Goal: Communication & Community: Answer question/provide support

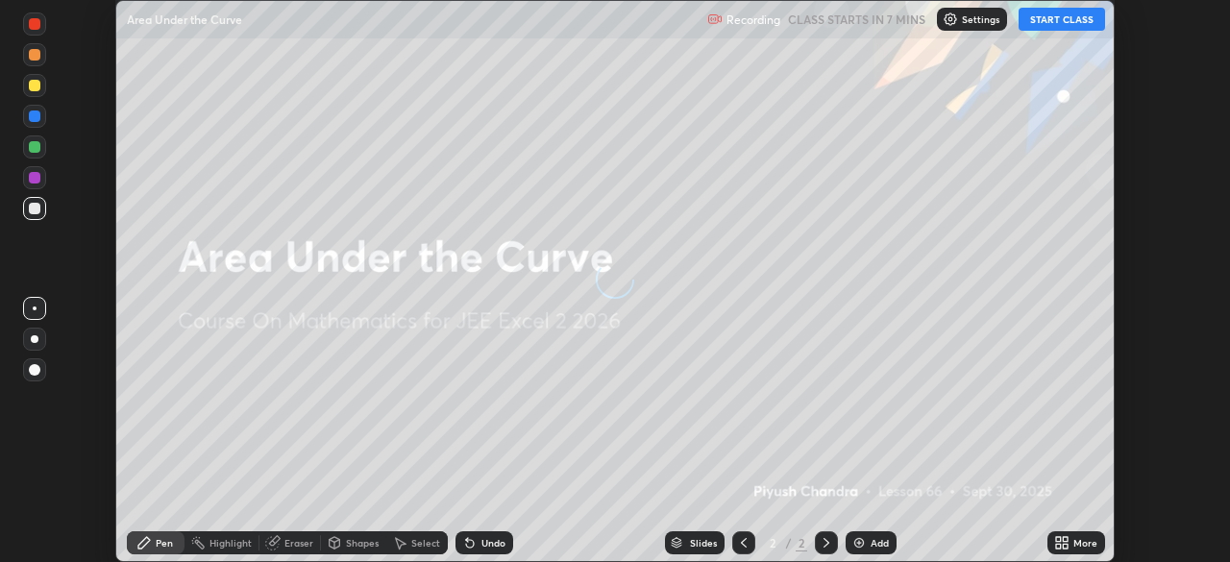
scroll to position [562, 1229]
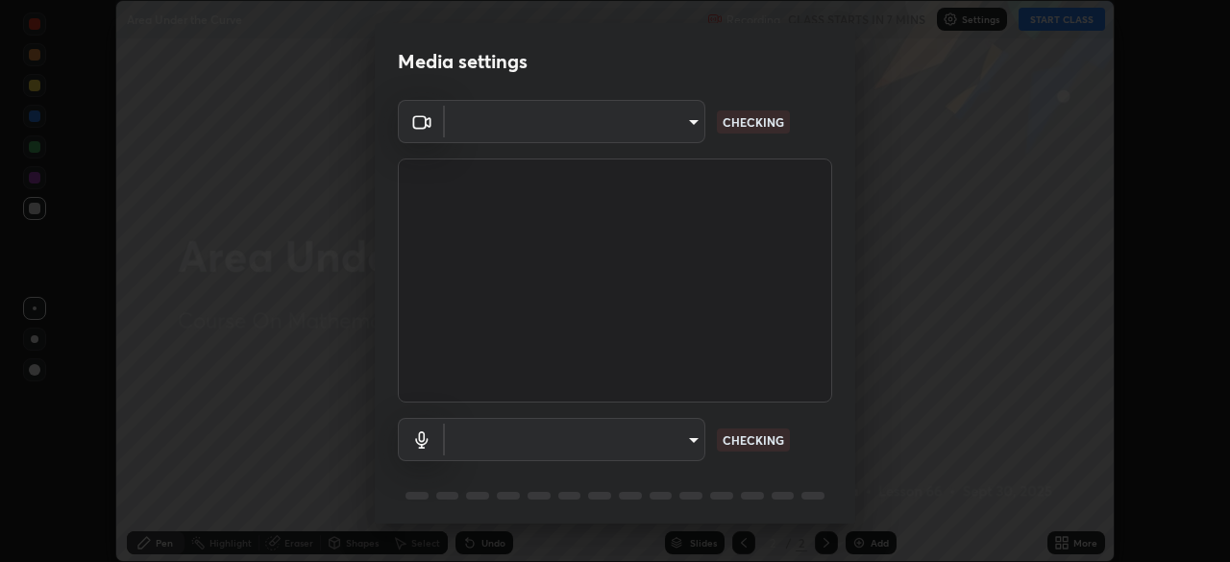
type input "9a713c2cdbe2be7ef93d2d34457ea53c7a2e6abfd87dec32e3c08735988cddce"
click at [685, 440] on body "Erase all Area Under the Curve Recording CLASS STARTS IN 7 MINS Settings START …" at bounding box center [615, 281] width 1230 height 562
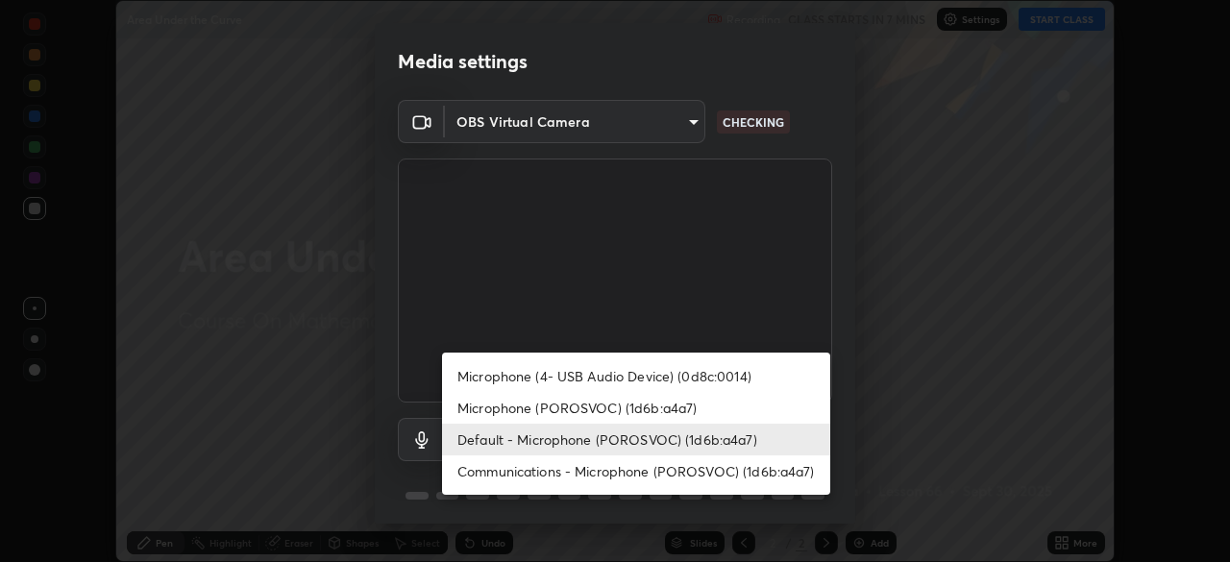
click at [698, 439] on li "Default - Microphone (POROSVOC) (1d6b:a4a7)" at bounding box center [636, 440] width 388 height 32
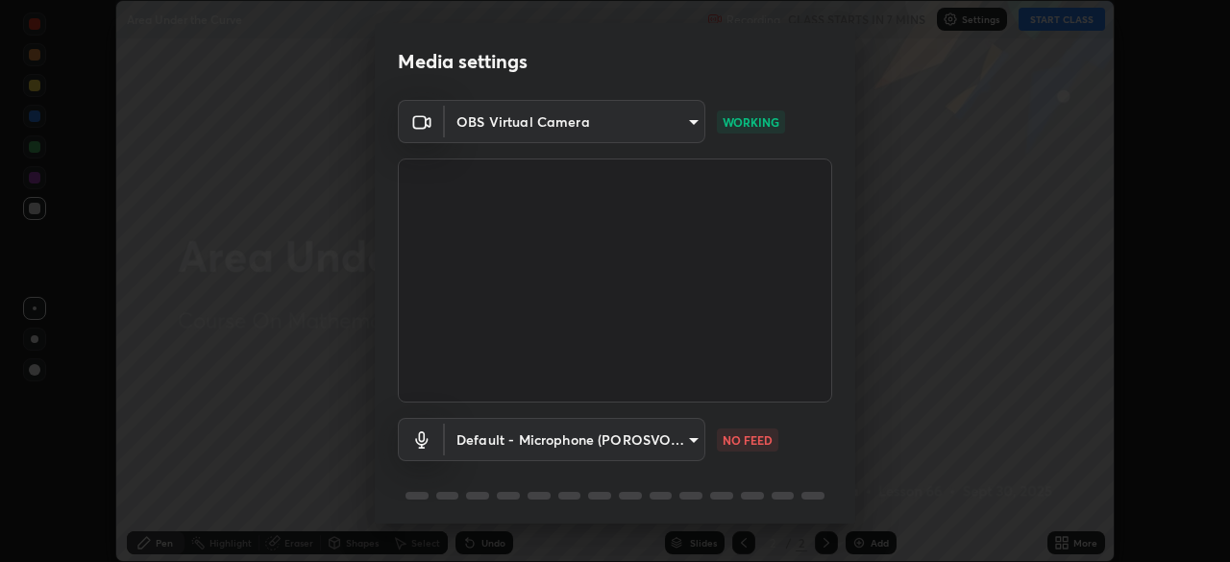
click at [673, 438] on body "Erase all Area Under the Curve Recording CLASS STARTS IN 7 MINS Settings START …" at bounding box center [615, 281] width 1230 height 562
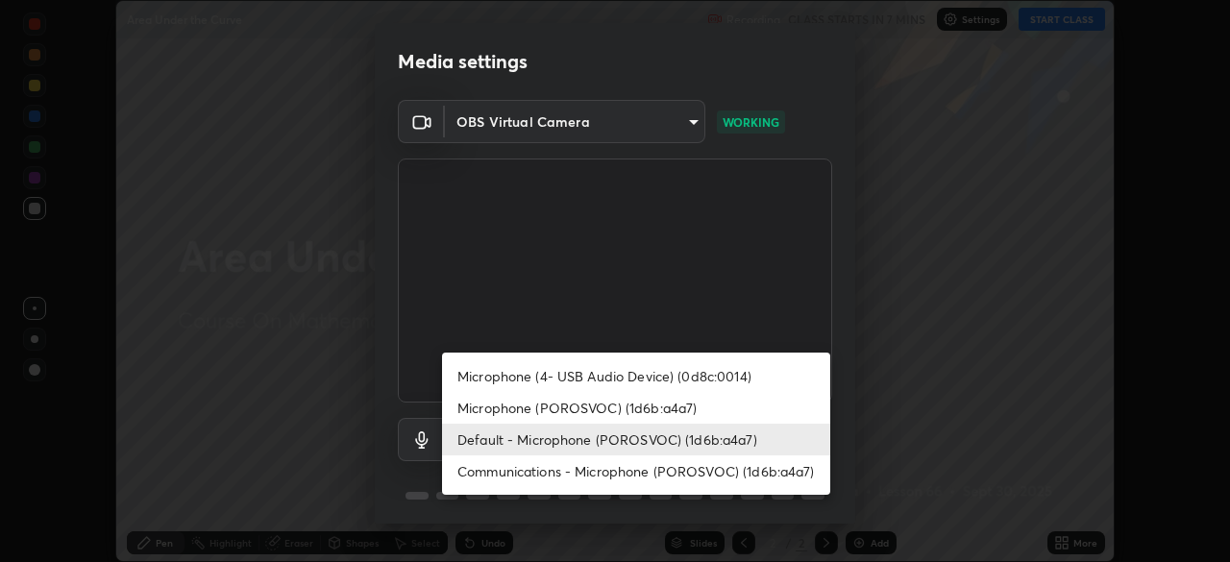
click at [677, 378] on li "Microphone (4- USB Audio Device) (0d8c:0014)" at bounding box center [636, 376] width 388 height 32
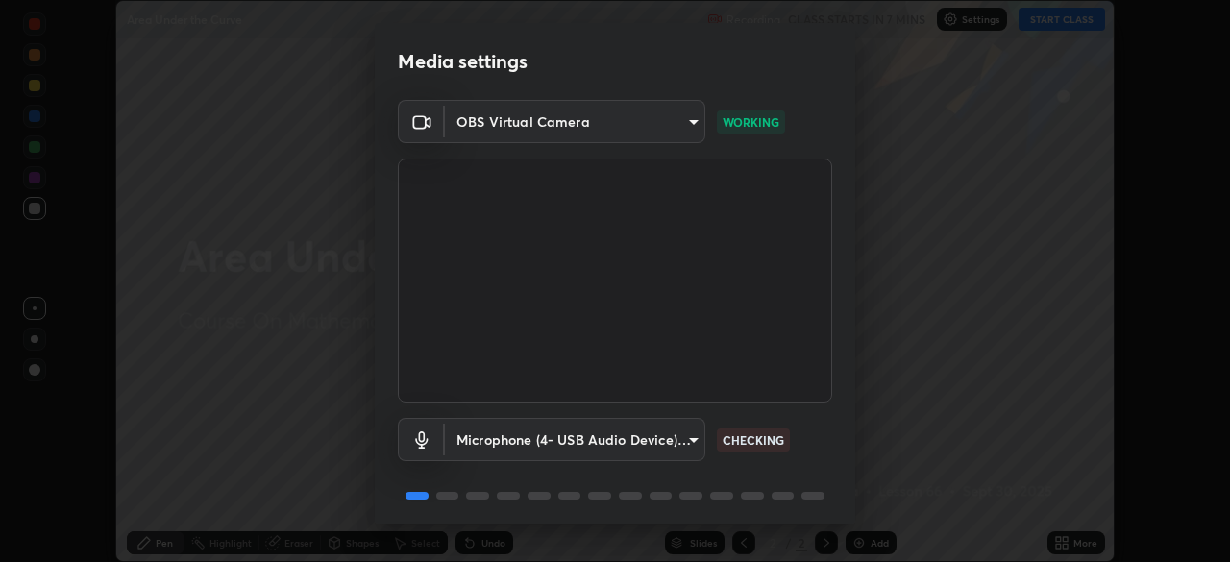
click at [677, 448] on body "Erase all Area Under the Curve Recording CLASS STARTS IN 7 MINS Settings START …" at bounding box center [615, 281] width 1230 height 562
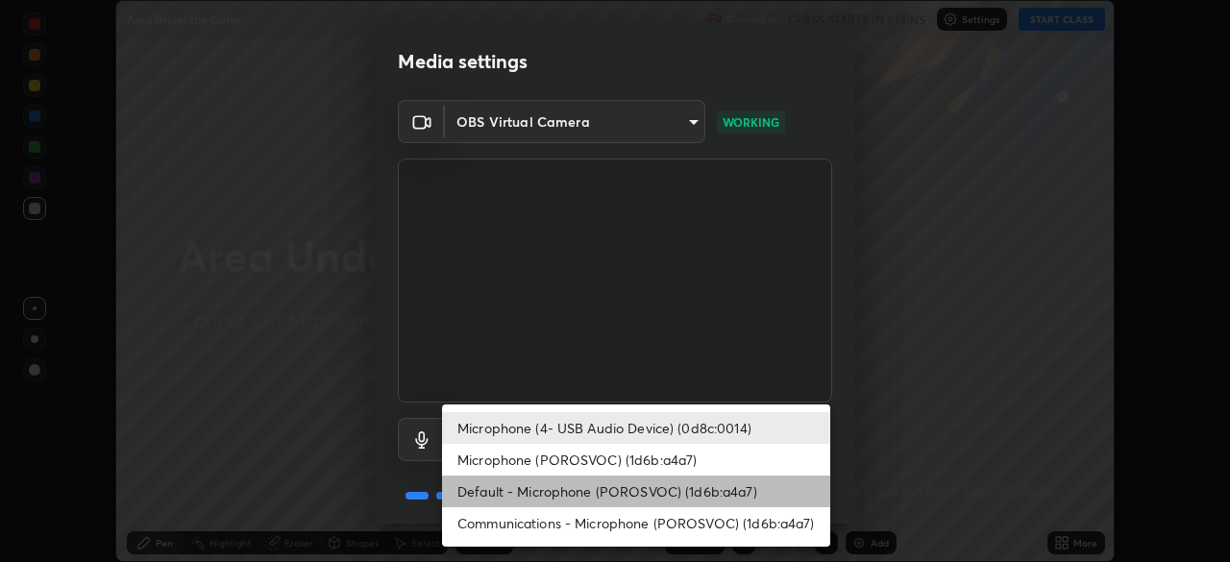
click at [664, 484] on li "Default - Microphone (POROSVOC) (1d6b:a4a7)" at bounding box center [636, 492] width 388 height 32
type input "default"
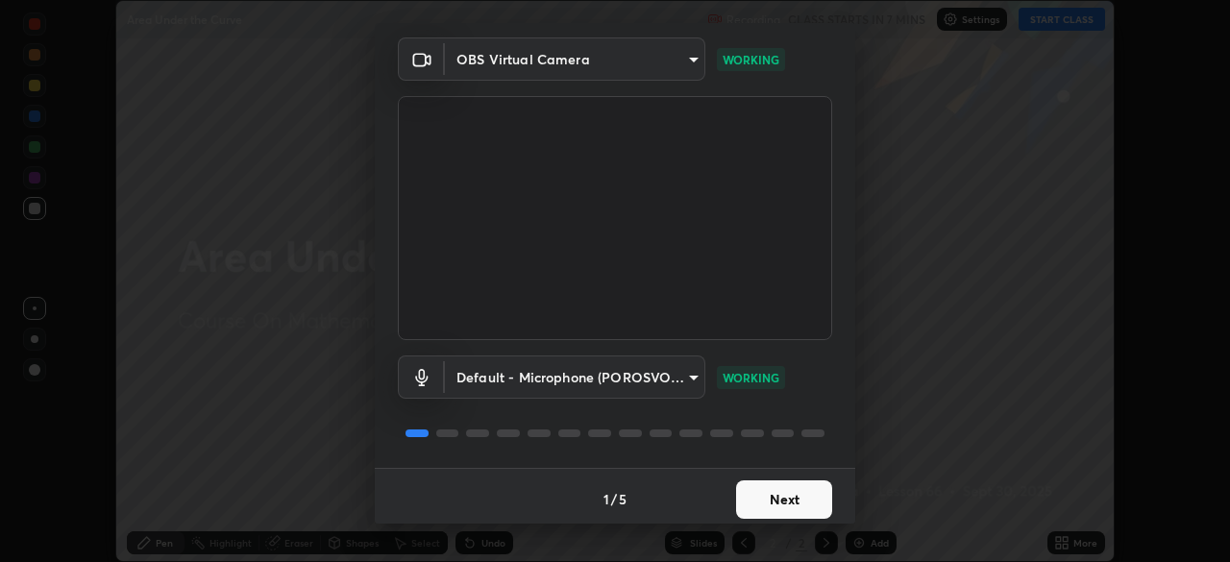
scroll to position [68, 0]
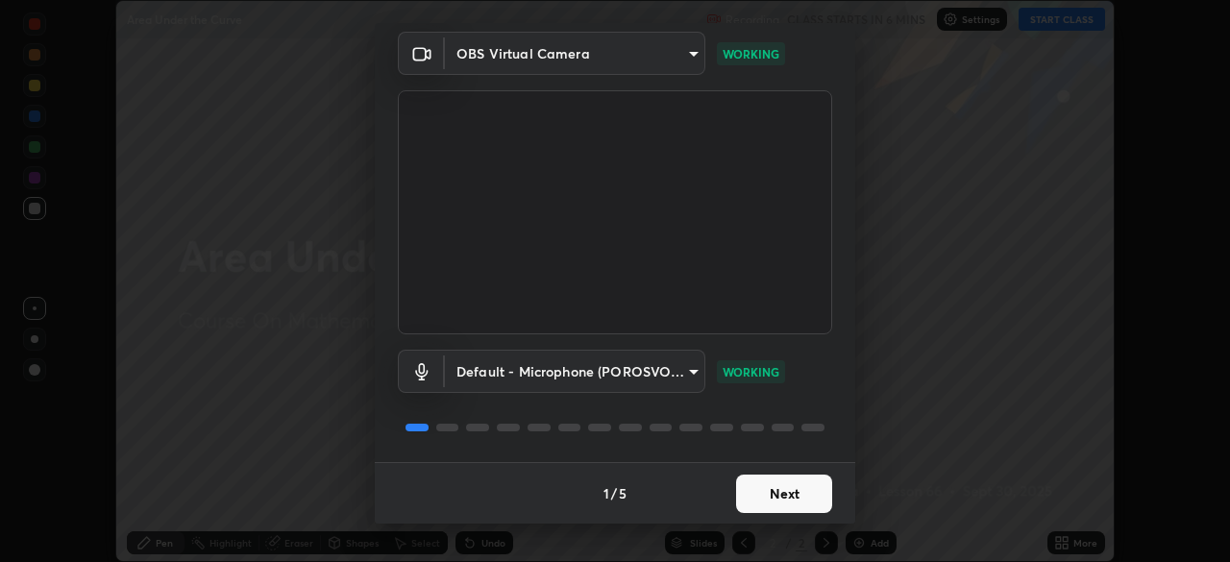
click at [754, 500] on button "Next" at bounding box center [784, 494] width 96 height 38
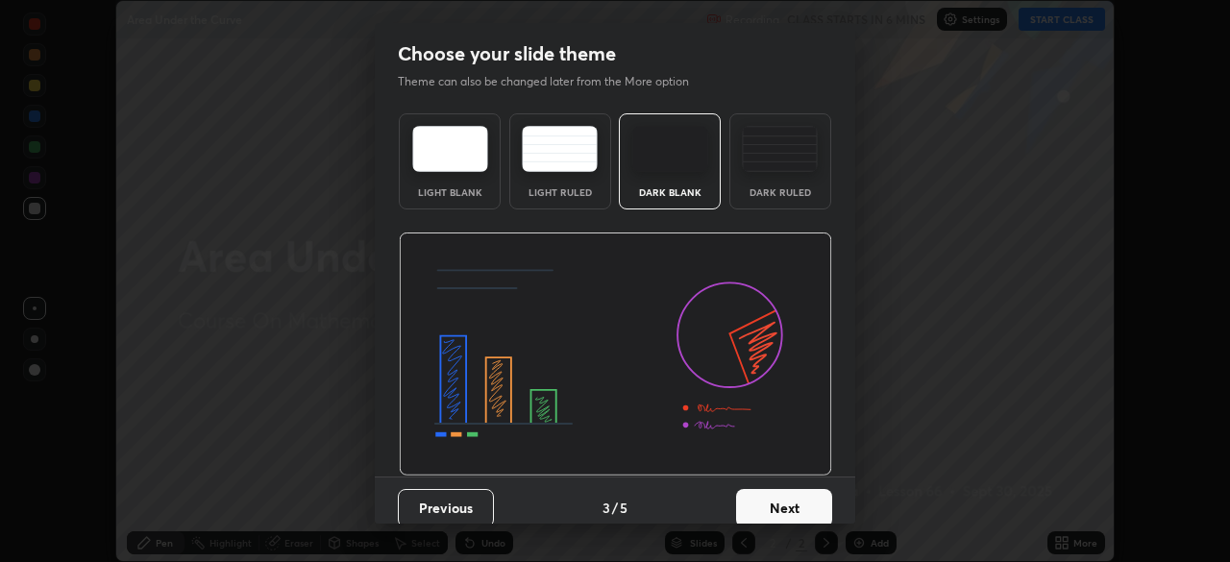
click at [752, 498] on button "Next" at bounding box center [784, 508] width 96 height 38
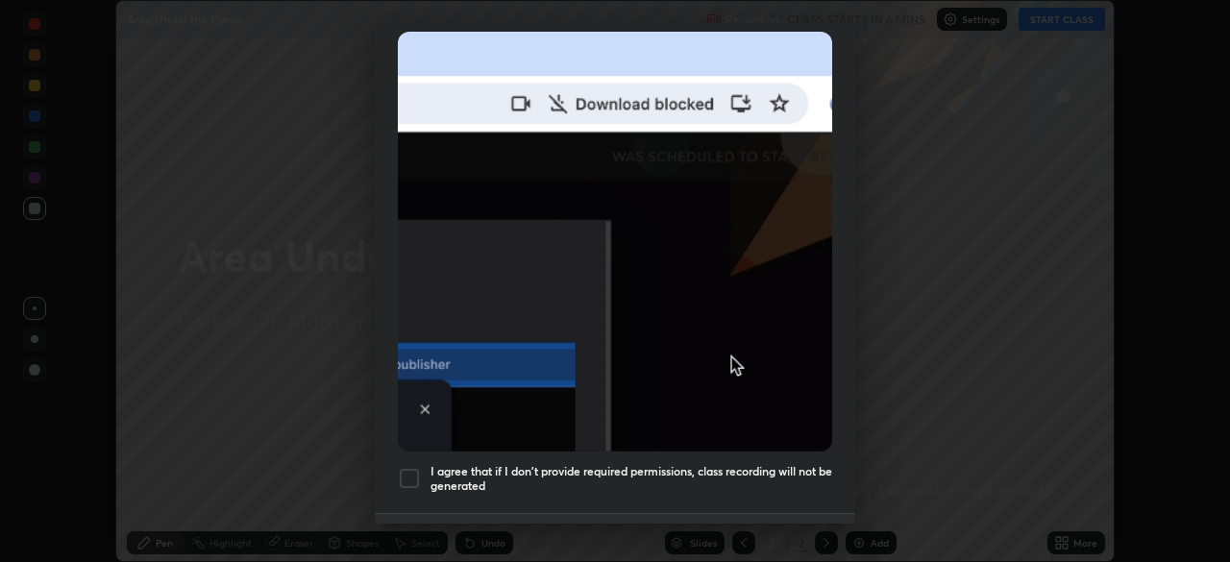
scroll to position [460, 0]
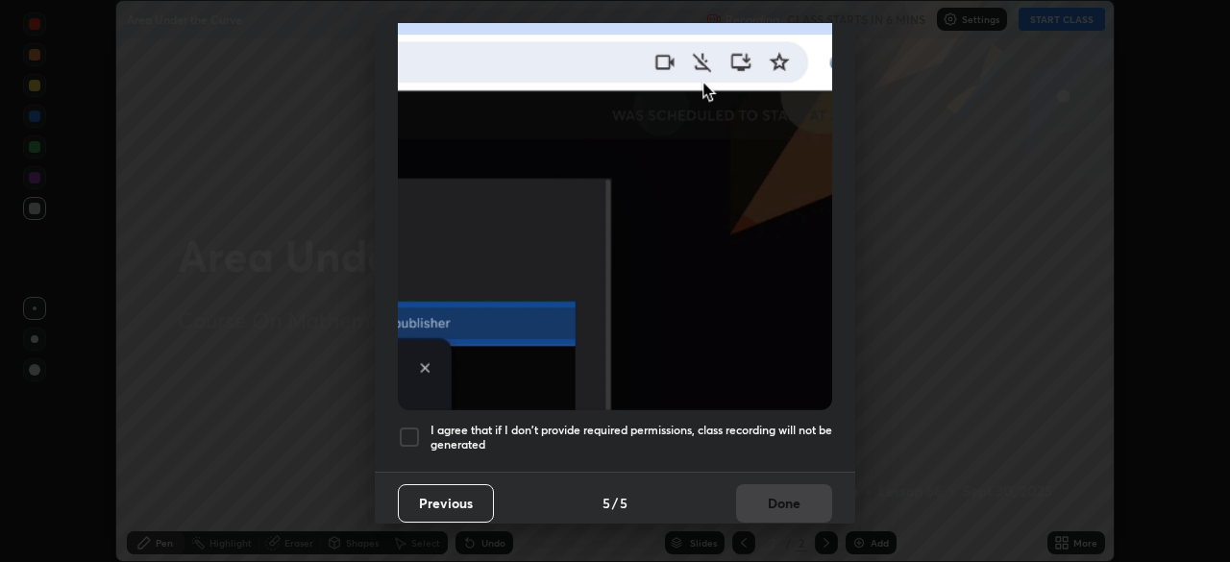
click at [708, 423] on h5 "I agree that if I don't provide required permissions, class recording will not …" at bounding box center [631, 438] width 402 height 30
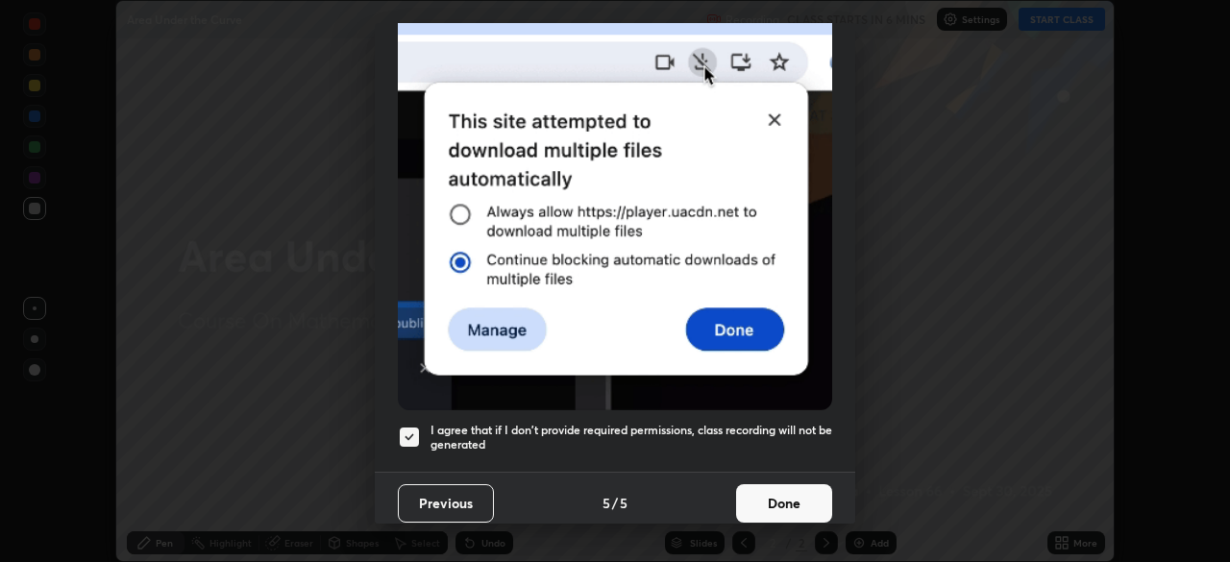
click at [767, 492] on button "Done" at bounding box center [784, 503] width 96 height 38
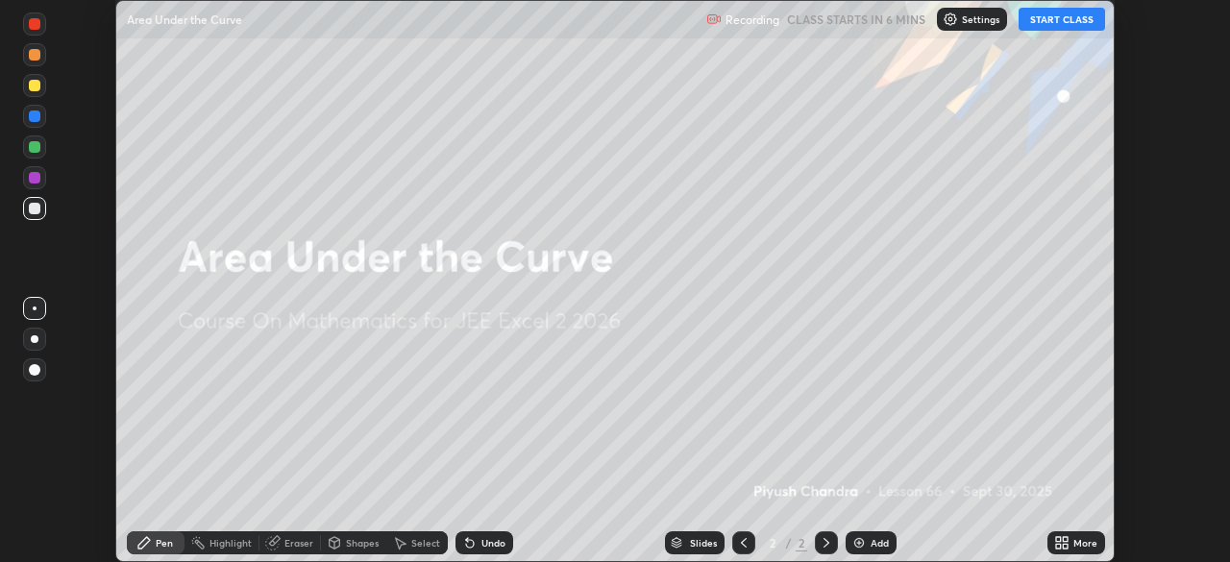
click at [875, 543] on div "Add" at bounding box center [879, 543] width 18 height 10
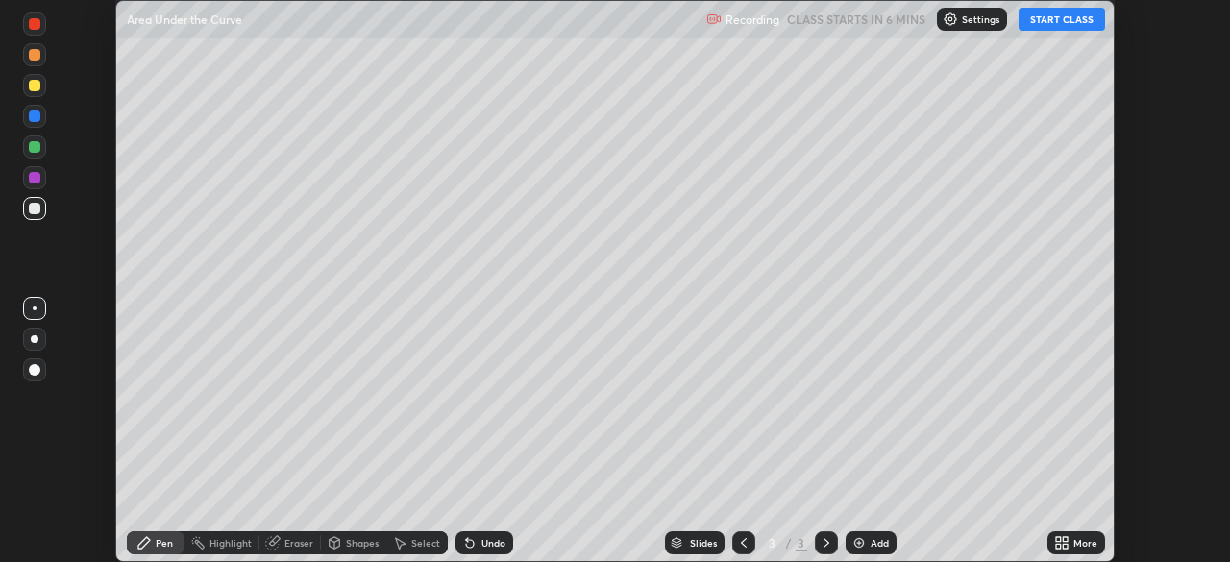
click at [875, 542] on div "Add" at bounding box center [879, 543] width 18 height 10
click at [875, 544] on div "Add" at bounding box center [879, 543] width 18 height 10
click at [877, 542] on div "Add" at bounding box center [879, 543] width 18 height 10
click at [878, 543] on div "Add" at bounding box center [879, 543] width 18 height 10
click at [880, 538] on div "Add" at bounding box center [879, 543] width 18 height 10
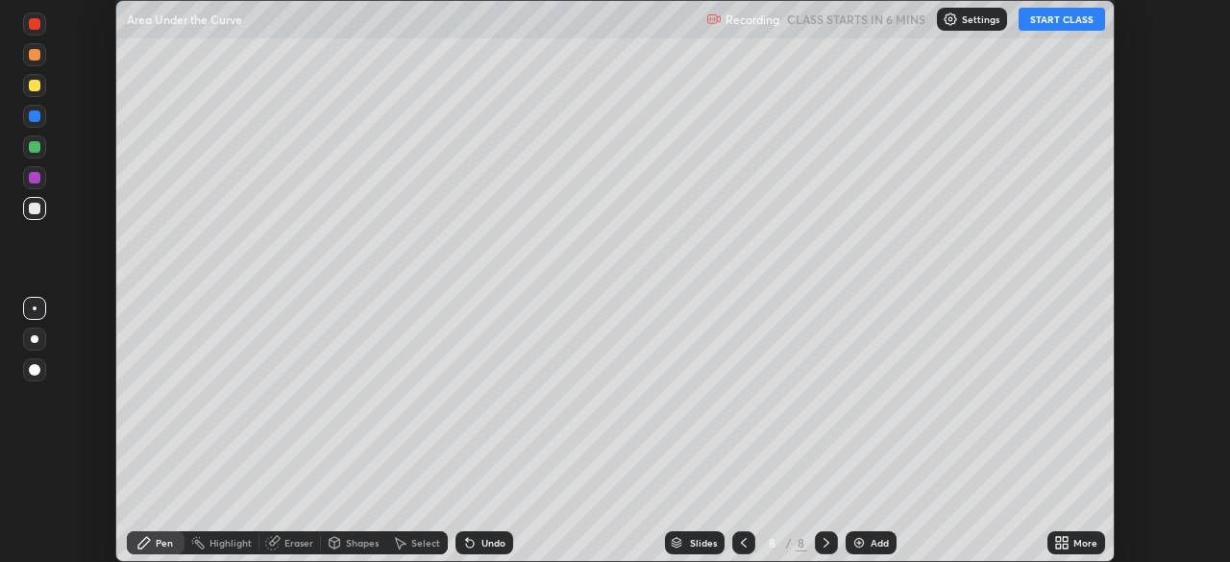
click at [881, 542] on div "Add" at bounding box center [879, 543] width 18 height 10
click at [880, 542] on div "Add" at bounding box center [879, 543] width 18 height 10
click at [877, 544] on div "Add" at bounding box center [879, 543] width 18 height 10
click at [697, 540] on div "Slides" at bounding box center [703, 543] width 27 height 10
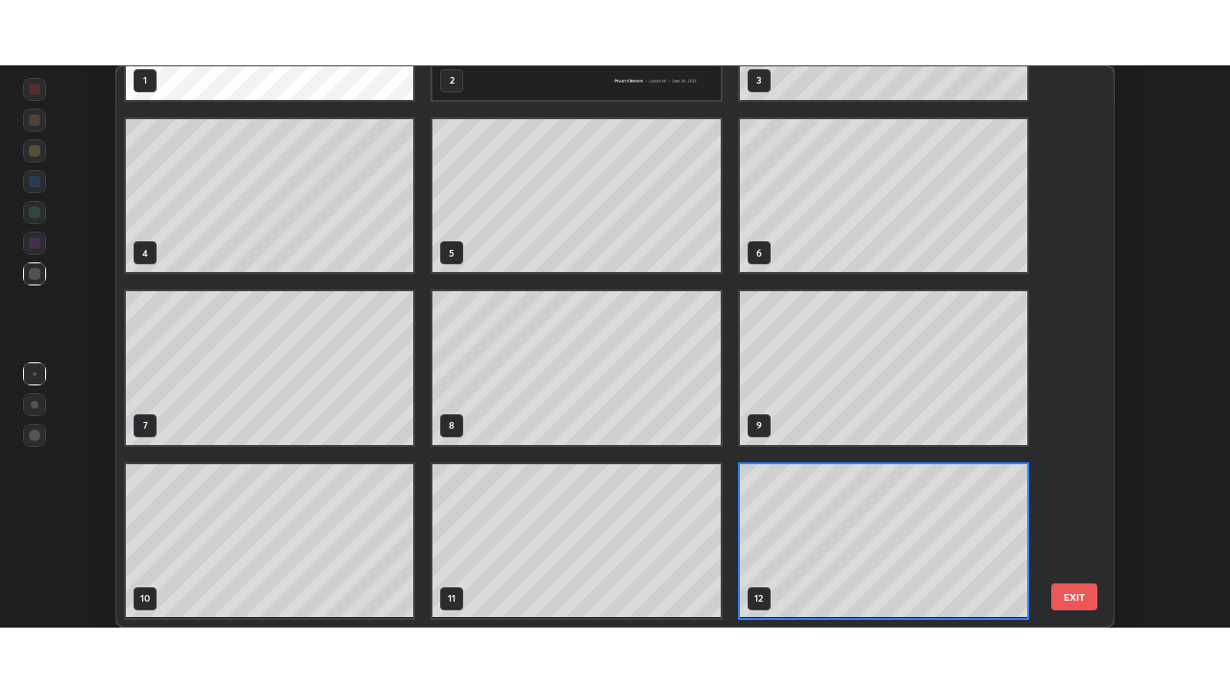
scroll to position [0, 0]
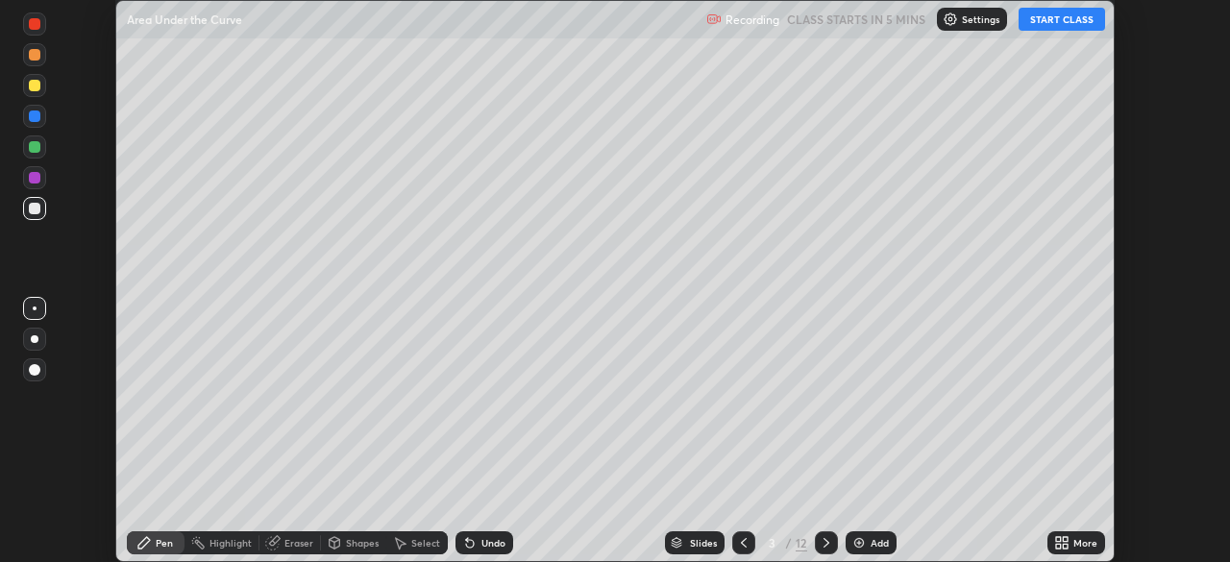
click at [1076, 22] on button "START CLASS" at bounding box center [1061, 19] width 86 height 23
click at [1064, 543] on icon at bounding box center [1061, 542] width 15 height 15
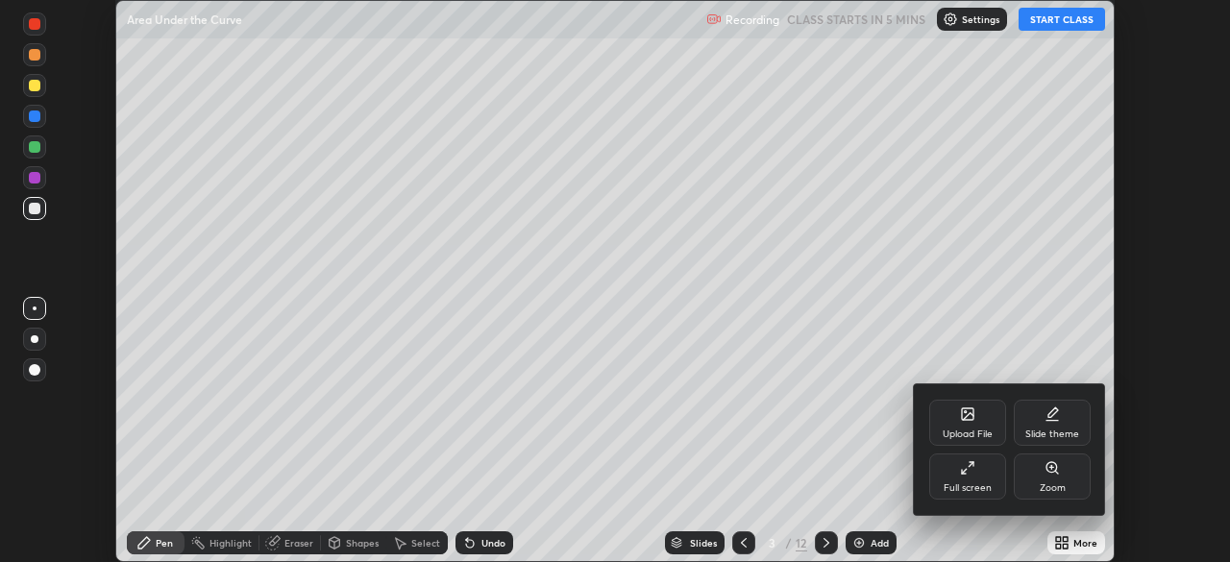
click at [965, 478] on div "Full screen" at bounding box center [967, 476] width 77 height 46
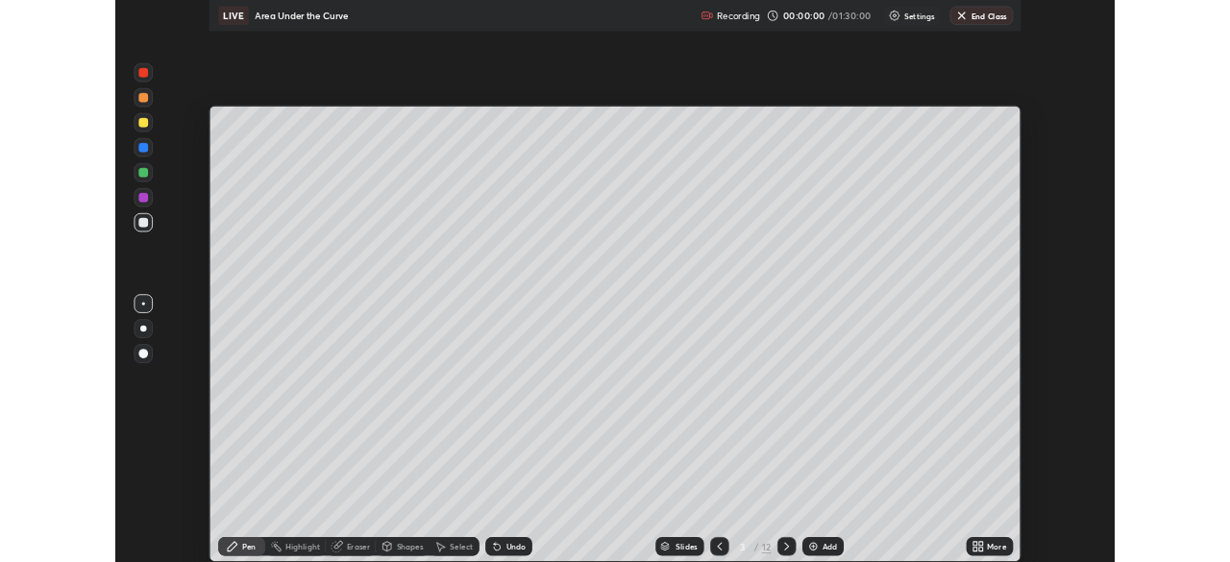
scroll to position [692, 1230]
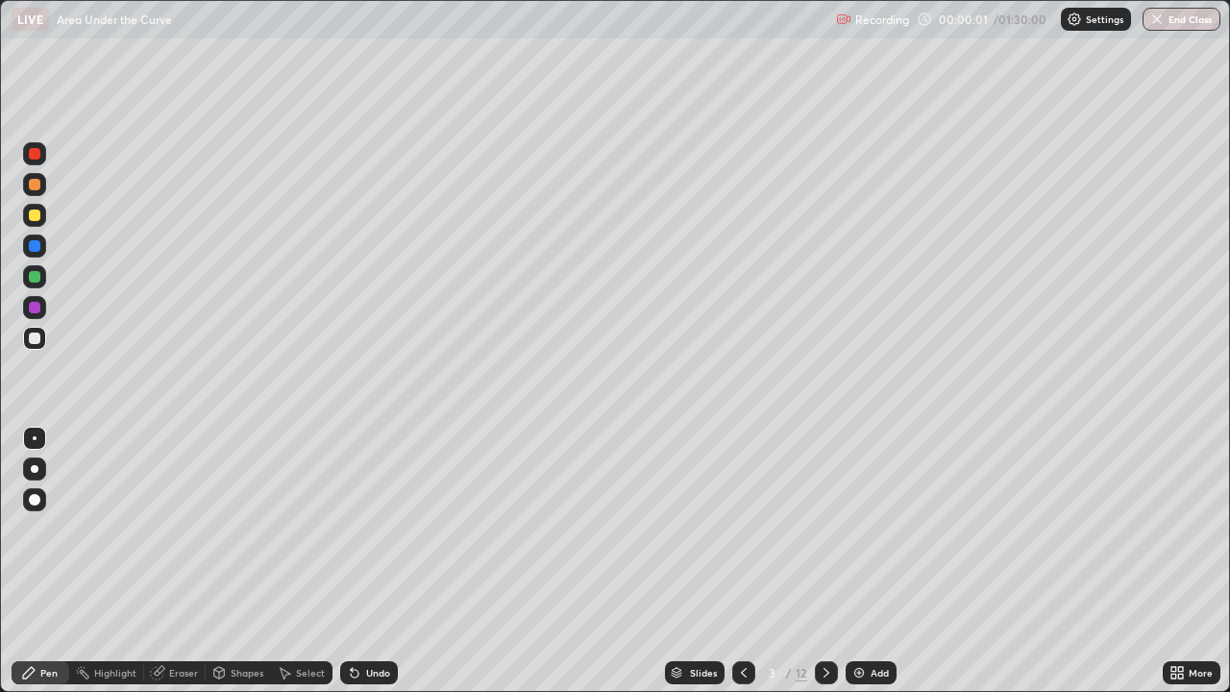
click at [1197, 561] on div "More" at bounding box center [1200, 673] width 24 height 10
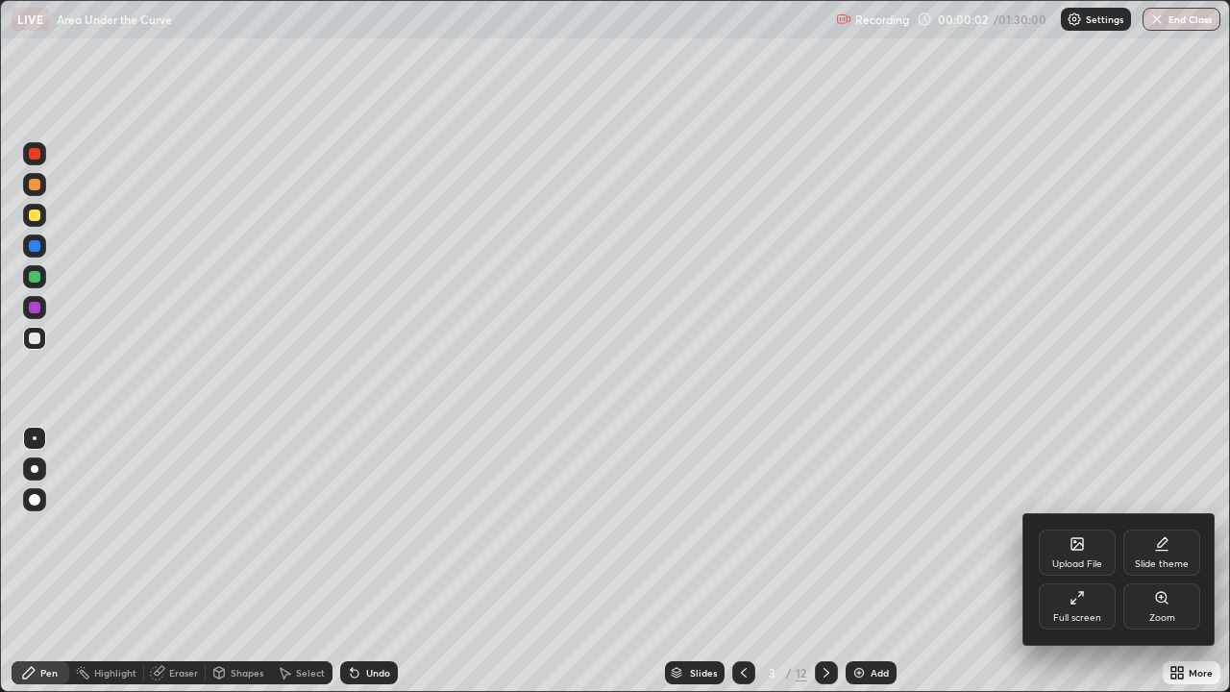
click at [1067, 561] on div "Full screen" at bounding box center [1076, 606] width 77 height 46
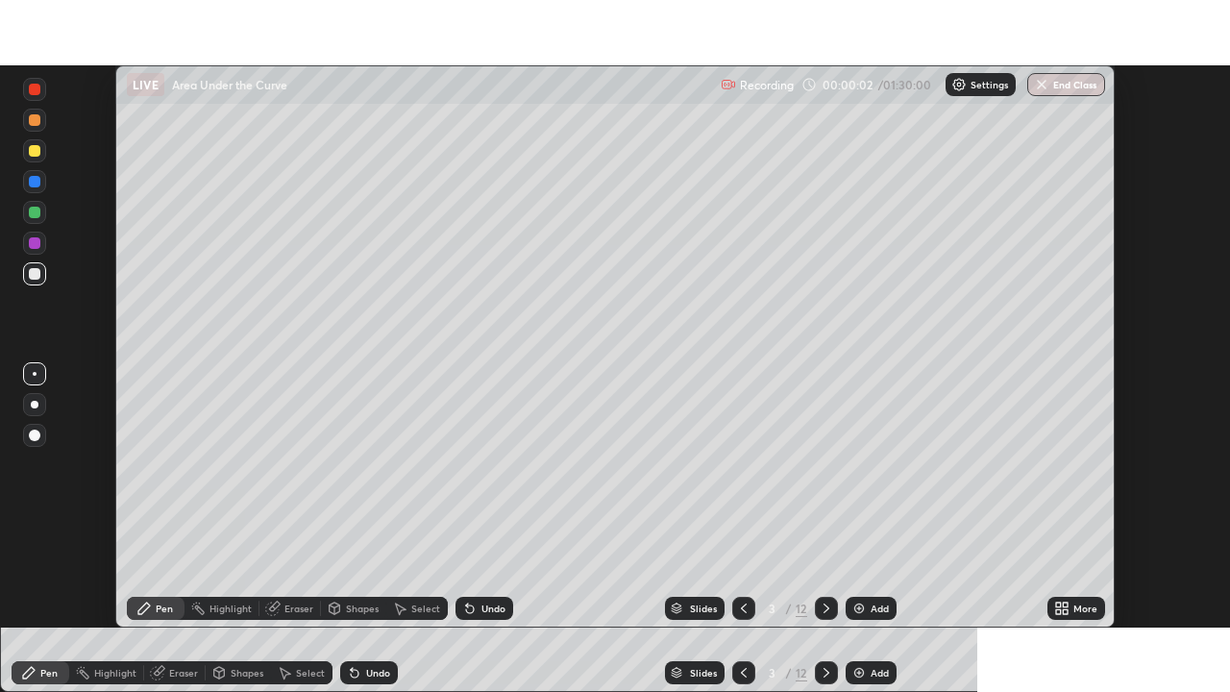
scroll to position [95506, 94838]
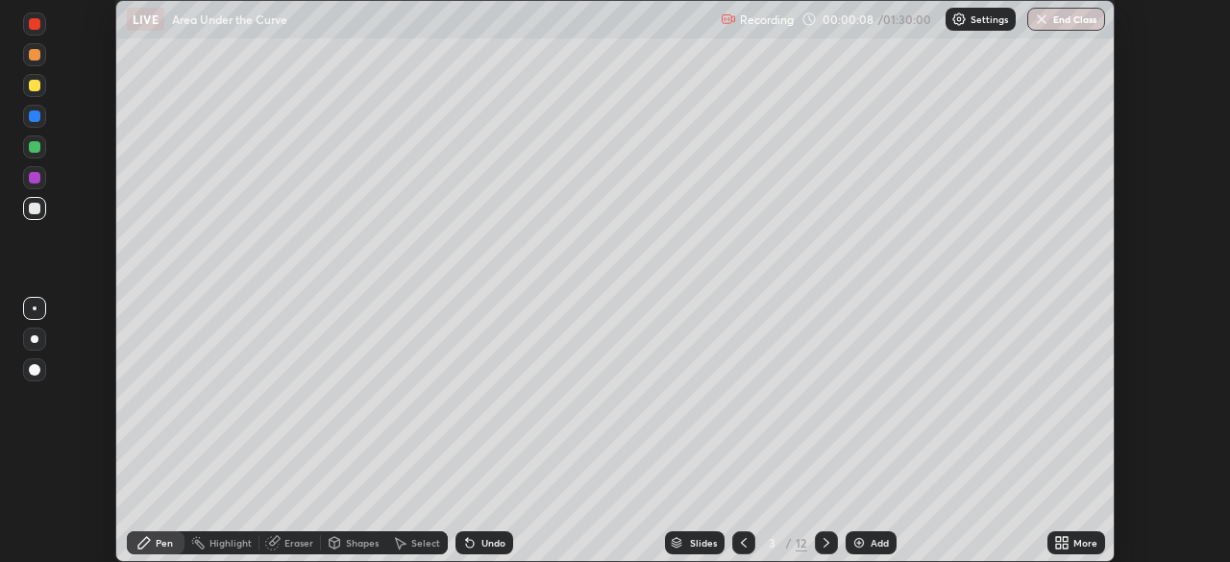
click at [34, 210] on div at bounding box center [35, 209] width 12 height 12
click at [1067, 543] on icon at bounding box center [1061, 542] width 15 height 15
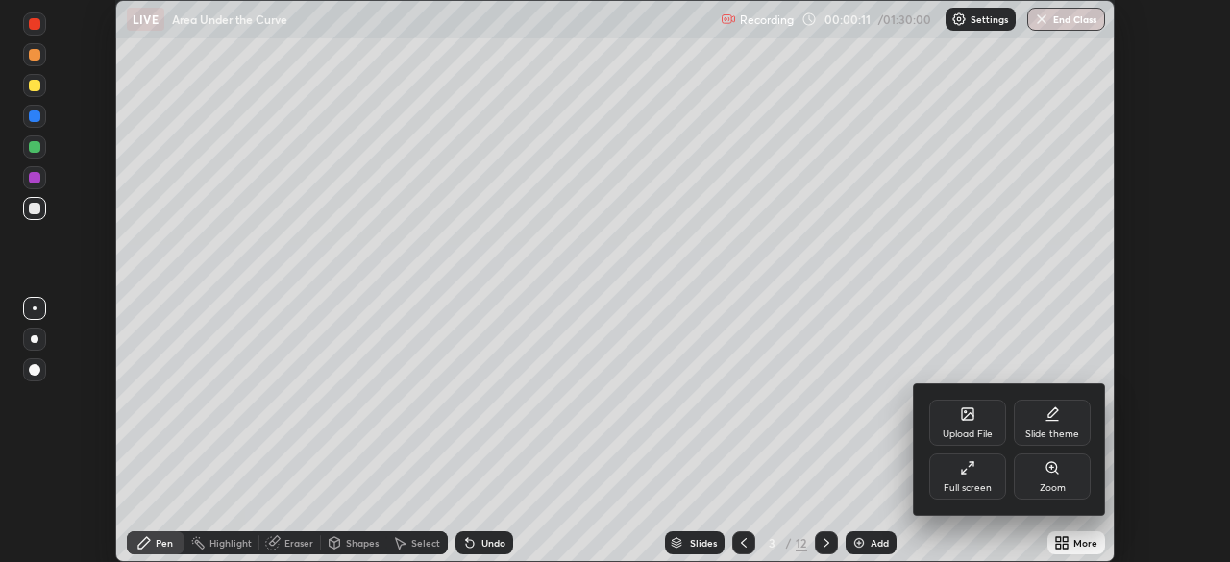
click at [971, 473] on icon at bounding box center [967, 467] width 15 height 15
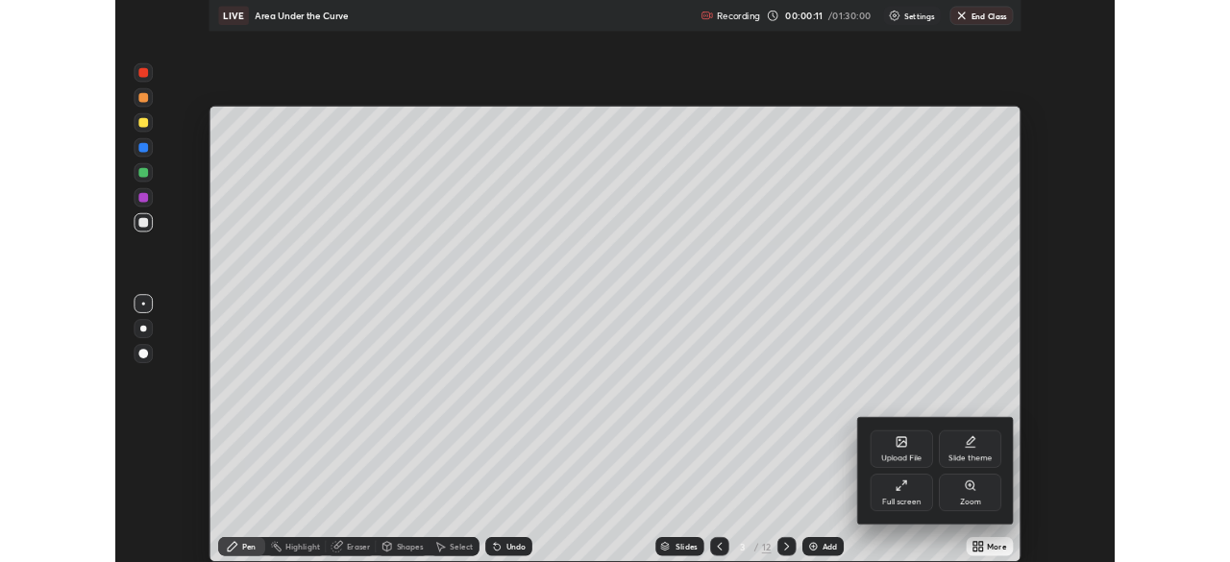
scroll to position [692, 1230]
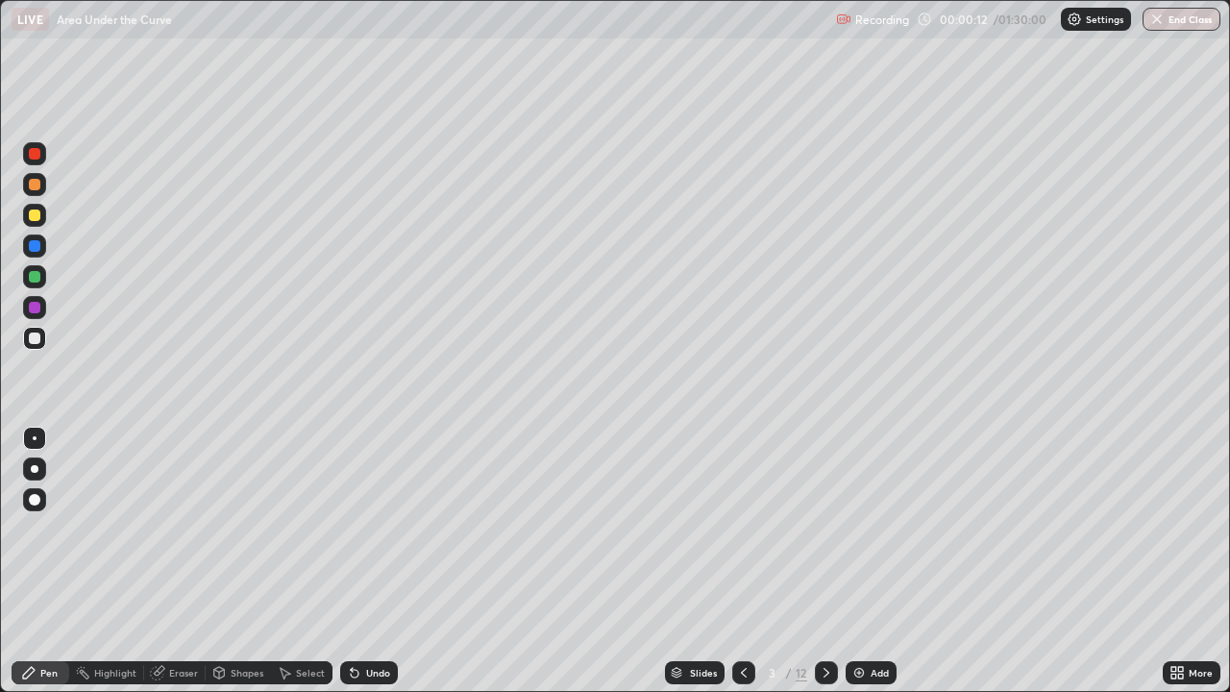
click at [38, 340] on div at bounding box center [35, 338] width 12 height 12
click at [41, 344] on div at bounding box center [34, 338] width 23 height 23
click at [825, 561] on icon at bounding box center [826, 673] width 6 height 10
click at [36, 338] on div at bounding box center [35, 338] width 12 height 12
click at [366, 561] on div "Undo" at bounding box center [378, 673] width 24 height 10
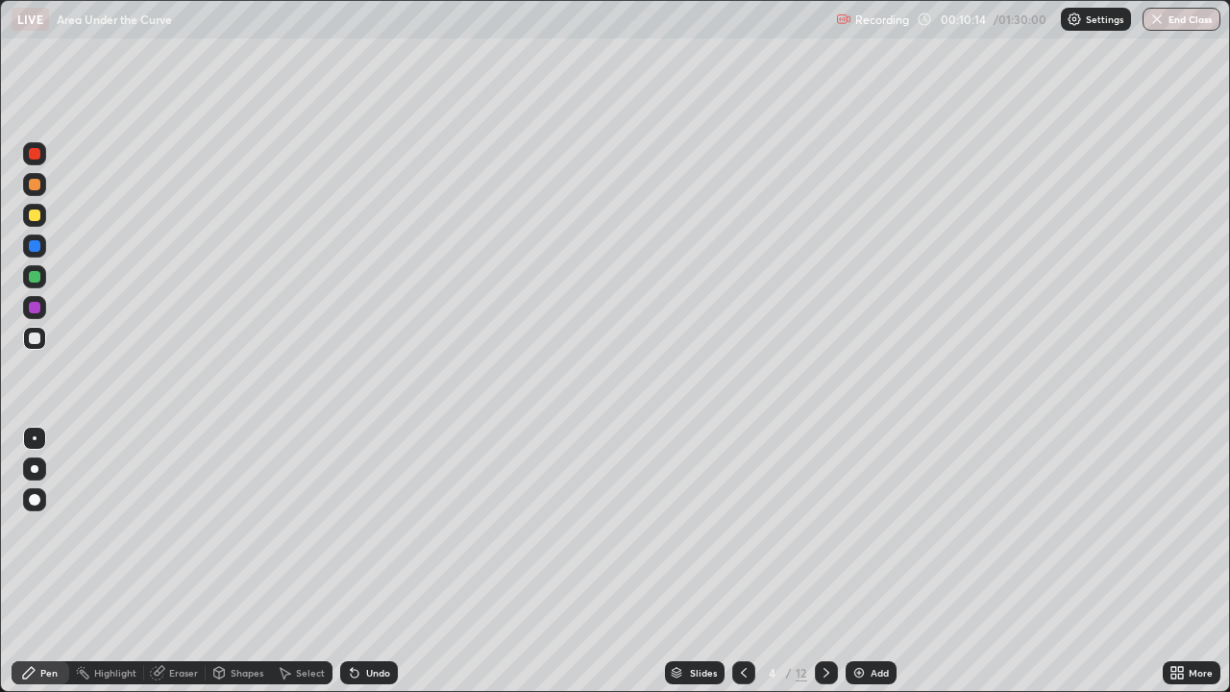
click at [36, 338] on div at bounding box center [35, 338] width 12 height 12
click at [370, 561] on div "Undo" at bounding box center [378, 673] width 24 height 10
click at [374, 561] on div "Undo" at bounding box center [378, 673] width 24 height 10
click at [306, 561] on div "Select" at bounding box center [310, 673] width 29 height 10
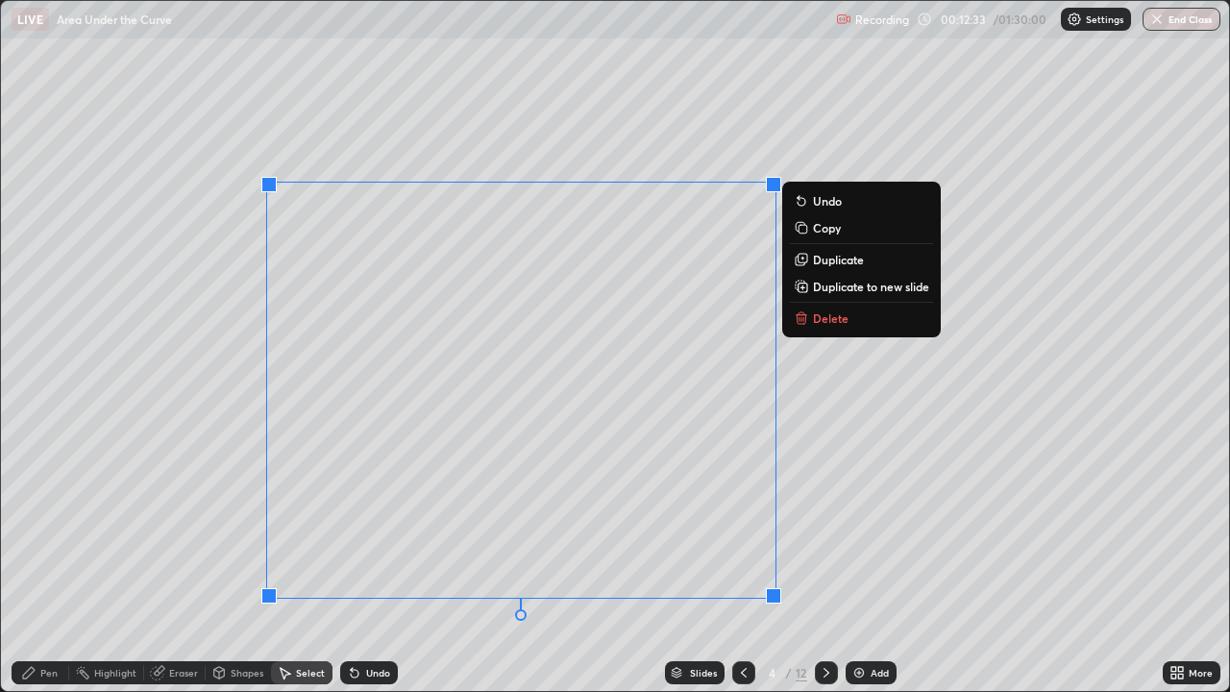
click at [51, 561] on div "Pen" at bounding box center [48, 673] width 17 height 10
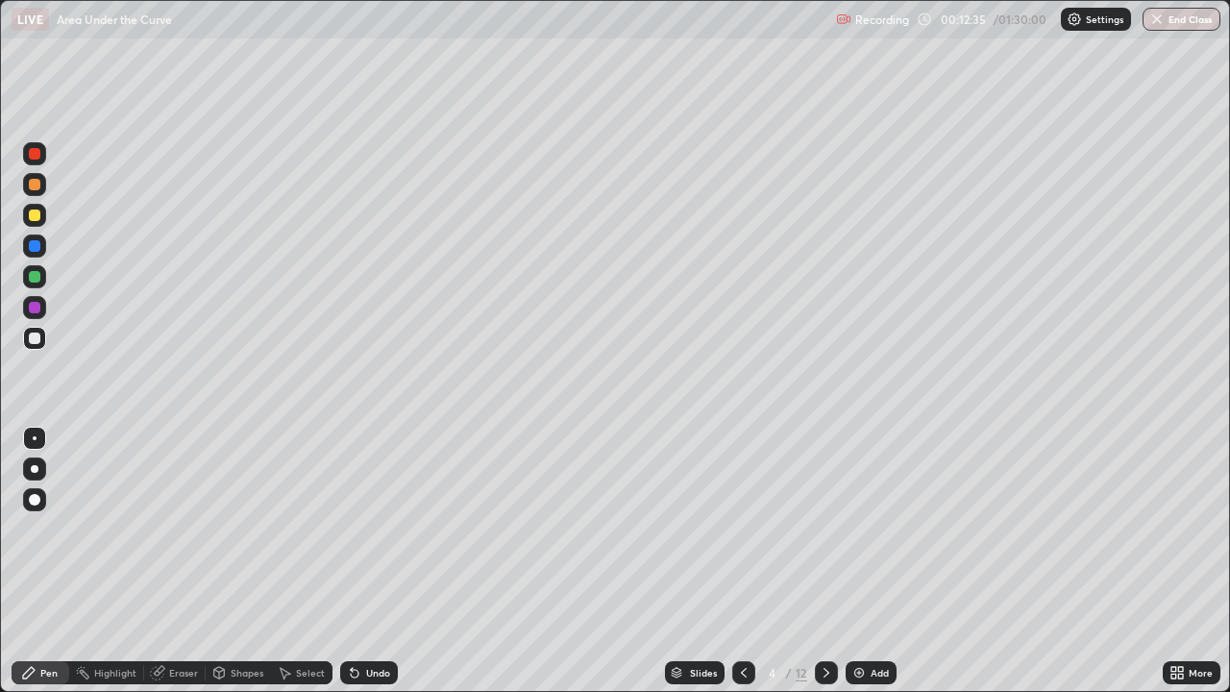
click at [36, 218] on div at bounding box center [35, 215] width 12 height 12
click at [37, 340] on div at bounding box center [35, 338] width 12 height 12
click at [374, 561] on div "Undo" at bounding box center [378, 673] width 24 height 10
click at [306, 561] on div "Select" at bounding box center [310, 673] width 29 height 10
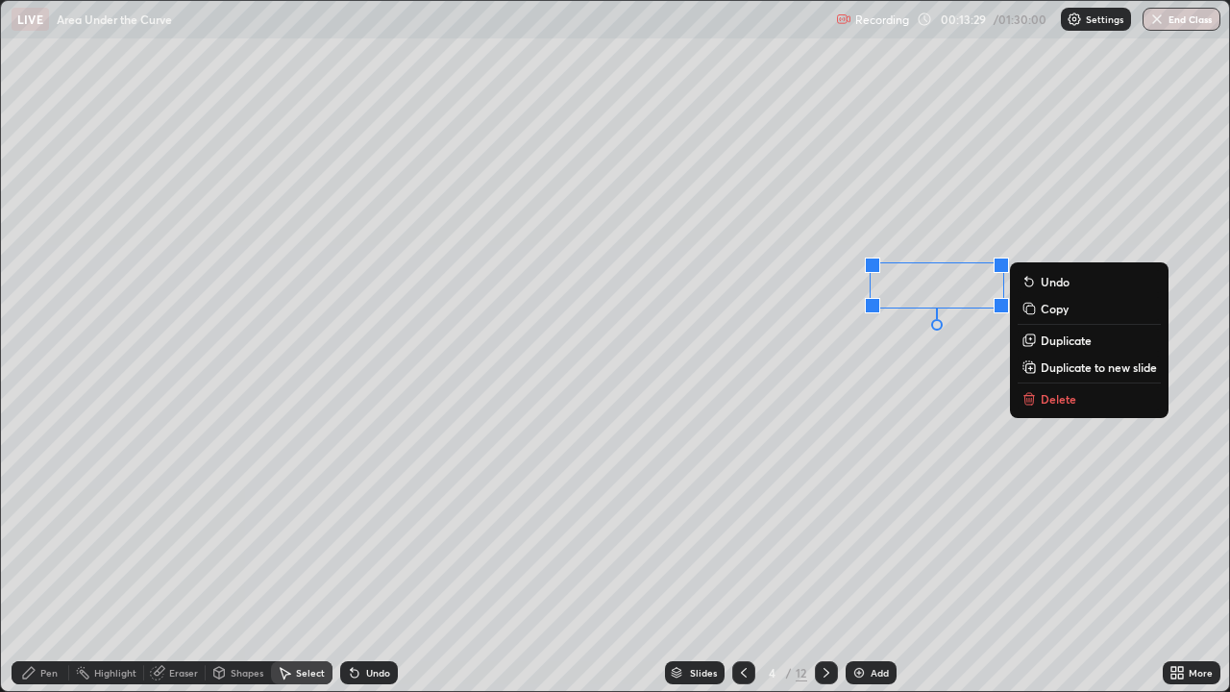
click at [181, 561] on div "Eraser" at bounding box center [183, 673] width 29 height 10
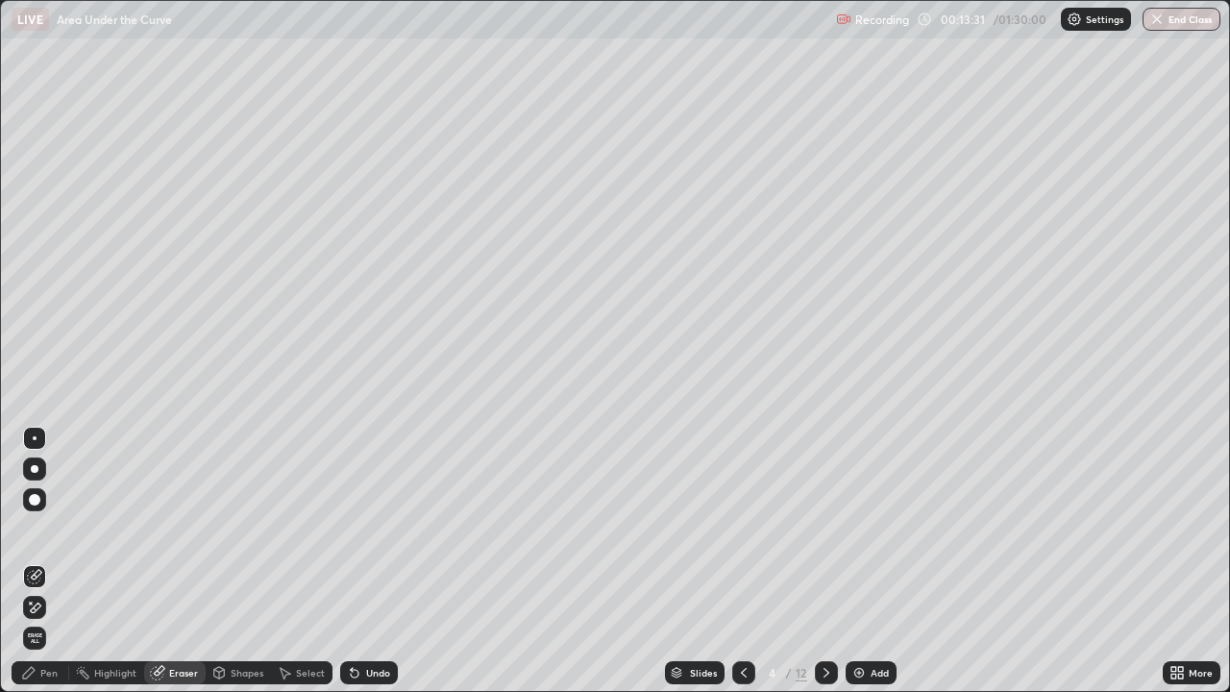
click at [58, 561] on div "Pen" at bounding box center [41, 672] width 58 height 23
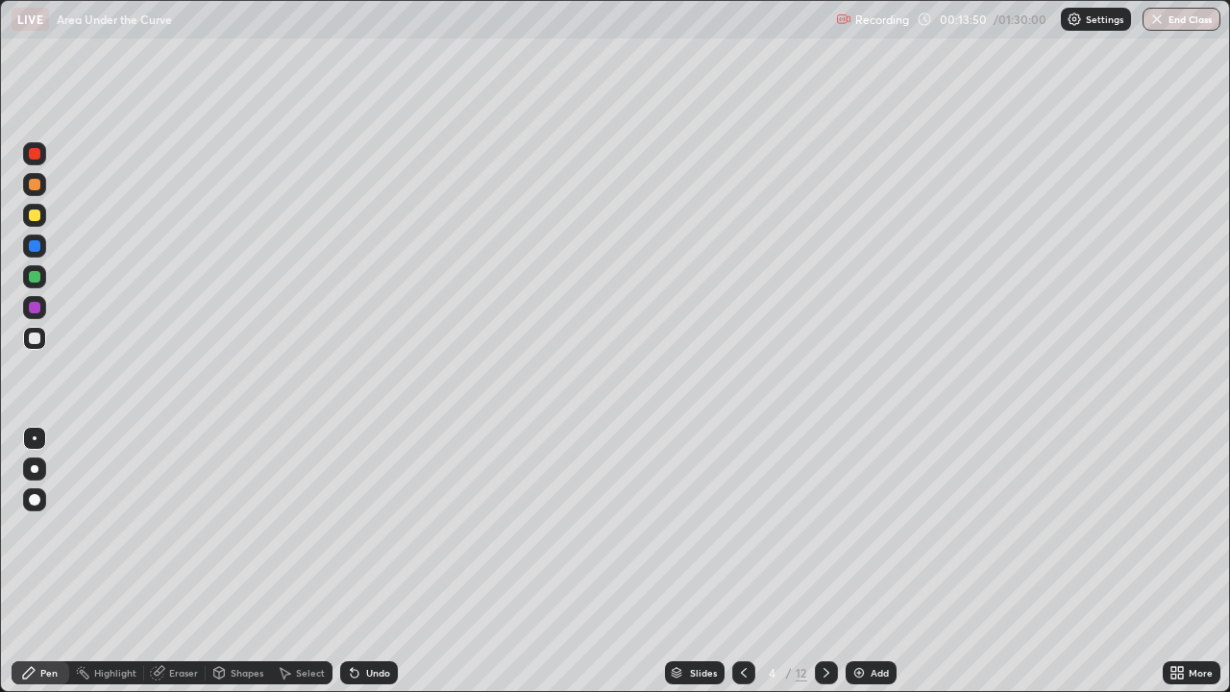
click at [37, 219] on div at bounding box center [35, 215] width 12 height 12
click at [35, 220] on div at bounding box center [35, 215] width 12 height 12
click at [33, 215] on div at bounding box center [35, 215] width 12 height 12
click at [375, 561] on div "Undo" at bounding box center [369, 672] width 58 height 23
click at [371, 561] on div "Undo" at bounding box center [378, 673] width 24 height 10
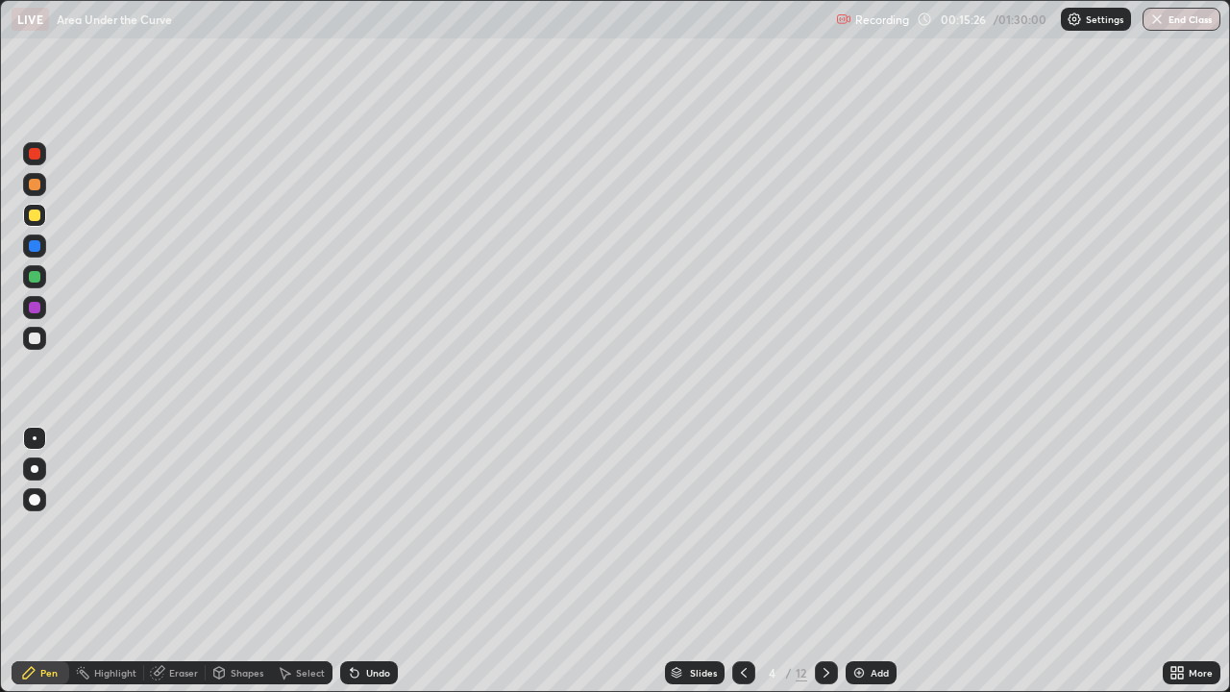
click at [365, 561] on div "Undo" at bounding box center [369, 672] width 58 height 23
click at [355, 561] on icon at bounding box center [354, 672] width 15 height 15
click at [359, 561] on div "Undo" at bounding box center [369, 672] width 58 height 23
click at [37, 189] on div at bounding box center [35, 185] width 12 height 12
click at [34, 274] on div at bounding box center [35, 277] width 12 height 12
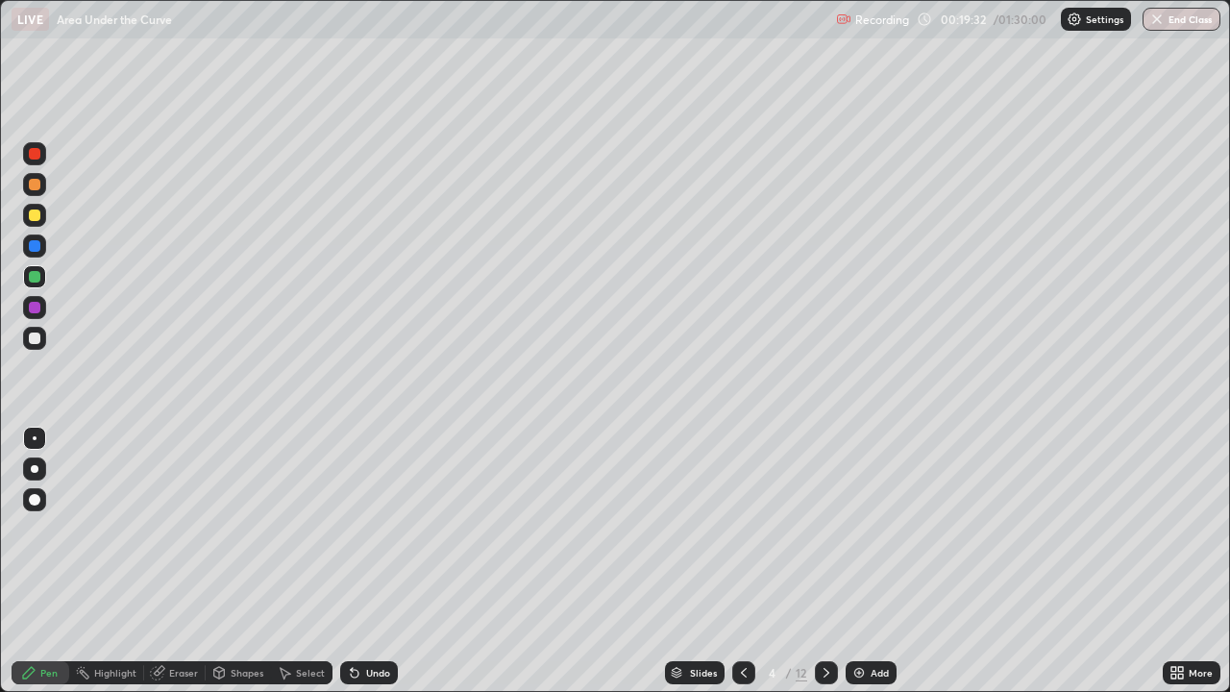
click at [382, 561] on div "Undo" at bounding box center [369, 672] width 58 height 23
click at [39, 216] on div at bounding box center [35, 215] width 12 height 12
click at [1193, 561] on div "More" at bounding box center [1200, 673] width 24 height 10
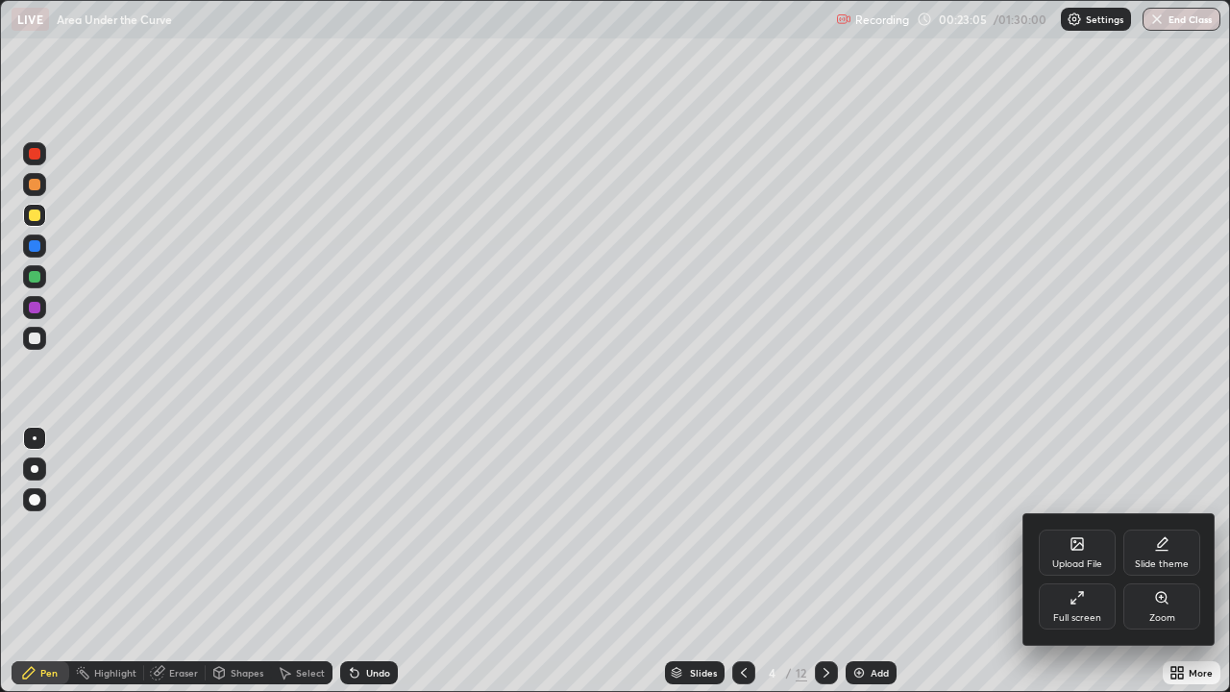
click at [1082, 561] on div "Full screen" at bounding box center [1077, 618] width 48 height 10
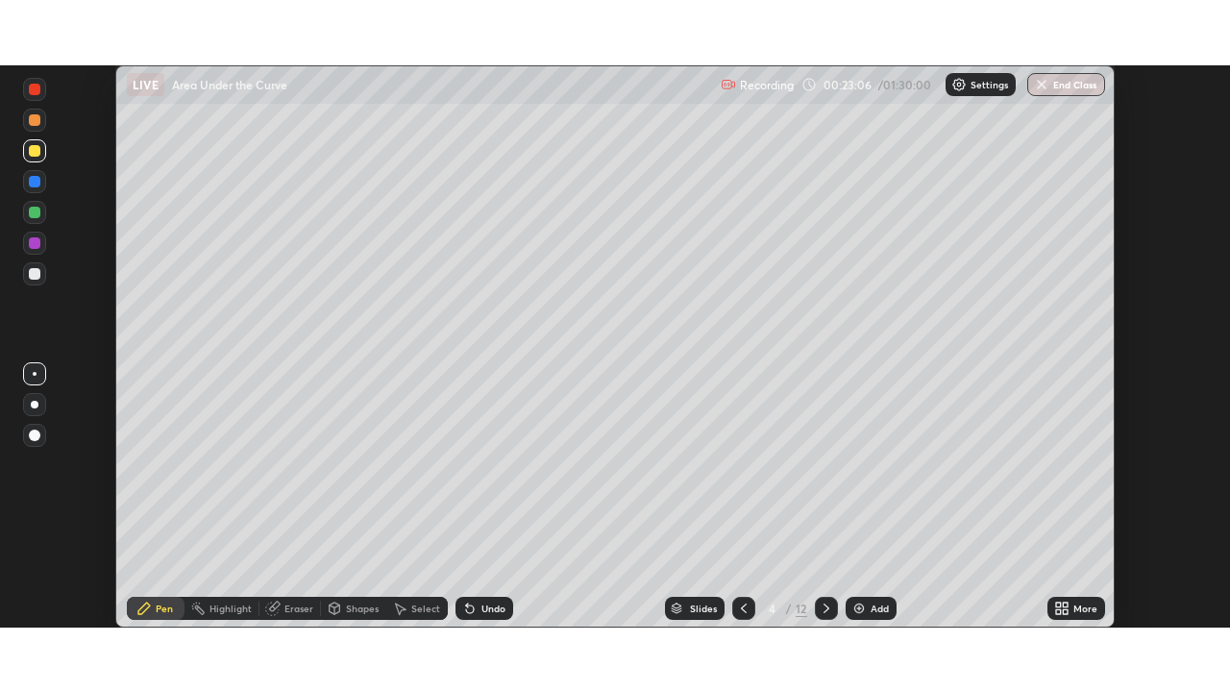
scroll to position [95506, 94838]
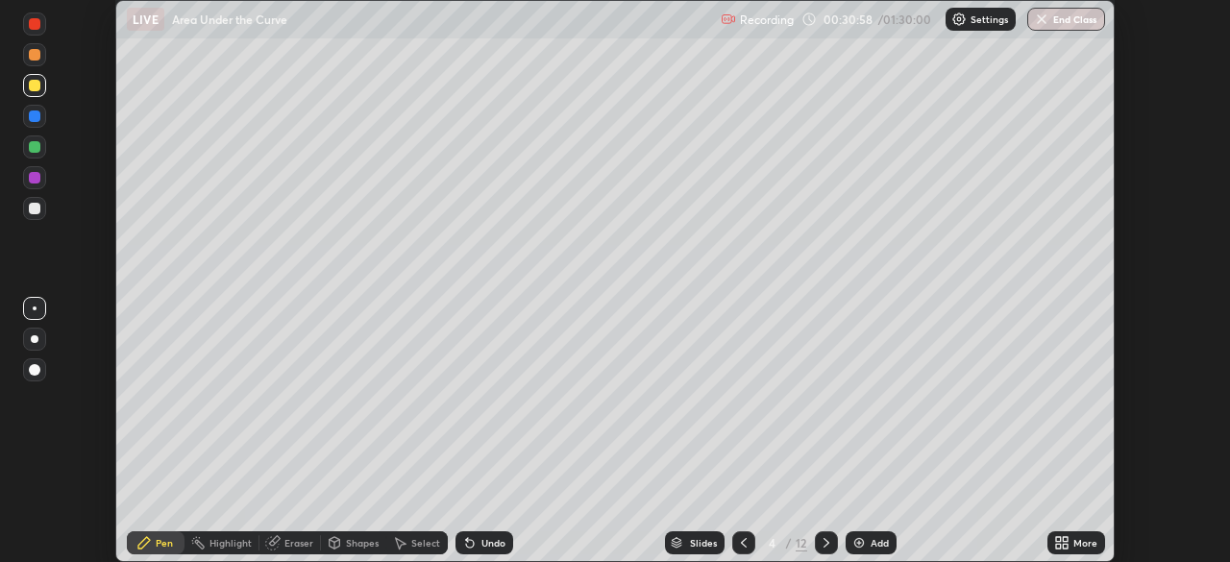
click at [1077, 541] on div "More" at bounding box center [1085, 543] width 24 height 10
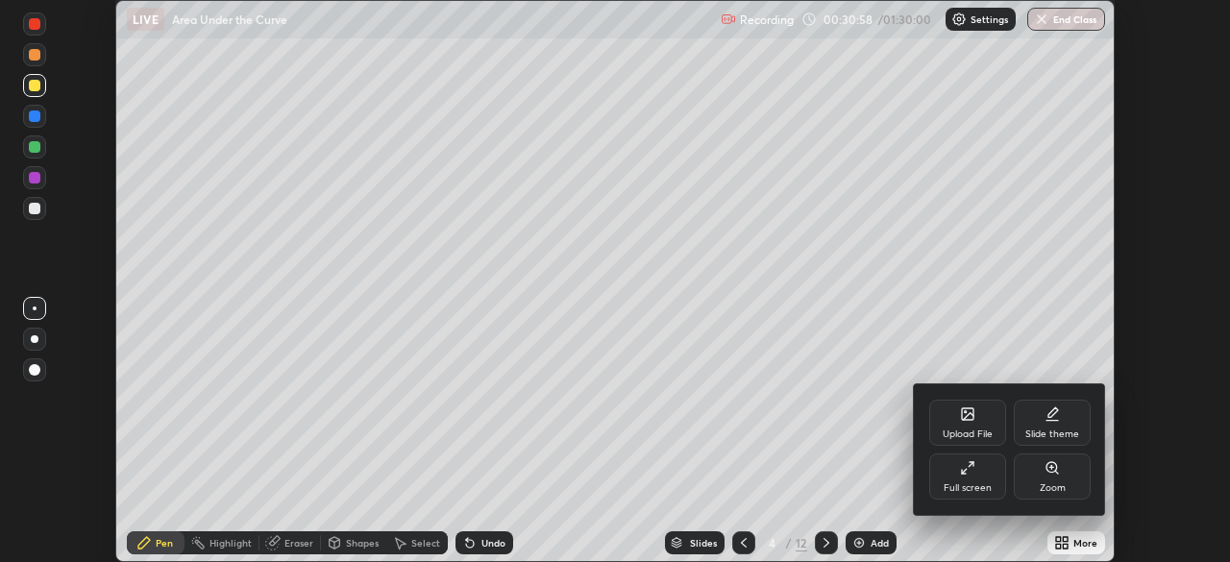
click at [974, 477] on div "Full screen" at bounding box center [967, 476] width 77 height 46
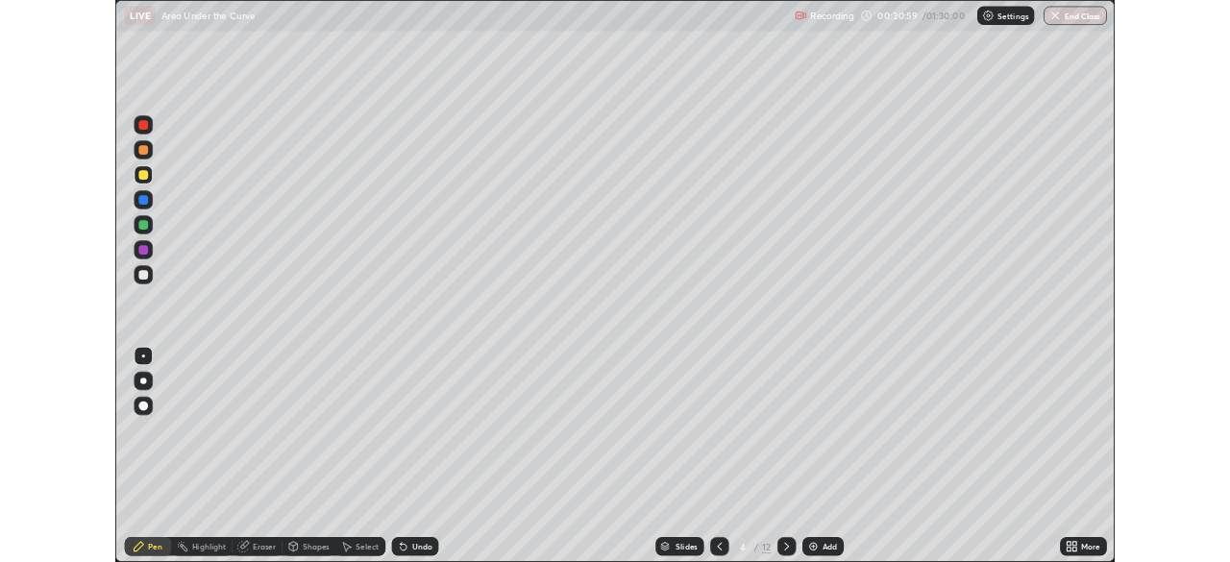
scroll to position [692, 1230]
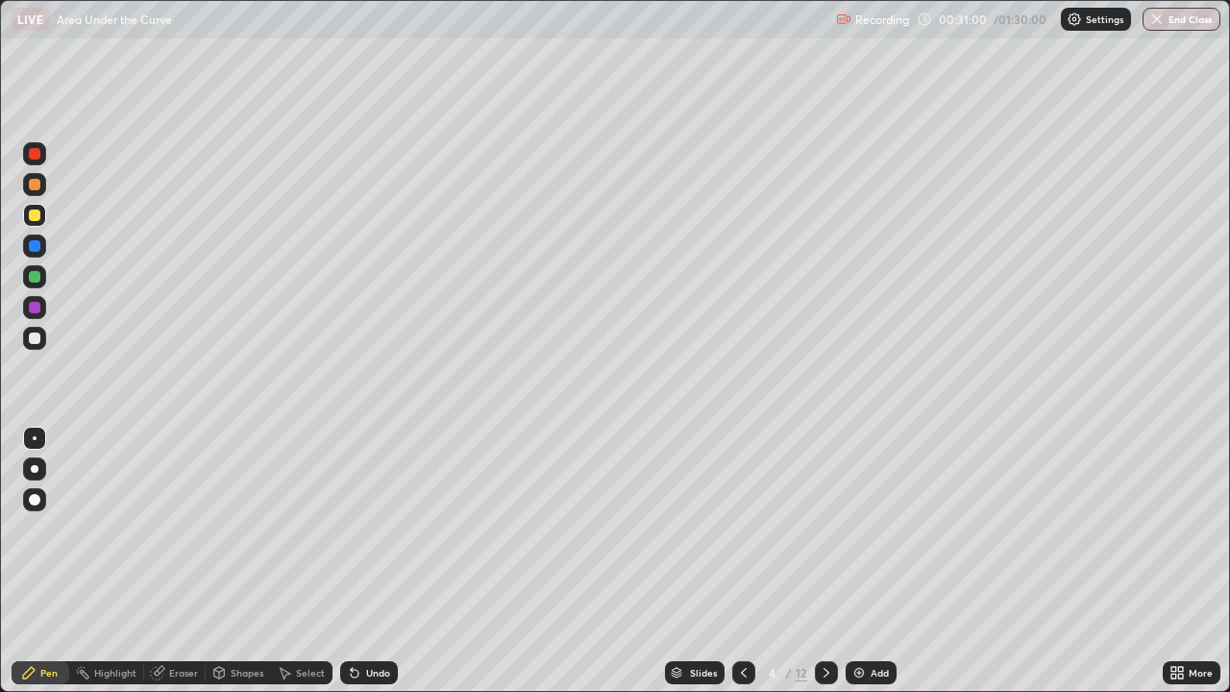
click at [31, 333] on div at bounding box center [35, 338] width 12 height 12
click at [1191, 561] on div "More" at bounding box center [1200, 673] width 24 height 10
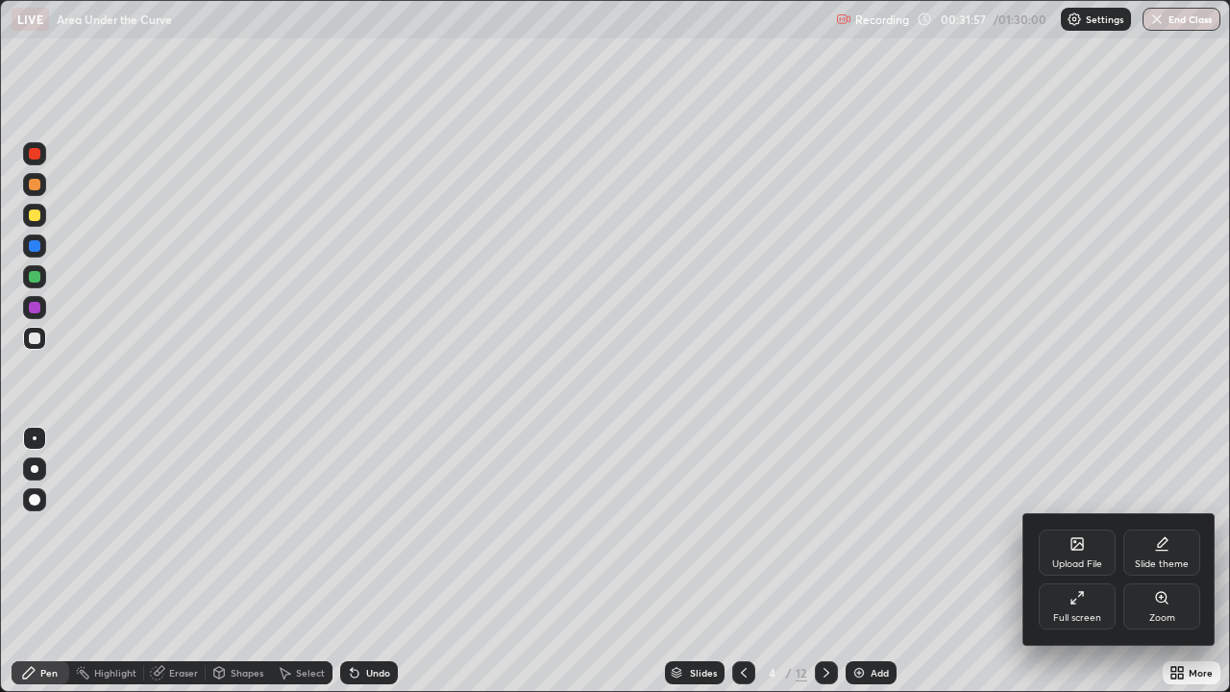
click at [1091, 561] on div "Full screen" at bounding box center [1076, 606] width 77 height 46
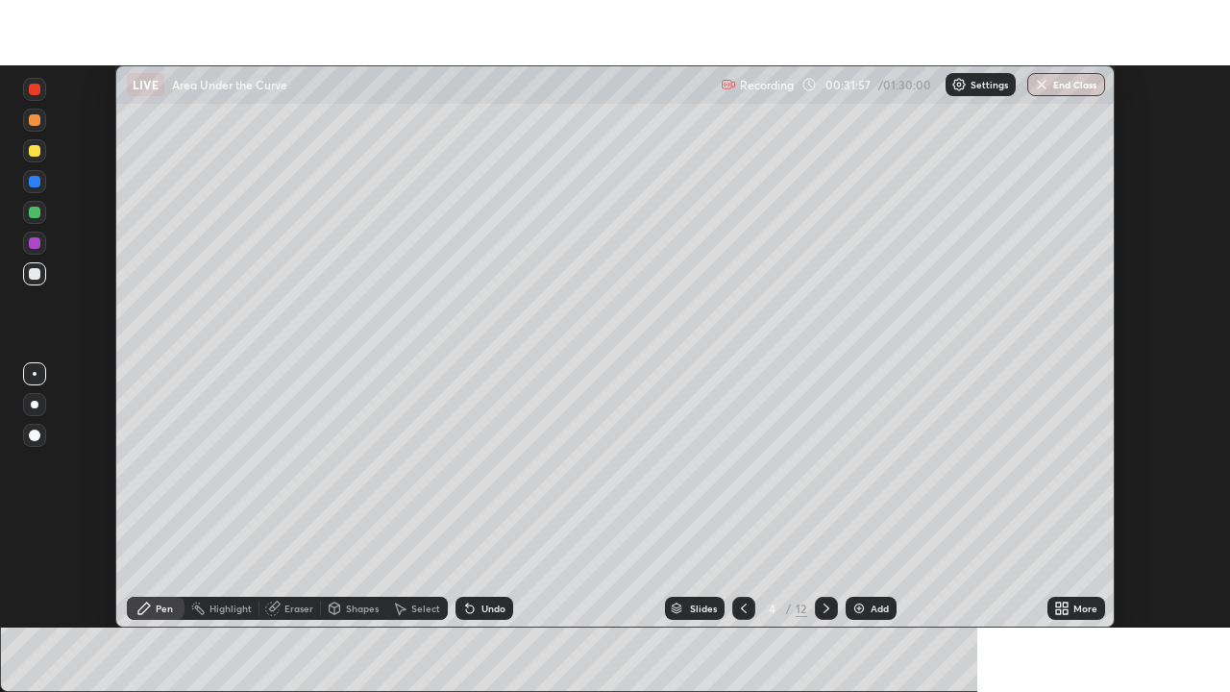
scroll to position [95506, 94838]
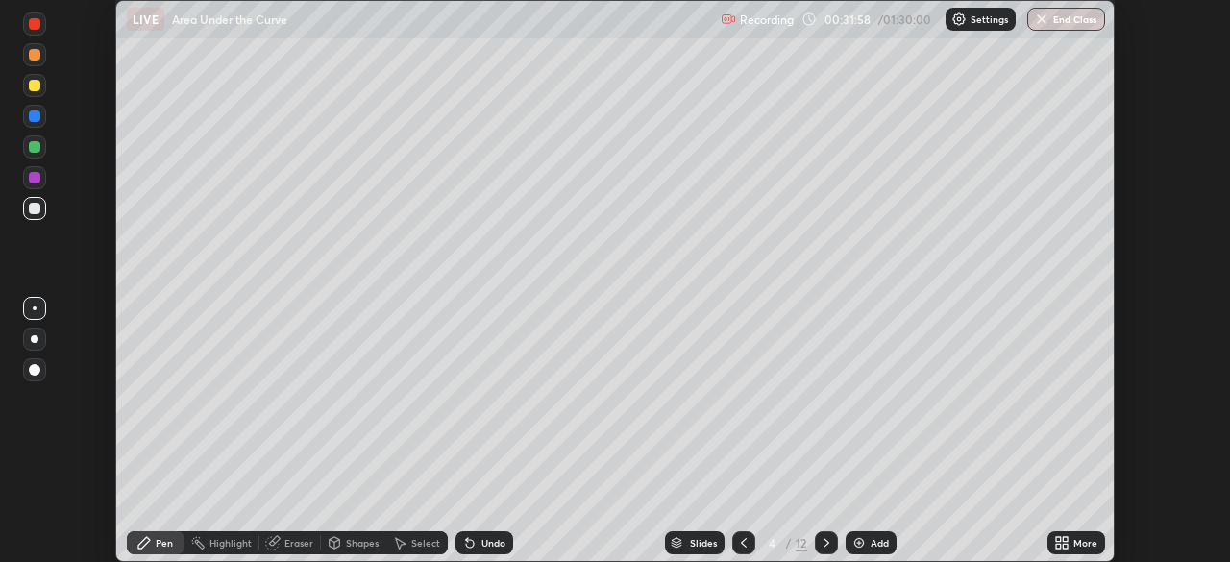
click at [744, 540] on icon at bounding box center [743, 542] width 15 height 15
click at [1081, 550] on div "More" at bounding box center [1076, 542] width 58 height 23
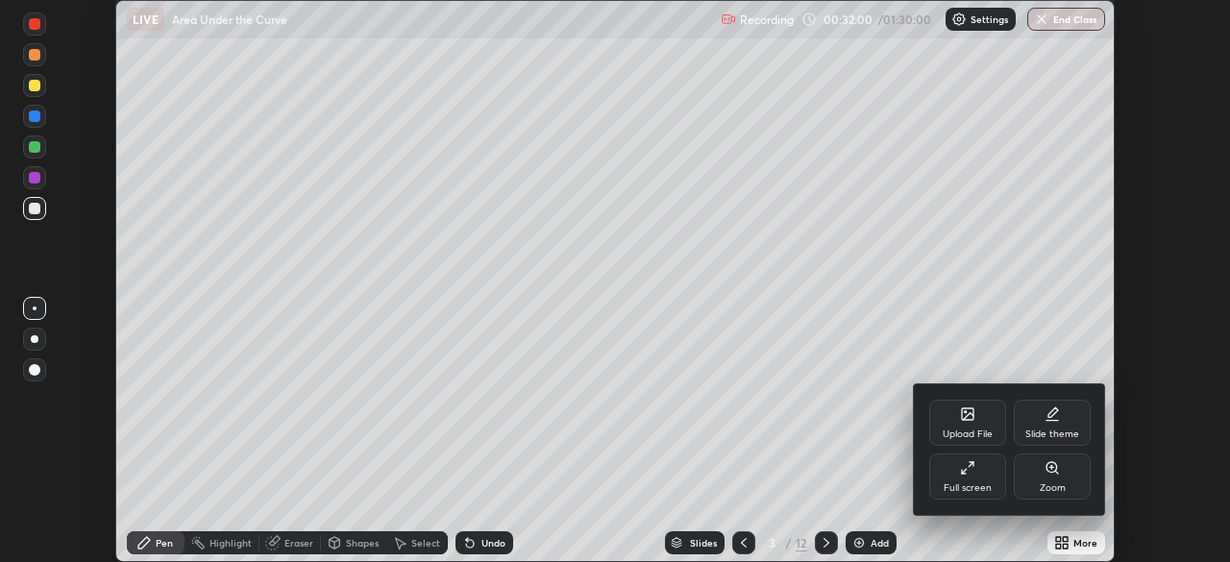
click at [980, 484] on div "Full screen" at bounding box center [967, 488] width 48 height 10
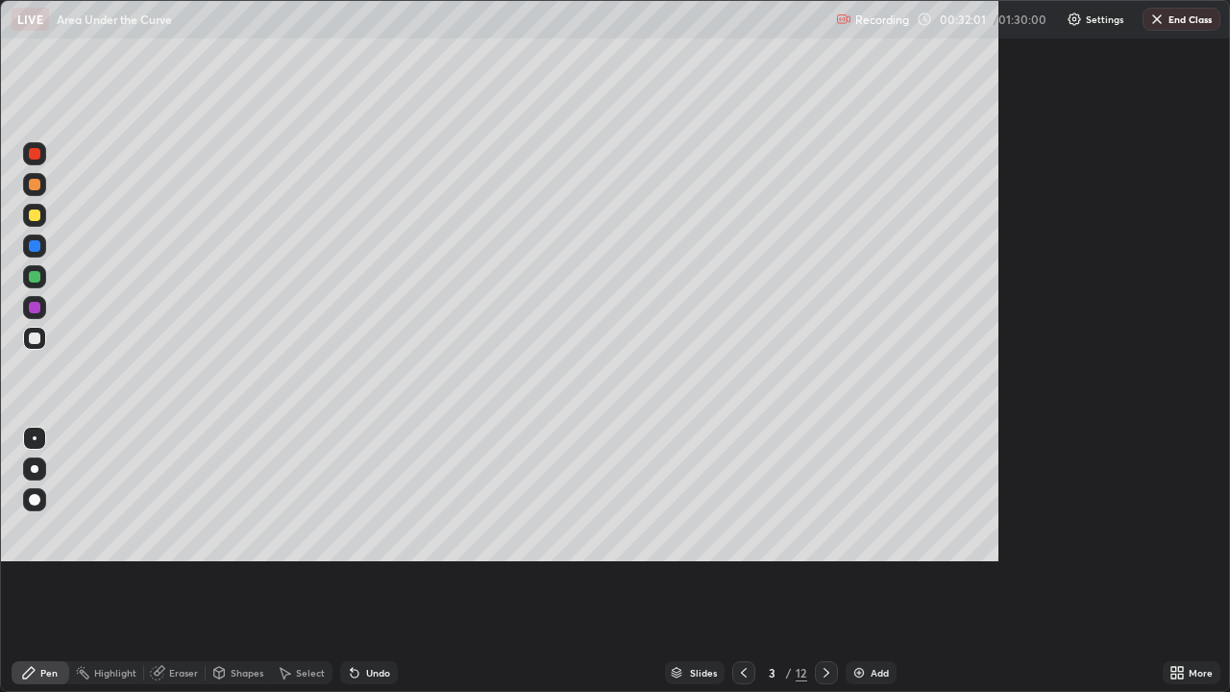
scroll to position [692, 1230]
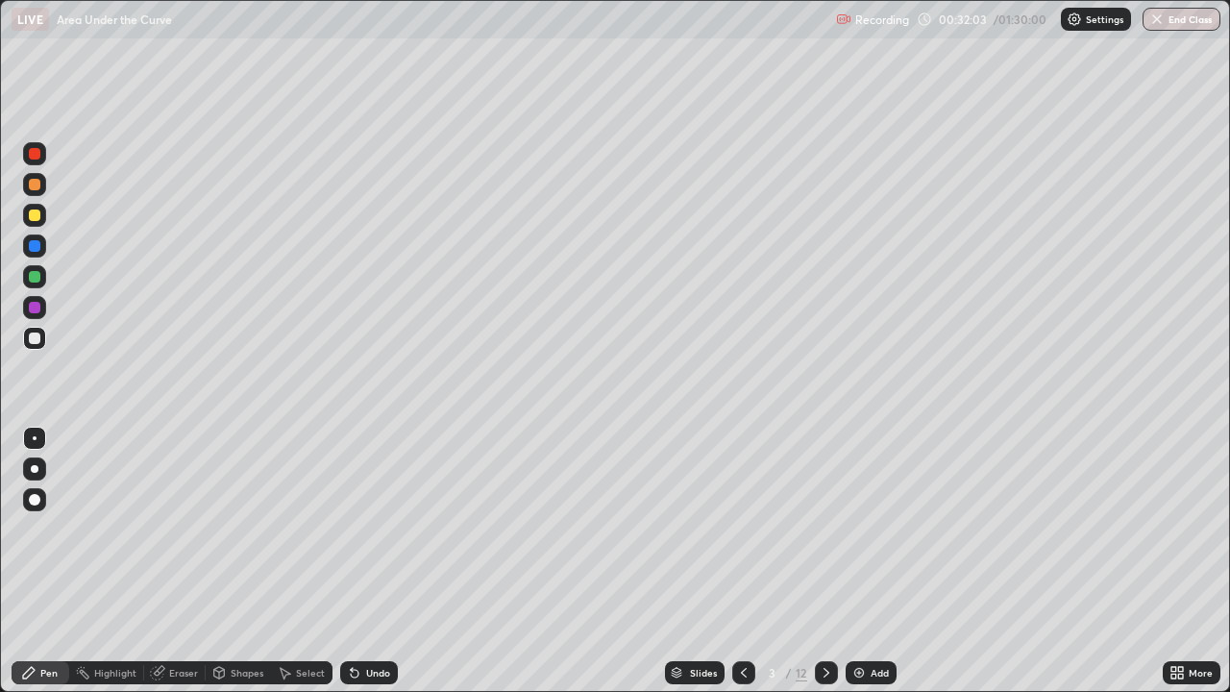
click at [38, 339] on div at bounding box center [35, 338] width 12 height 12
click at [380, 561] on div "Undo" at bounding box center [378, 673] width 24 height 10
click at [369, 561] on div "Undo" at bounding box center [378, 673] width 24 height 10
click at [374, 561] on div "Undo" at bounding box center [378, 673] width 24 height 10
click at [373, 561] on div "Undo" at bounding box center [378, 673] width 24 height 10
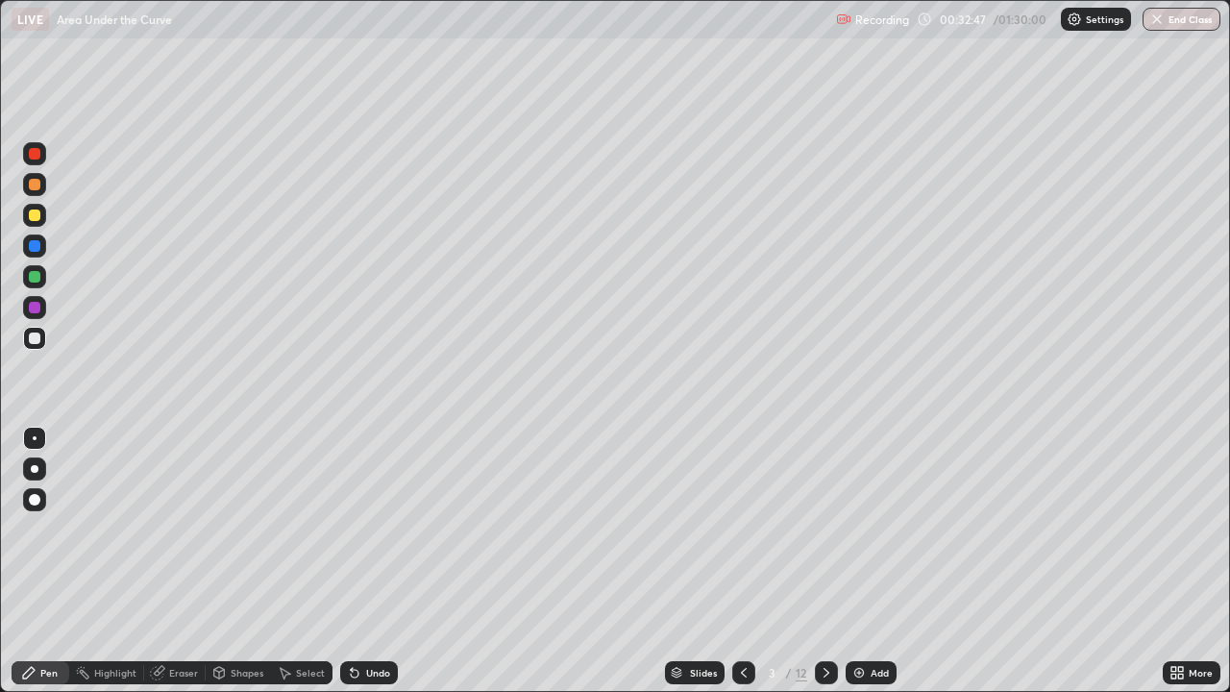
click at [38, 220] on div at bounding box center [34, 215] width 23 height 23
click at [34, 278] on div at bounding box center [35, 277] width 12 height 12
click at [33, 215] on div at bounding box center [35, 215] width 12 height 12
click at [37, 188] on div at bounding box center [35, 185] width 12 height 12
click at [308, 561] on div "Select" at bounding box center [310, 673] width 29 height 10
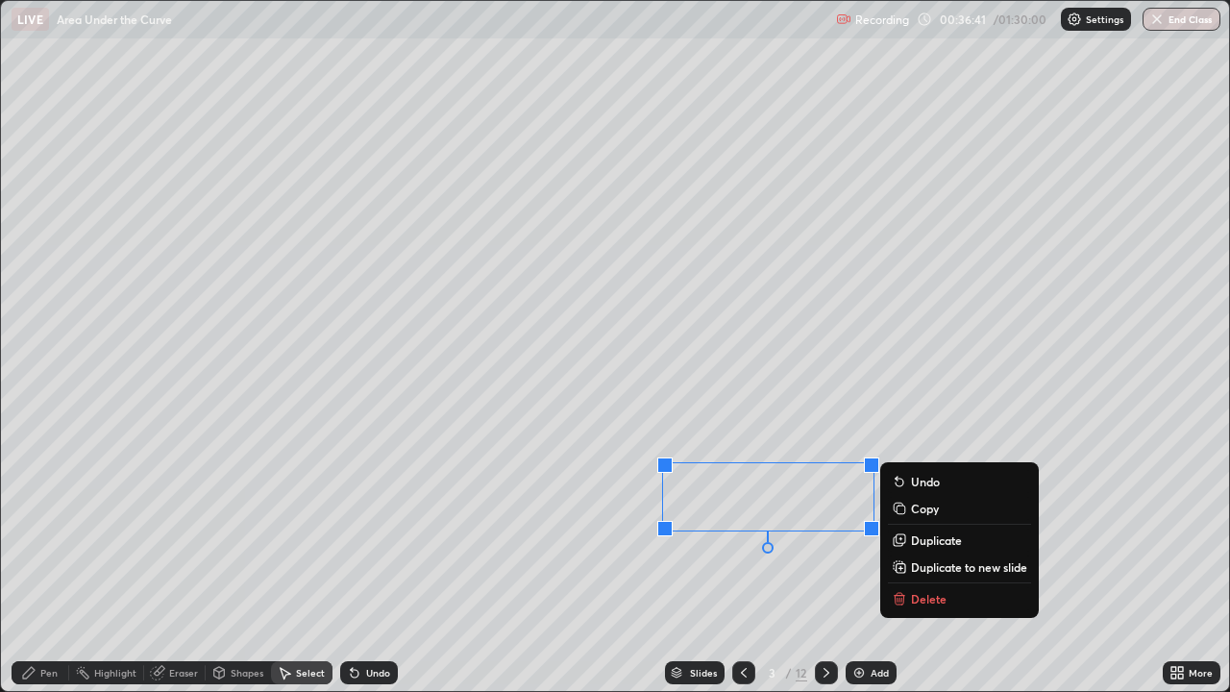
click at [49, 561] on div "Pen" at bounding box center [48, 673] width 17 height 10
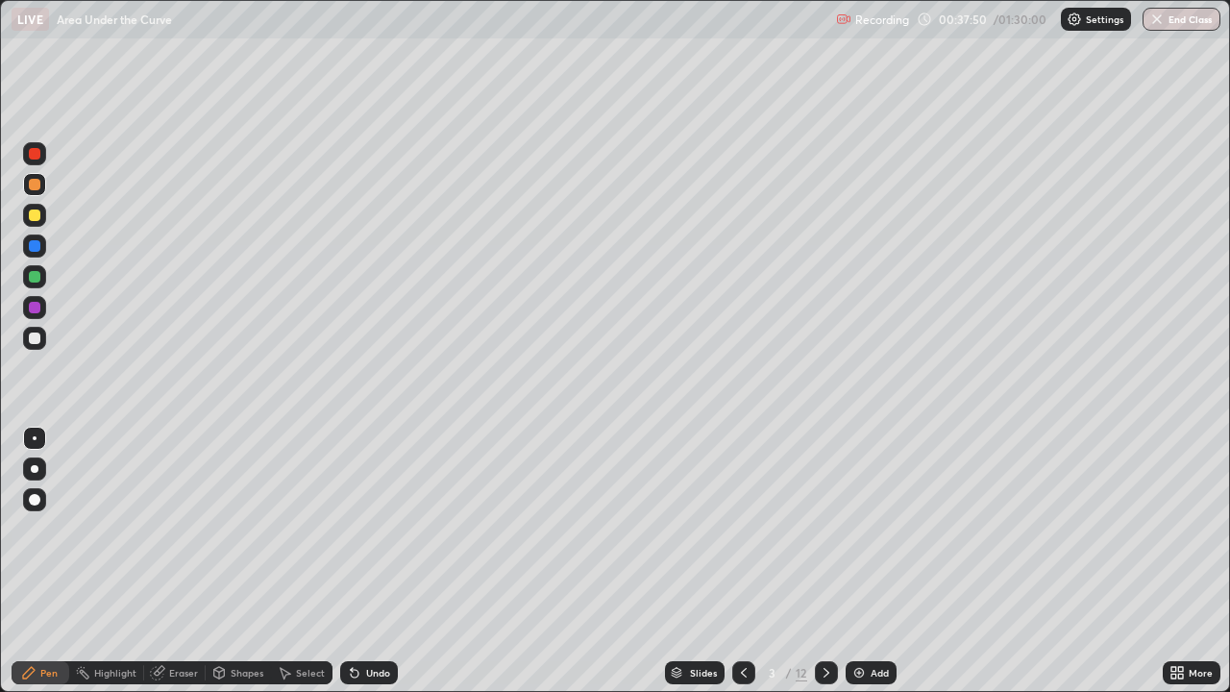
click at [824, 561] on icon at bounding box center [826, 672] width 15 height 15
click at [44, 339] on div at bounding box center [34, 338] width 23 height 23
click at [379, 561] on div "Undo" at bounding box center [369, 672] width 58 height 23
click at [376, 561] on div "Undo" at bounding box center [378, 673] width 24 height 10
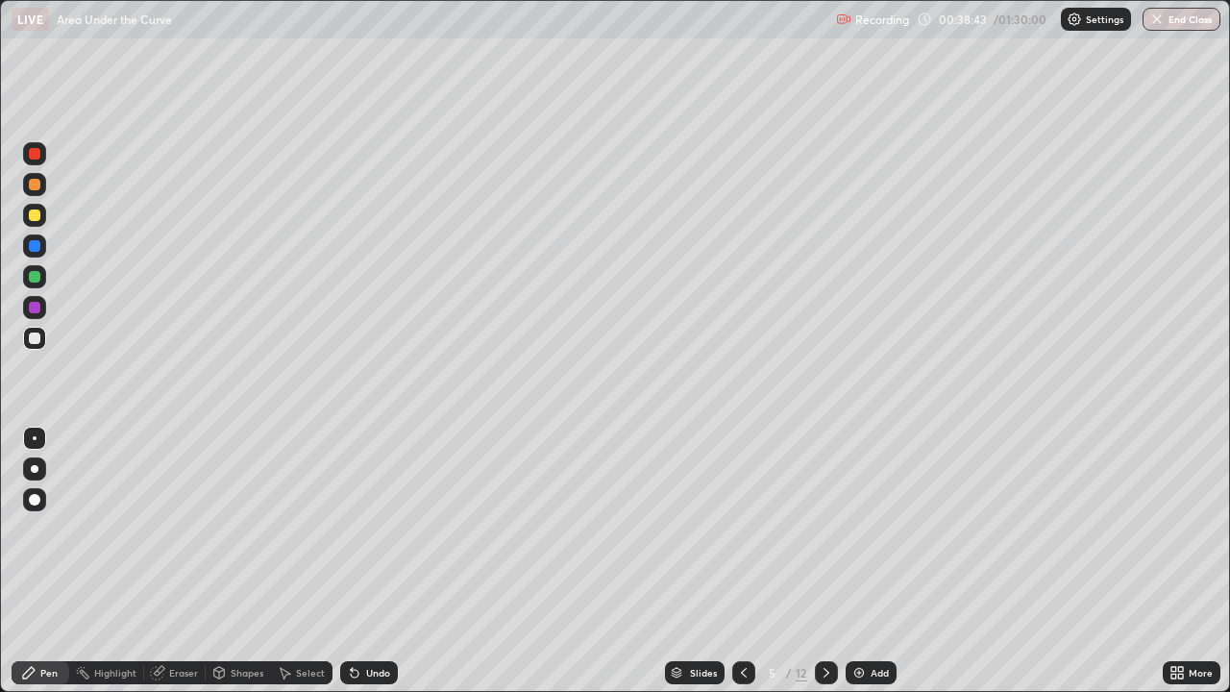
click at [385, 561] on div "Undo" at bounding box center [378, 673] width 24 height 10
click at [380, 561] on div "Undo" at bounding box center [378, 673] width 24 height 10
click at [45, 337] on div at bounding box center [34, 338] width 23 height 23
click at [45, 220] on div at bounding box center [34, 215] width 23 height 23
click at [742, 561] on icon at bounding box center [743, 672] width 15 height 15
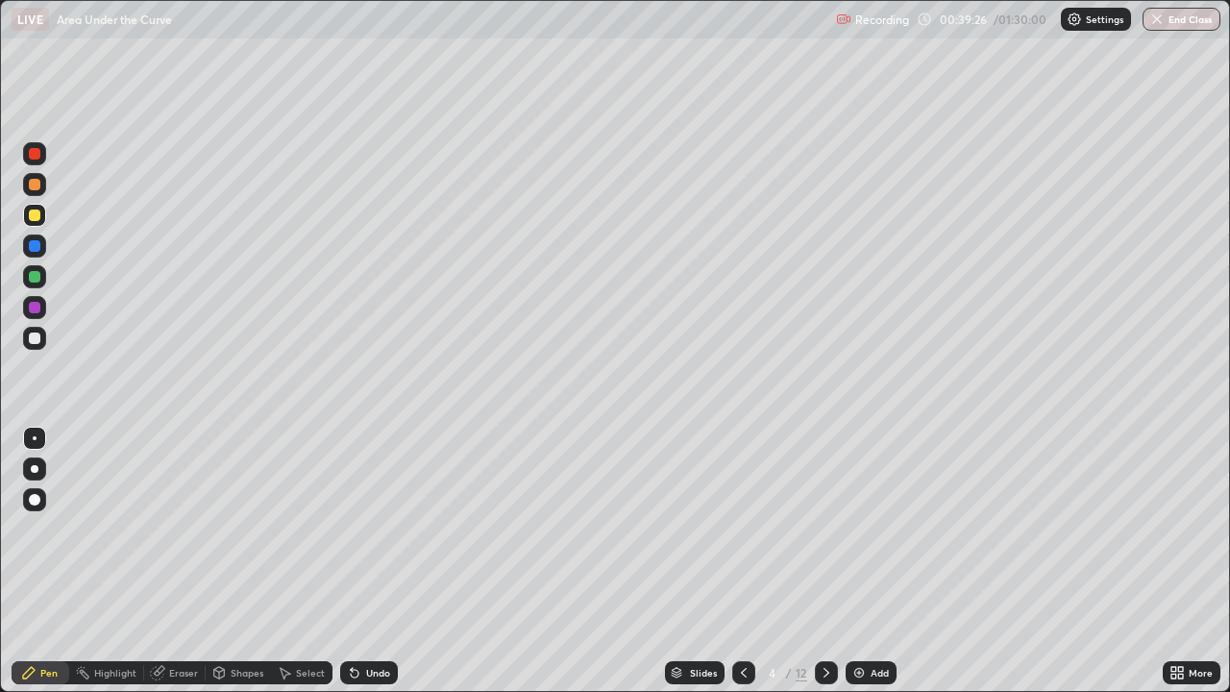
click at [742, 561] on icon at bounding box center [743, 672] width 15 height 15
click at [826, 561] on icon at bounding box center [826, 672] width 15 height 15
click at [822, 561] on icon at bounding box center [826, 672] width 15 height 15
click at [37, 341] on div at bounding box center [35, 338] width 12 height 12
click at [31, 217] on div at bounding box center [35, 215] width 12 height 12
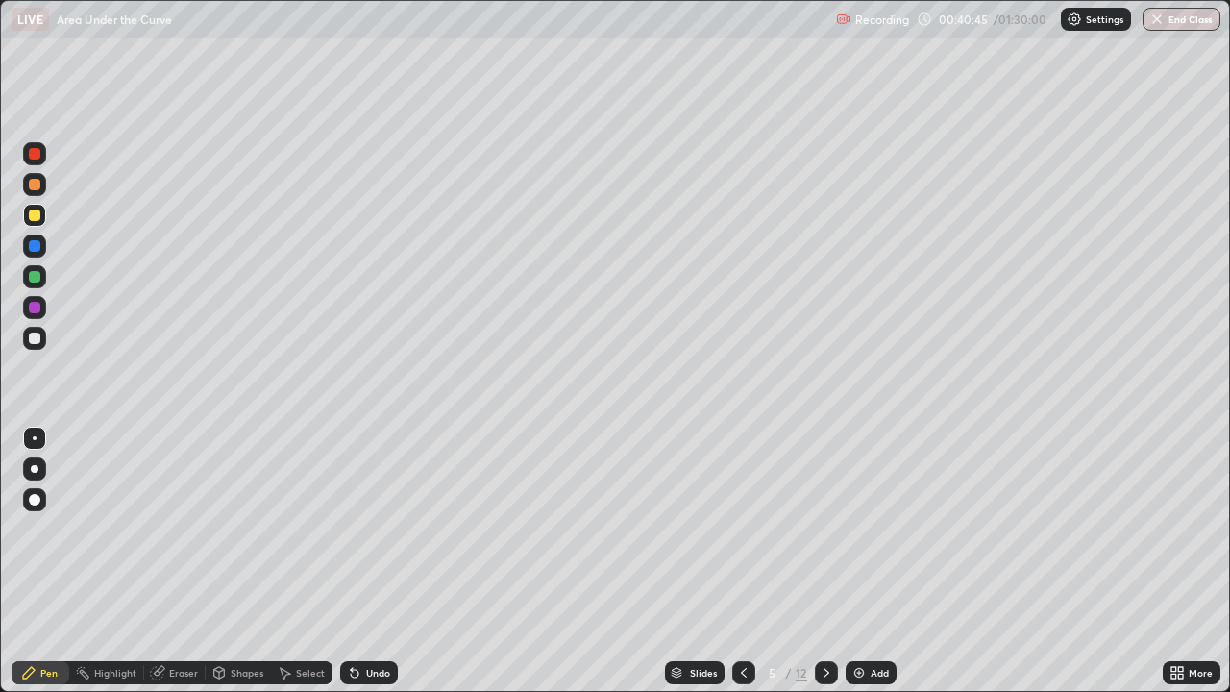
click at [40, 283] on div at bounding box center [34, 276] width 23 height 23
click at [36, 217] on div at bounding box center [35, 215] width 12 height 12
click at [375, 561] on div "Undo" at bounding box center [369, 672] width 58 height 23
click at [372, 561] on div "Undo" at bounding box center [378, 673] width 24 height 10
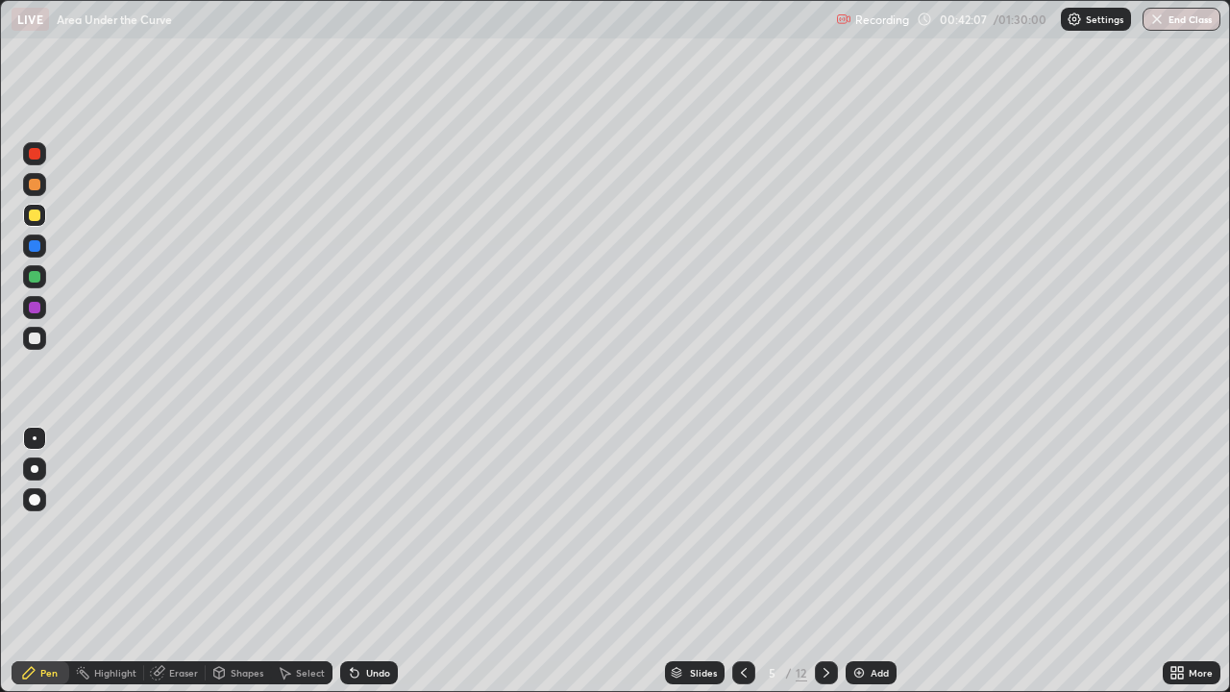
click at [369, 561] on div "Undo" at bounding box center [378, 673] width 24 height 10
click at [366, 561] on div "Undo" at bounding box center [378, 673] width 24 height 10
click at [358, 561] on icon at bounding box center [354, 672] width 15 height 15
click at [359, 561] on div "Undo" at bounding box center [369, 672] width 58 height 23
click at [362, 561] on div "Undo" at bounding box center [369, 672] width 58 height 23
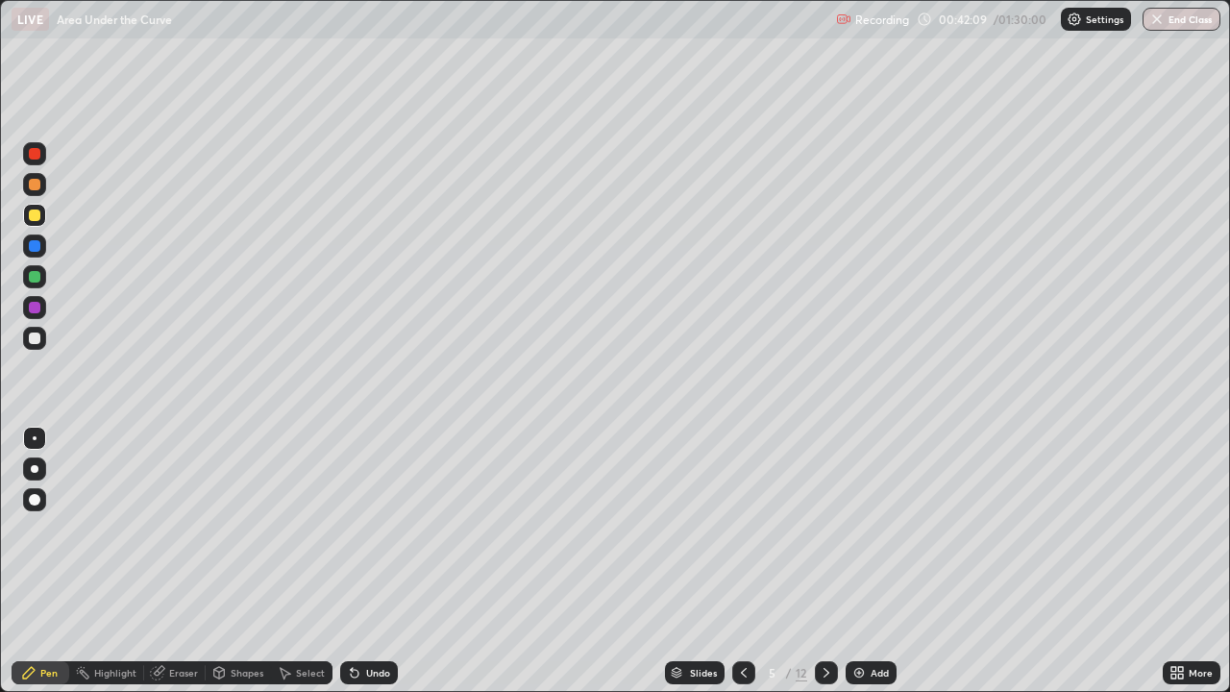
click at [367, 561] on div "Undo" at bounding box center [378, 673] width 24 height 10
click at [368, 561] on div "Undo" at bounding box center [378, 673] width 24 height 10
click at [366, 561] on div "Undo" at bounding box center [378, 673] width 24 height 10
click at [368, 561] on div "Undo" at bounding box center [378, 673] width 24 height 10
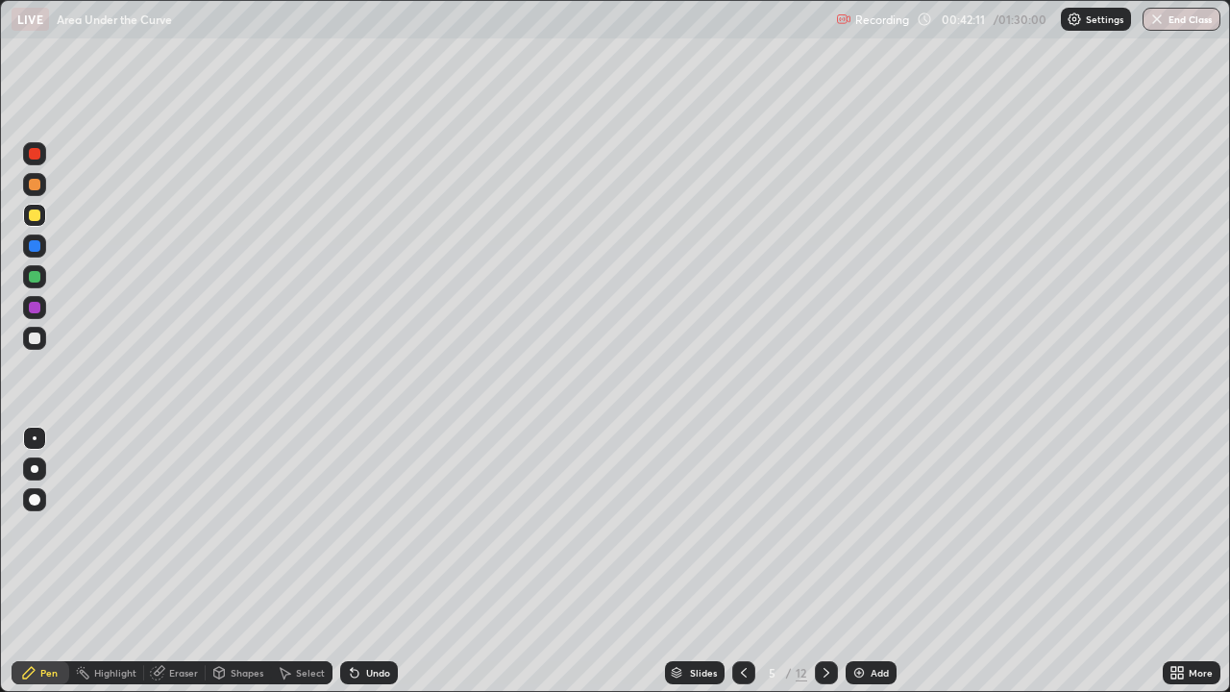
click at [367, 561] on div "Undo" at bounding box center [378, 673] width 24 height 10
click at [368, 561] on div "Undo" at bounding box center [378, 673] width 24 height 10
click at [372, 561] on div "Undo" at bounding box center [378, 673] width 24 height 10
click at [368, 561] on div "Undo" at bounding box center [378, 673] width 24 height 10
click at [367, 561] on div "Undo" at bounding box center [378, 673] width 24 height 10
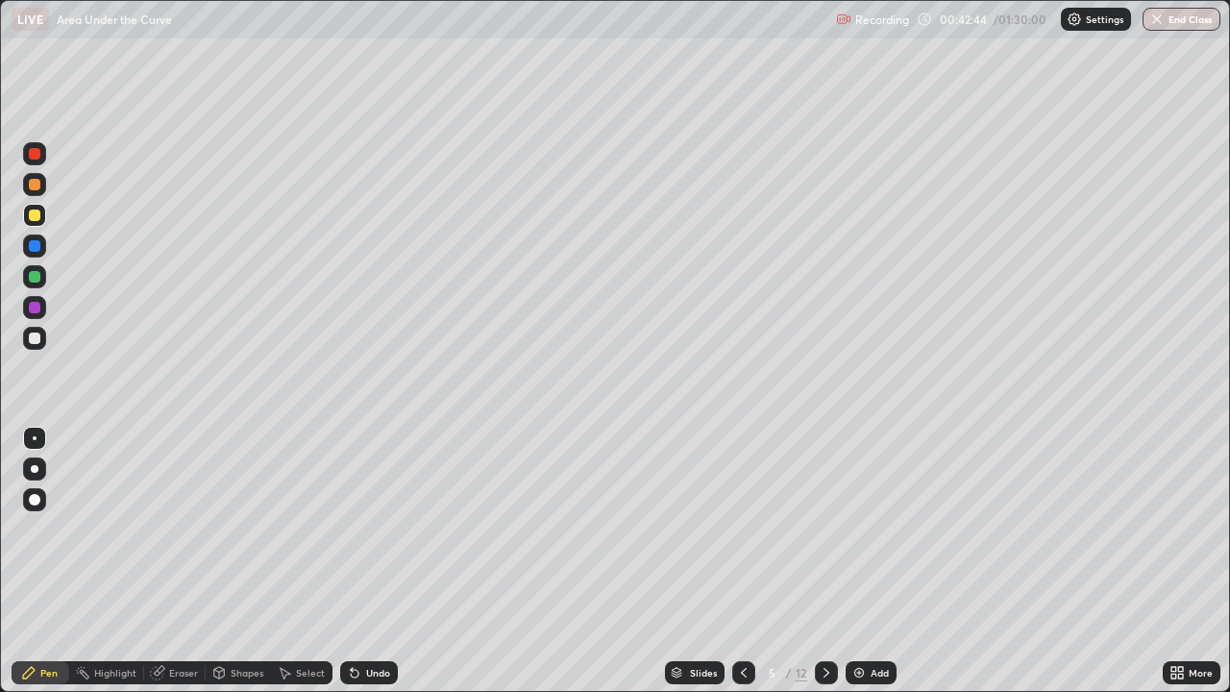
click at [367, 561] on div "Undo" at bounding box center [378, 673] width 24 height 10
click at [369, 561] on div "Undo" at bounding box center [369, 672] width 58 height 23
click at [371, 561] on div "Undo" at bounding box center [378, 673] width 24 height 10
click at [369, 561] on div "Undo" at bounding box center [378, 673] width 24 height 10
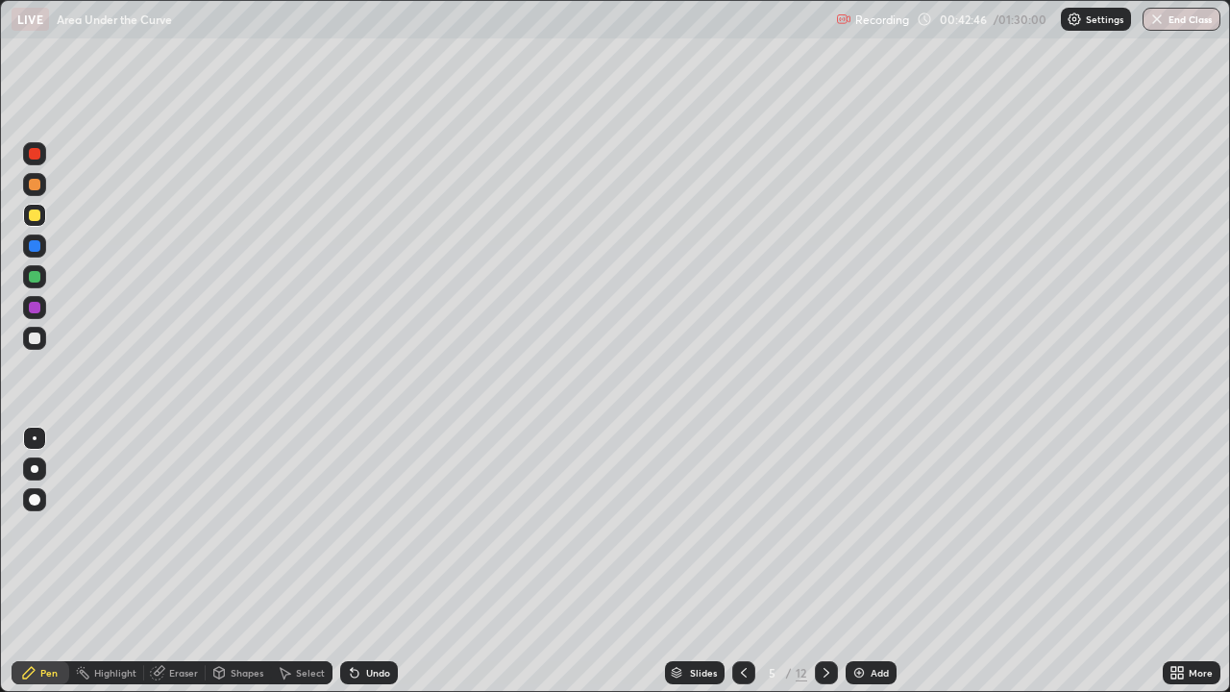
click at [369, 561] on div "Undo" at bounding box center [378, 673] width 24 height 10
click at [305, 561] on div "Select" at bounding box center [310, 673] width 29 height 10
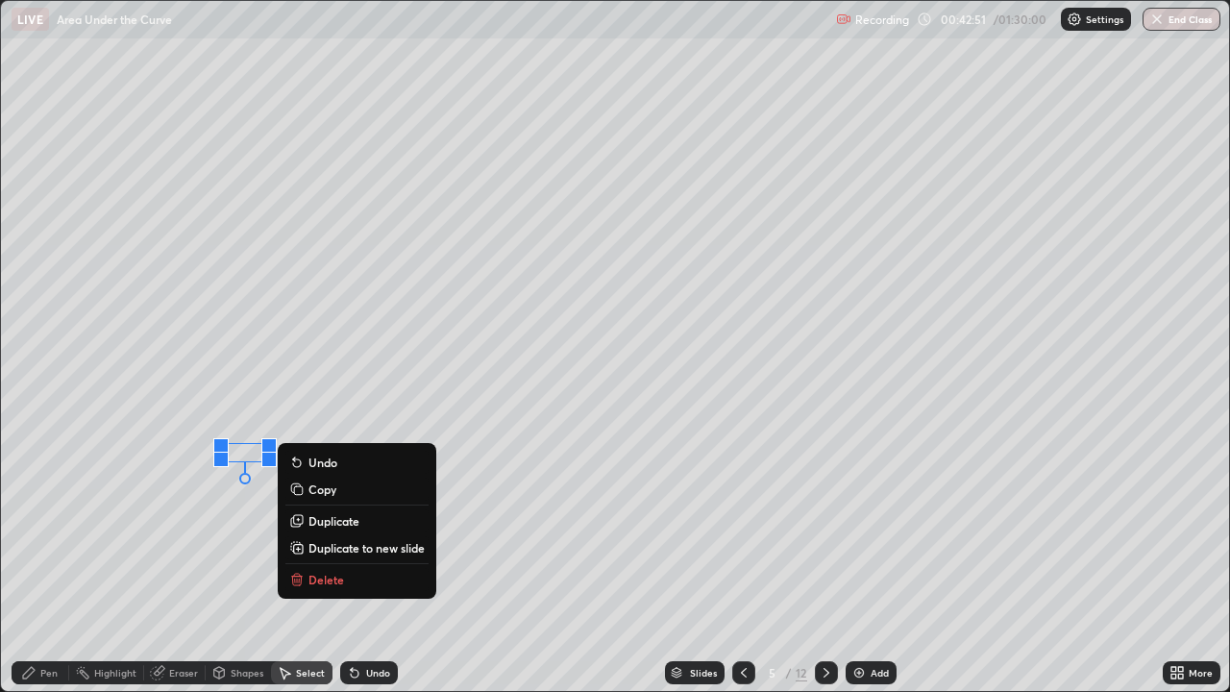
click at [326, 561] on p "Delete" at bounding box center [326, 579] width 36 height 15
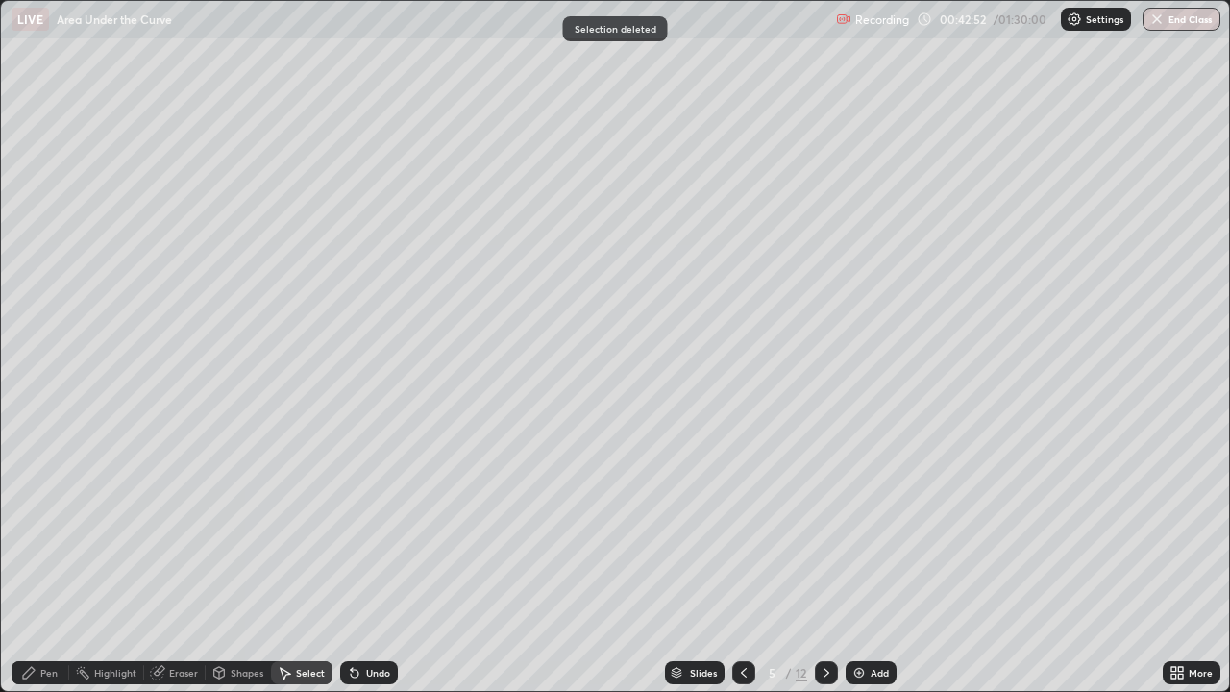
click at [48, 561] on div "Pen" at bounding box center [48, 673] width 17 height 10
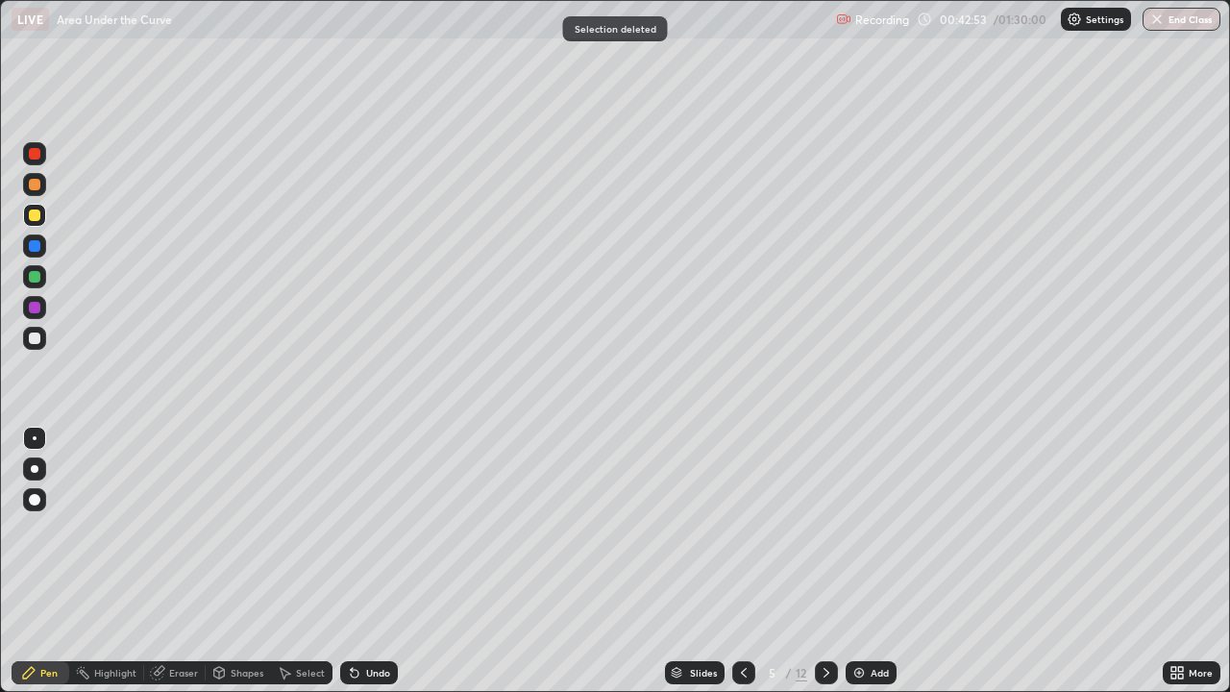
click at [34, 219] on div at bounding box center [35, 215] width 12 height 12
click at [32, 186] on div at bounding box center [35, 185] width 12 height 12
click at [37, 251] on div at bounding box center [35, 246] width 12 height 12
click at [369, 561] on div "Undo" at bounding box center [369, 672] width 58 height 23
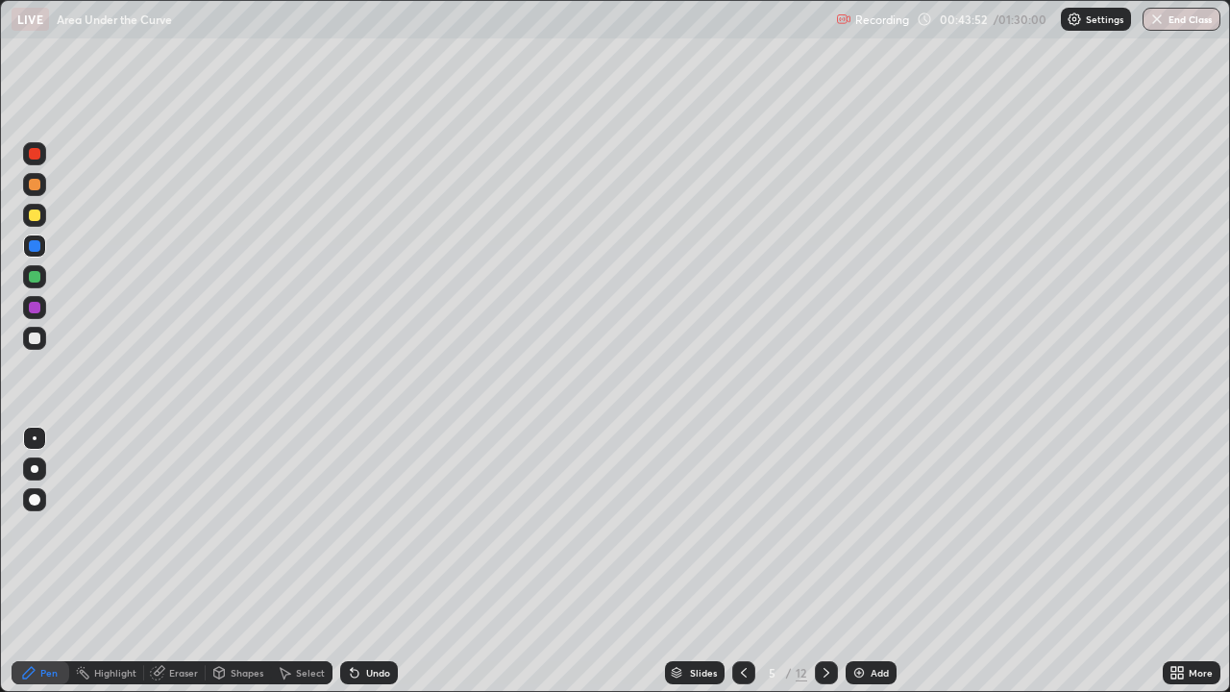
click at [367, 561] on div "Undo" at bounding box center [369, 672] width 58 height 23
click at [366, 561] on div "Undo" at bounding box center [378, 673] width 24 height 10
click at [366, 561] on div "Undo" at bounding box center [369, 672] width 58 height 23
click at [32, 276] on div at bounding box center [35, 277] width 12 height 12
click at [36, 277] on div at bounding box center [35, 277] width 12 height 12
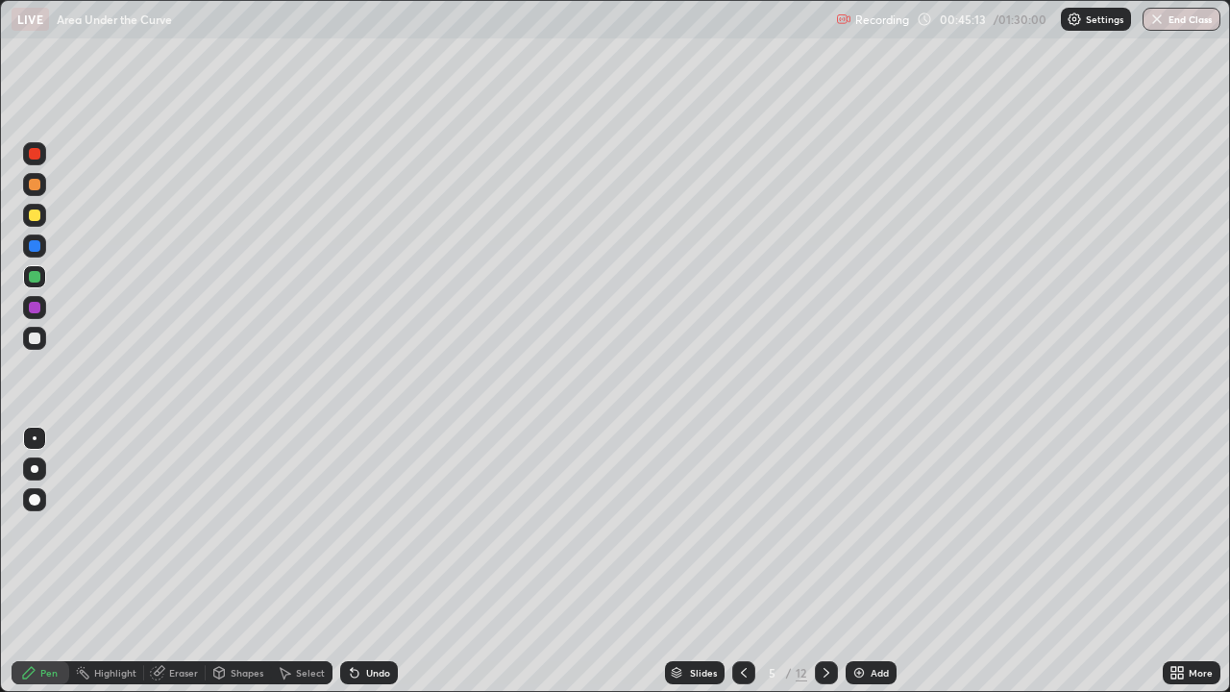
click at [37, 220] on div at bounding box center [35, 215] width 12 height 12
click at [36, 338] on div at bounding box center [35, 338] width 12 height 12
click at [824, 561] on icon at bounding box center [826, 672] width 15 height 15
click at [38, 343] on div at bounding box center [34, 338] width 23 height 23
click at [34, 338] on div at bounding box center [35, 338] width 12 height 12
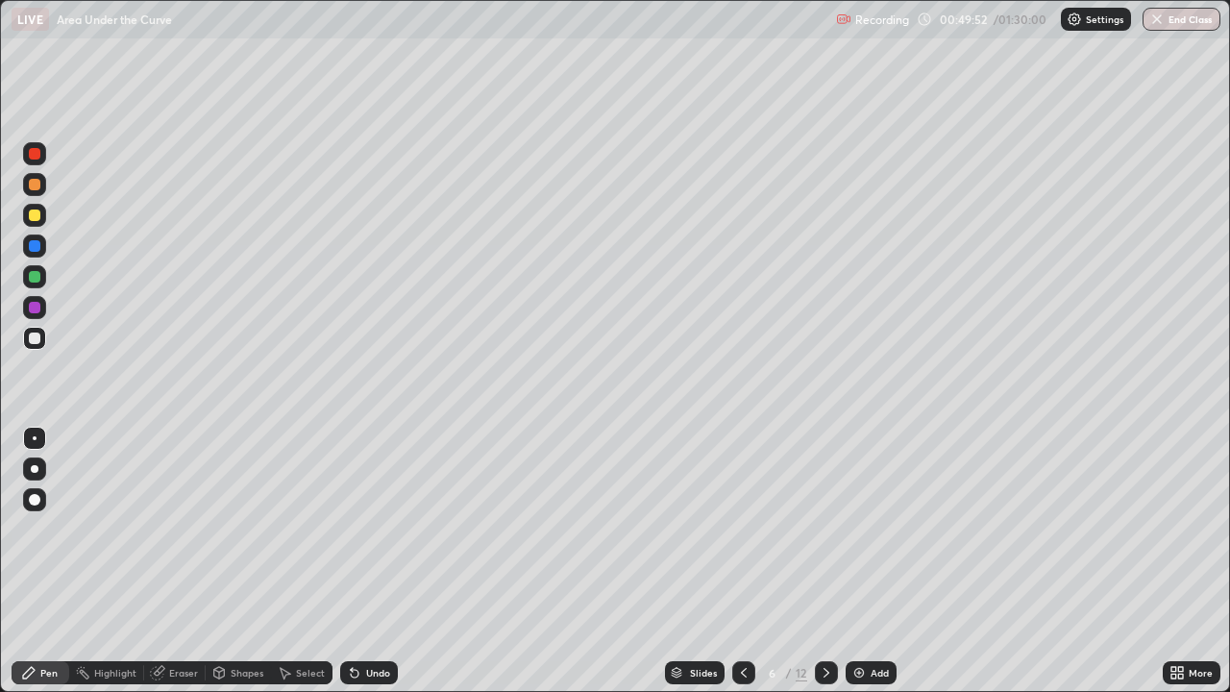
click at [379, 561] on div "Undo" at bounding box center [378, 673] width 24 height 10
click at [39, 275] on div at bounding box center [35, 277] width 12 height 12
click at [43, 186] on div at bounding box center [34, 184] width 23 height 23
click at [32, 218] on div at bounding box center [35, 215] width 12 height 12
click at [37, 279] on div at bounding box center [35, 277] width 12 height 12
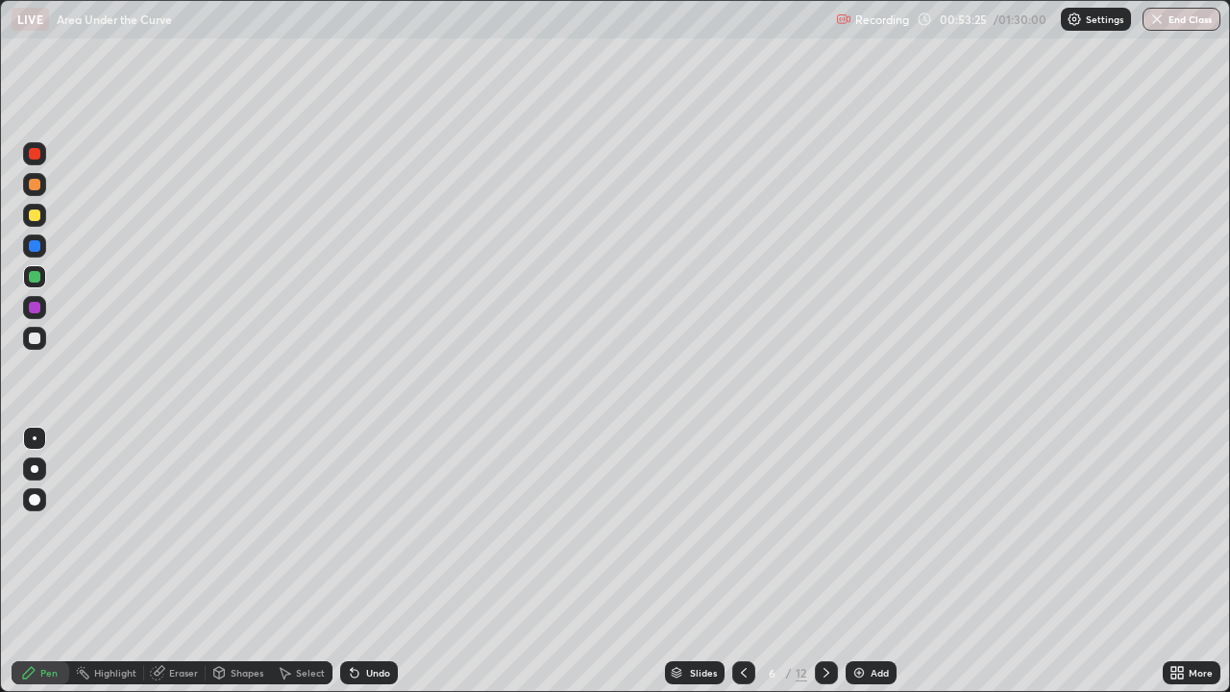
click at [35, 216] on div at bounding box center [35, 215] width 12 height 12
click at [371, 561] on div "Undo" at bounding box center [378, 673] width 24 height 10
click at [164, 561] on div "Eraser" at bounding box center [174, 672] width 61 height 23
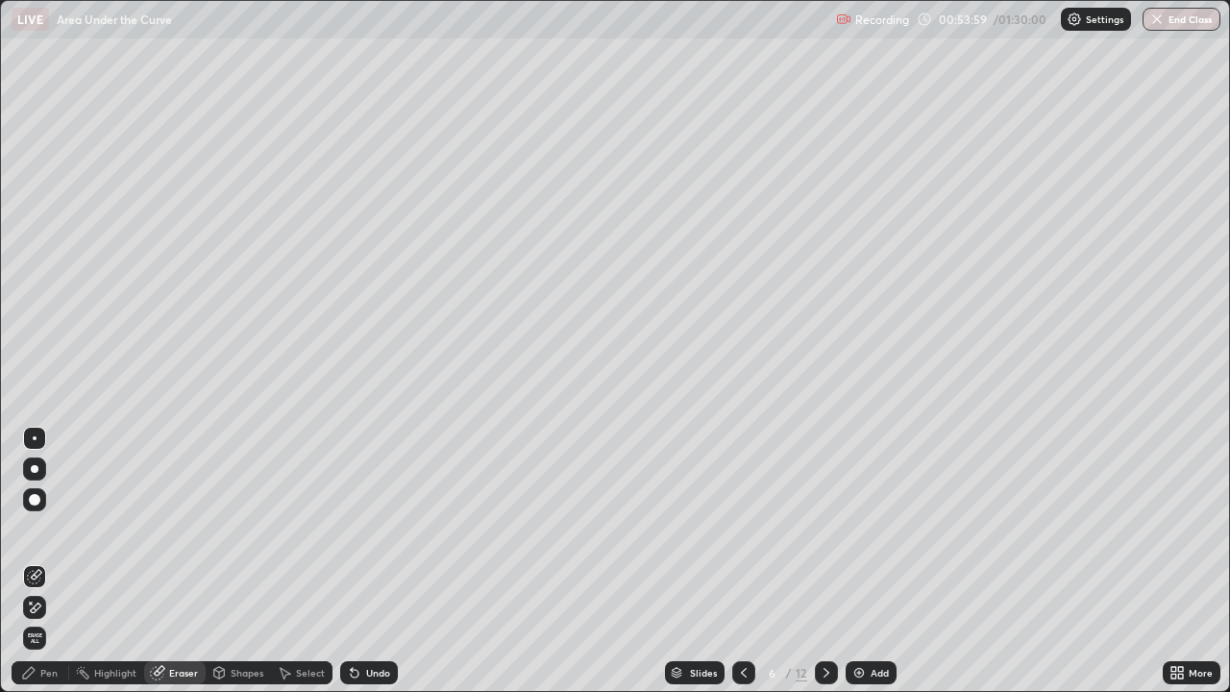
click at [45, 561] on div "Pen" at bounding box center [48, 673] width 17 height 10
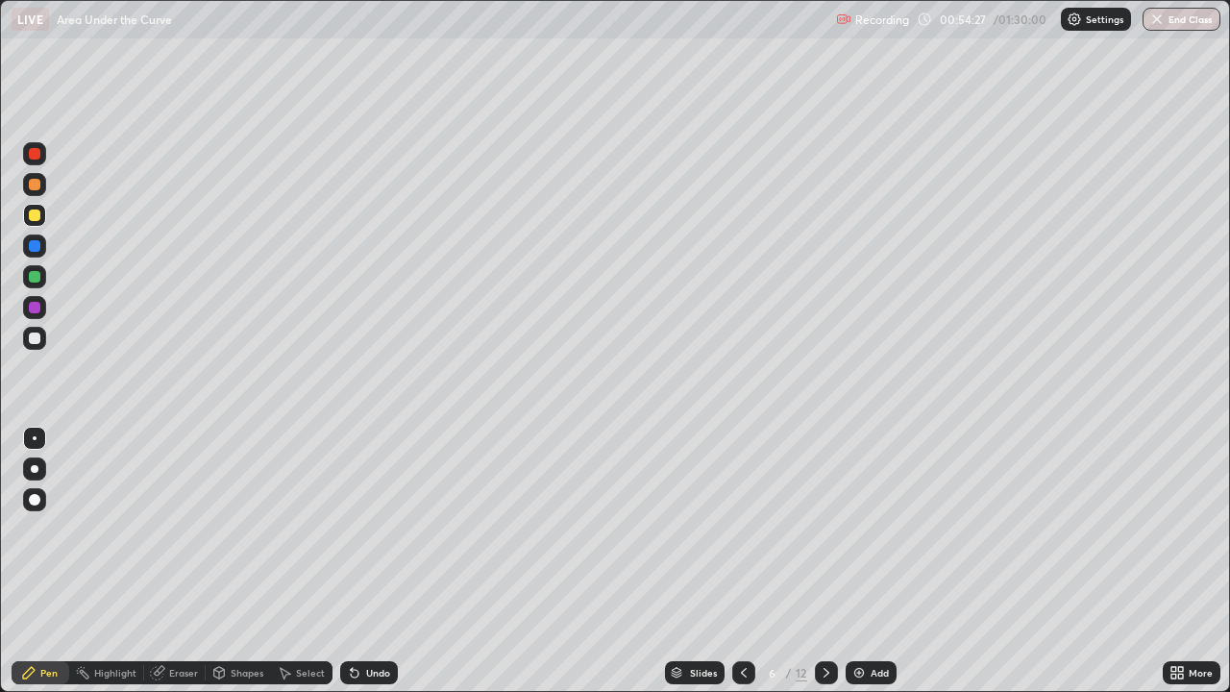
click at [172, 561] on div "Eraser" at bounding box center [183, 673] width 29 height 10
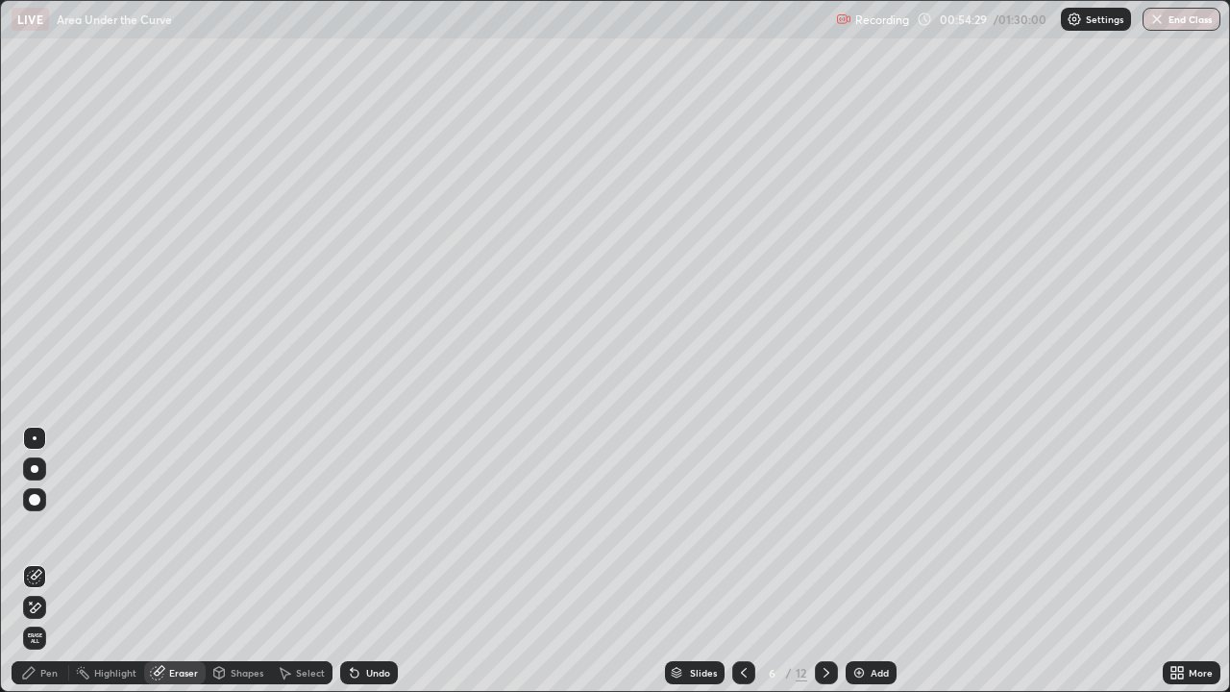
click at [43, 561] on div "Pen" at bounding box center [48, 673] width 17 height 10
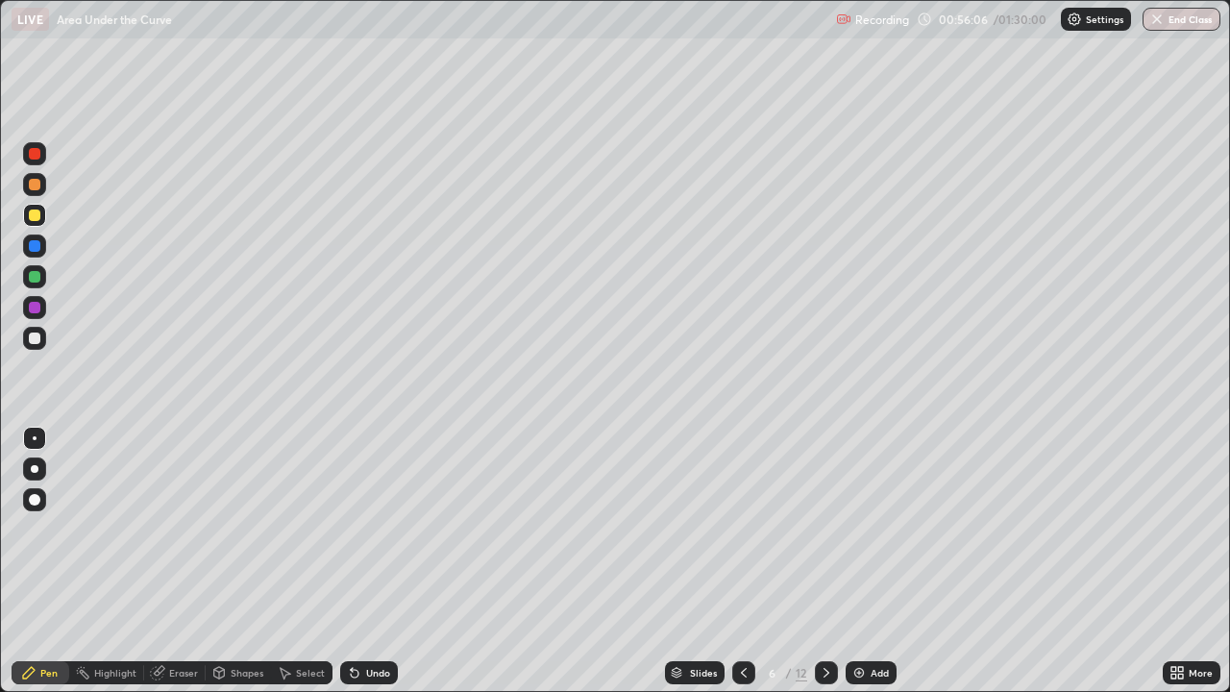
click at [34, 334] on div at bounding box center [35, 338] width 12 height 12
click at [822, 561] on icon at bounding box center [826, 672] width 15 height 15
click at [380, 561] on div "Undo" at bounding box center [378, 673] width 24 height 10
click at [379, 561] on div "Undo" at bounding box center [378, 673] width 24 height 10
click at [377, 561] on div "Undo" at bounding box center [378, 673] width 24 height 10
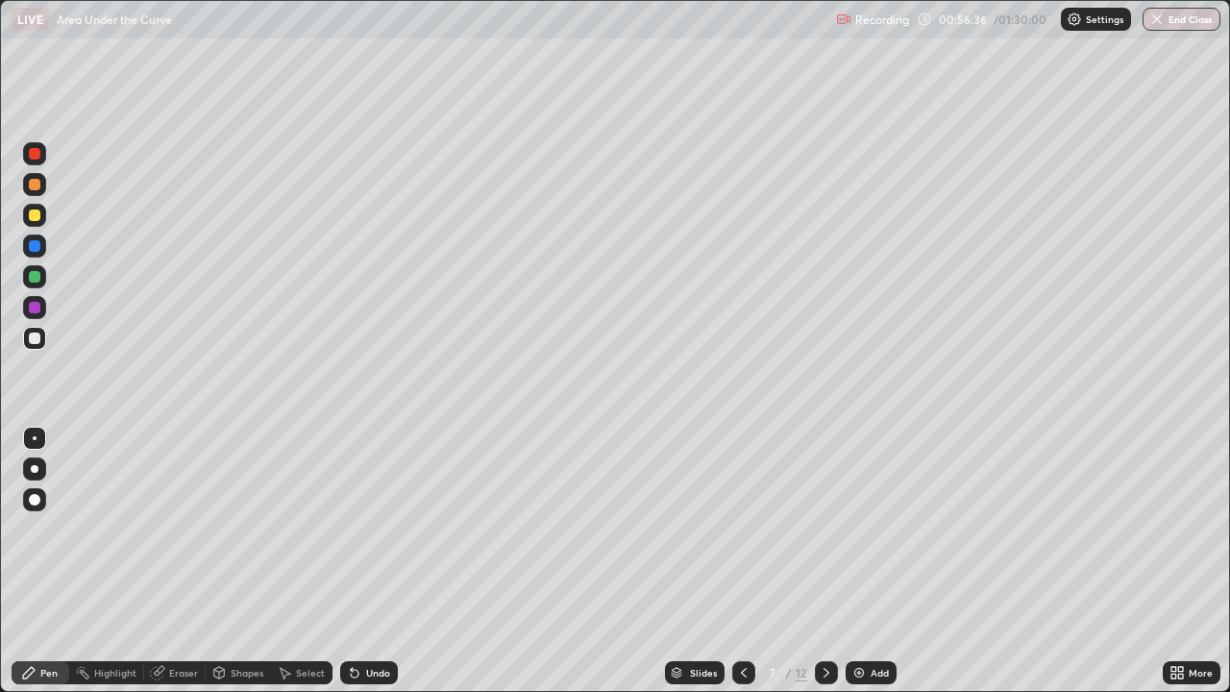
click at [359, 561] on div "Undo" at bounding box center [369, 672] width 58 height 23
click at [358, 561] on icon at bounding box center [354, 672] width 15 height 15
click at [37, 214] on div at bounding box center [35, 215] width 12 height 12
click at [374, 561] on div "Undo" at bounding box center [378, 673] width 24 height 10
click at [368, 561] on div "Undo" at bounding box center [378, 673] width 24 height 10
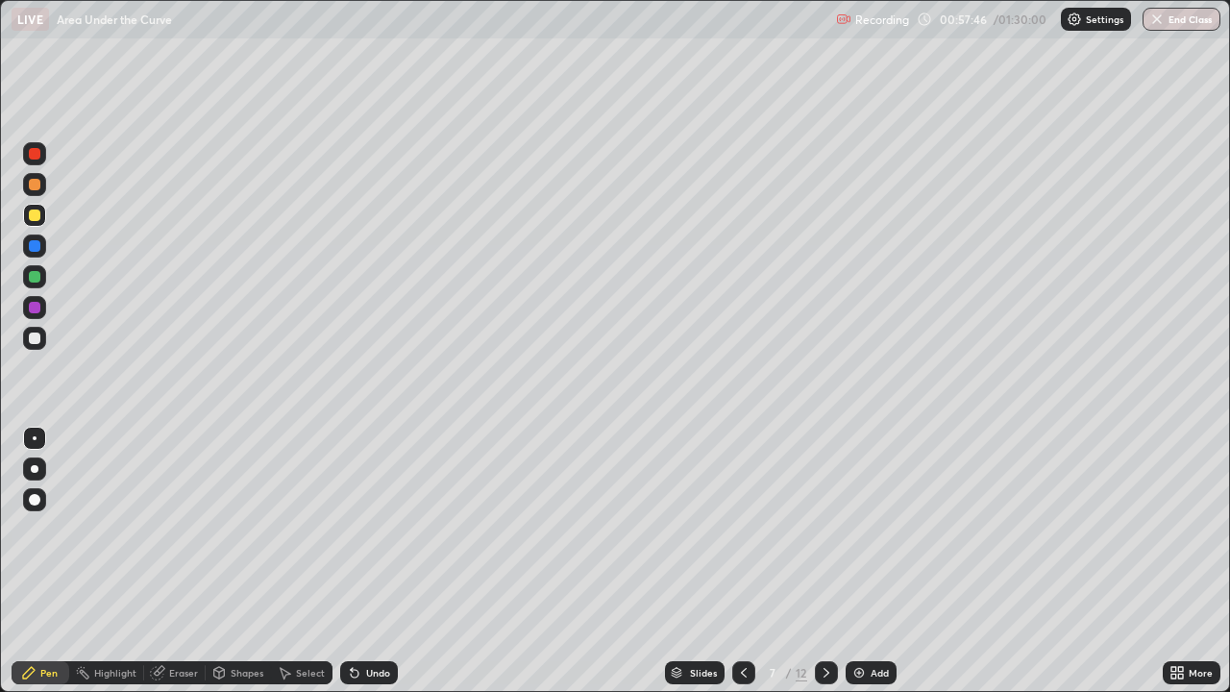
click at [354, 561] on icon at bounding box center [355, 674] width 8 height 8
click at [42, 340] on div at bounding box center [34, 338] width 23 height 23
click at [380, 561] on div "Undo" at bounding box center [378, 673] width 24 height 10
click at [41, 183] on div at bounding box center [34, 184] width 23 height 23
click at [39, 339] on div at bounding box center [35, 338] width 12 height 12
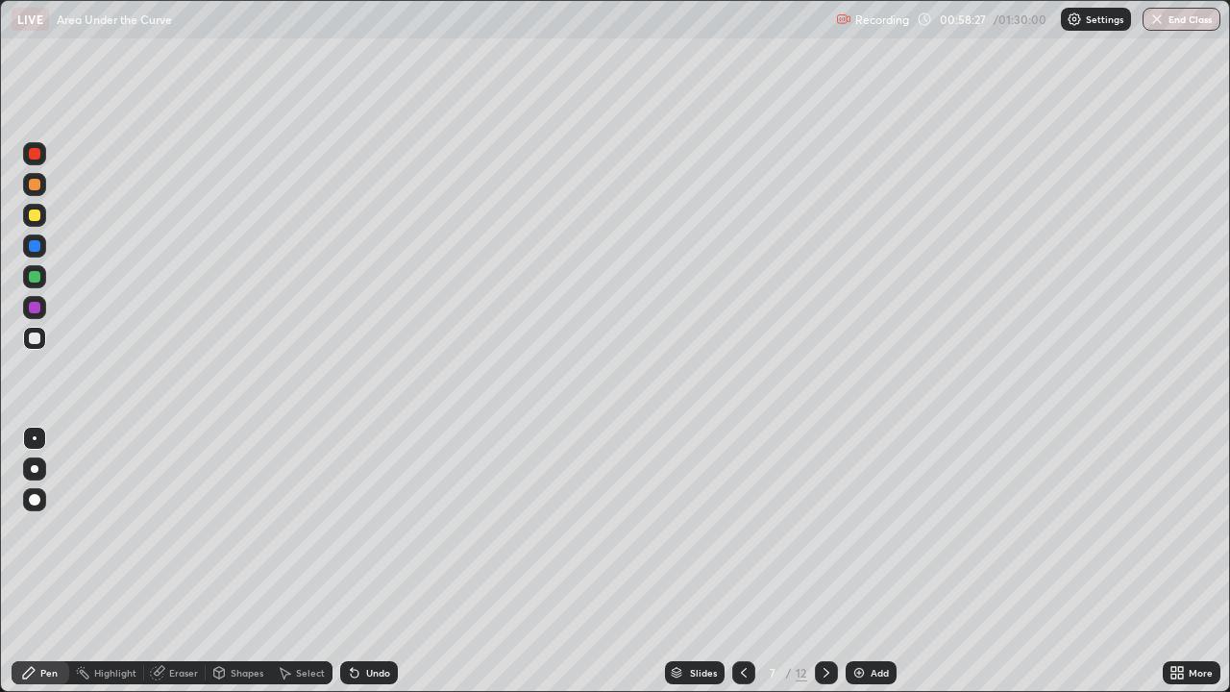
click at [371, 561] on div "Undo" at bounding box center [378, 673] width 24 height 10
click at [36, 220] on div at bounding box center [35, 215] width 12 height 12
click at [42, 192] on div at bounding box center [34, 184] width 23 height 23
click at [37, 277] on div at bounding box center [35, 277] width 12 height 12
click at [34, 250] on div at bounding box center [35, 246] width 12 height 12
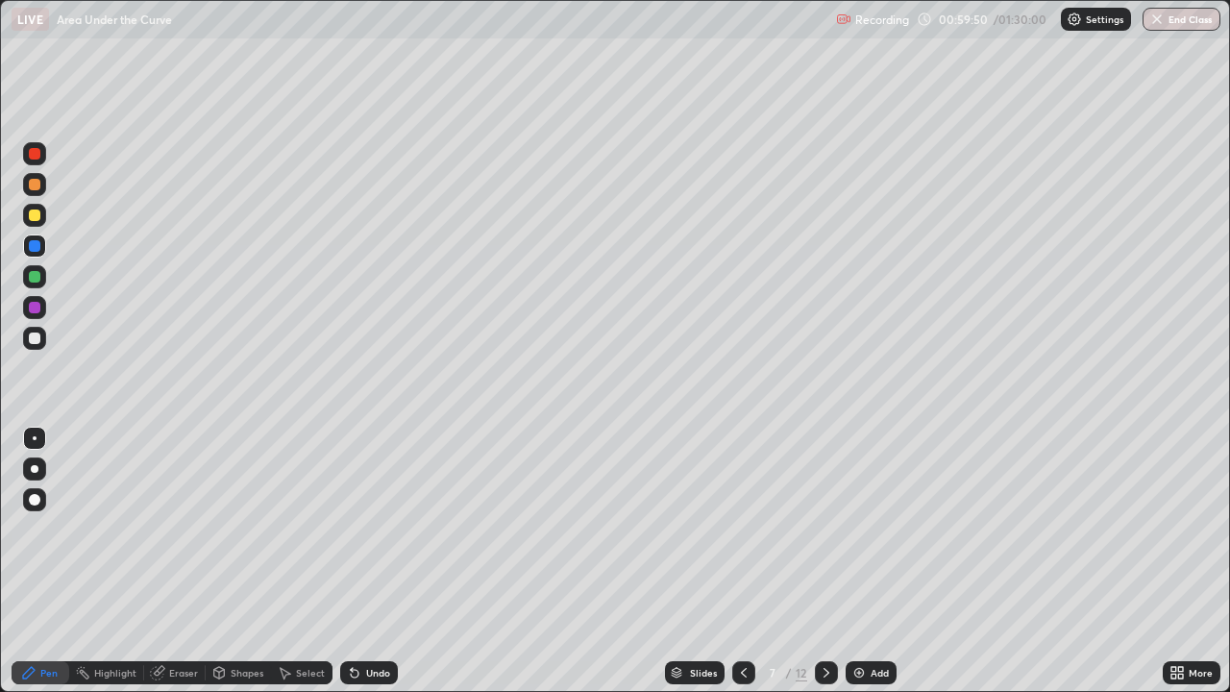
click at [44, 213] on div at bounding box center [34, 215] width 23 height 23
click at [382, 561] on div "Undo" at bounding box center [378, 673] width 24 height 10
click at [39, 279] on div at bounding box center [35, 277] width 12 height 12
click at [39, 281] on div at bounding box center [34, 276] width 23 height 23
click at [381, 561] on div "Undo" at bounding box center [378, 673] width 24 height 10
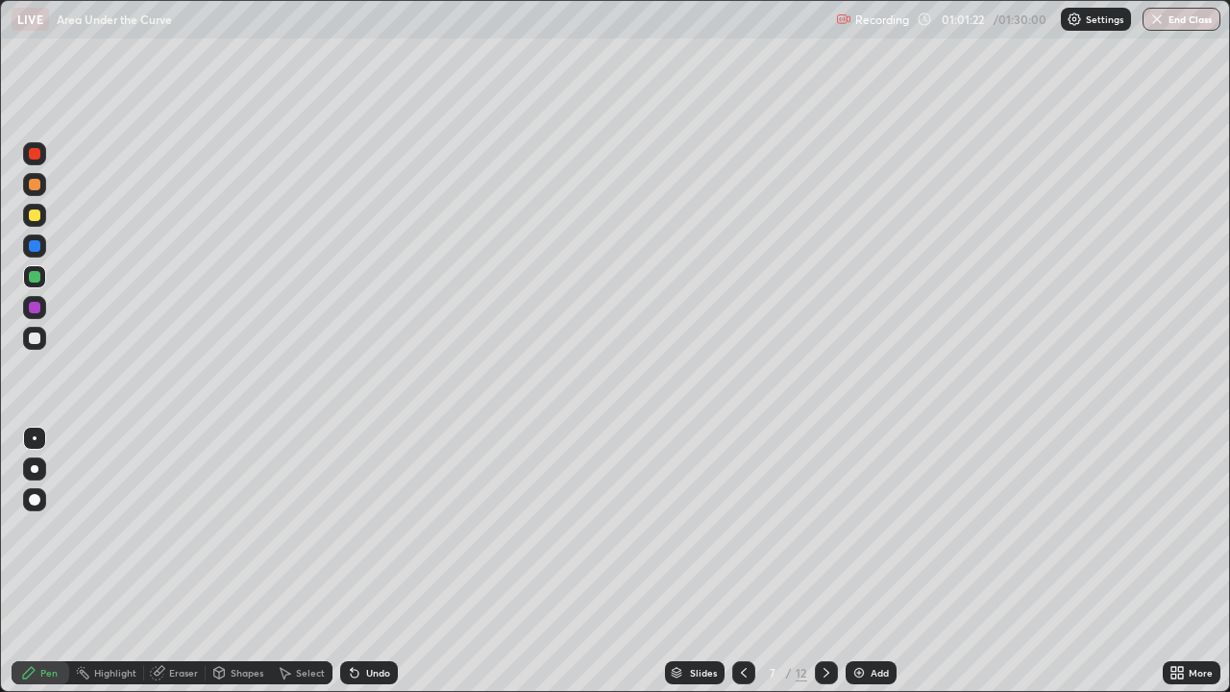
click at [384, 561] on div "Undo" at bounding box center [378, 673] width 24 height 10
click at [379, 561] on div "Undo" at bounding box center [378, 673] width 24 height 10
click at [387, 561] on div "Undo" at bounding box center [369, 672] width 58 height 23
click at [371, 561] on div "Undo" at bounding box center [378, 673] width 24 height 10
click at [378, 561] on div "Undo" at bounding box center [378, 673] width 24 height 10
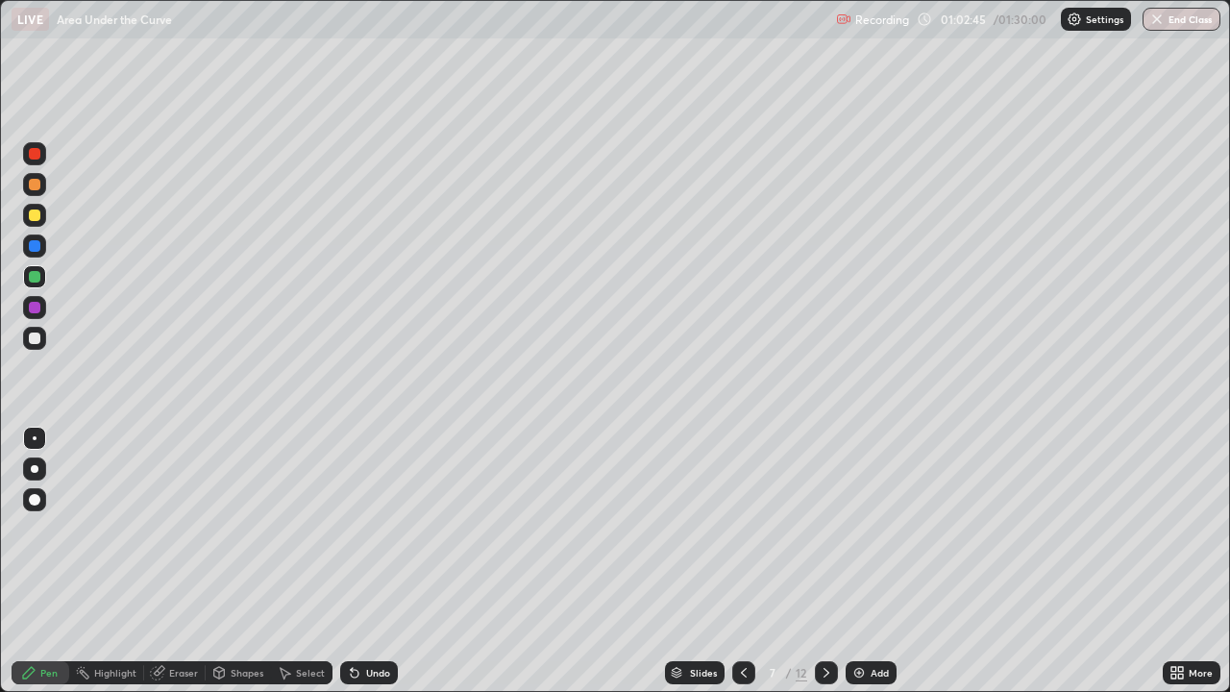
click at [371, 561] on div "Undo" at bounding box center [378, 673] width 24 height 10
click at [366, 561] on div "Undo" at bounding box center [378, 673] width 24 height 10
click at [365, 561] on div "Undo" at bounding box center [369, 672] width 58 height 23
click at [366, 561] on div "Undo" at bounding box center [378, 673] width 24 height 10
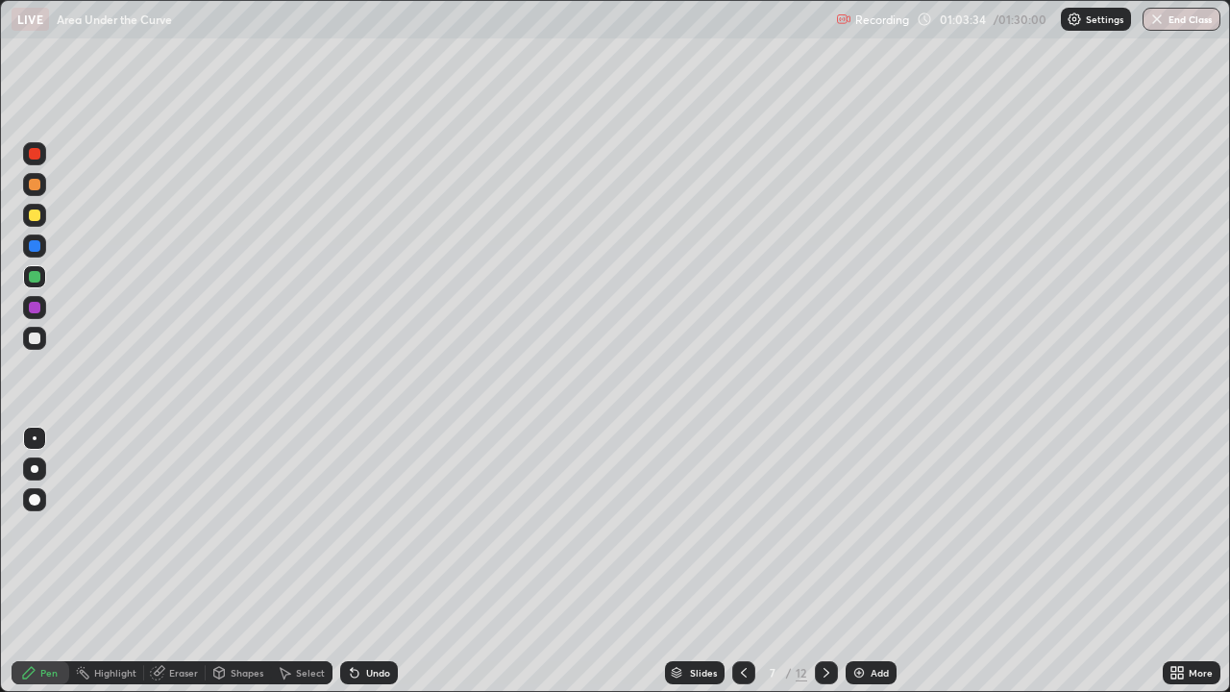
click at [366, 561] on div "Undo" at bounding box center [378, 673] width 24 height 10
click at [362, 561] on div "Undo" at bounding box center [369, 672] width 58 height 23
click at [360, 561] on div "Undo" at bounding box center [369, 672] width 58 height 23
click at [359, 561] on div "Undo" at bounding box center [369, 672] width 58 height 23
click at [375, 561] on div "Undo" at bounding box center [378, 673] width 24 height 10
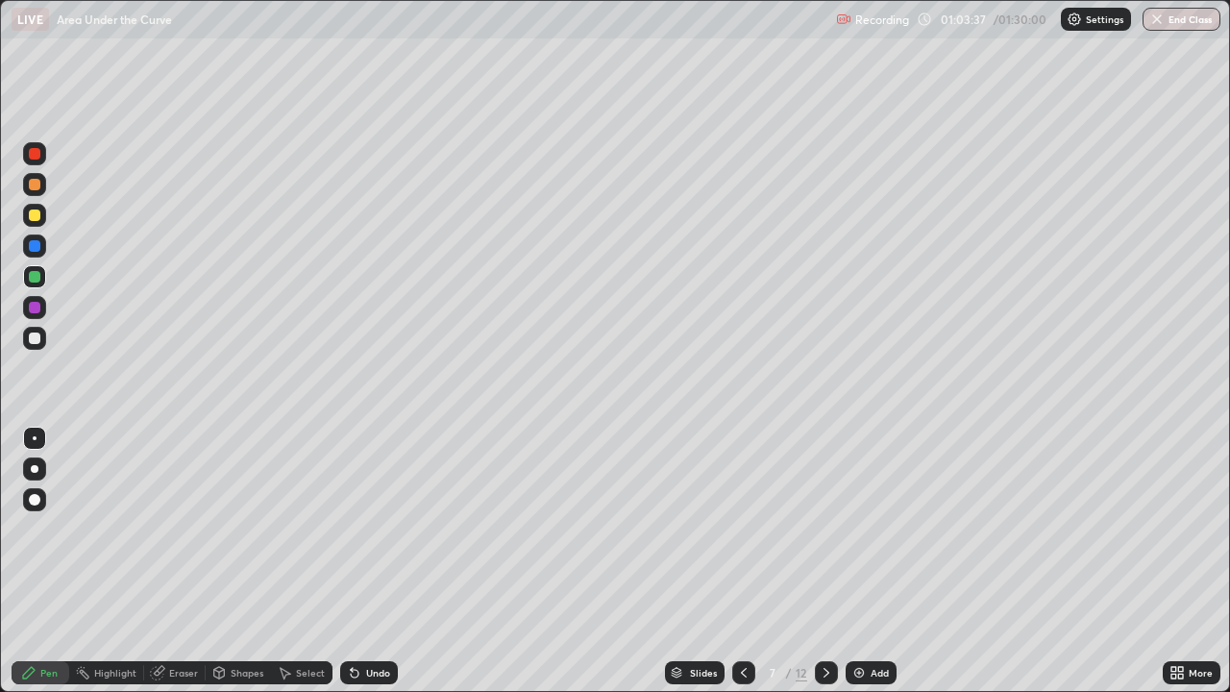
click at [375, 561] on div "Undo" at bounding box center [378, 673] width 24 height 10
click at [378, 561] on div "Undo" at bounding box center [369, 672] width 58 height 23
click at [376, 561] on div "Undo" at bounding box center [369, 672] width 58 height 23
click at [379, 561] on div "Undo" at bounding box center [369, 672] width 58 height 23
click at [374, 561] on div "Undo" at bounding box center [369, 672] width 58 height 23
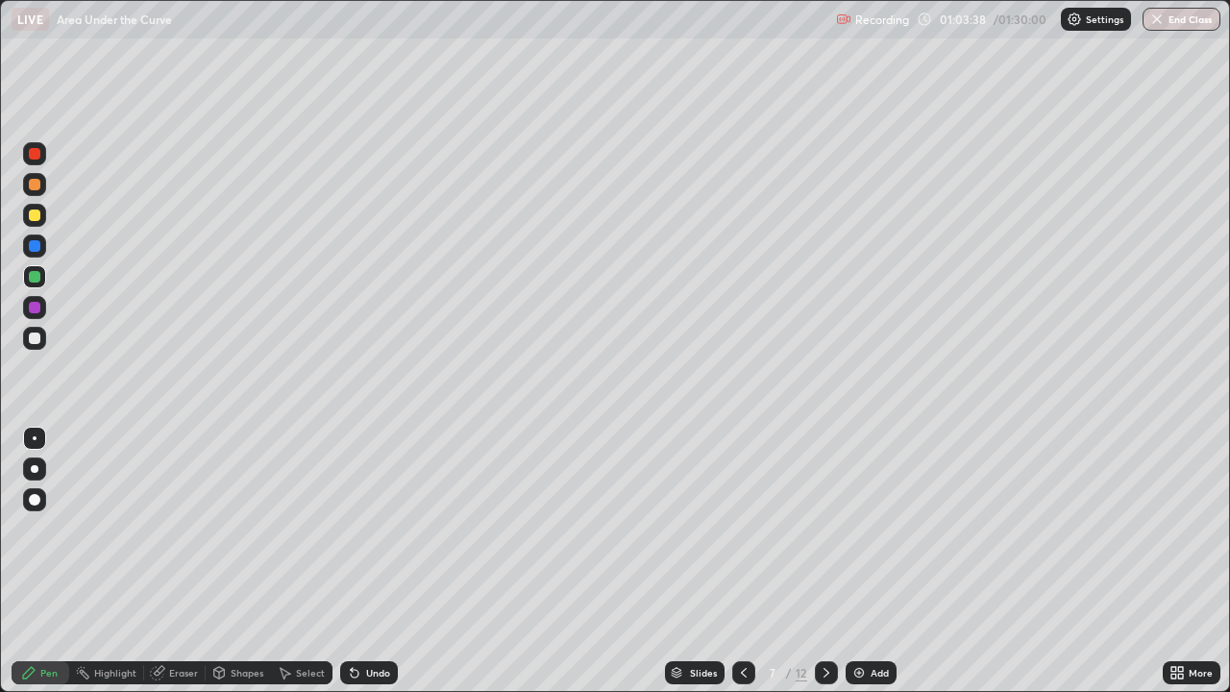
click at [372, 561] on div "Undo" at bounding box center [378, 673] width 24 height 10
click at [35, 213] on div at bounding box center [35, 215] width 12 height 12
click at [742, 561] on icon at bounding box center [743, 672] width 15 height 15
click at [822, 561] on div at bounding box center [826, 672] width 23 height 23
click at [37, 214] on div at bounding box center [35, 215] width 12 height 12
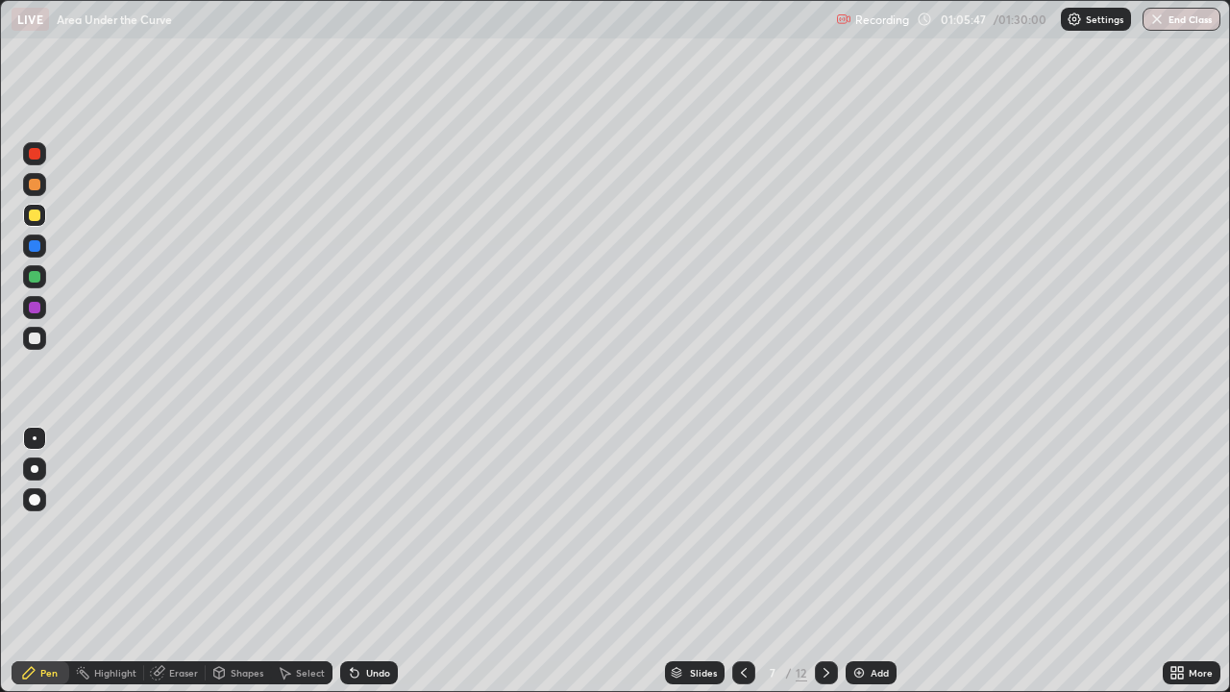
click at [37, 182] on div at bounding box center [35, 185] width 12 height 12
click at [36, 224] on div at bounding box center [34, 215] width 23 height 23
click at [303, 561] on div "Select" at bounding box center [301, 672] width 61 height 23
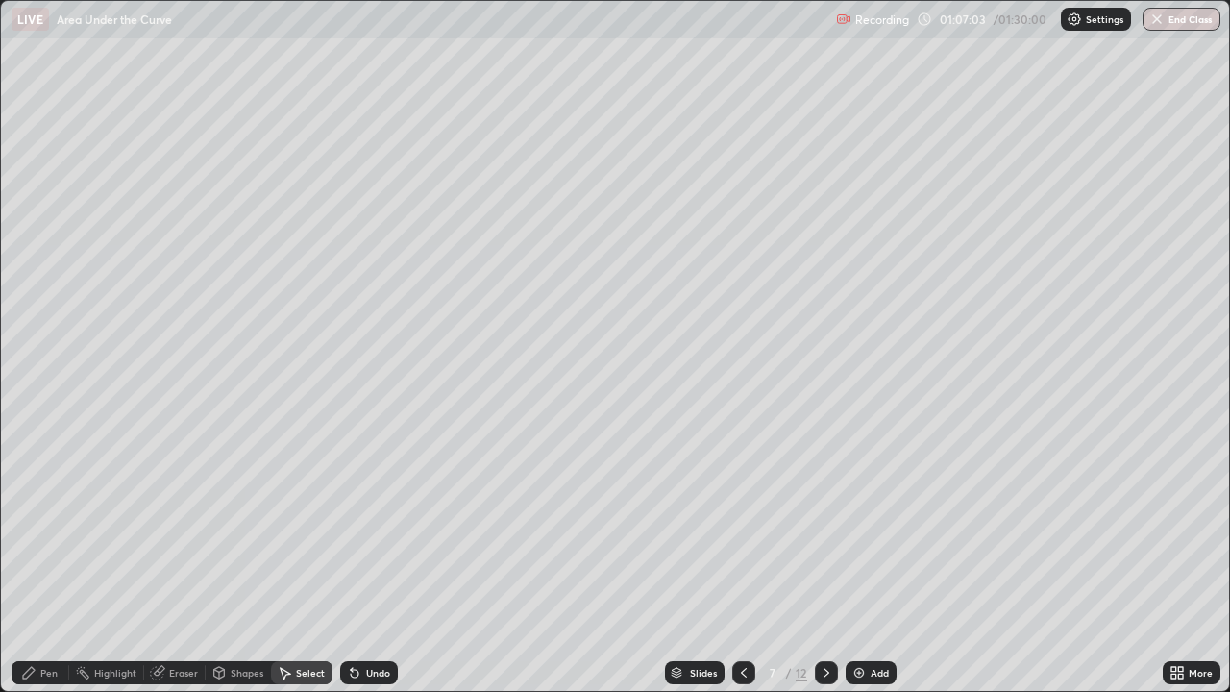
click at [113, 349] on div "0 ° Undo Copy Duplicate Duplicate to new slide Delete" at bounding box center [615, 346] width 1228 height 690
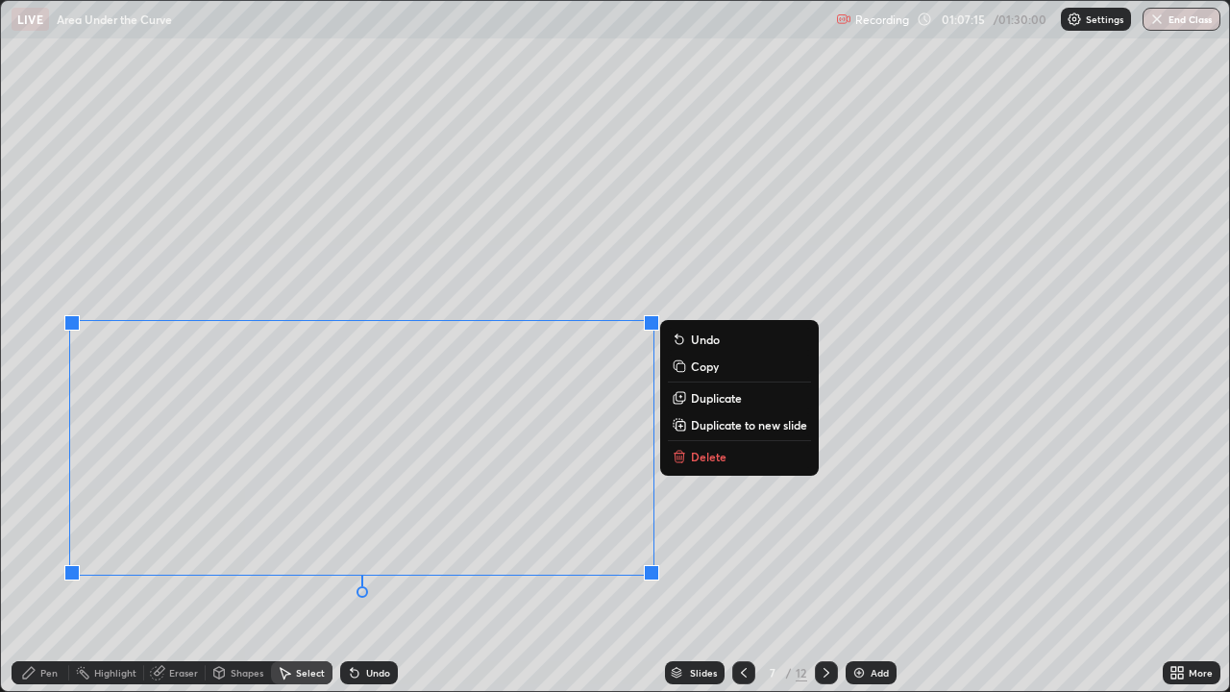
click at [54, 561] on div "Pen" at bounding box center [48, 673] width 17 height 10
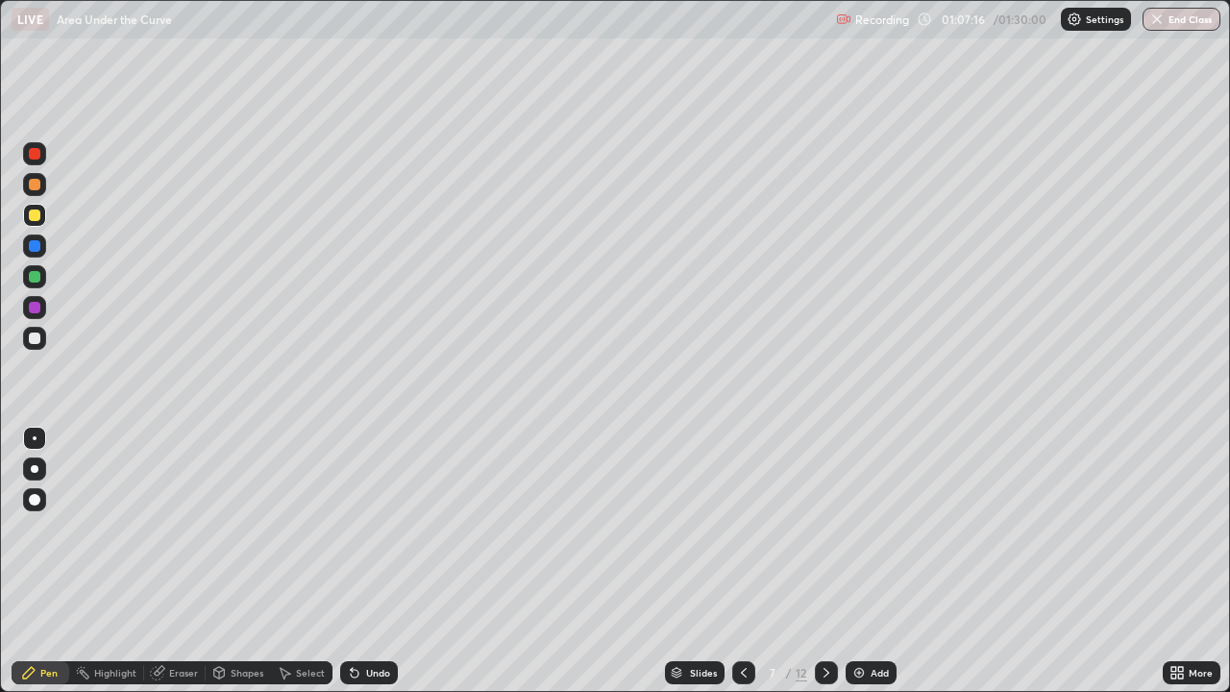
click at [186, 561] on div "Eraser" at bounding box center [183, 673] width 29 height 10
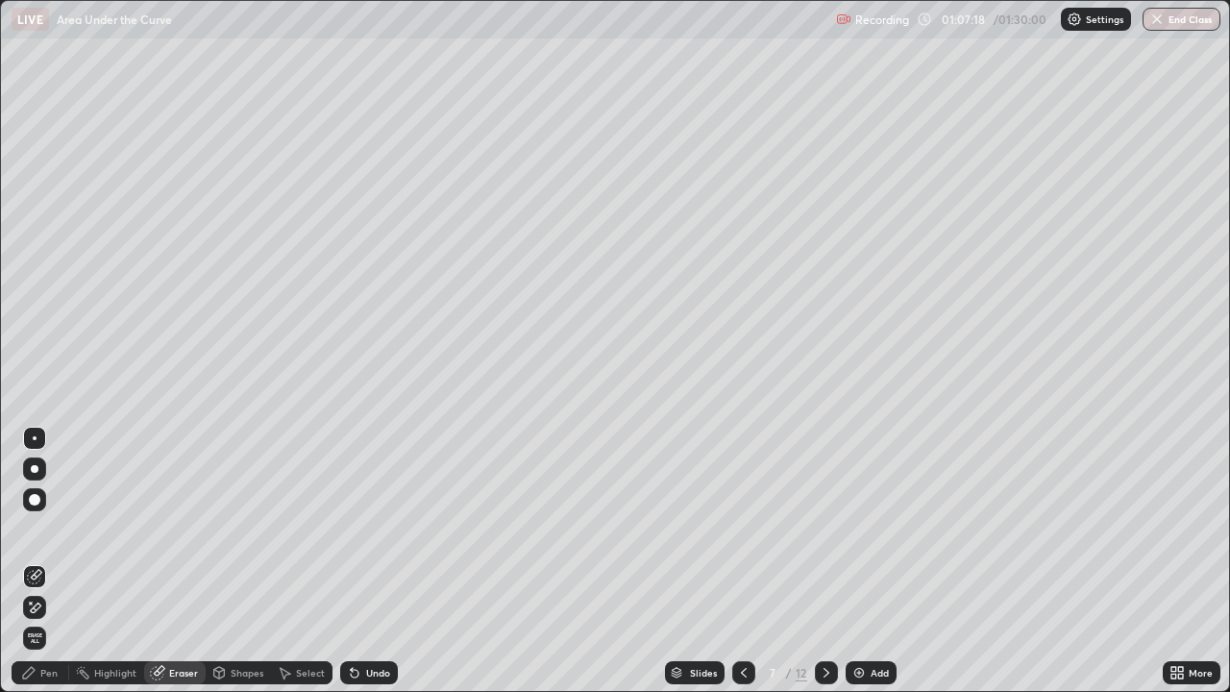
click at [37, 561] on div "Pen" at bounding box center [41, 672] width 58 height 23
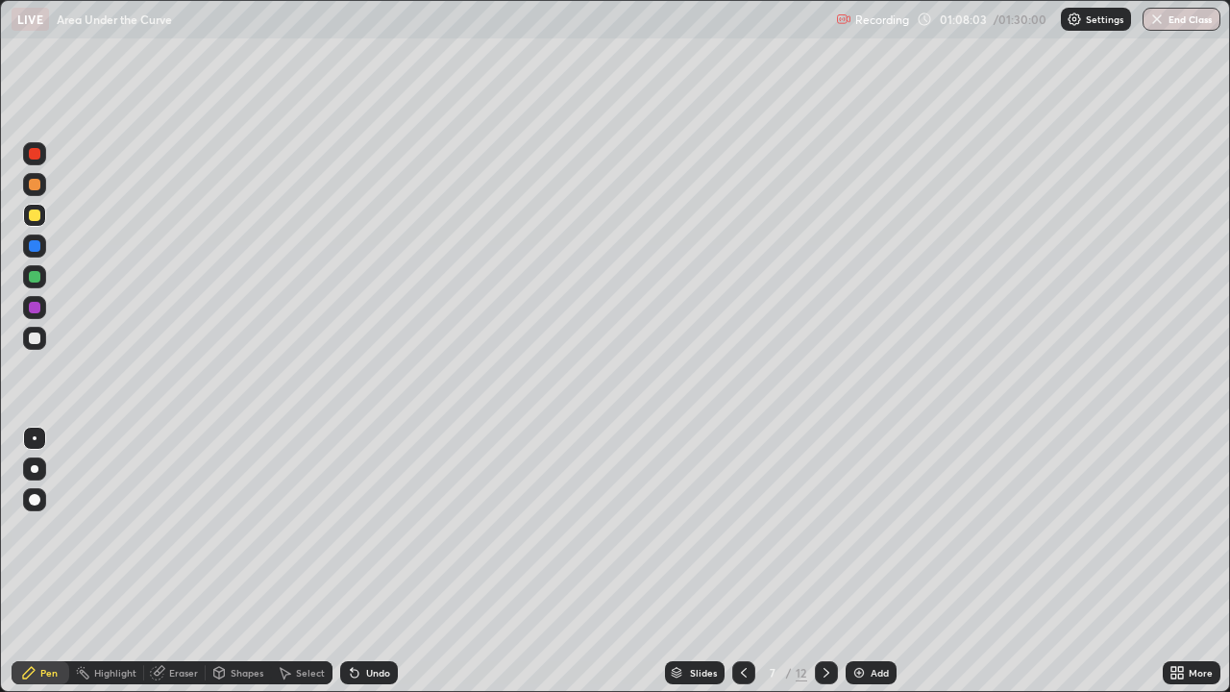
click at [177, 561] on div "Eraser" at bounding box center [183, 673] width 29 height 10
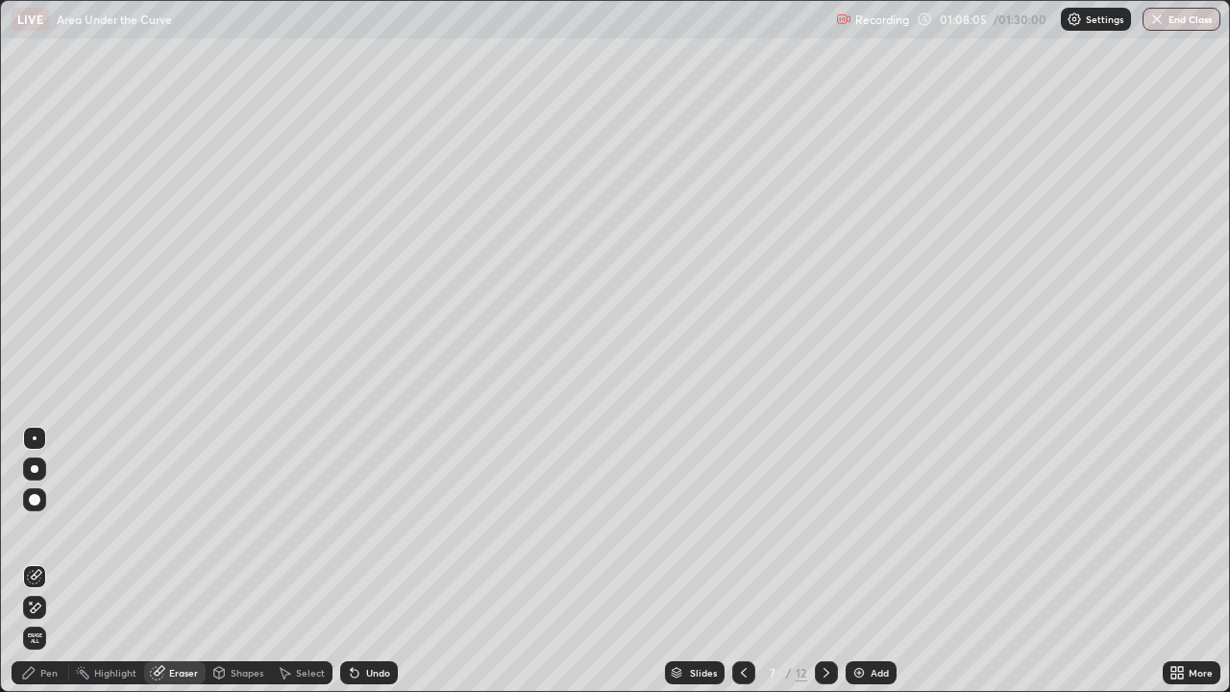
click at [38, 561] on div "Pen" at bounding box center [41, 672] width 58 height 23
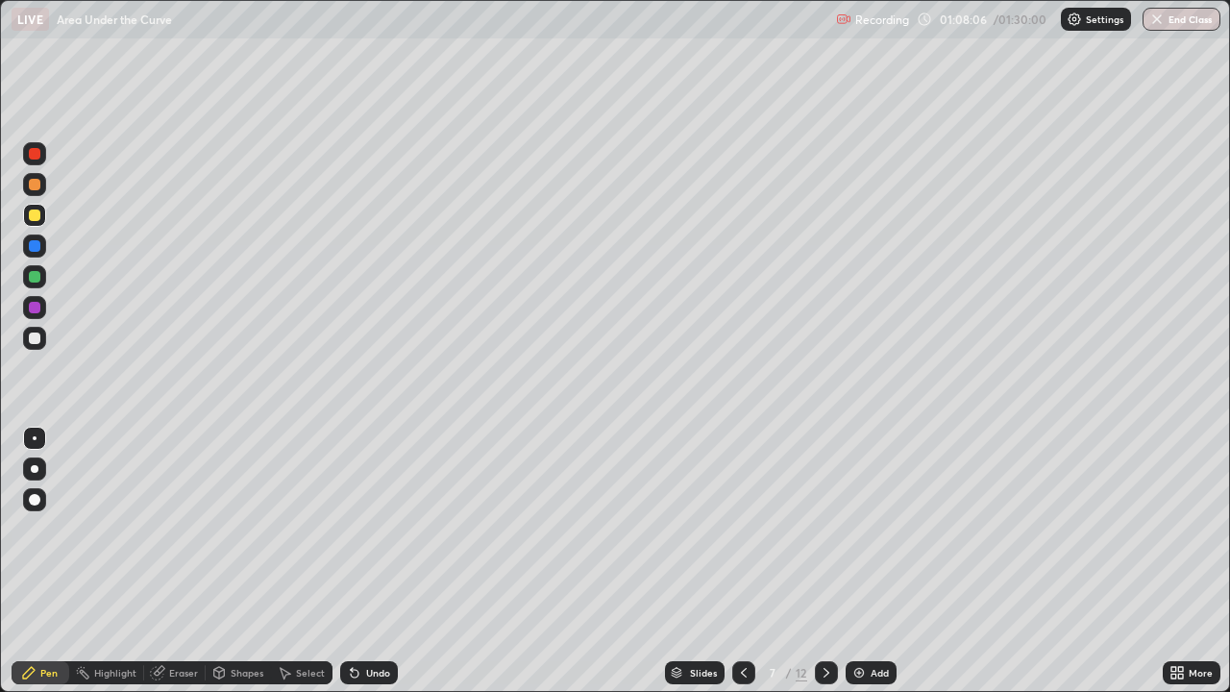
click at [38, 337] on div at bounding box center [35, 338] width 12 height 12
click at [309, 561] on div "Select" at bounding box center [301, 672] width 61 height 23
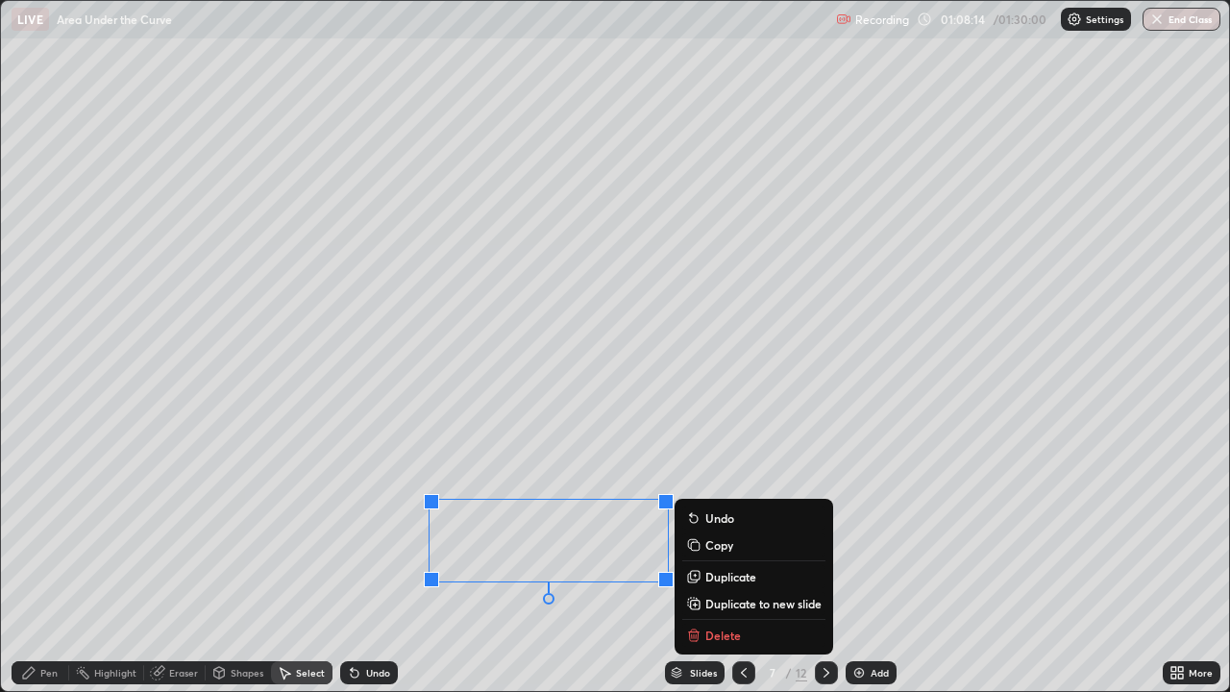
click at [720, 561] on p "Delete" at bounding box center [723, 634] width 36 height 15
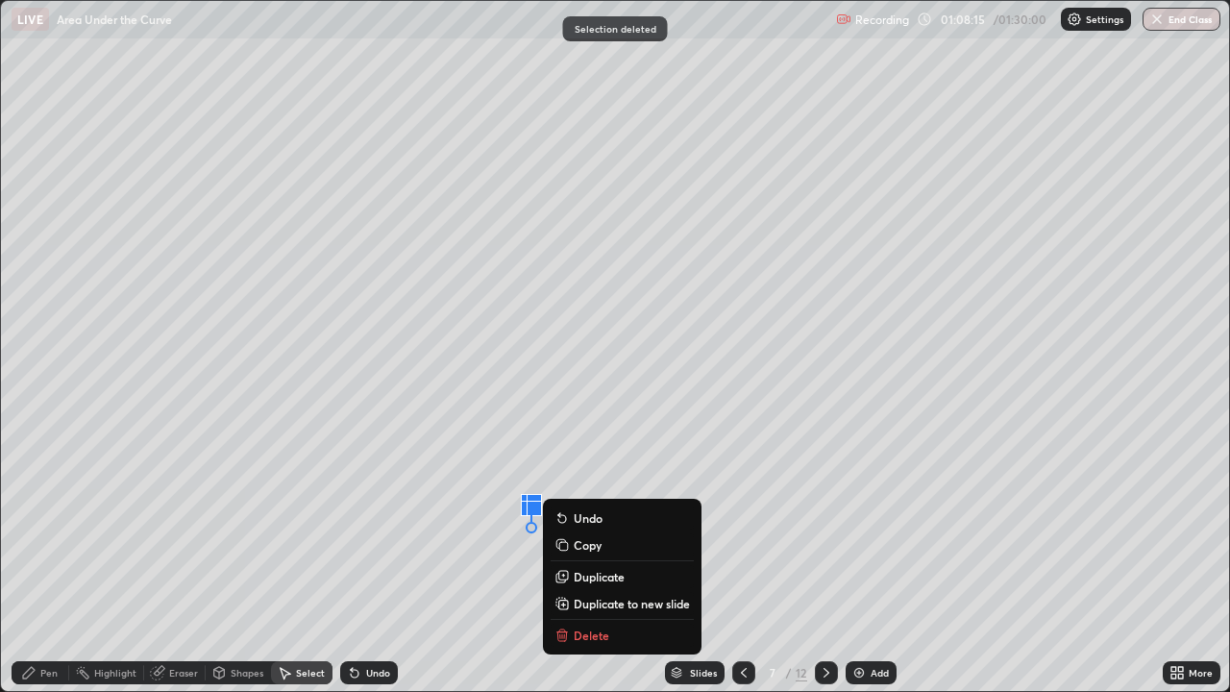
click at [586, 561] on p "Delete" at bounding box center [592, 634] width 36 height 15
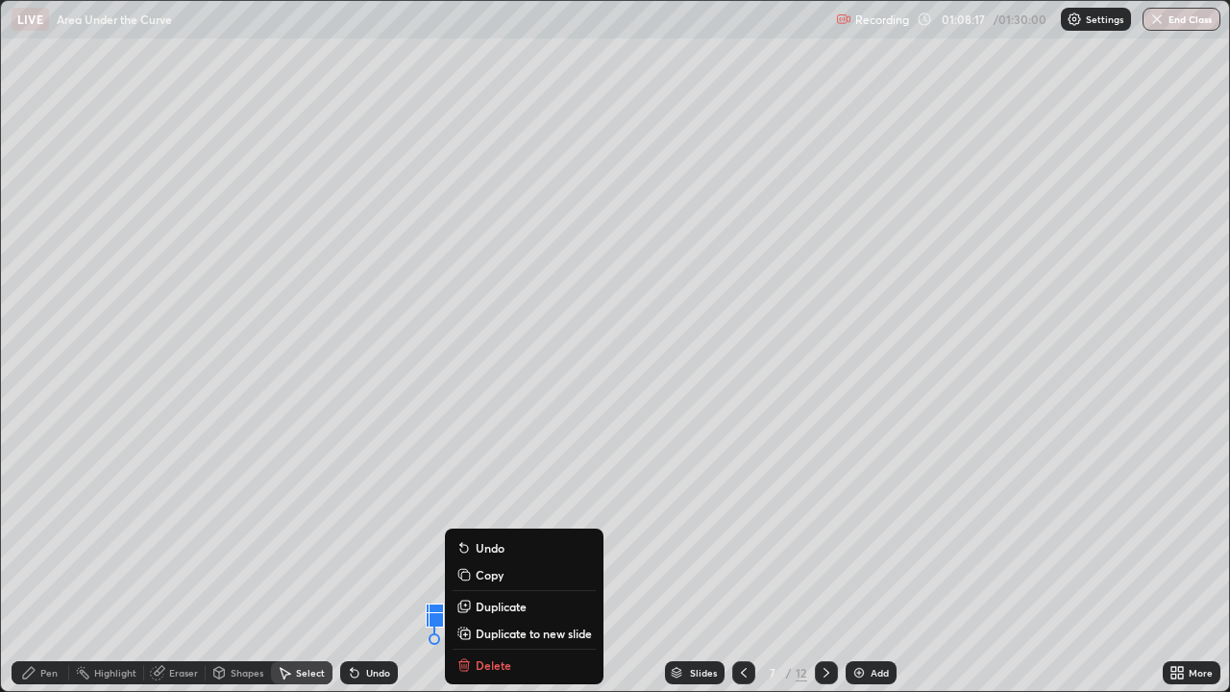
click at [488, 561] on div "Slides 7 / 12 Add" at bounding box center [780, 672] width 765 height 38
click at [186, 561] on div "Eraser" at bounding box center [183, 673] width 29 height 10
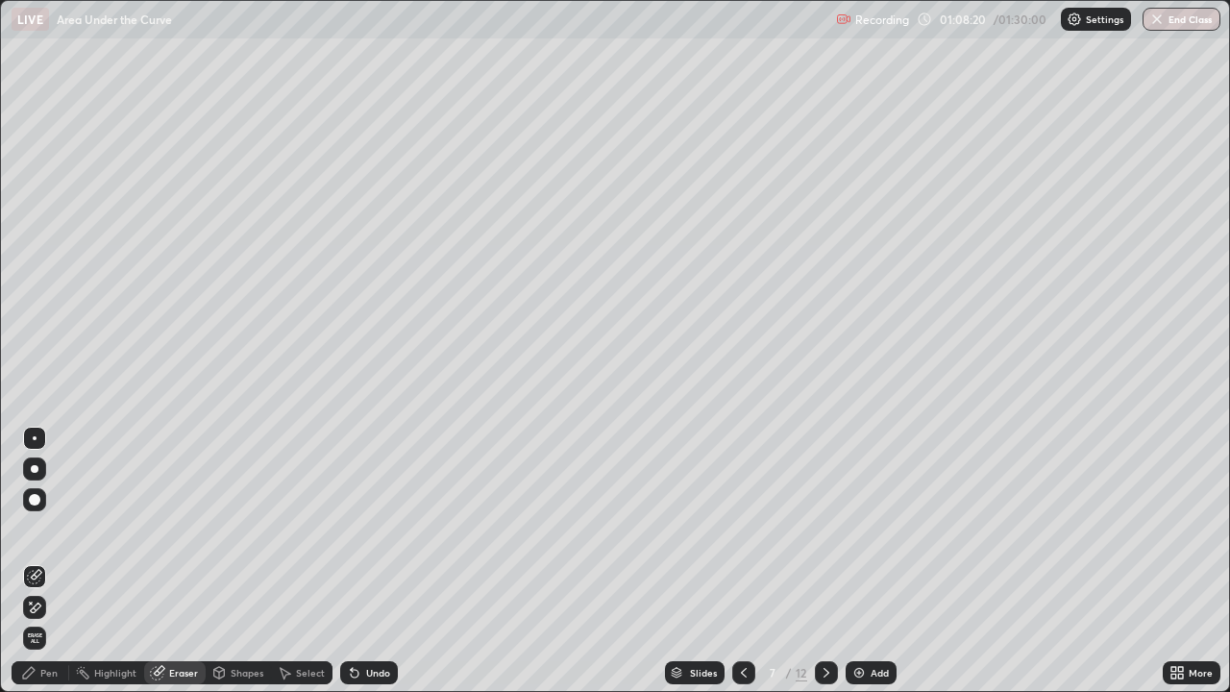
click at [50, 561] on div "Pen" at bounding box center [48, 673] width 17 height 10
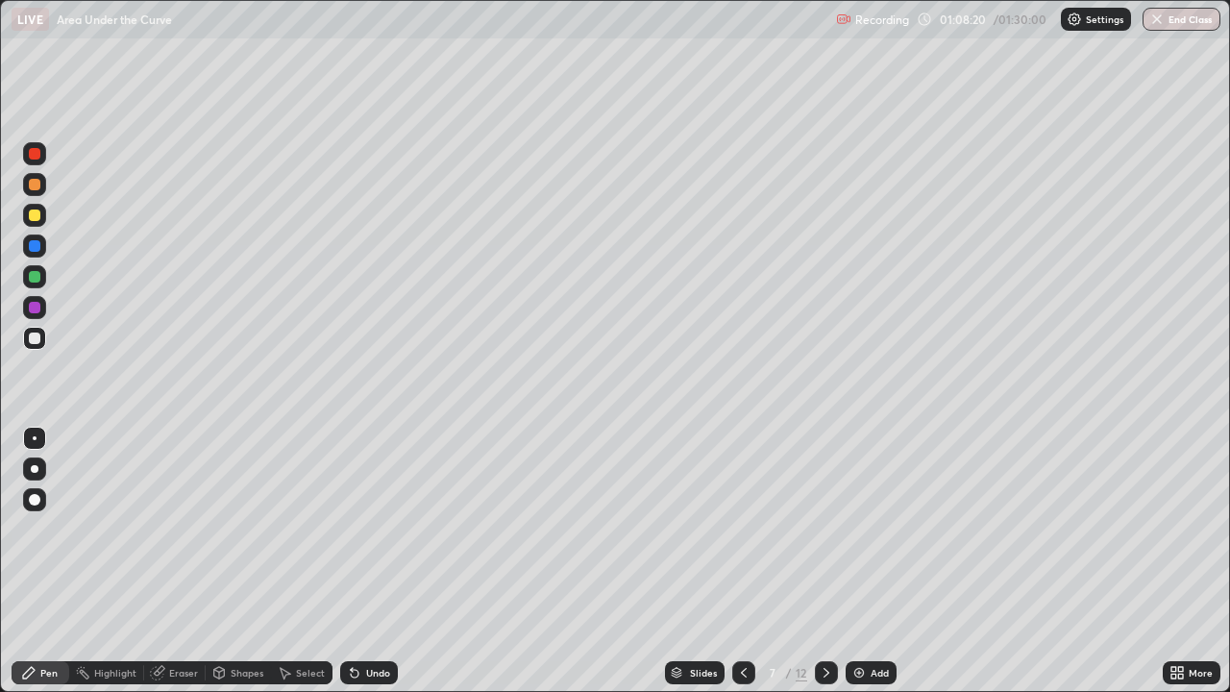
click at [36, 338] on div at bounding box center [35, 338] width 12 height 12
click at [35, 247] on div at bounding box center [35, 246] width 12 height 12
click at [37, 346] on div at bounding box center [34, 338] width 23 height 23
click at [824, 561] on icon at bounding box center [826, 672] width 15 height 15
click at [42, 339] on div at bounding box center [34, 338] width 23 height 23
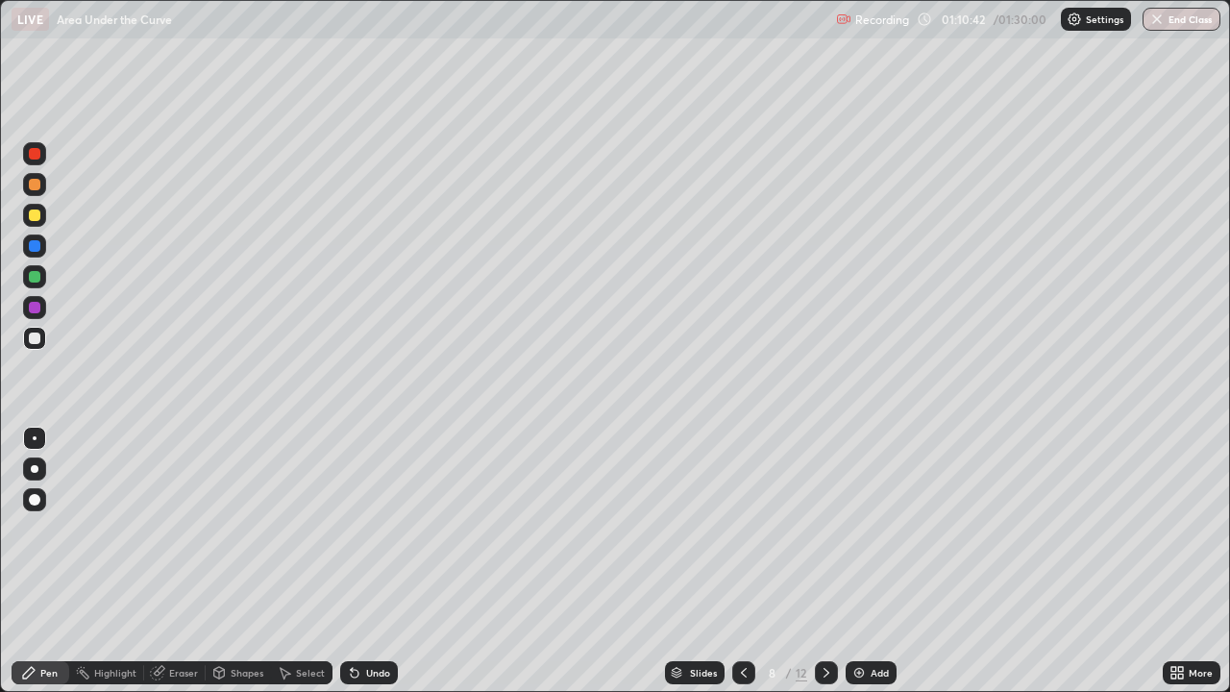
click at [372, 561] on div "Undo" at bounding box center [369, 672] width 58 height 23
click at [376, 561] on div "Undo" at bounding box center [378, 673] width 24 height 10
click at [366, 561] on div "Undo" at bounding box center [378, 673] width 24 height 10
click at [356, 561] on icon at bounding box center [354, 672] width 15 height 15
click at [351, 561] on icon at bounding box center [355, 674] width 8 height 8
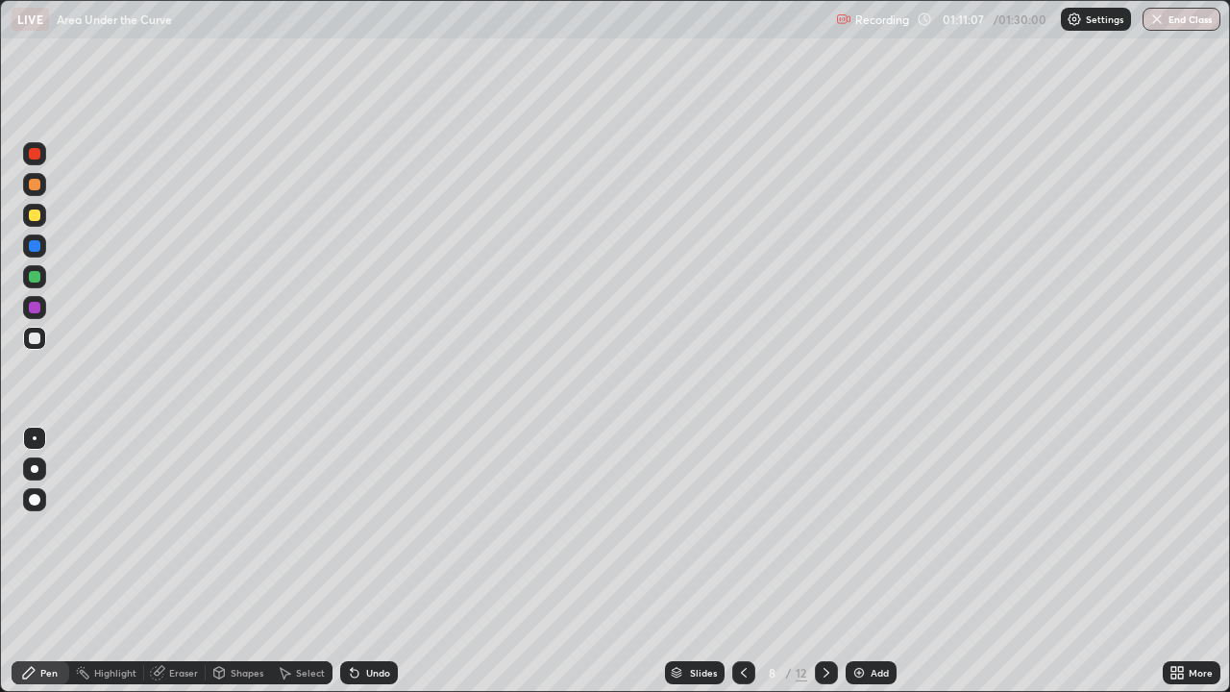
click at [352, 561] on icon at bounding box center [355, 674] width 8 height 8
click at [36, 342] on div at bounding box center [35, 338] width 12 height 12
click at [36, 215] on div at bounding box center [35, 215] width 12 height 12
click at [177, 561] on div "Eraser" at bounding box center [174, 672] width 61 height 23
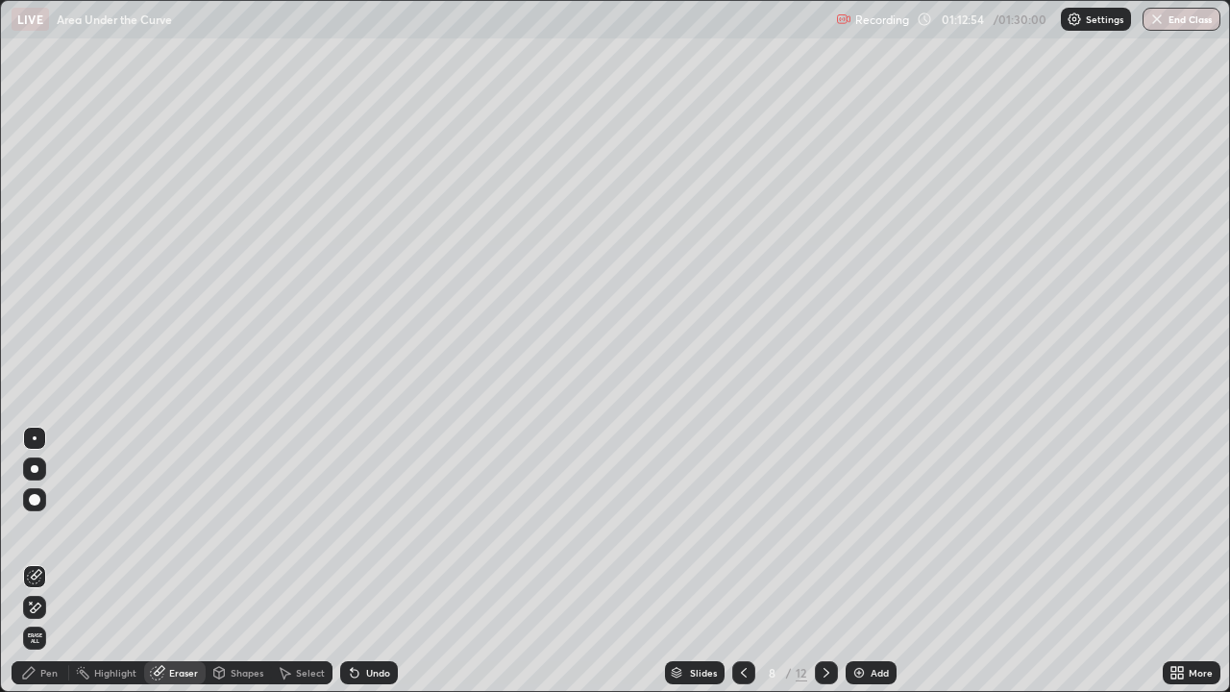
click at [34, 561] on icon at bounding box center [28, 672] width 15 height 15
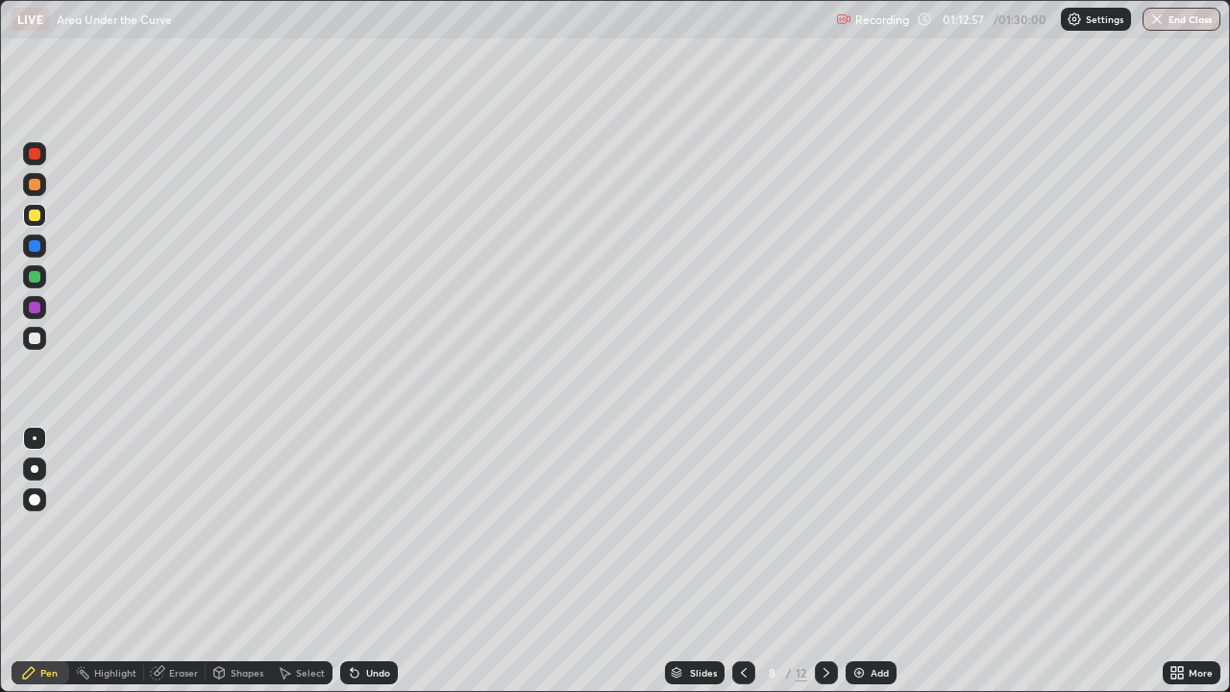
click at [180, 561] on div "Eraser" at bounding box center [183, 673] width 29 height 10
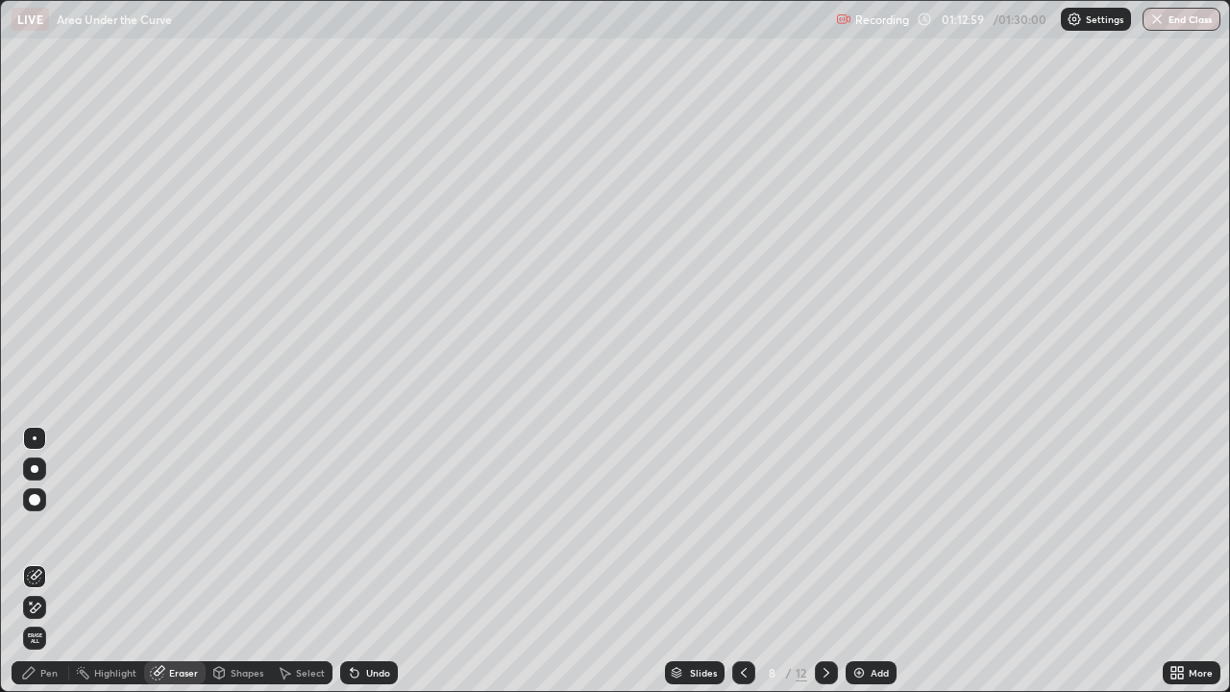
click at [48, 561] on div "Pen" at bounding box center [48, 673] width 17 height 10
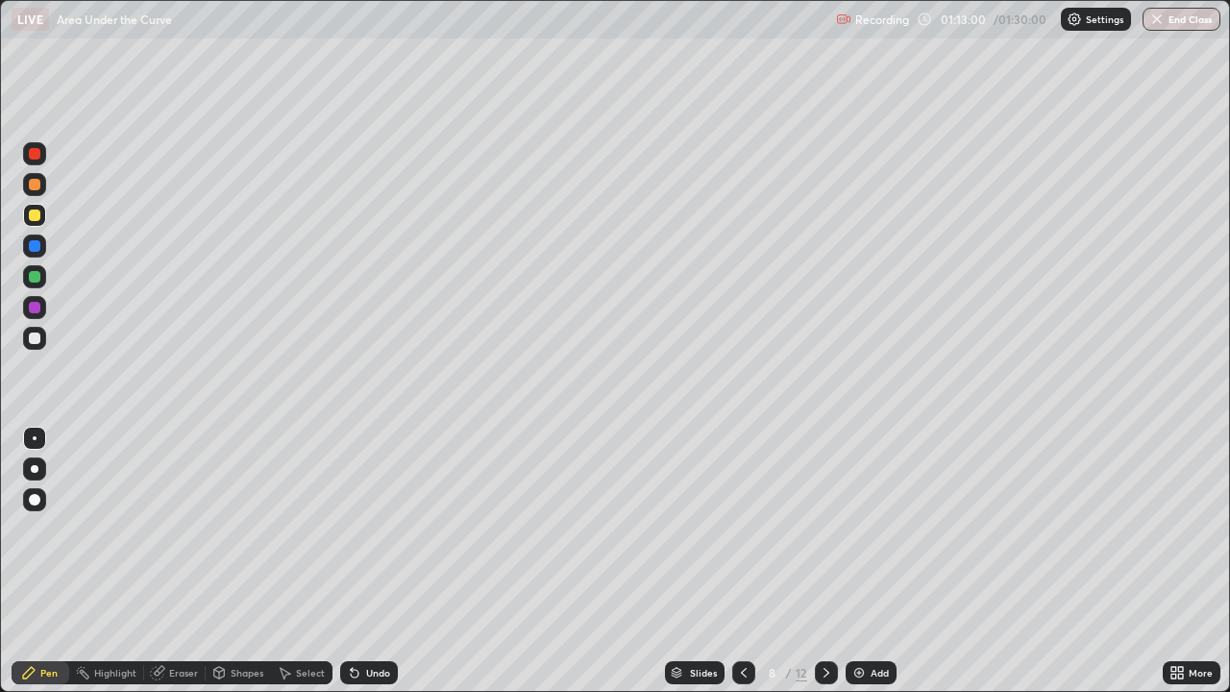
click at [37, 216] on div at bounding box center [35, 215] width 12 height 12
click at [37, 223] on div at bounding box center [34, 215] width 23 height 23
click at [37, 340] on div at bounding box center [35, 338] width 12 height 12
click at [821, 561] on icon at bounding box center [826, 672] width 15 height 15
click at [34, 340] on div at bounding box center [35, 338] width 12 height 12
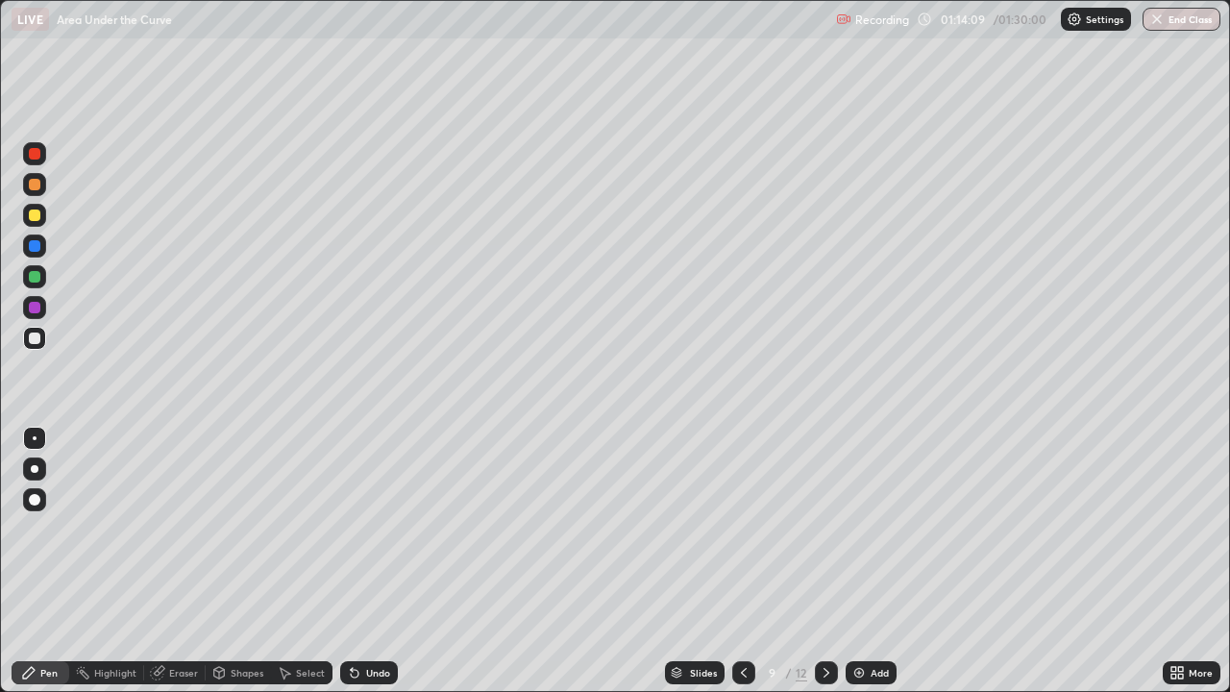
click at [41, 338] on div at bounding box center [34, 338] width 23 height 23
click at [374, 561] on div "Undo" at bounding box center [378, 673] width 24 height 10
click at [366, 561] on div "Undo" at bounding box center [378, 673] width 24 height 10
click at [314, 561] on div "Select" at bounding box center [310, 673] width 29 height 10
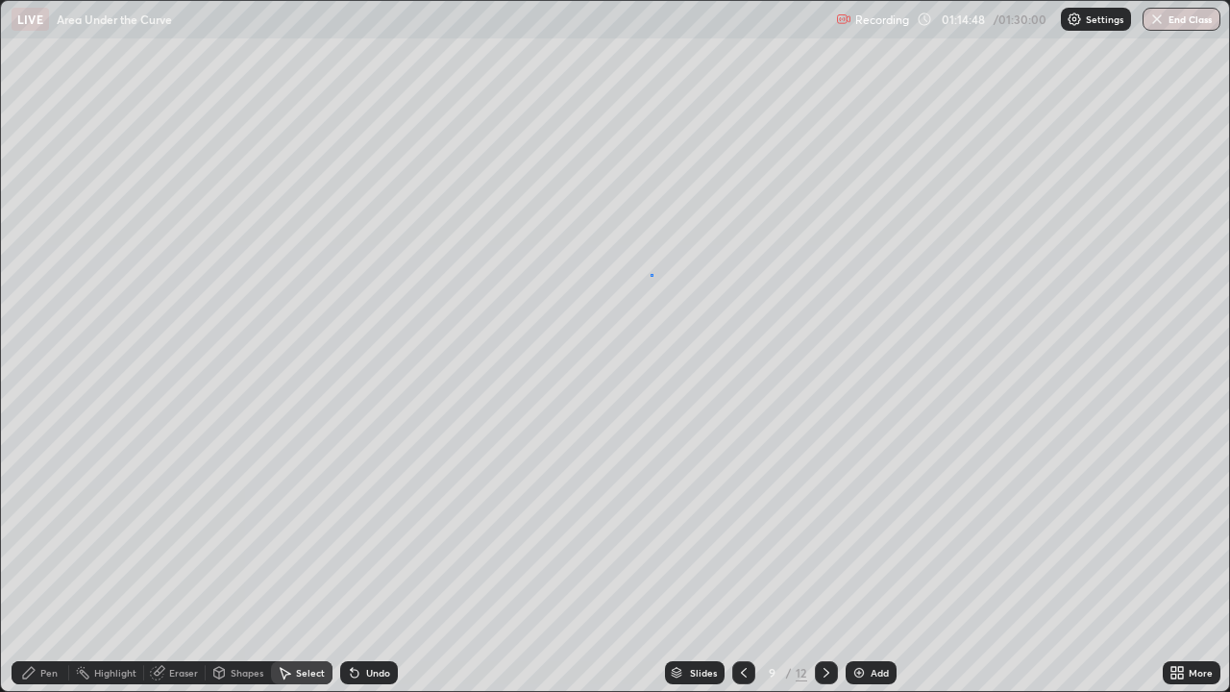
click at [650, 275] on div "0 ° Undo Copy Duplicate Duplicate to new slide Delete" at bounding box center [615, 346] width 1228 height 690
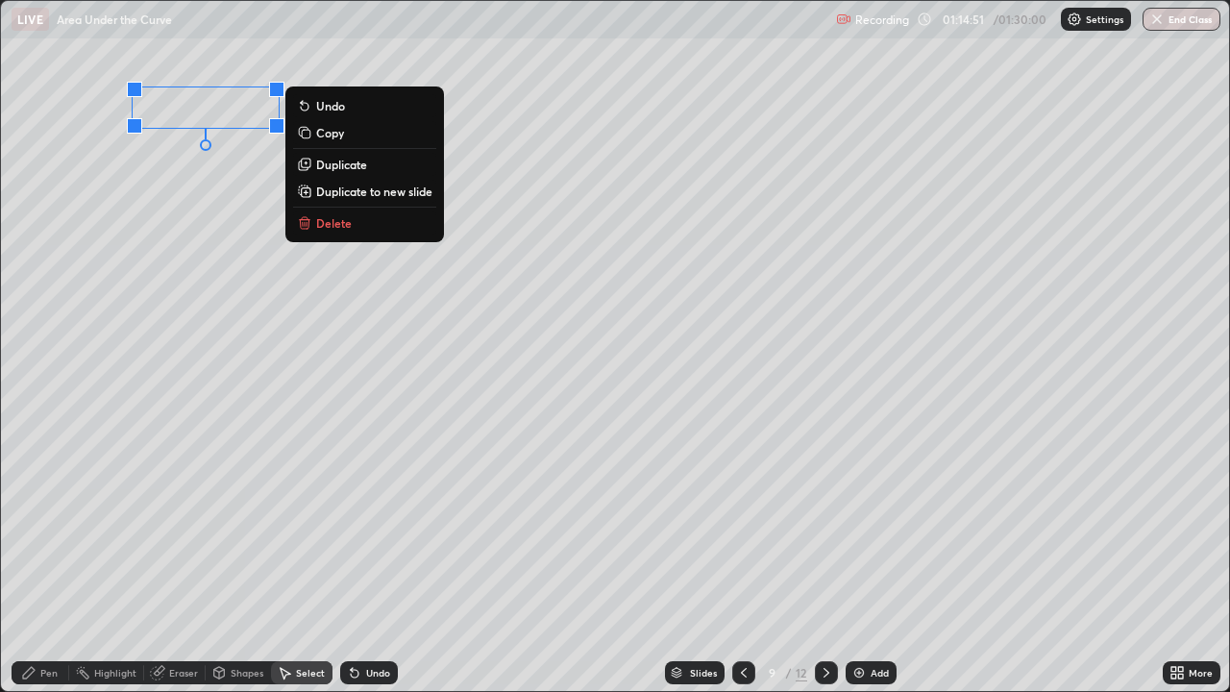
click at [215, 245] on div "0 ° Undo Copy Duplicate Duplicate to new slide Delete" at bounding box center [615, 346] width 1228 height 690
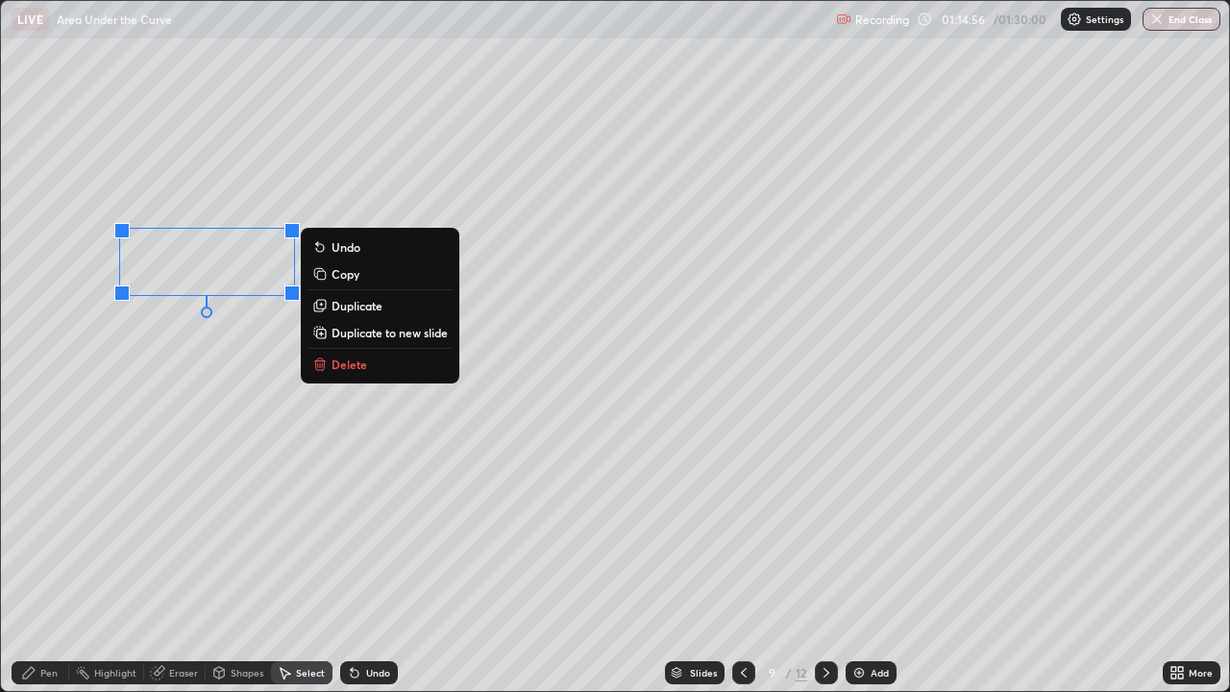
click at [42, 561] on div "Pen" at bounding box center [48, 673] width 17 height 10
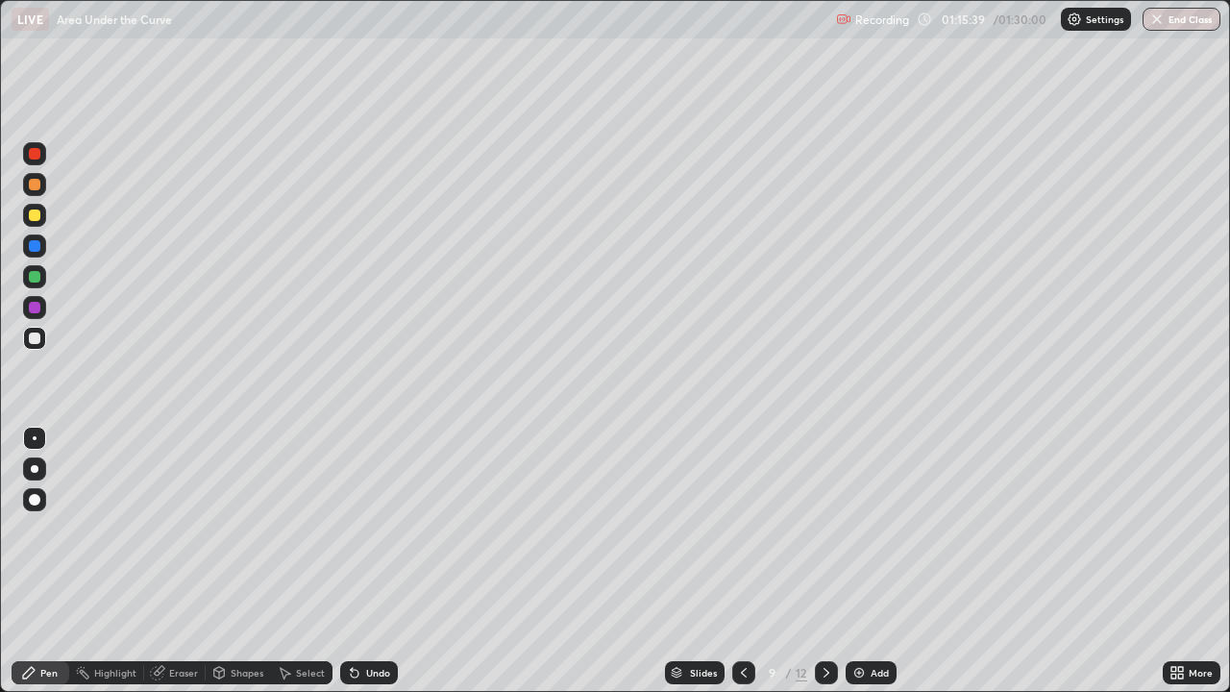
click at [35, 216] on div at bounding box center [35, 215] width 12 height 12
click at [39, 337] on div at bounding box center [35, 338] width 12 height 12
click at [35, 217] on div at bounding box center [35, 215] width 12 height 12
click at [37, 279] on div at bounding box center [35, 277] width 12 height 12
click at [34, 219] on div at bounding box center [35, 215] width 12 height 12
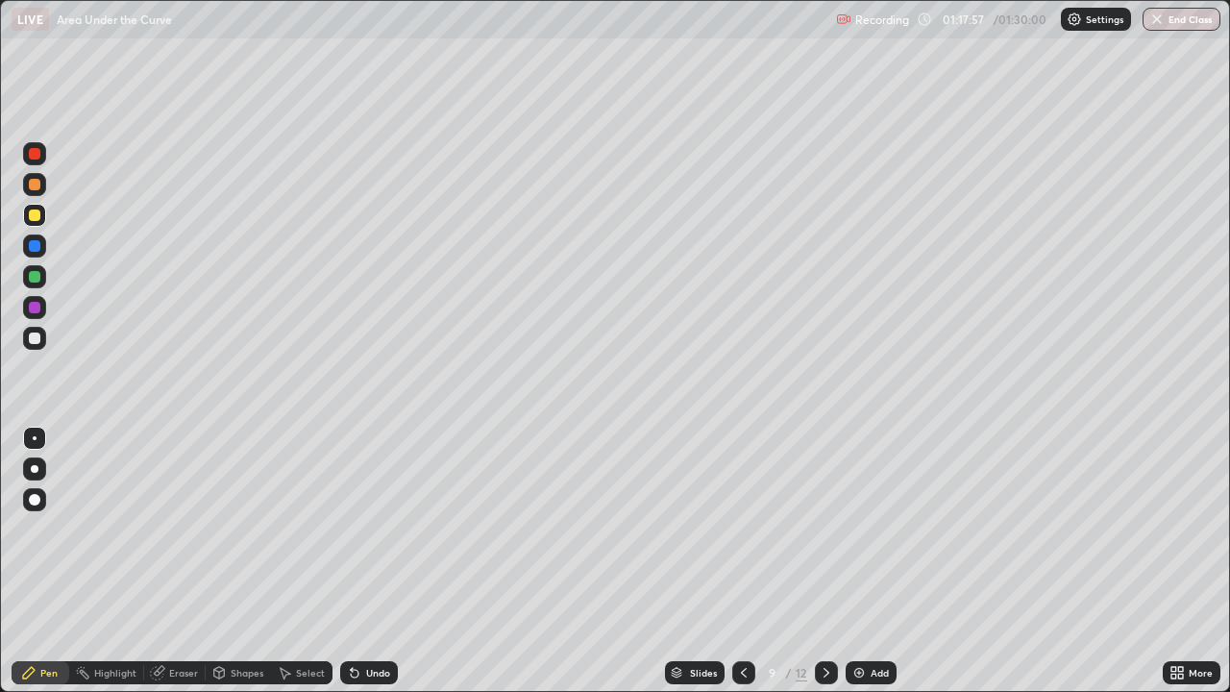
click at [371, 561] on div "Undo" at bounding box center [369, 672] width 58 height 23
click at [39, 223] on div at bounding box center [34, 215] width 23 height 23
click at [36, 281] on div at bounding box center [35, 277] width 12 height 12
click at [34, 339] on div at bounding box center [35, 338] width 12 height 12
click at [37, 341] on div at bounding box center [35, 338] width 12 height 12
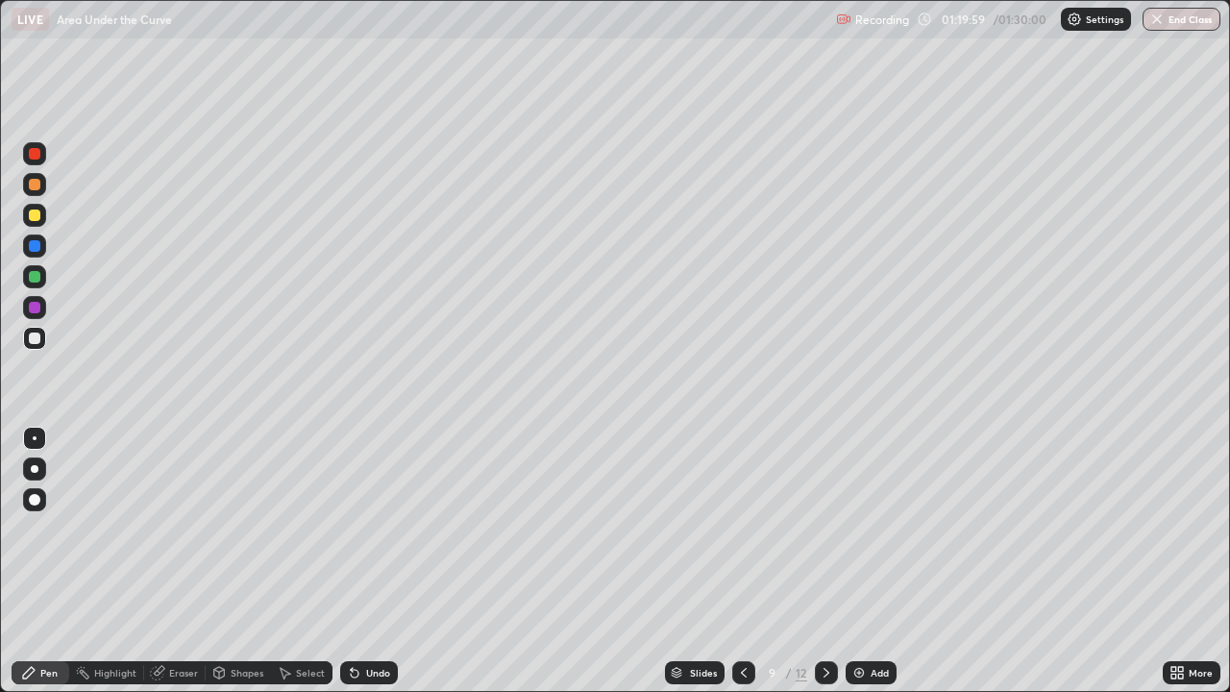
click at [37, 217] on div at bounding box center [35, 215] width 12 height 12
click at [36, 275] on div at bounding box center [35, 277] width 12 height 12
click at [35, 340] on div at bounding box center [35, 338] width 12 height 12
click at [35, 191] on div at bounding box center [34, 184] width 23 height 23
click at [40, 223] on div at bounding box center [34, 215] width 23 height 23
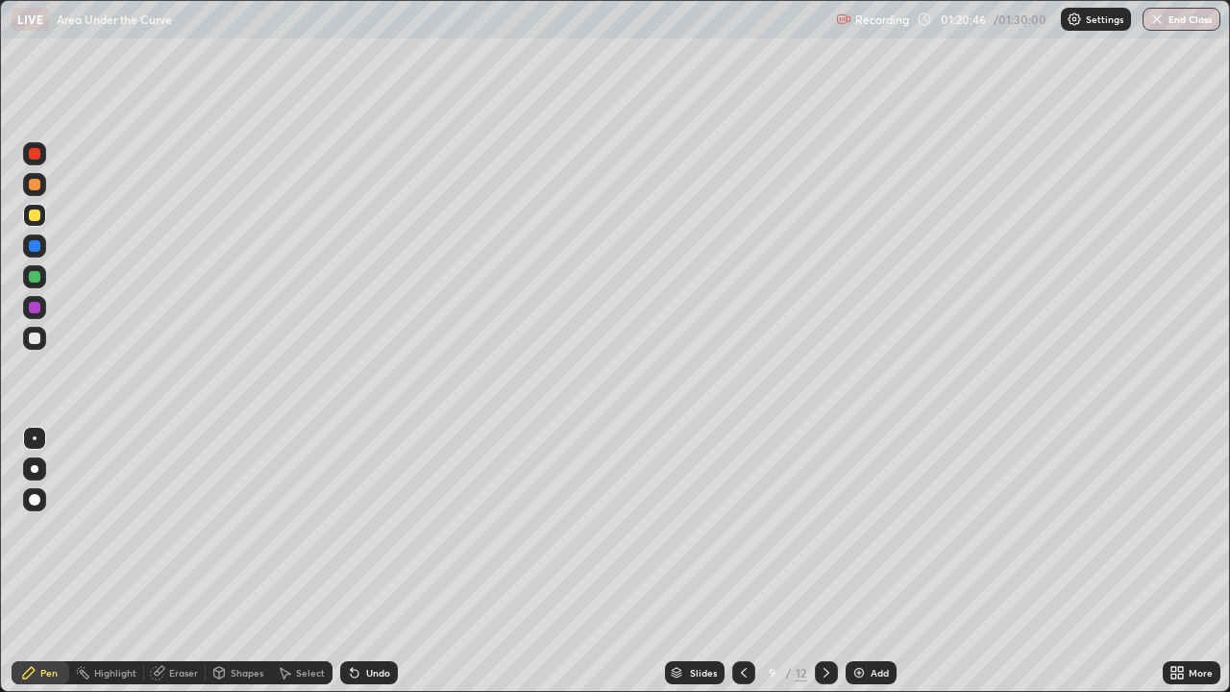
click at [35, 216] on div at bounding box center [35, 215] width 12 height 12
click at [42, 339] on div at bounding box center [34, 338] width 23 height 23
click at [37, 280] on div at bounding box center [35, 277] width 12 height 12
click at [304, 561] on div "Select" at bounding box center [310, 673] width 29 height 10
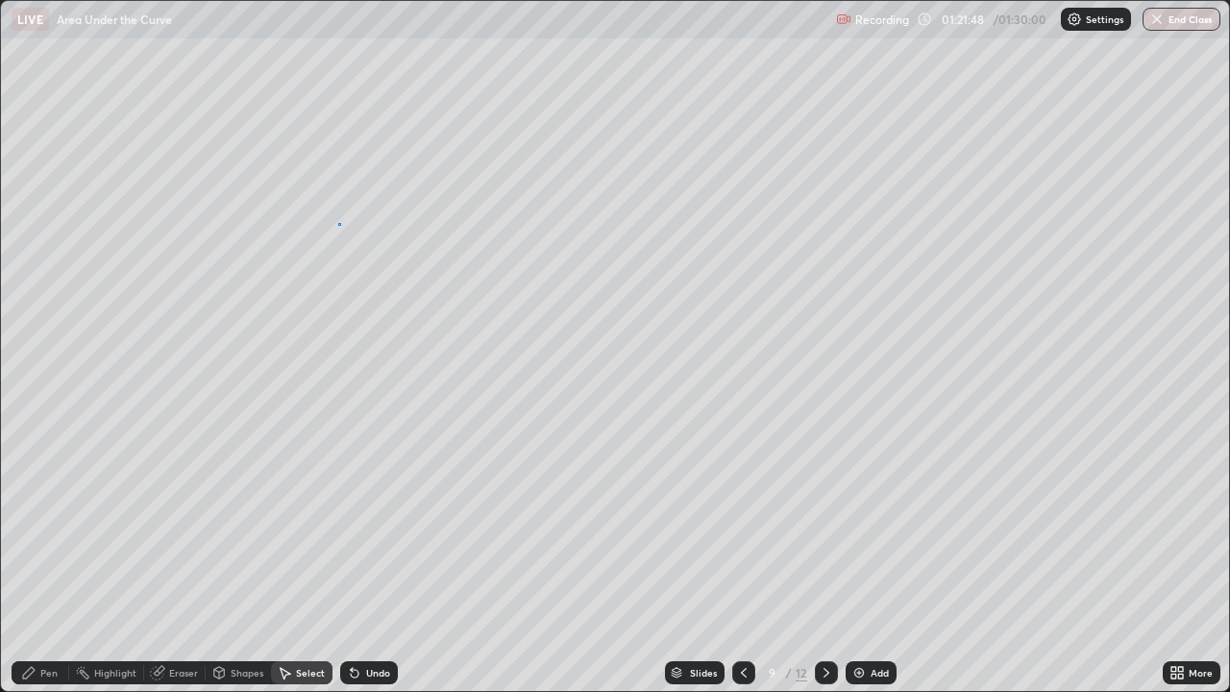
click at [338, 224] on div "0 ° Undo Copy Duplicate Duplicate to new slide Delete" at bounding box center [615, 346] width 1228 height 690
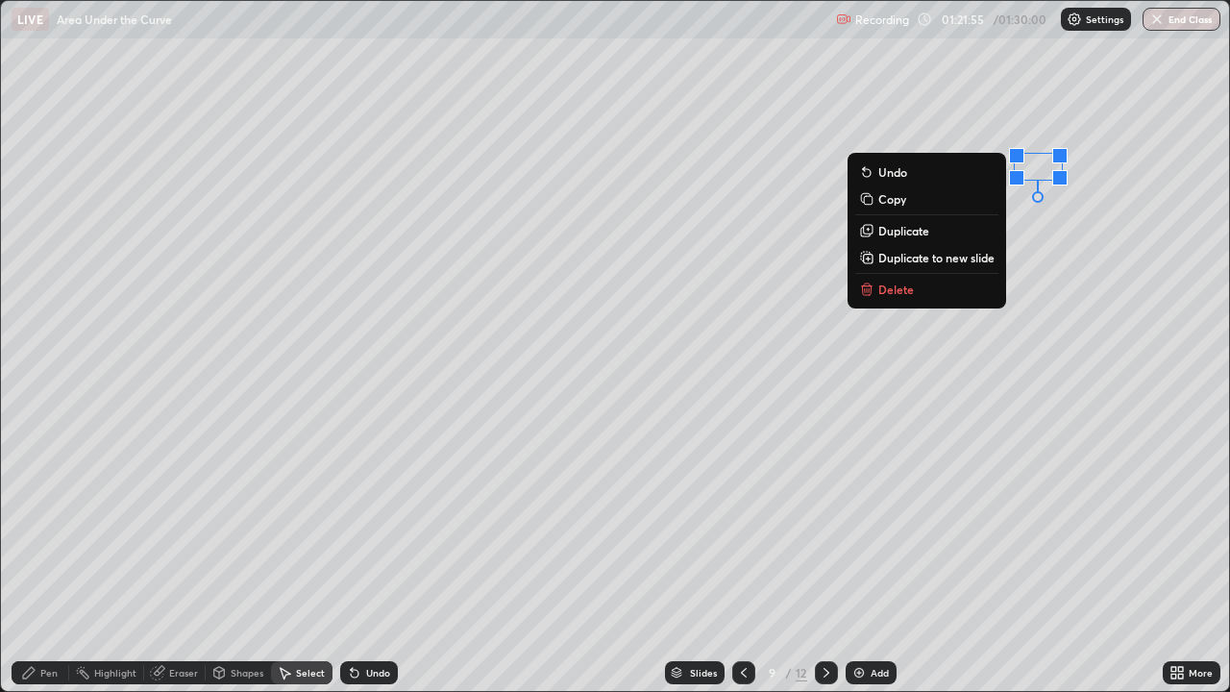
click at [985, 240] on button "Duplicate" at bounding box center [926, 230] width 143 height 23
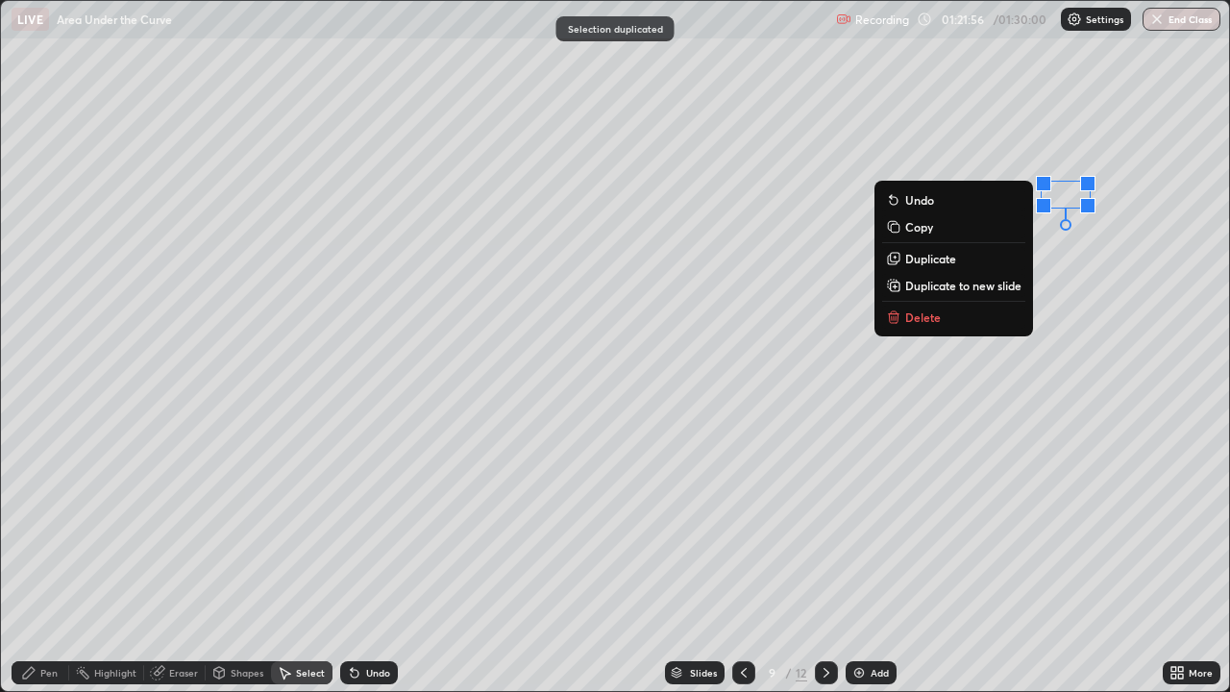
click at [364, 561] on div "Undo" at bounding box center [369, 672] width 58 height 23
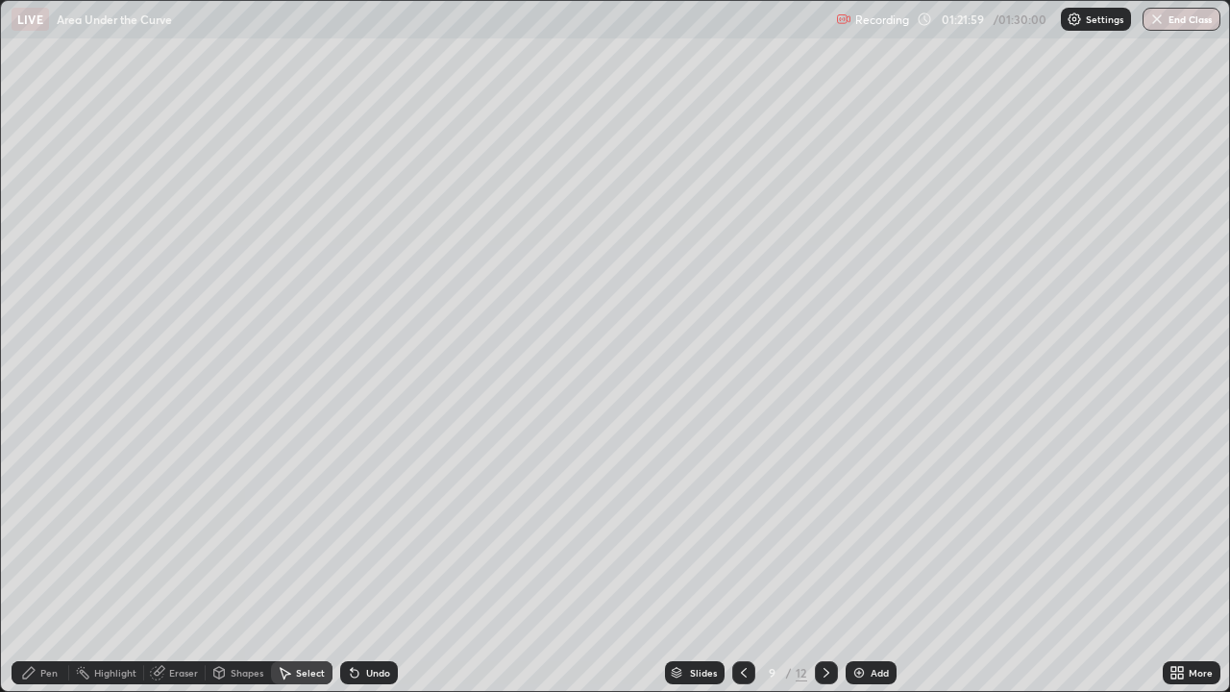
click at [49, 561] on div "Pen" at bounding box center [48, 673] width 17 height 10
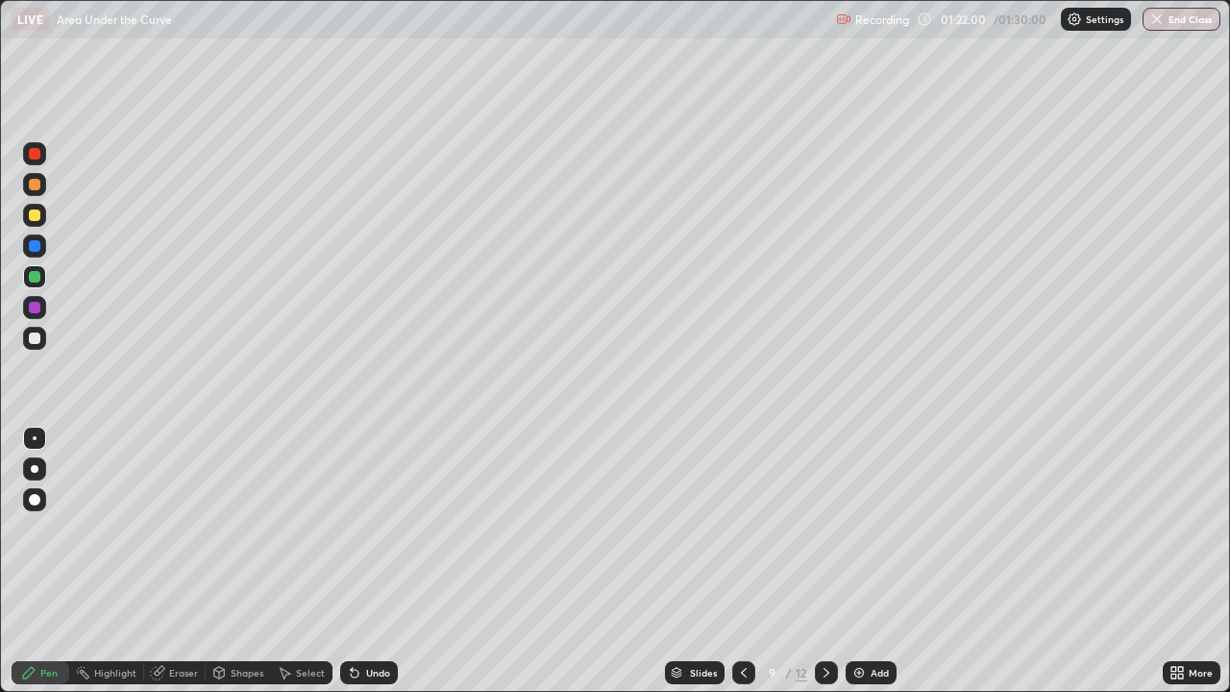
click at [34, 186] on div at bounding box center [35, 185] width 12 height 12
click at [37, 192] on div at bounding box center [34, 184] width 23 height 23
click at [36, 339] on div at bounding box center [35, 338] width 12 height 12
click at [37, 343] on div at bounding box center [35, 338] width 12 height 12
click at [824, 561] on icon at bounding box center [826, 672] width 15 height 15
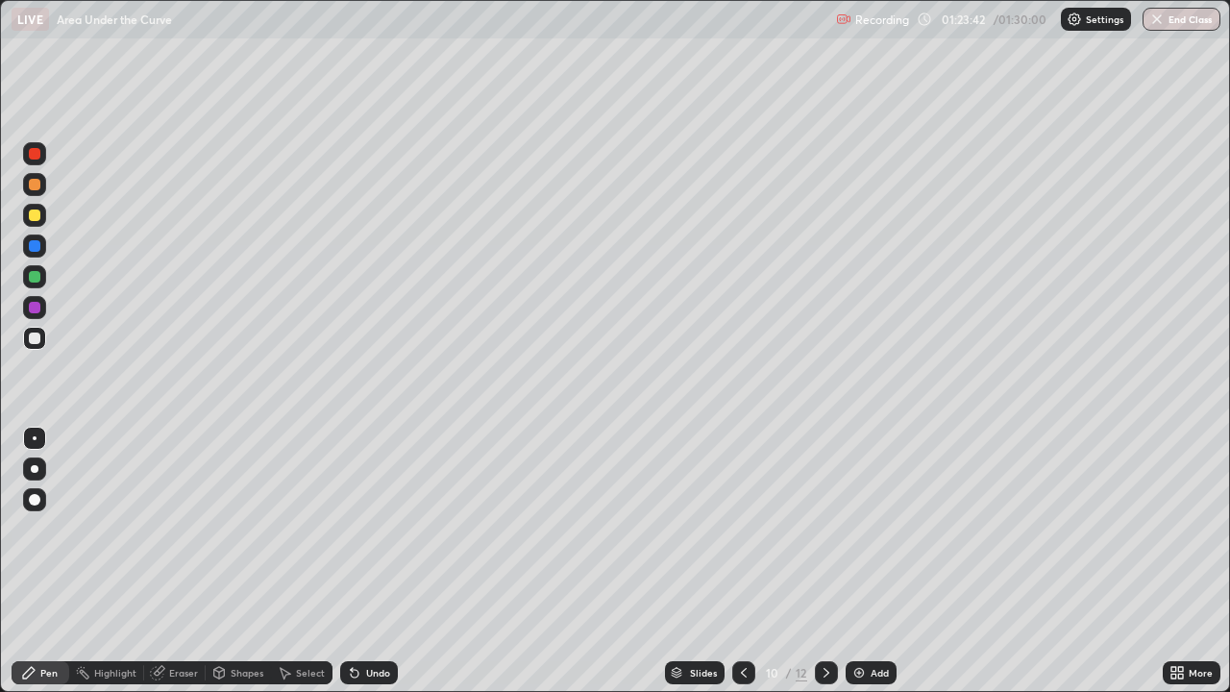
click at [374, 561] on div "Undo" at bounding box center [378, 673] width 24 height 10
click at [375, 561] on div "Undo" at bounding box center [378, 673] width 24 height 10
click at [376, 561] on div "Undo" at bounding box center [378, 673] width 24 height 10
click at [33, 335] on div at bounding box center [35, 338] width 12 height 12
click at [42, 221] on div at bounding box center [34, 215] width 23 height 23
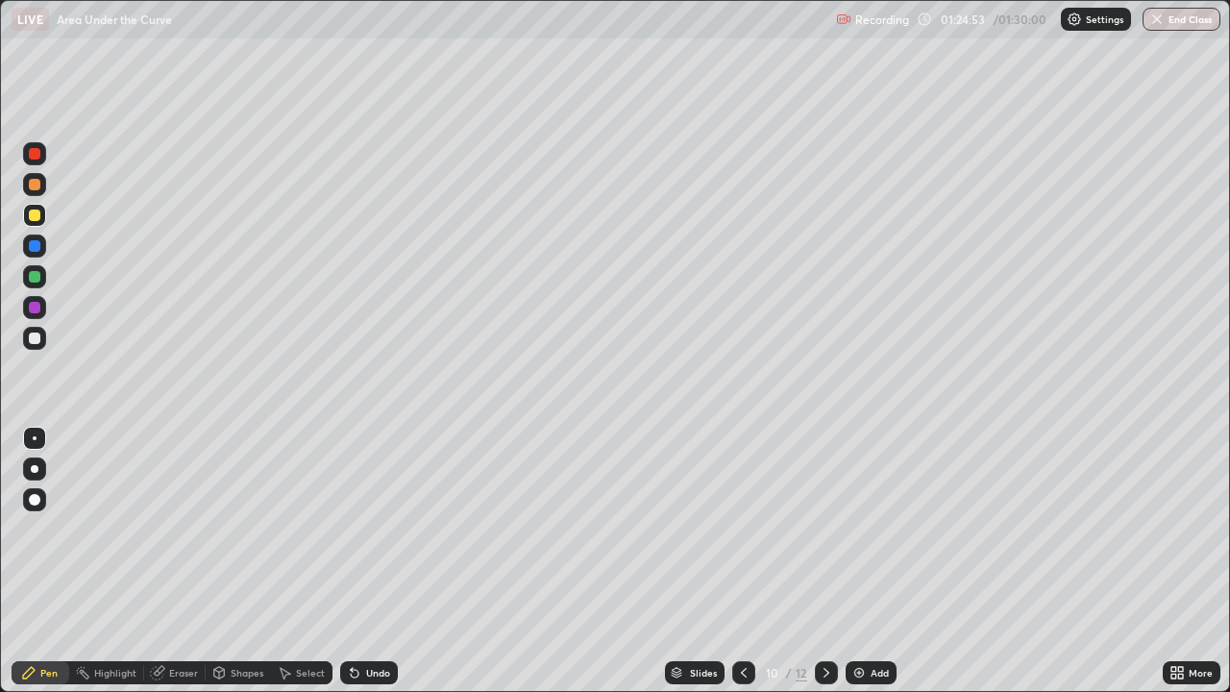
click at [33, 285] on div at bounding box center [34, 276] width 23 height 23
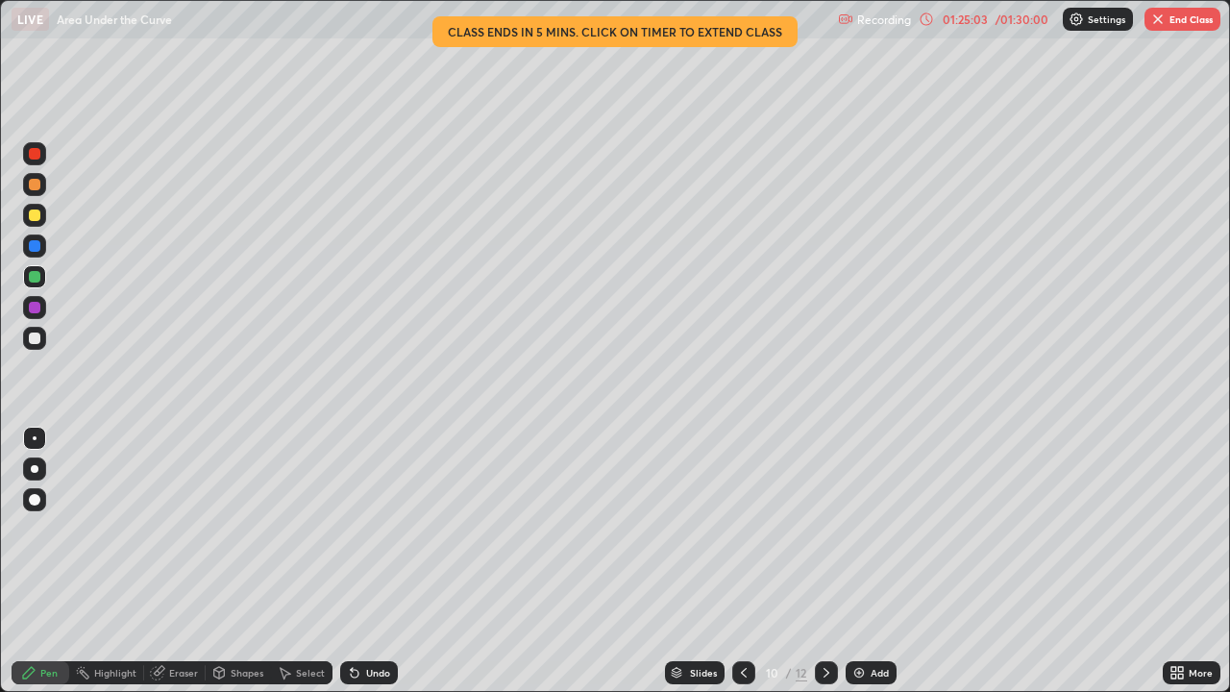
click at [30, 279] on div at bounding box center [35, 277] width 12 height 12
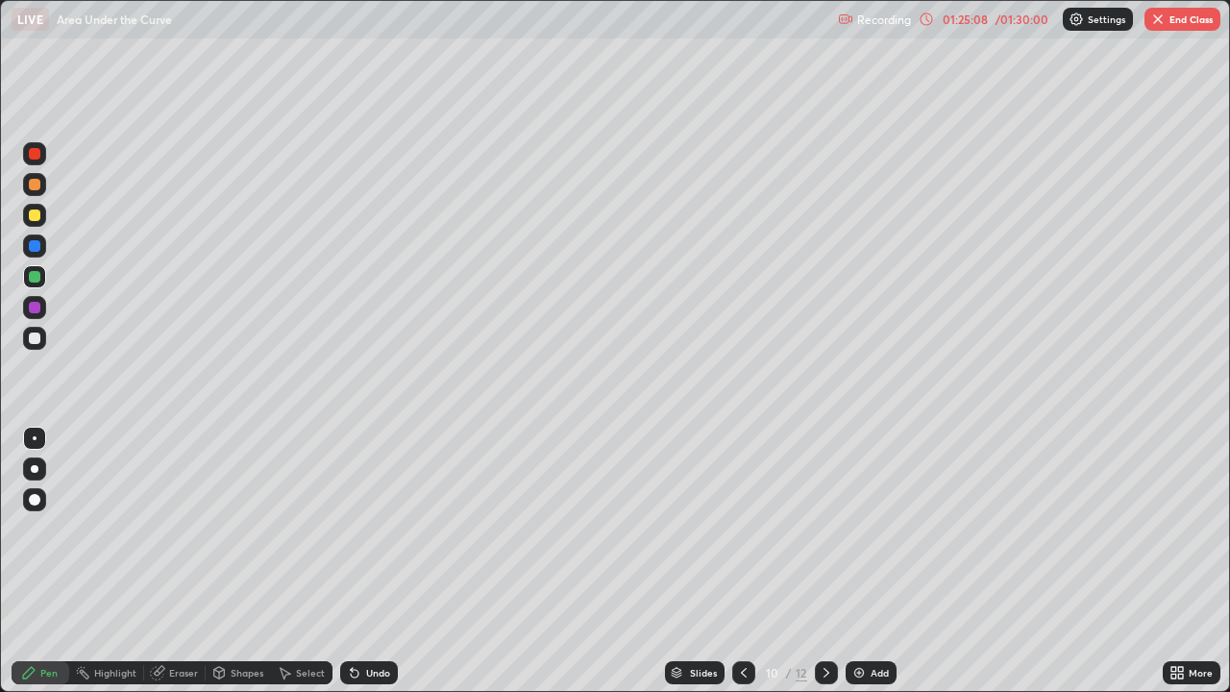
click at [37, 220] on div at bounding box center [35, 215] width 12 height 12
click at [36, 185] on div at bounding box center [35, 185] width 12 height 12
click at [33, 211] on div at bounding box center [35, 215] width 12 height 12
click at [369, 561] on div "Undo" at bounding box center [378, 673] width 24 height 10
click at [39, 187] on div at bounding box center [35, 185] width 12 height 12
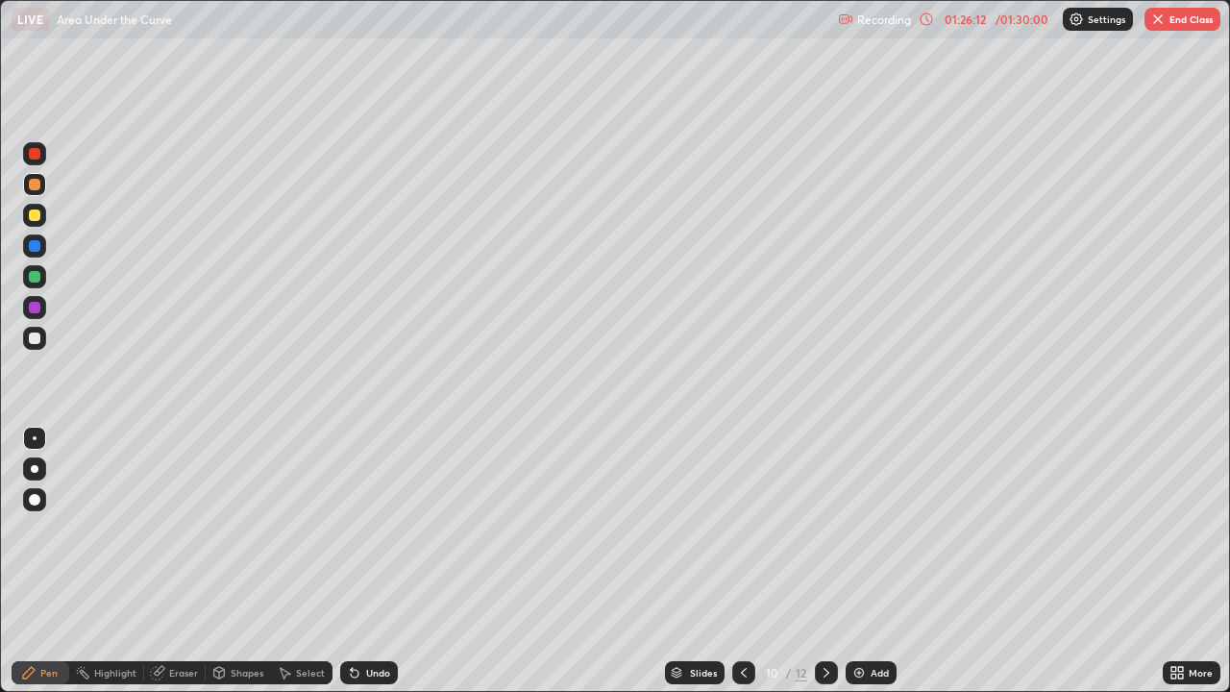
click at [35, 345] on div at bounding box center [34, 338] width 23 height 23
click at [39, 215] on div at bounding box center [35, 215] width 12 height 12
click at [364, 561] on div "Undo" at bounding box center [369, 672] width 58 height 23
click at [45, 340] on div at bounding box center [34, 338] width 23 height 23
click at [358, 561] on div "Undo" at bounding box center [369, 672] width 58 height 23
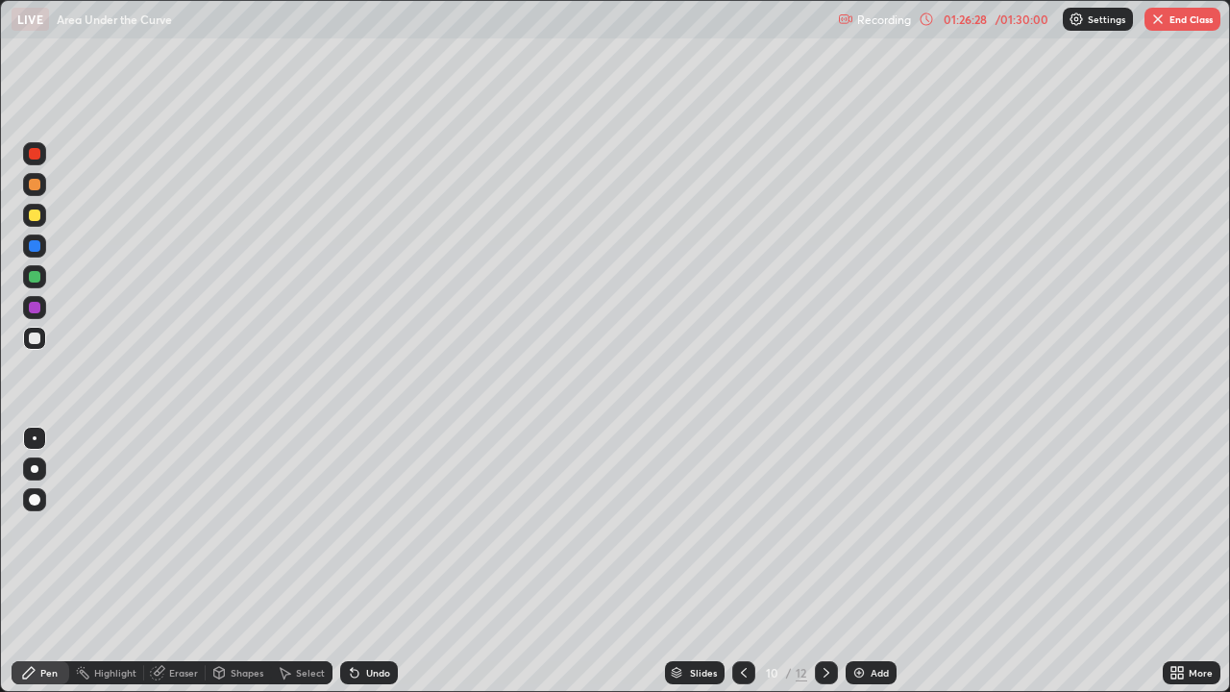
click at [37, 218] on div at bounding box center [35, 215] width 12 height 12
click at [36, 184] on div at bounding box center [35, 185] width 12 height 12
click at [370, 561] on div "Undo" at bounding box center [369, 672] width 58 height 23
click at [372, 561] on div "Undo" at bounding box center [378, 673] width 24 height 10
click at [378, 561] on div "Undo" at bounding box center [378, 673] width 24 height 10
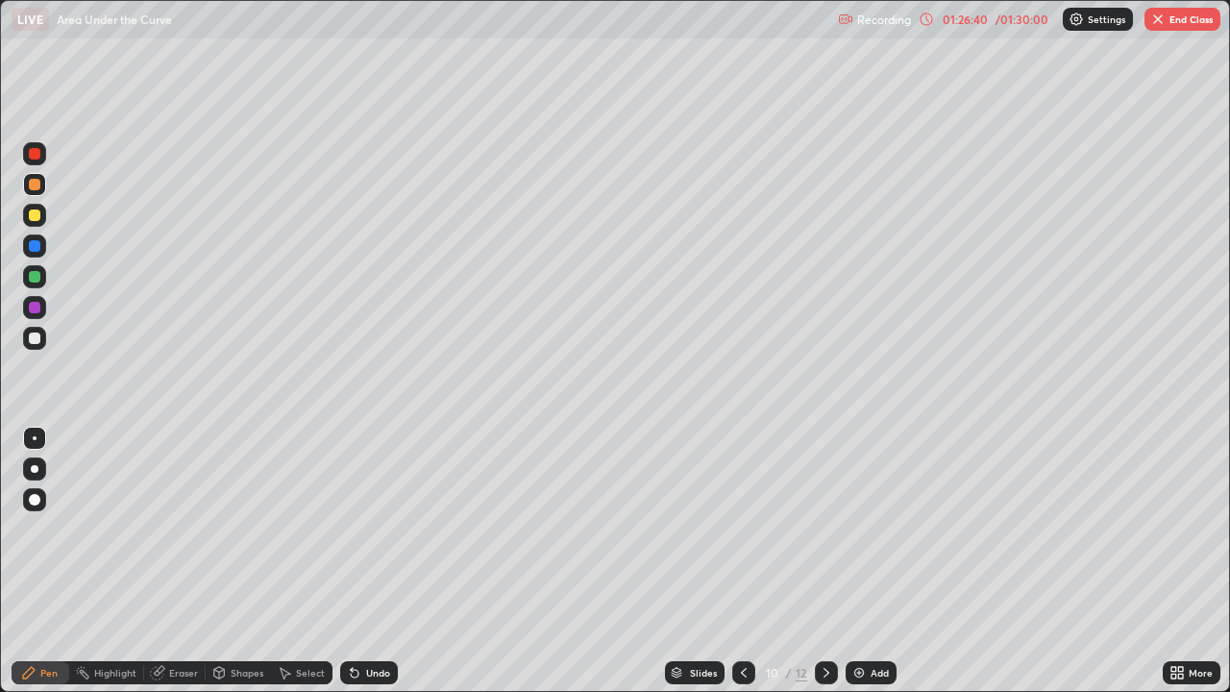
click at [376, 561] on div "Undo" at bounding box center [378, 673] width 24 height 10
click at [183, 561] on div "Eraser" at bounding box center [183, 673] width 29 height 10
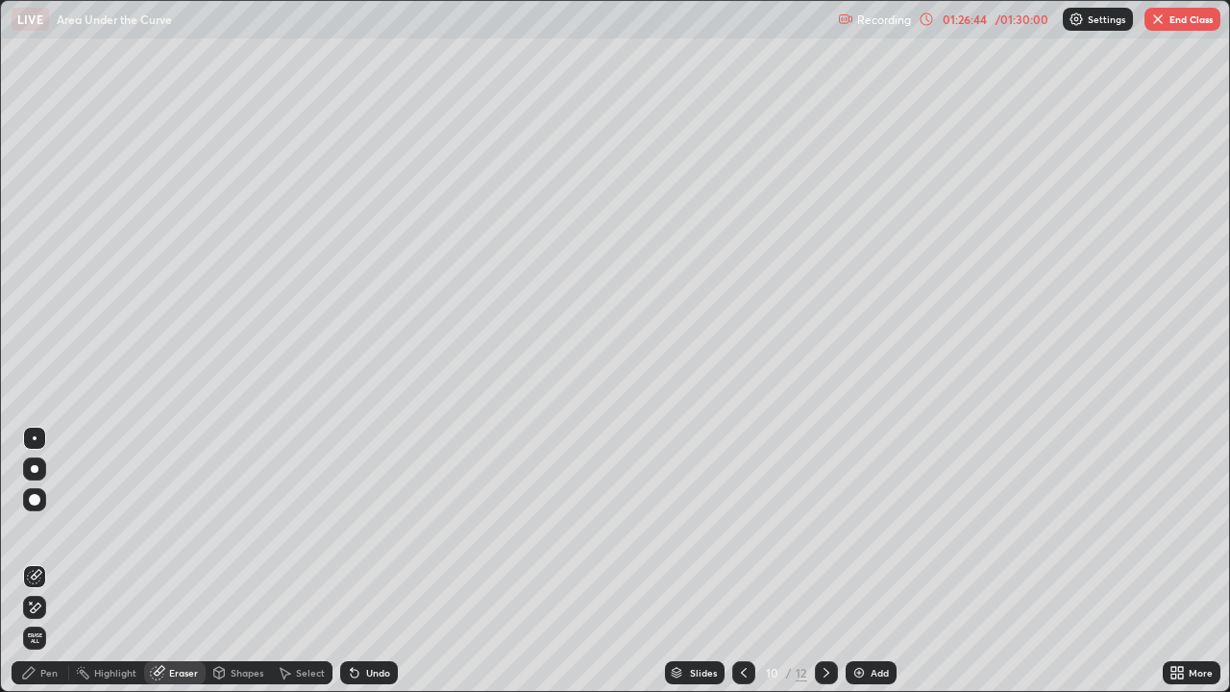
click at [53, 561] on div "Pen" at bounding box center [48, 673] width 17 height 10
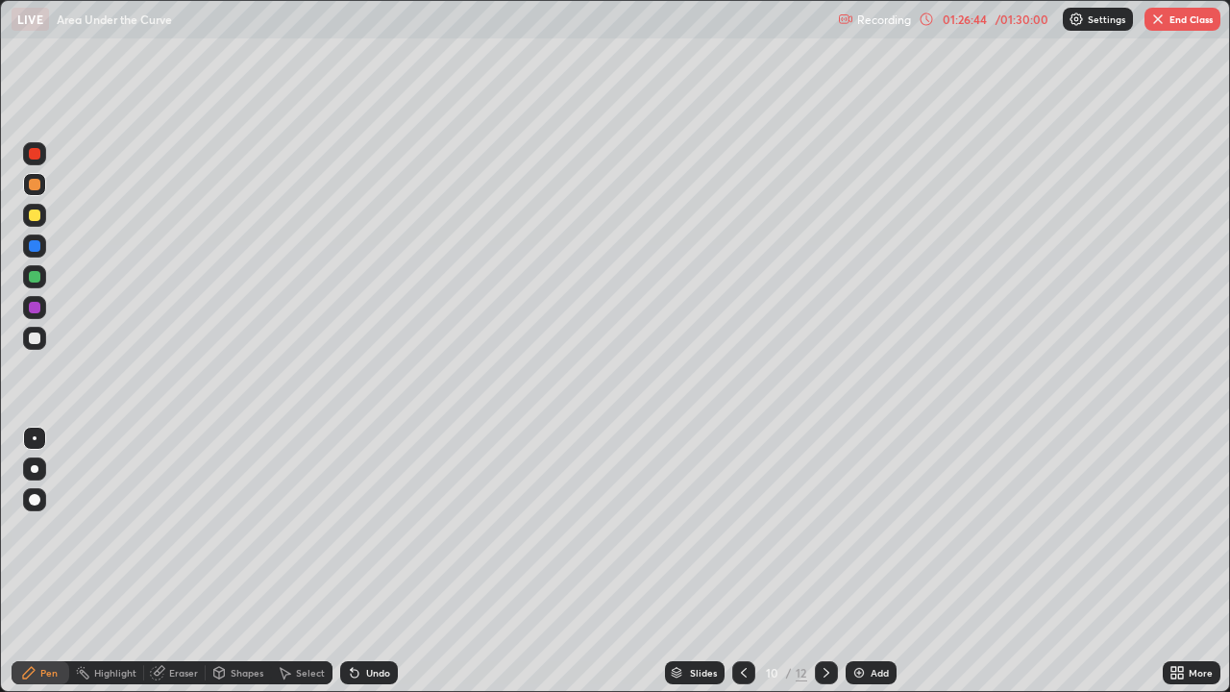
click at [36, 215] on div at bounding box center [35, 215] width 12 height 12
click at [34, 183] on div at bounding box center [35, 185] width 12 height 12
click at [42, 335] on div at bounding box center [34, 338] width 23 height 23
click at [38, 220] on div at bounding box center [34, 215] width 23 height 23
click at [36, 215] on div at bounding box center [35, 215] width 12 height 12
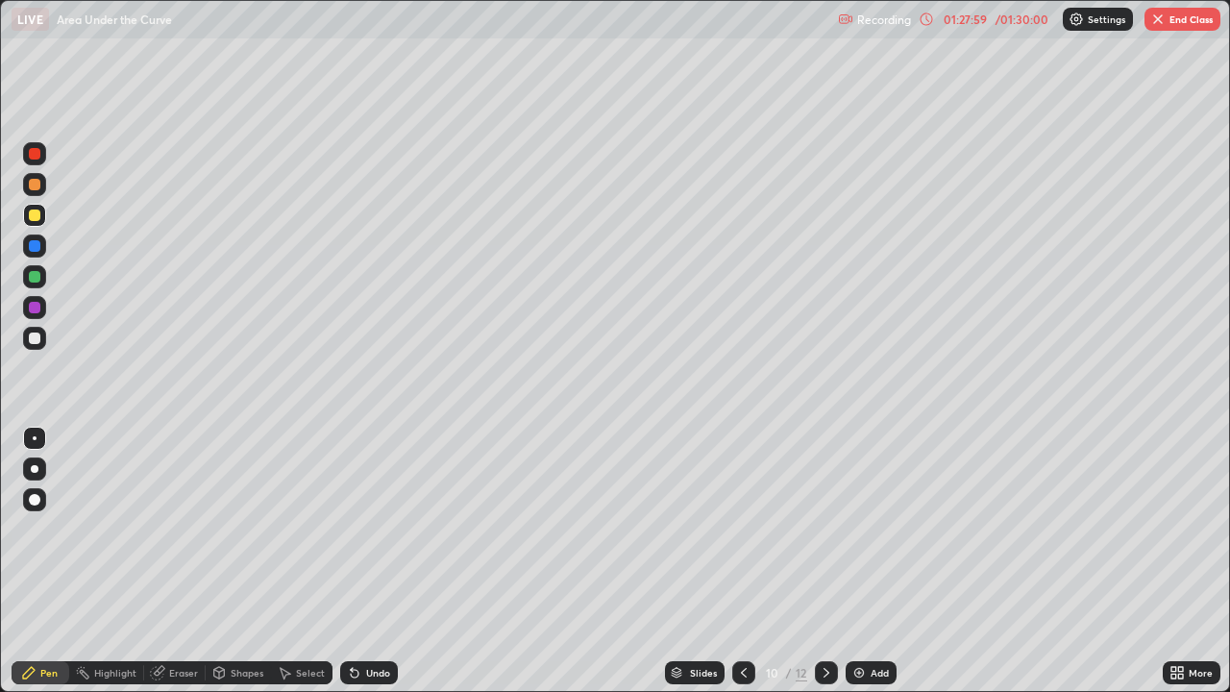
click at [32, 341] on div at bounding box center [35, 338] width 12 height 12
click at [358, 561] on div "Undo" at bounding box center [369, 672] width 58 height 23
click at [35, 216] on div at bounding box center [35, 215] width 12 height 12
click at [37, 195] on div at bounding box center [34, 184] width 23 height 23
click at [39, 225] on div at bounding box center [34, 215] width 23 height 23
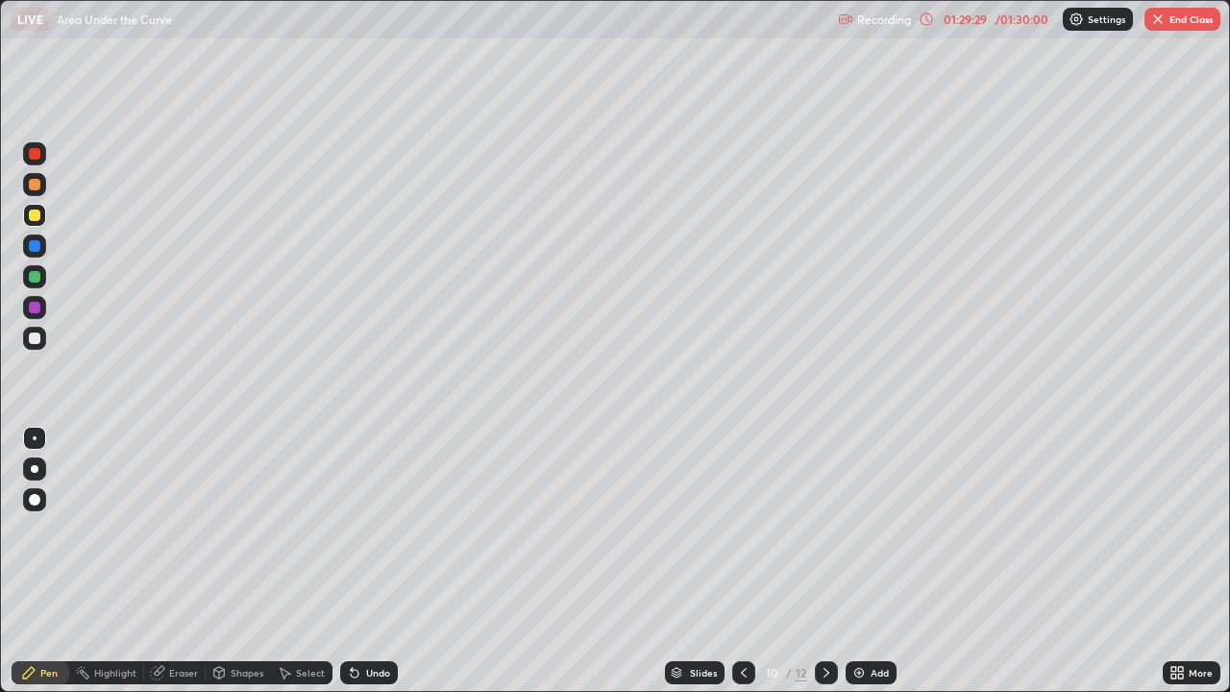
click at [43, 219] on div at bounding box center [34, 215] width 23 height 23
click at [374, 561] on div "Undo" at bounding box center [378, 673] width 24 height 10
click at [374, 561] on div "Undo" at bounding box center [369, 672] width 58 height 23
click at [371, 561] on div "Undo" at bounding box center [369, 672] width 58 height 23
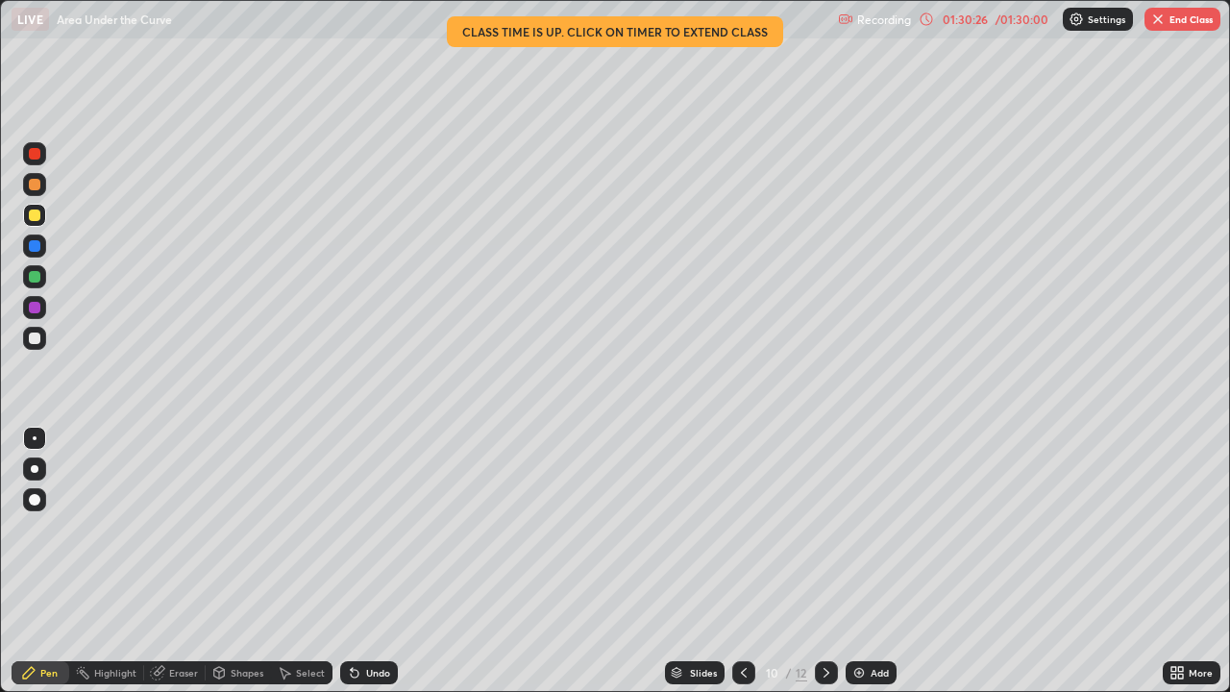
click at [742, 561] on icon at bounding box center [743, 672] width 15 height 15
click at [745, 561] on div at bounding box center [743, 672] width 23 height 38
click at [36, 338] on div at bounding box center [35, 338] width 12 height 12
click at [379, 561] on div "Undo" at bounding box center [378, 673] width 24 height 10
click at [375, 561] on div "Undo" at bounding box center [378, 673] width 24 height 10
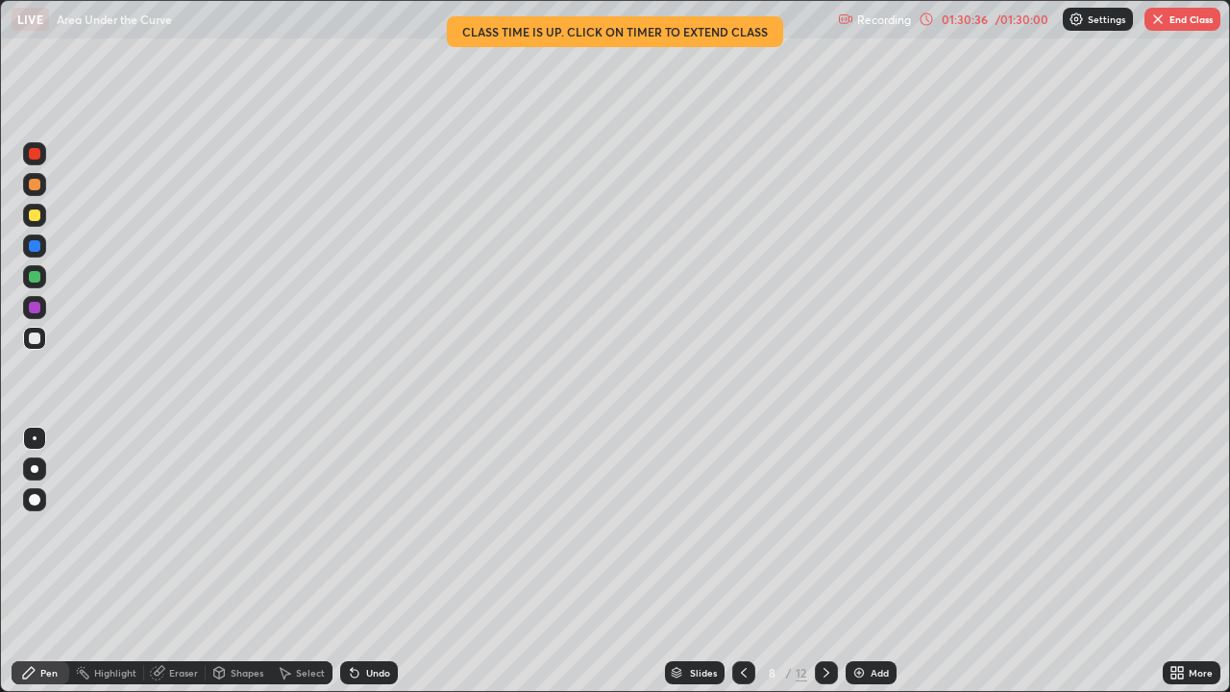
click at [374, 561] on div "Undo" at bounding box center [378, 673] width 24 height 10
click at [375, 561] on div "Undo" at bounding box center [369, 672] width 58 height 23
click at [372, 561] on div "Undo" at bounding box center [369, 672] width 58 height 23
click at [37, 245] on div at bounding box center [35, 246] width 12 height 12
click at [35, 220] on div at bounding box center [35, 215] width 12 height 12
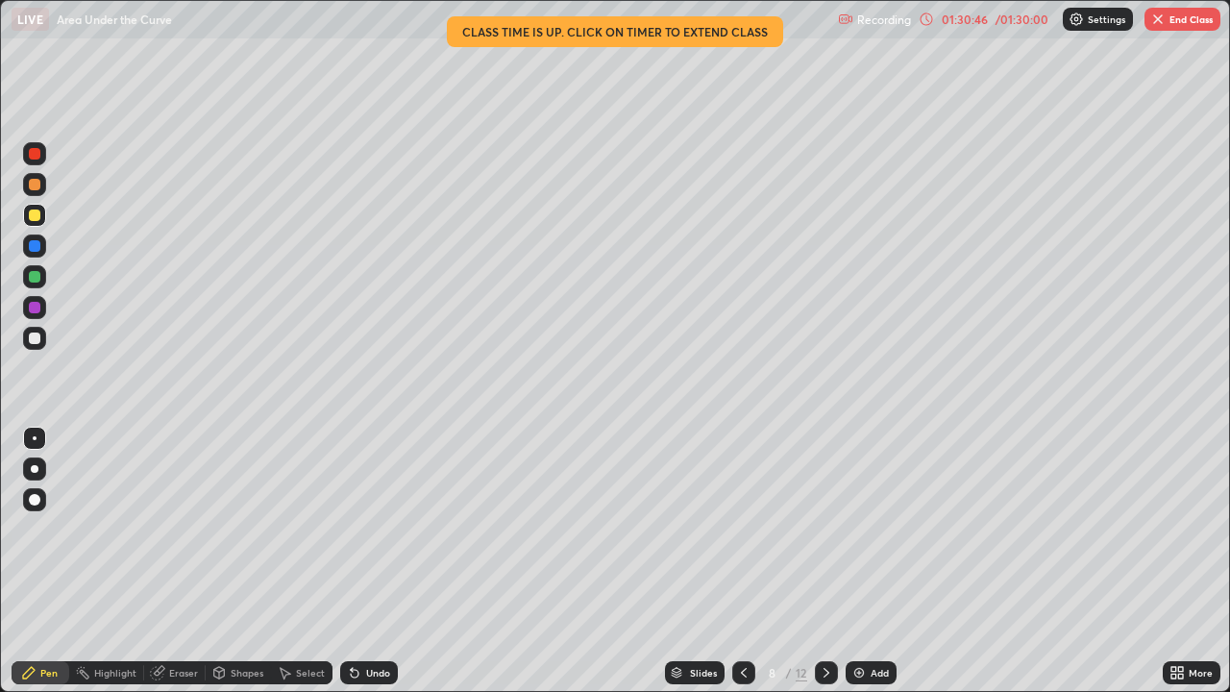
click at [34, 192] on div at bounding box center [34, 184] width 23 height 23
click at [370, 561] on div "Undo" at bounding box center [378, 673] width 24 height 10
click at [37, 281] on div at bounding box center [35, 277] width 12 height 12
click at [181, 561] on div "Eraser" at bounding box center [183, 673] width 29 height 10
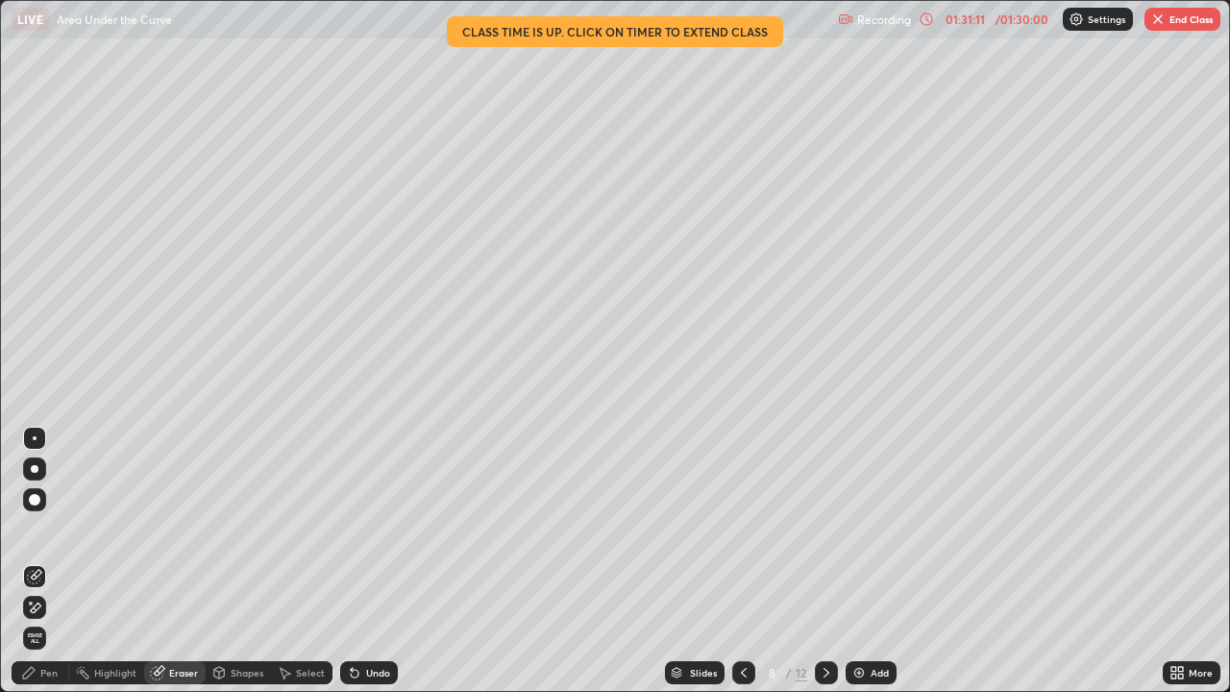
click at [37, 561] on div "Pen" at bounding box center [41, 672] width 58 height 23
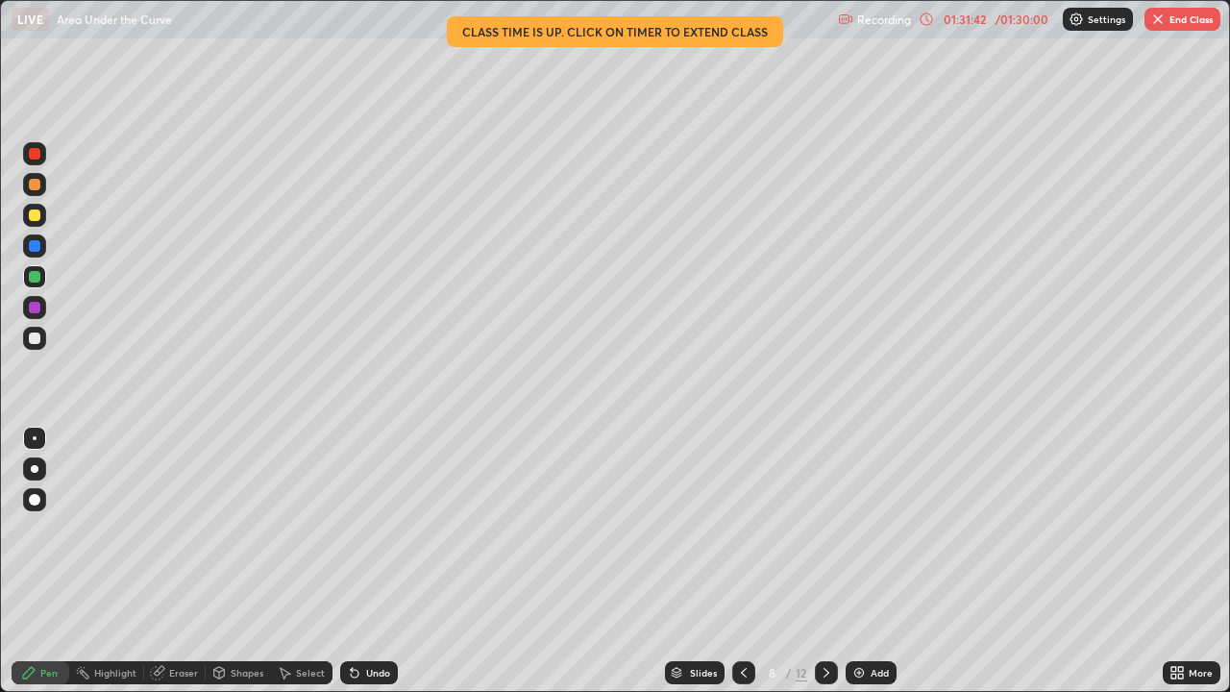
click at [33, 348] on div at bounding box center [34, 338] width 23 height 23
click at [34, 215] on div at bounding box center [35, 215] width 12 height 12
click at [33, 275] on div at bounding box center [35, 277] width 12 height 12
click at [37, 342] on div at bounding box center [35, 338] width 12 height 12
click at [366, 561] on div "Undo" at bounding box center [378, 673] width 24 height 10
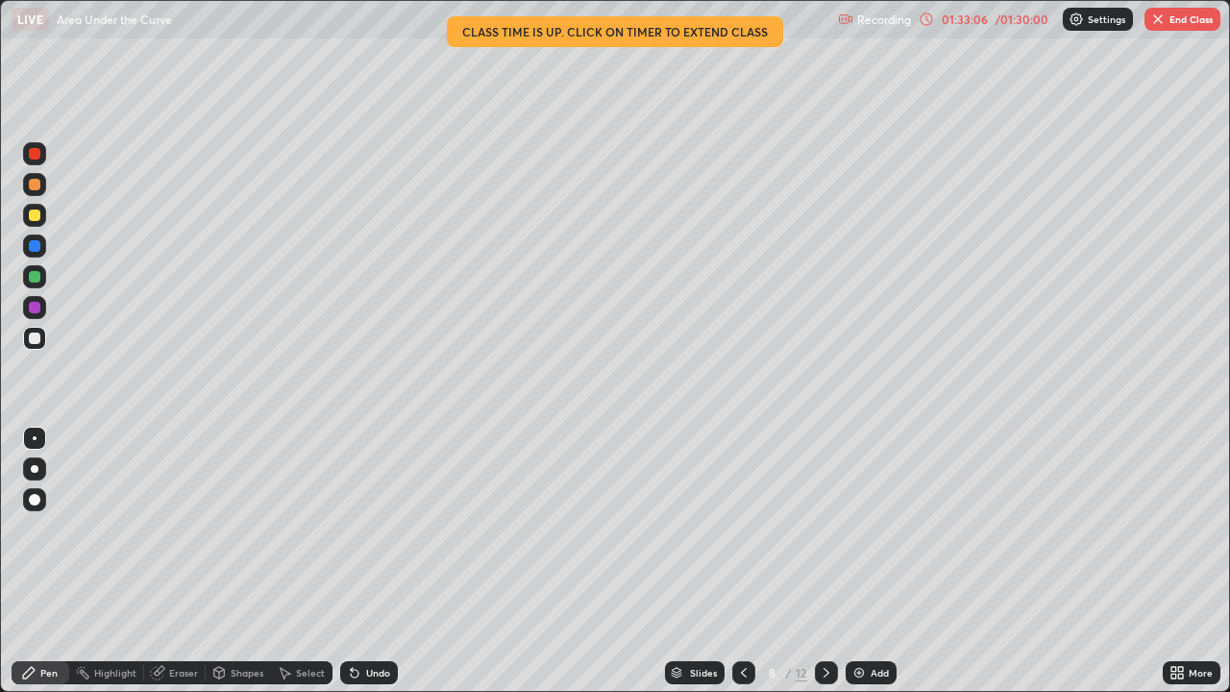
click at [39, 219] on div at bounding box center [34, 215] width 23 height 23
click at [35, 216] on div at bounding box center [35, 215] width 12 height 12
click at [821, 561] on icon at bounding box center [826, 672] width 15 height 15
click at [824, 561] on icon at bounding box center [826, 673] width 6 height 10
click at [739, 561] on icon at bounding box center [743, 672] width 15 height 15
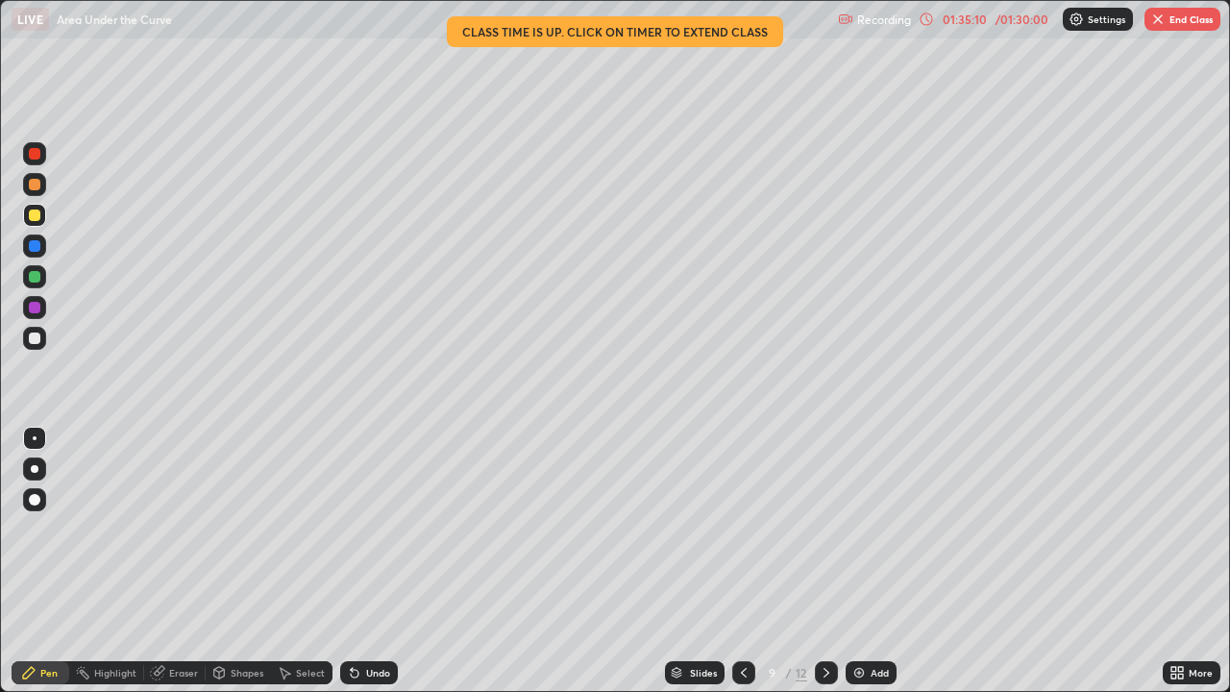
click at [743, 561] on icon at bounding box center [743, 672] width 15 height 15
click at [745, 561] on icon at bounding box center [743, 672] width 15 height 15
click at [824, 561] on icon at bounding box center [826, 672] width 15 height 15
click at [1183, 30] on button "End Class" at bounding box center [1182, 19] width 76 height 23
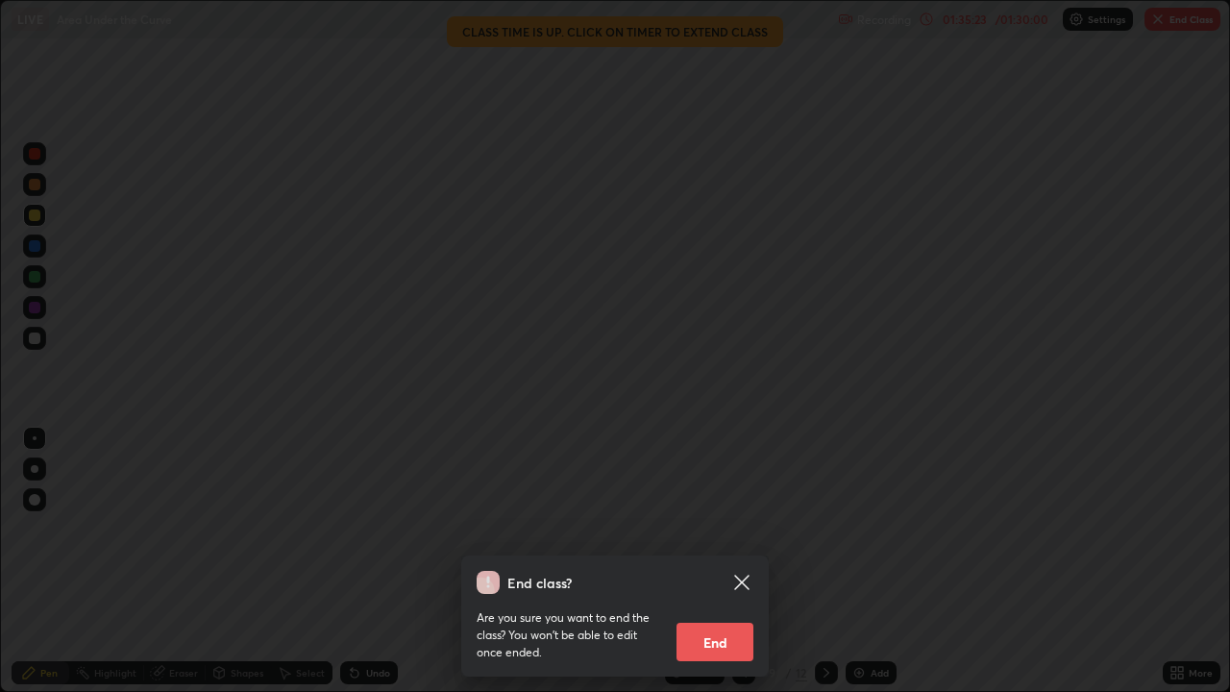
click at [730, 561] on button "End" at bounding box center [714, 642] width 77 height 38
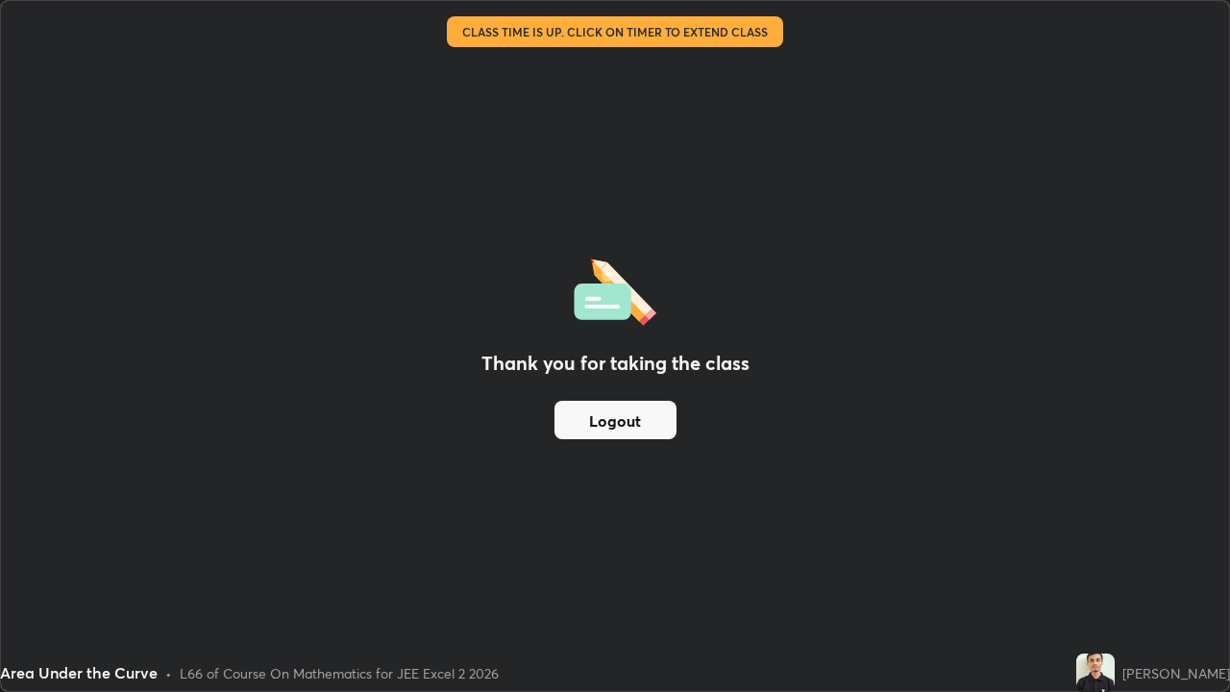
click at [656, 421] on button "Logout" at bounding box center [615, 420] width 122 height 38
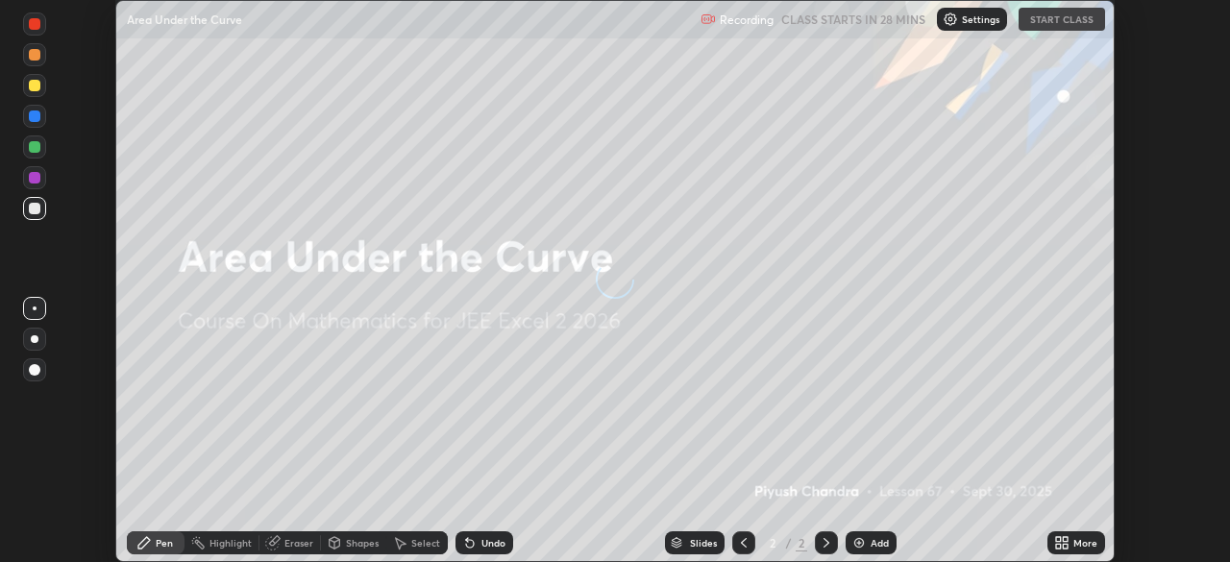
scroll to position [562, 1229]
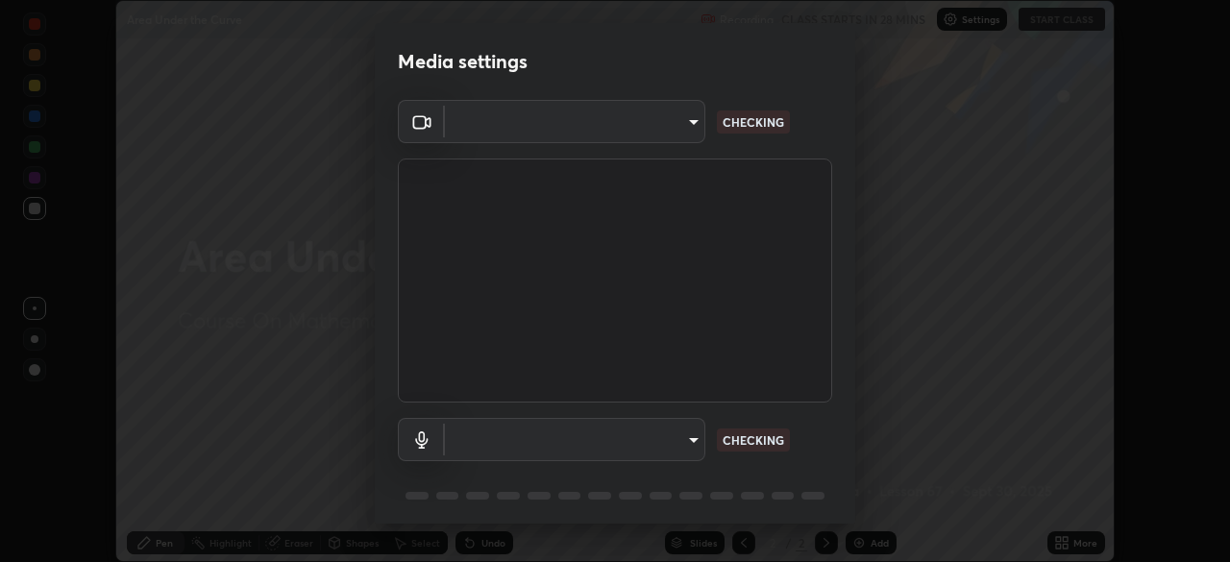
type input "9a713c2cdbe2be7ef93d2d34457ea53c7a2e6abfd87dec32e3c08735988cddce"
click at [667, 449] on body "Erase all Area Under the Curve Recording CLASS STARTS IN 28 MINS Settings START…" at bounding box center [615, 281] width 1230 height 562
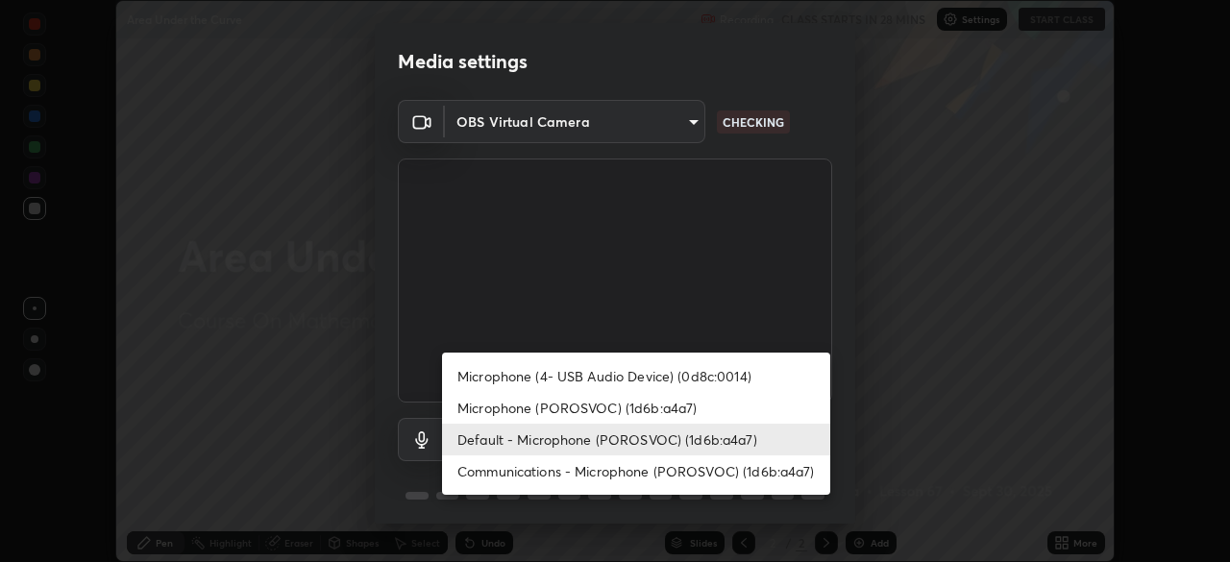
click at [662, 406] on li "Microphone (POROSVOC) (1d6b:a4a7)" at bounding box center [636, 408] width 388 height 32
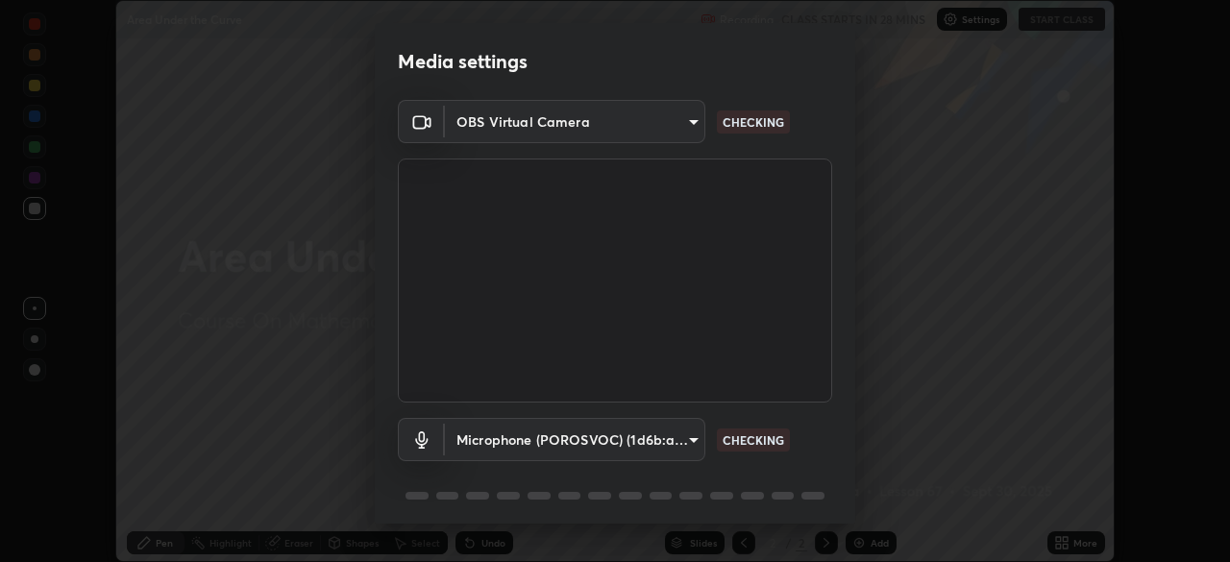
click at [659, 439] on body "Erase all Area Under the Curve Recording CLASS STARTS IN 28 MINS Settings START…" at bounding box center [615, 281] width 1230 height 562
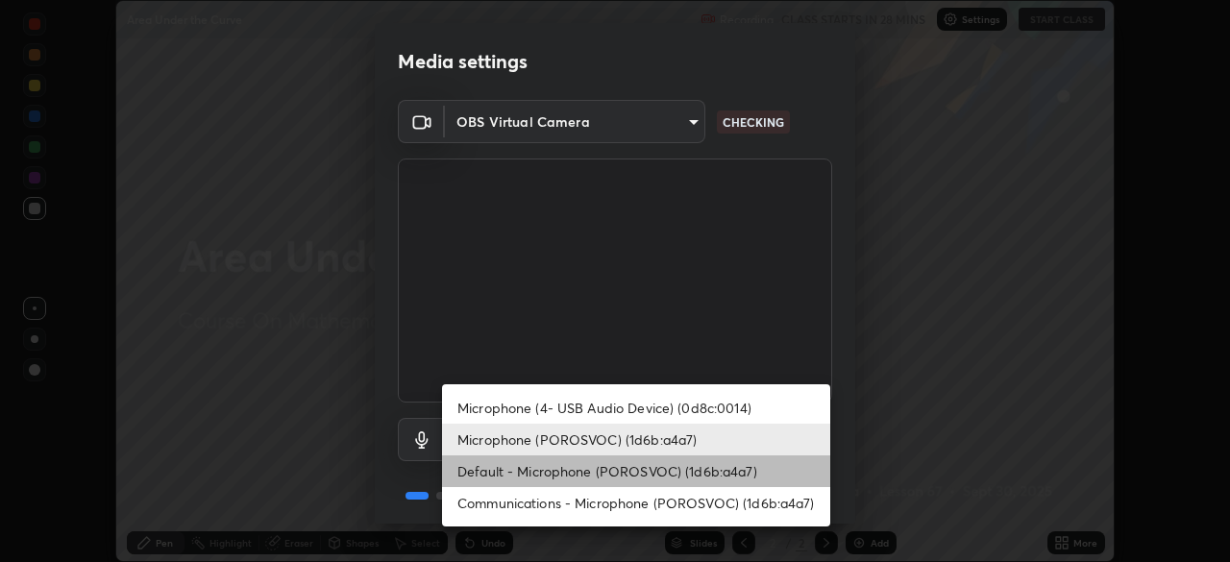
click at [659, 462] on li "Default - Microphone (POROSVOC) (1d6b:a4a7)" at bounding box center [636, 471] width 388 height 32
type input "default"
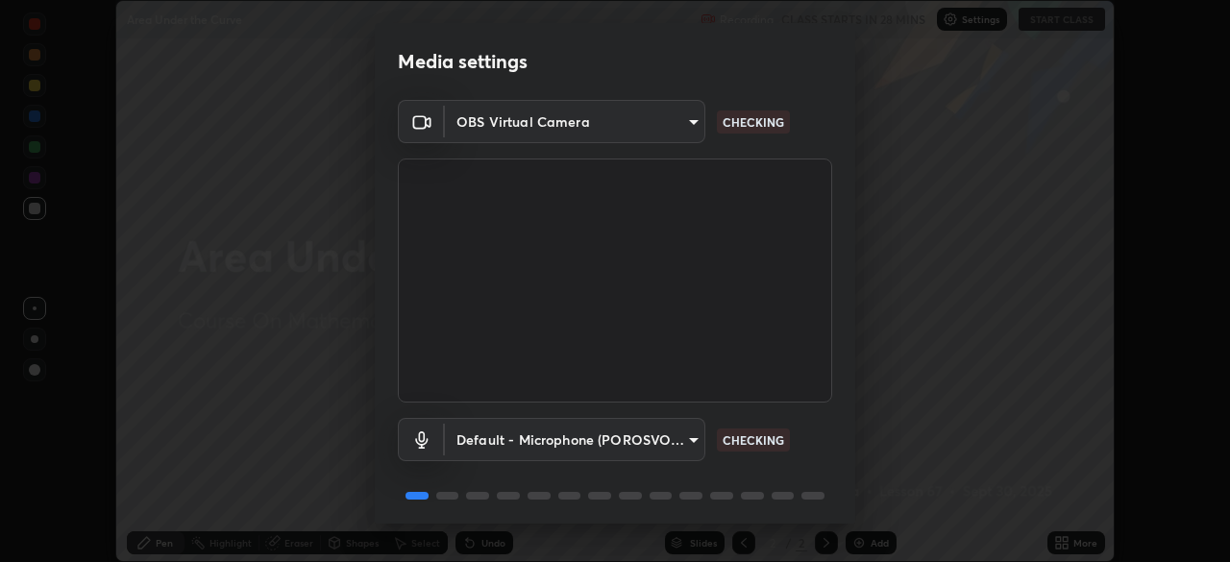
click at [671, 119] on body "Erase all Area Under the Curve Recording CLASS STARTS IN 28 MINS Settings START…" at bounding box center [615, 281] width 1230 height 562
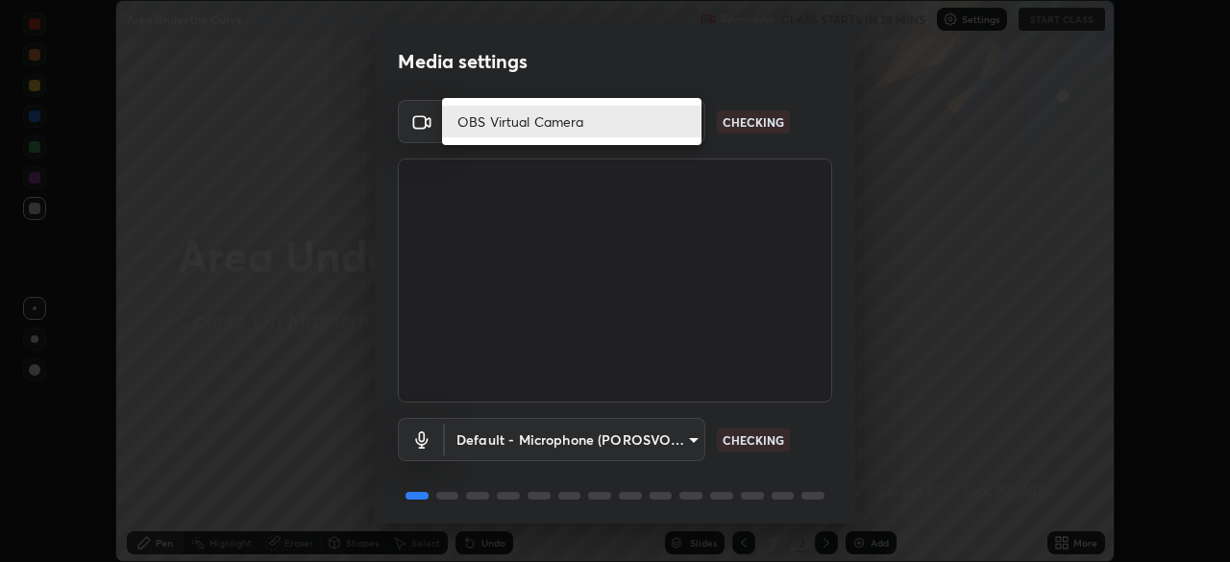
click at [772, 89] on div at bounding box center [615, 281] width 1230 height 562
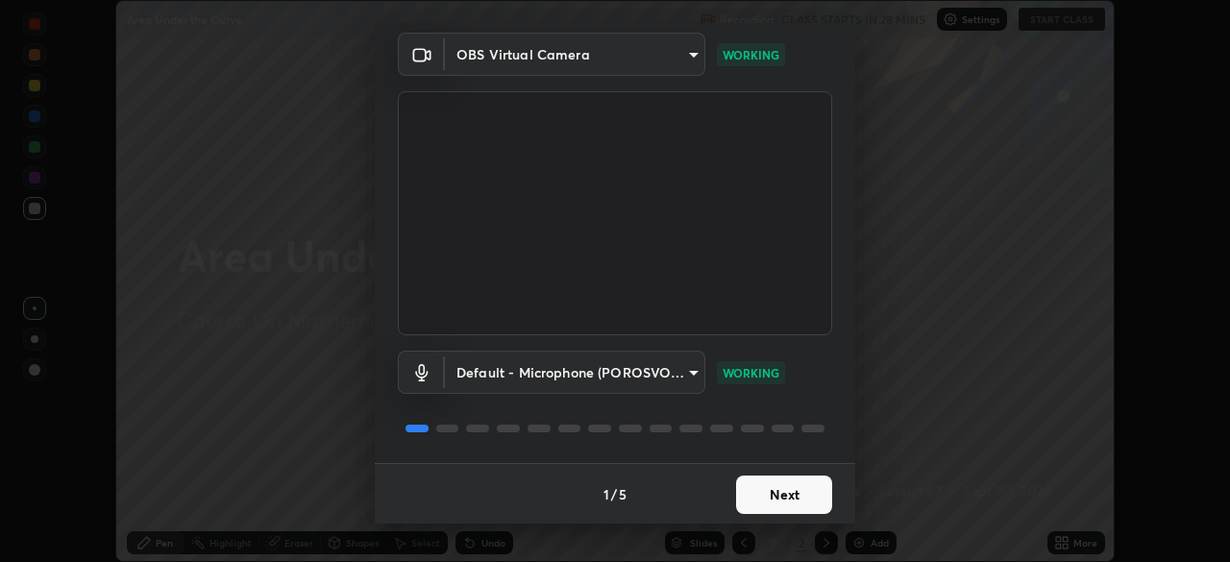
scroll to position [68, 0]
click at [773, 484] on button "Next" at bounding box center [784, 494] width 96 height 38
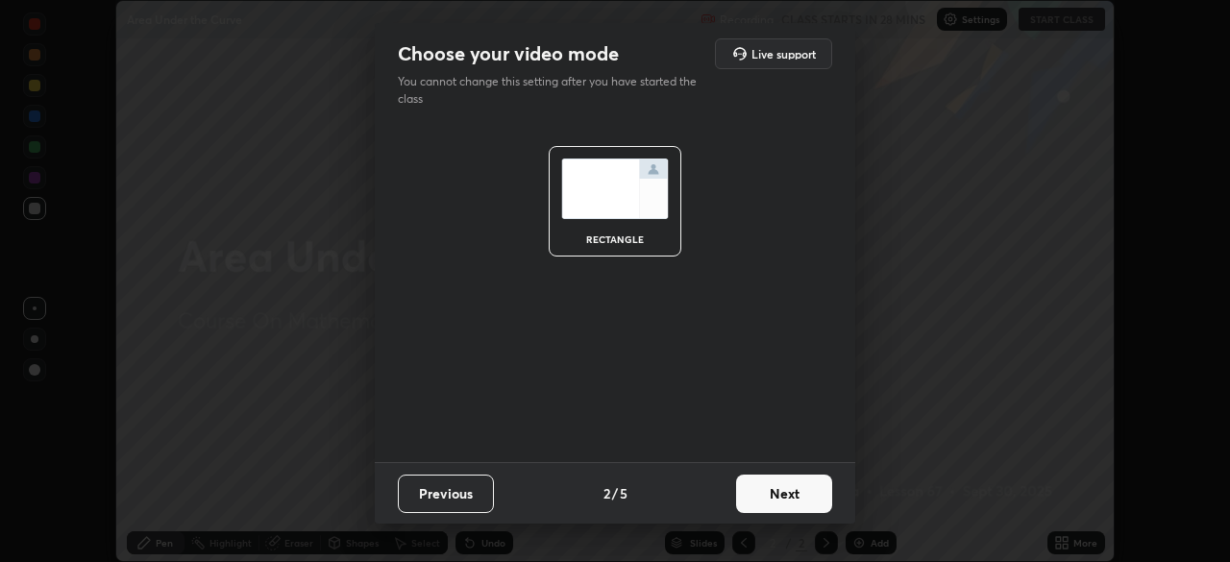
scroll to position [0, 0]
click at [777, 488] on button "Next" at bounding box center [784, 494] width 96 height 38
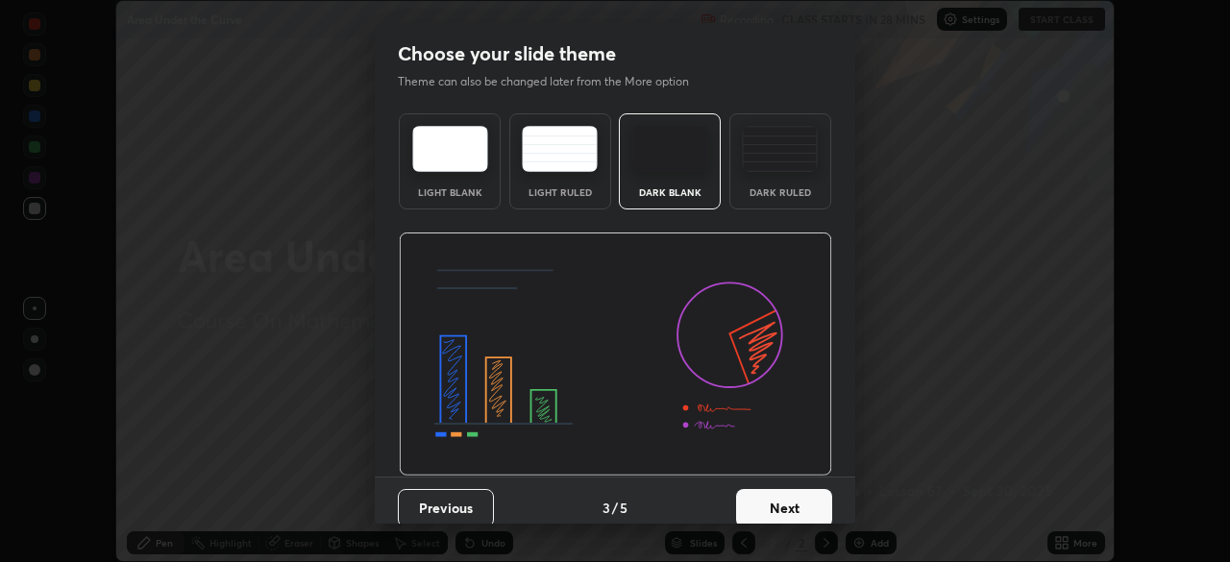
click at [777, 489] on button "Next" at bounding box center [784, 508] width 96 height 38
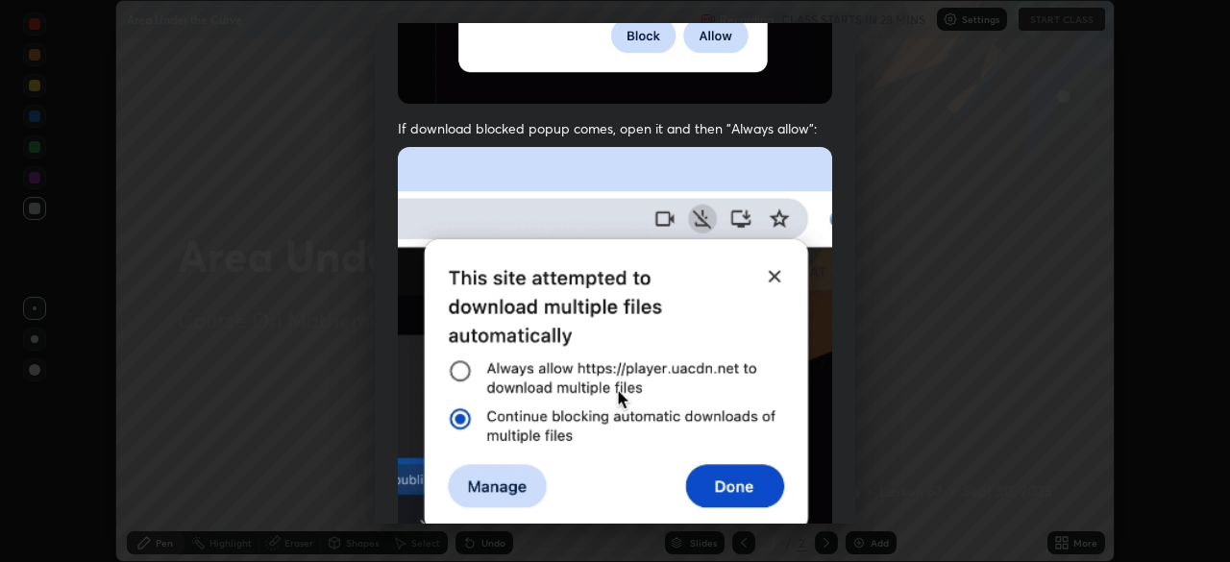
scroll to position [460, 0]
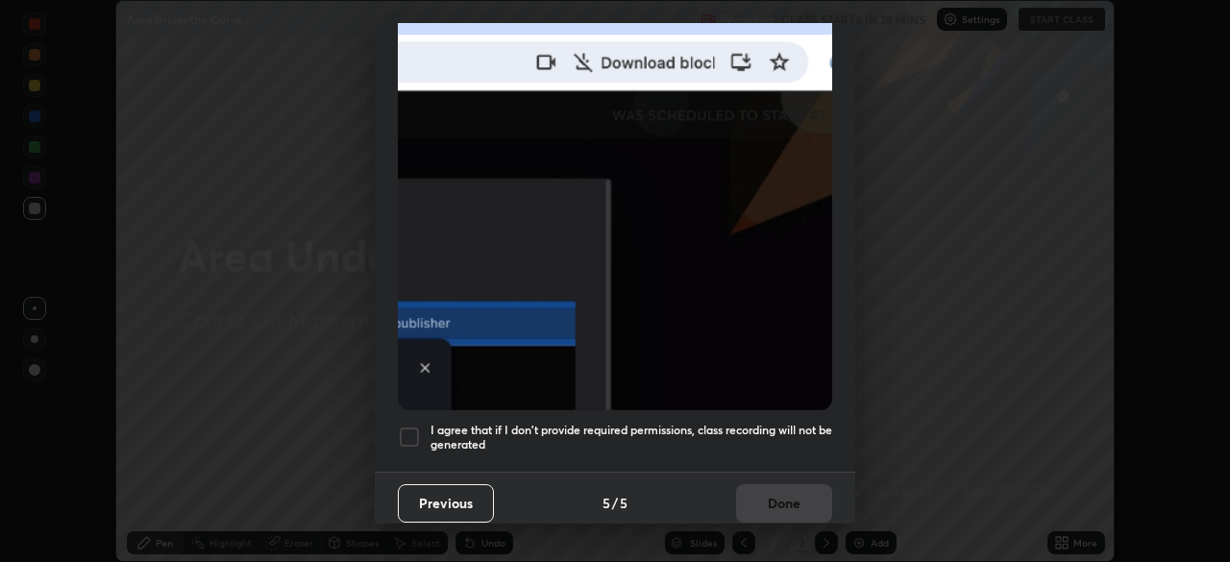
click at [721, 423] on h5 "I agree that if I don't provide required permissions, class recording will not …" at bounding box center [631, 438] width 402 height 30
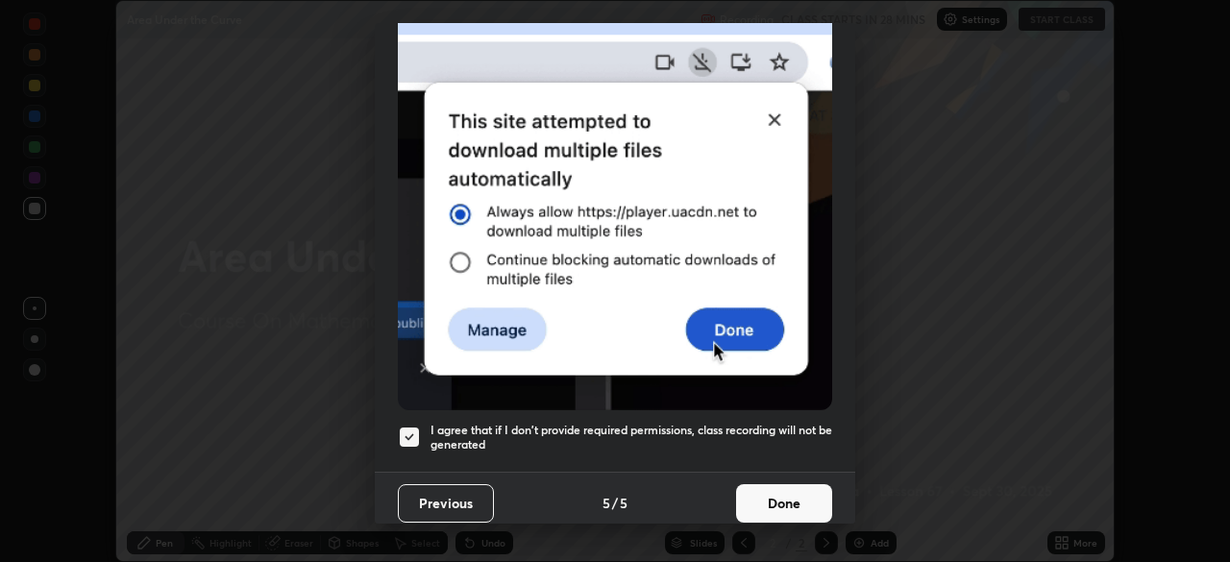
click at [759, 496] on button "Done" at bounding box center [784, 503] width 96 height 38
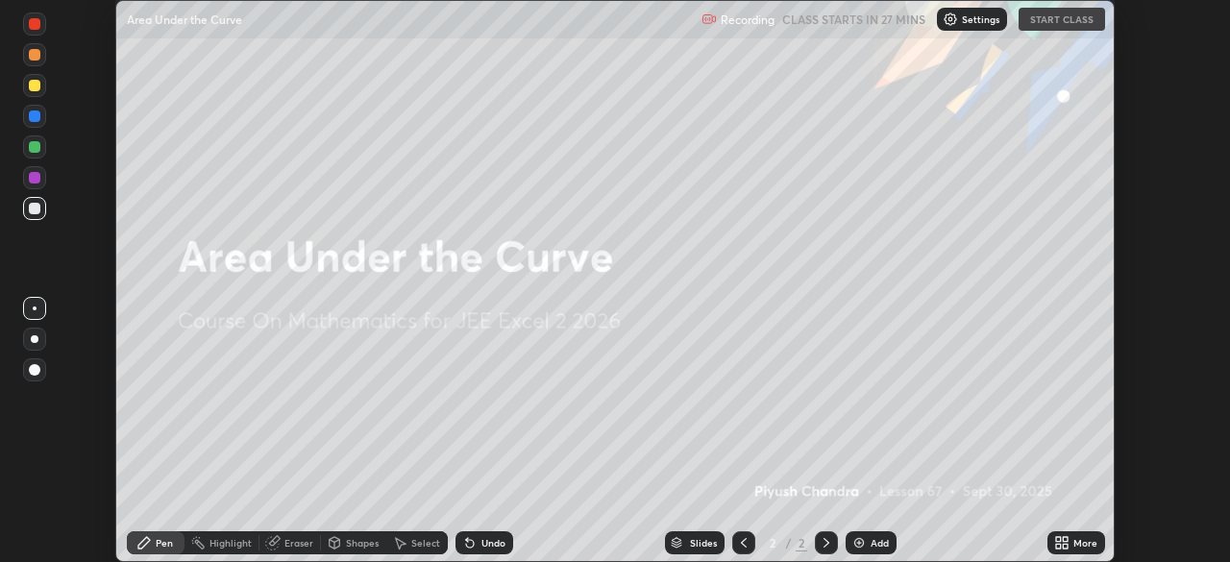
click at [874, 542] on div "Add" at bounding box center [879, 543] width 18 height 10
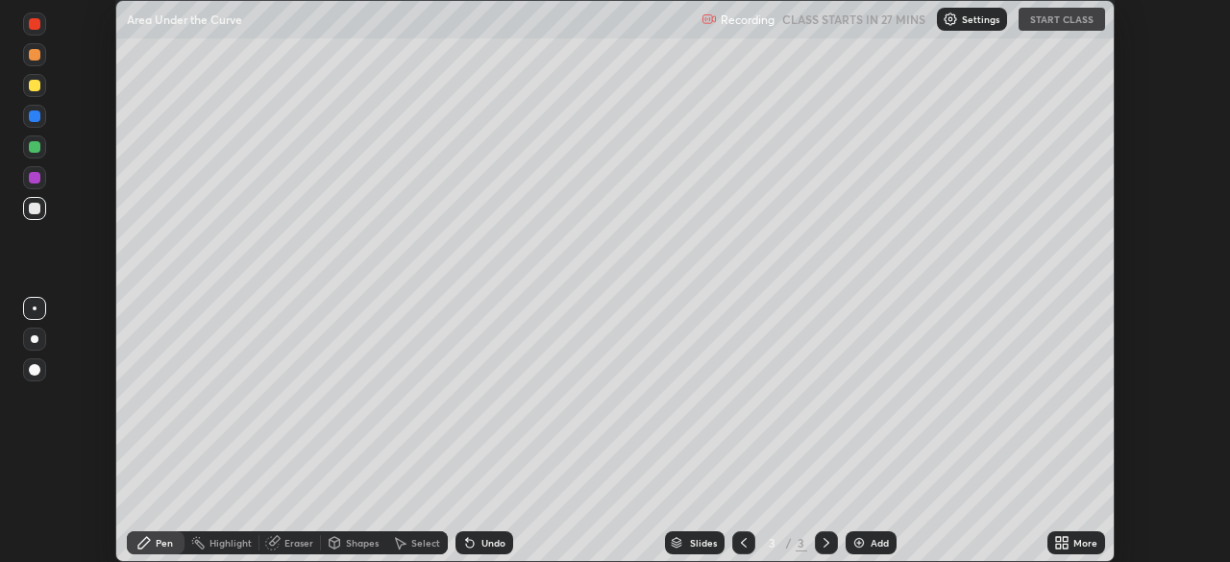
click at [878, 542] on div "Add" at bounding box center [879, 543] width 18 height 10
click at [878, 543] on div "Add" at bounding box center [879, 543] width 18 height 10
click at [872, 550] on div "Add" at bounding box center [870, 542] width 51 height 23
click at [878, 543] on div "Add" at bounding box center [879, 543] width 18 height 10
click at [877, 543] on div "Add" at bounding box center [879, 543] width 18 height 10
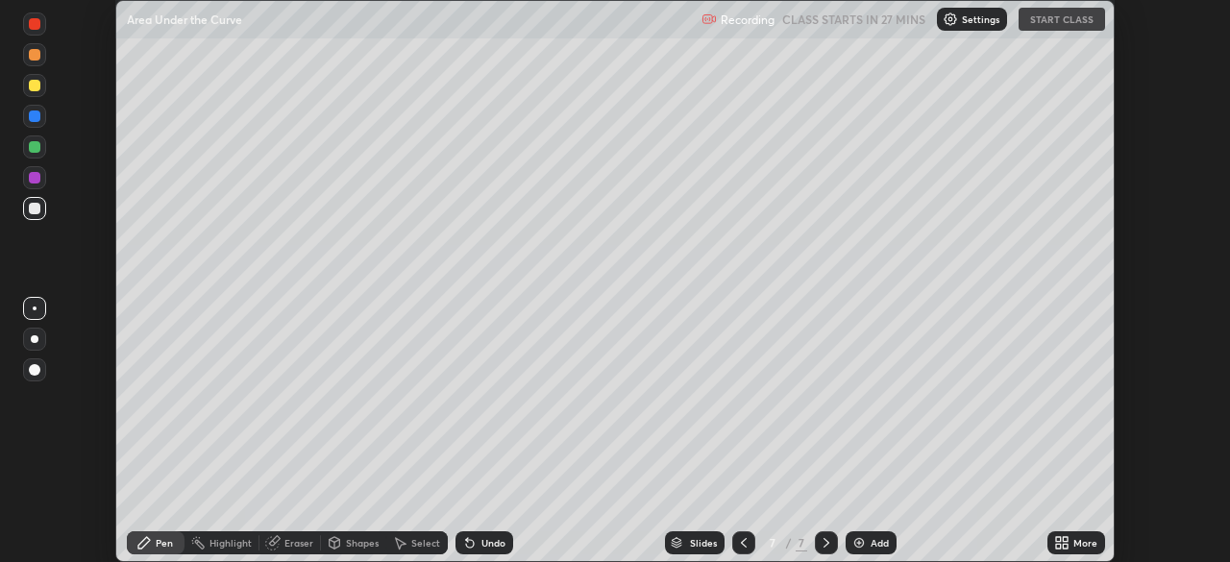
click at [877, 543] on div "Add" at bounding box center [879, 543] width 18 height 10
click at [874, 545] on div "Add" at bounding box center [879, 543] width 18 height 10
click at [878, 541] on div "Add" at bounding box center [879, 543] width 18 height 10
click at [695, 545] on div "Slides" at bounding box center [703, 543] width 27 height 10
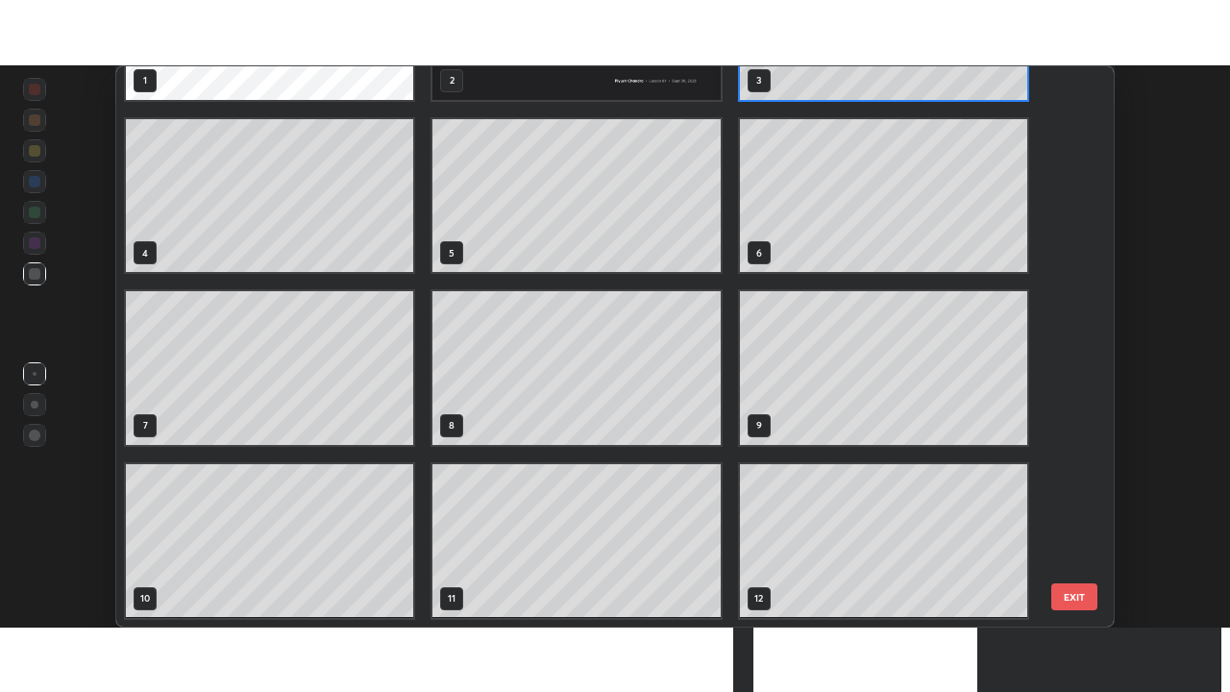
scroll to position [0, 0]
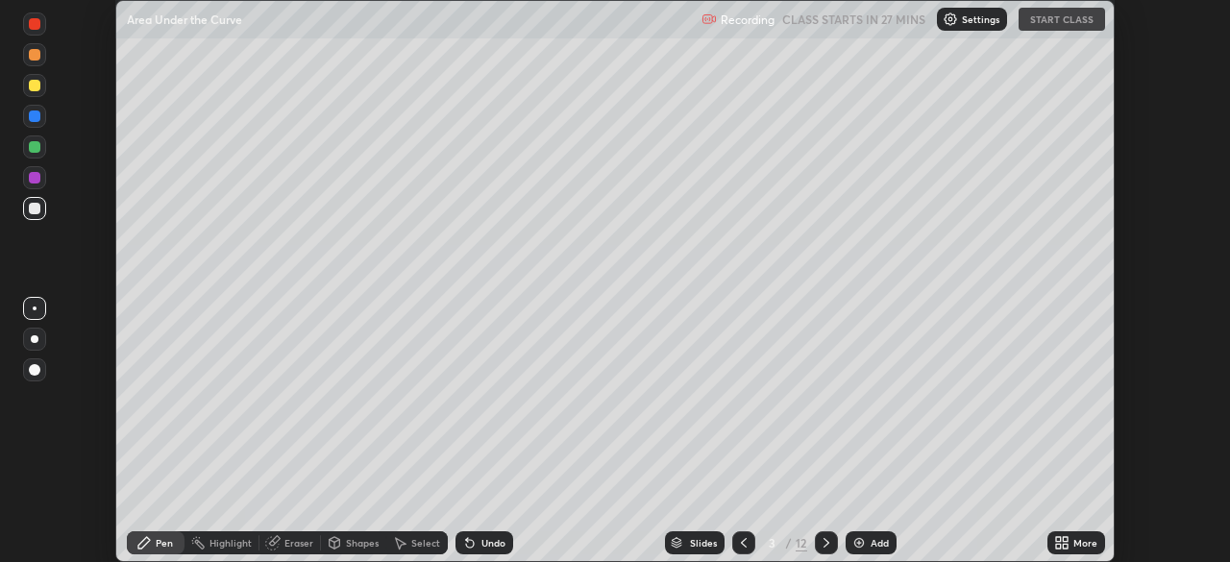
click at [1083, 544] on div "More" at bounding box center [1085, 543] width 24 height 10
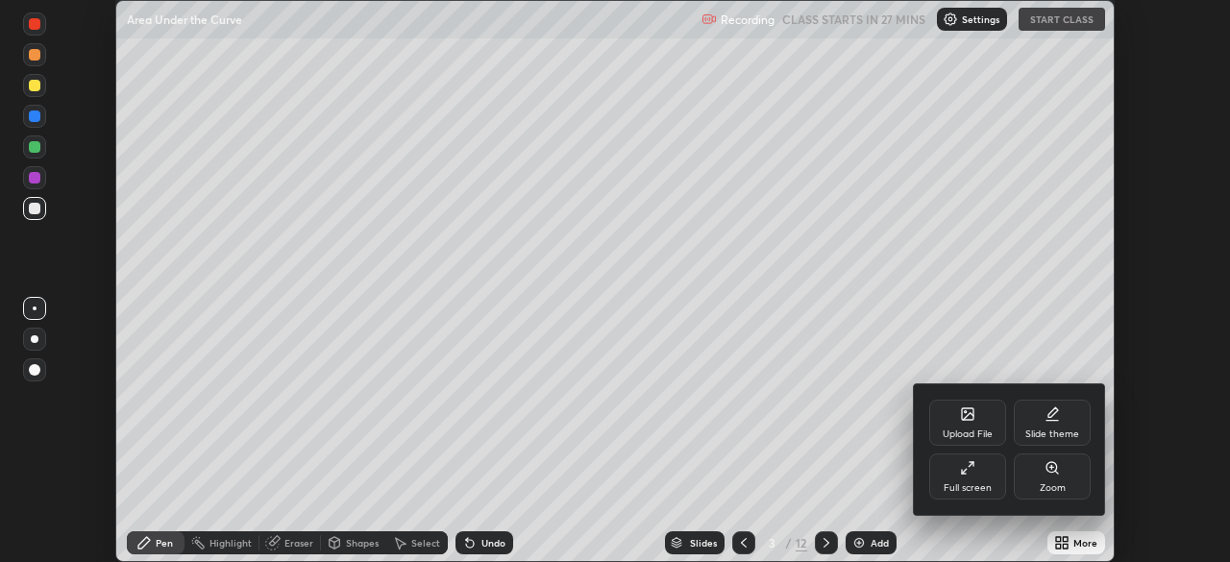
click at [979, 479] on div "Full screen" at bounding box center [967, 476] width 77 height 46
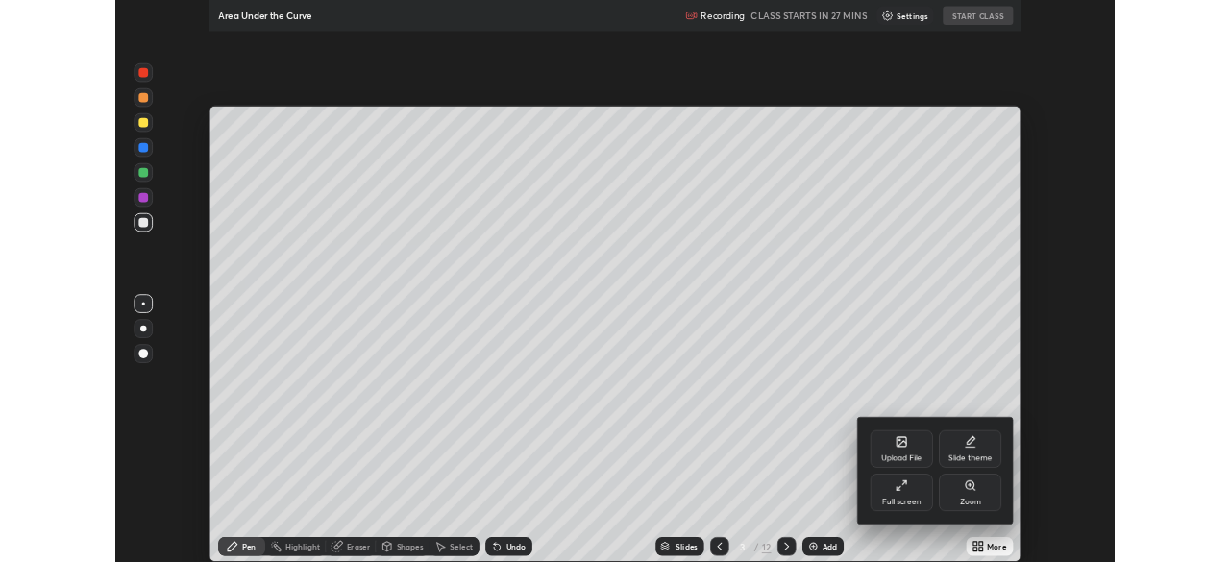
scroll to position [692, 1230]
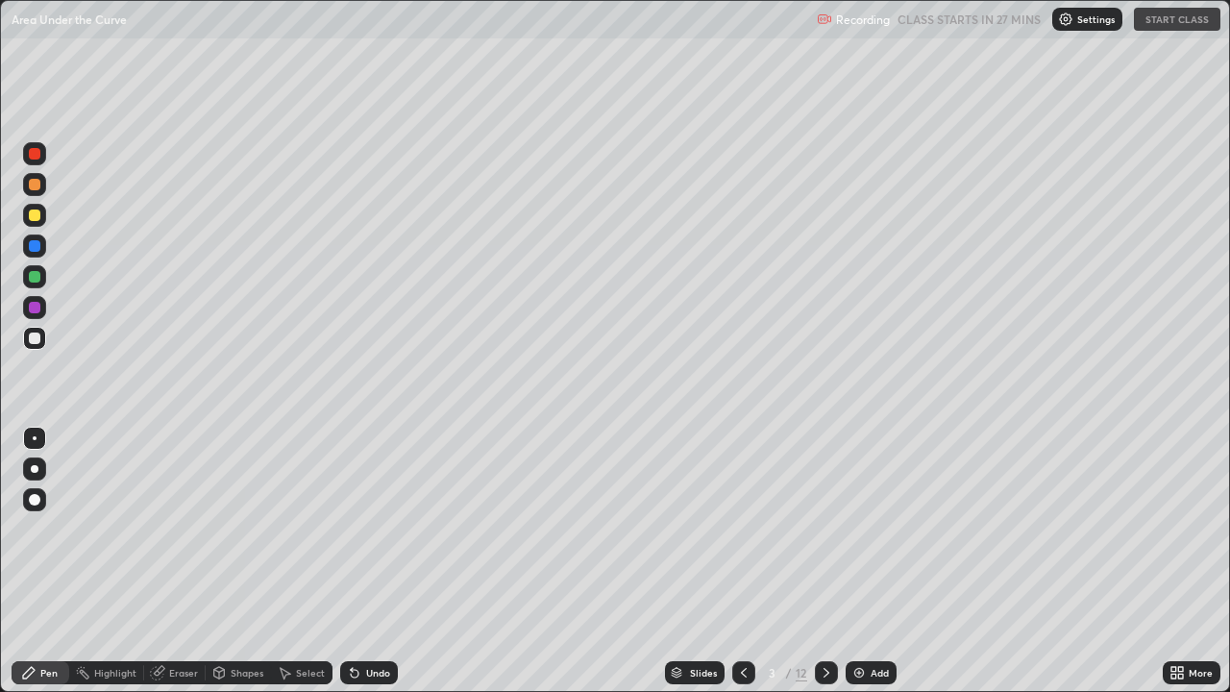
click at [1198, 561] on div "More" at bounding box center [1200, 673] width 24 height 10
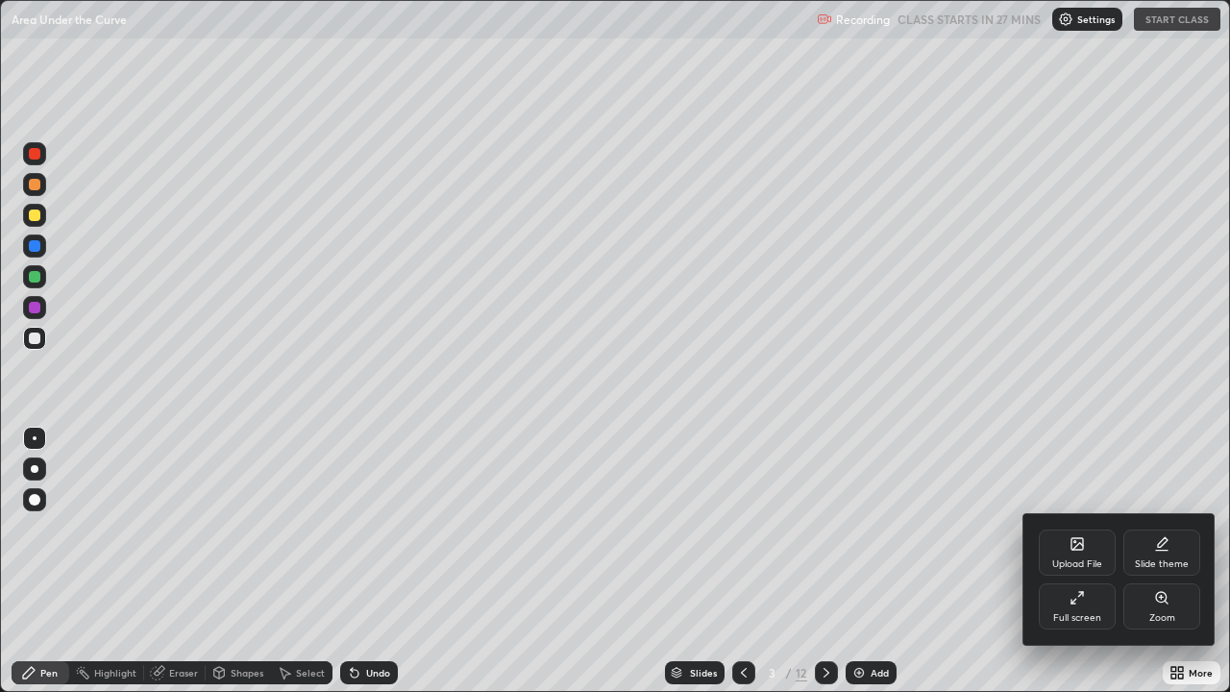
click at [1087, 561] on div "Full screen" at bounding box center [1076, 606] width 77 height 46
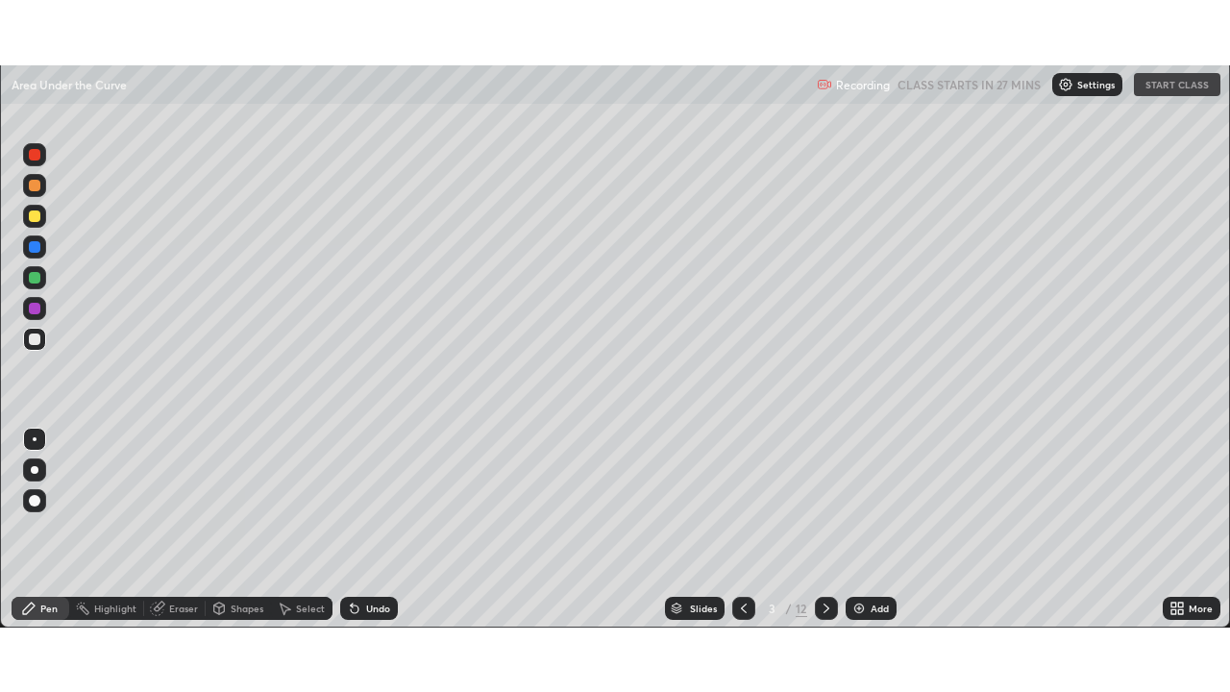
scroll to position [95506, 94838]
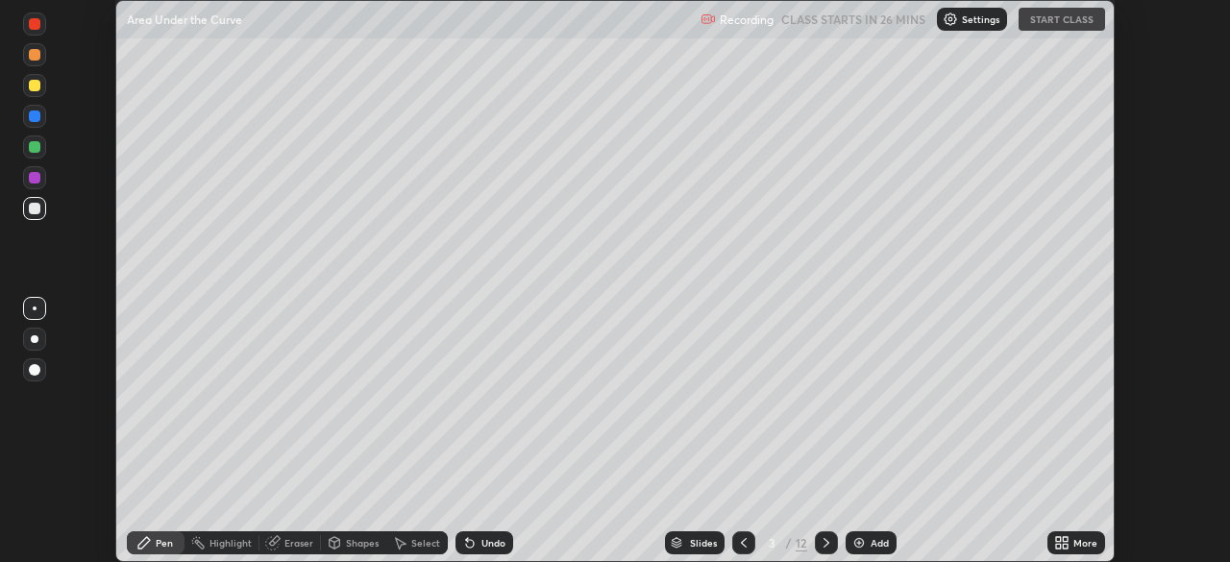
click at [1063, 537] on icon at bounding box center [1065, 539] width 5 height 5
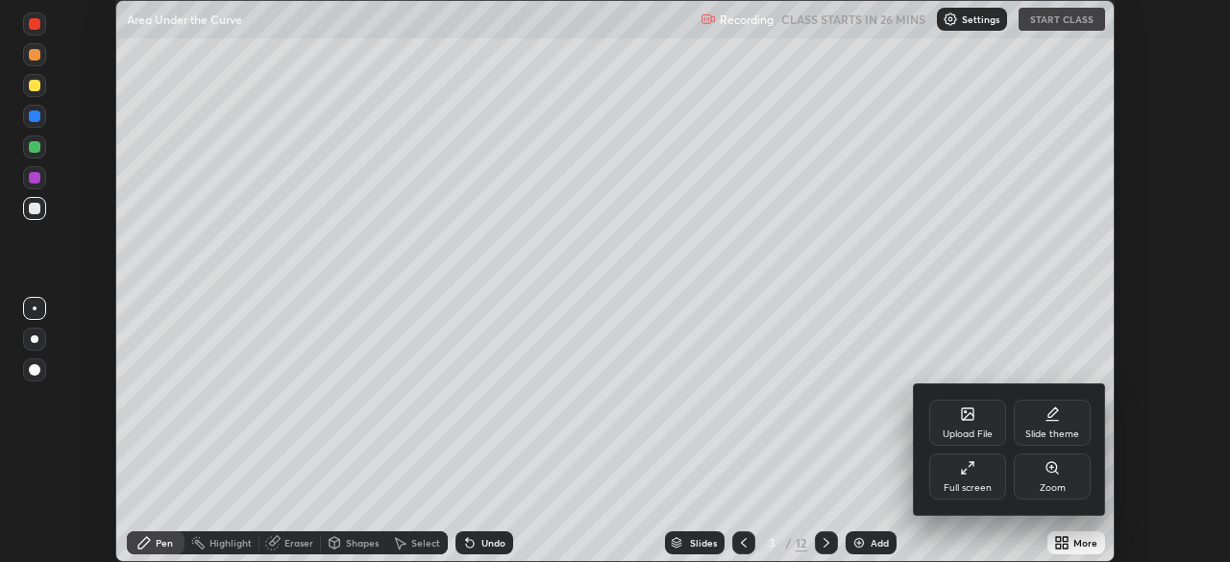
click at [978, 480] on div "Full screen" at bounding box center [967, 476] width 77 height 46
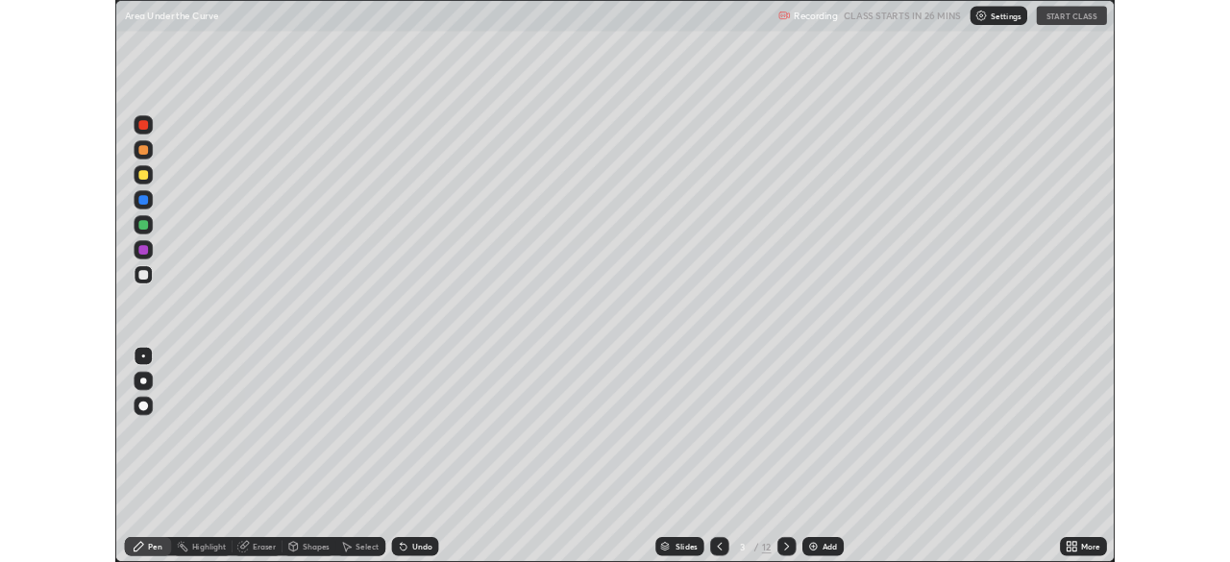
scroll to position [692, 1230]
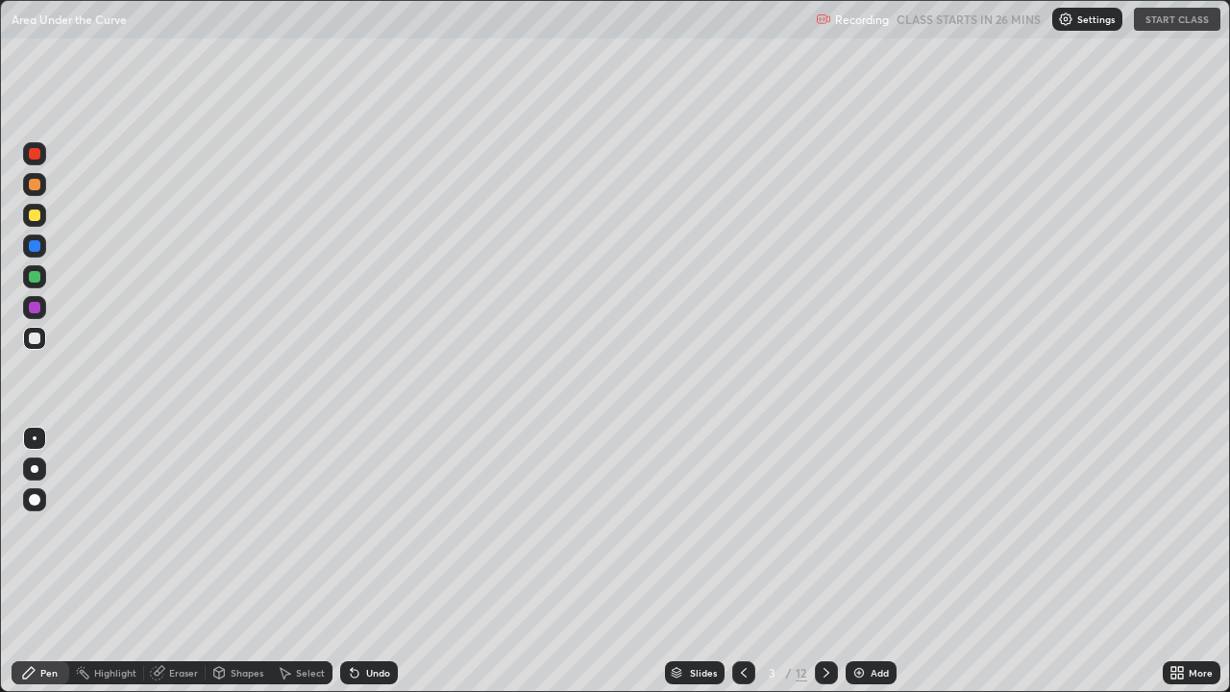
click at [1179, 561] on icon at bounding box center [1176, 672] width 15 height 15
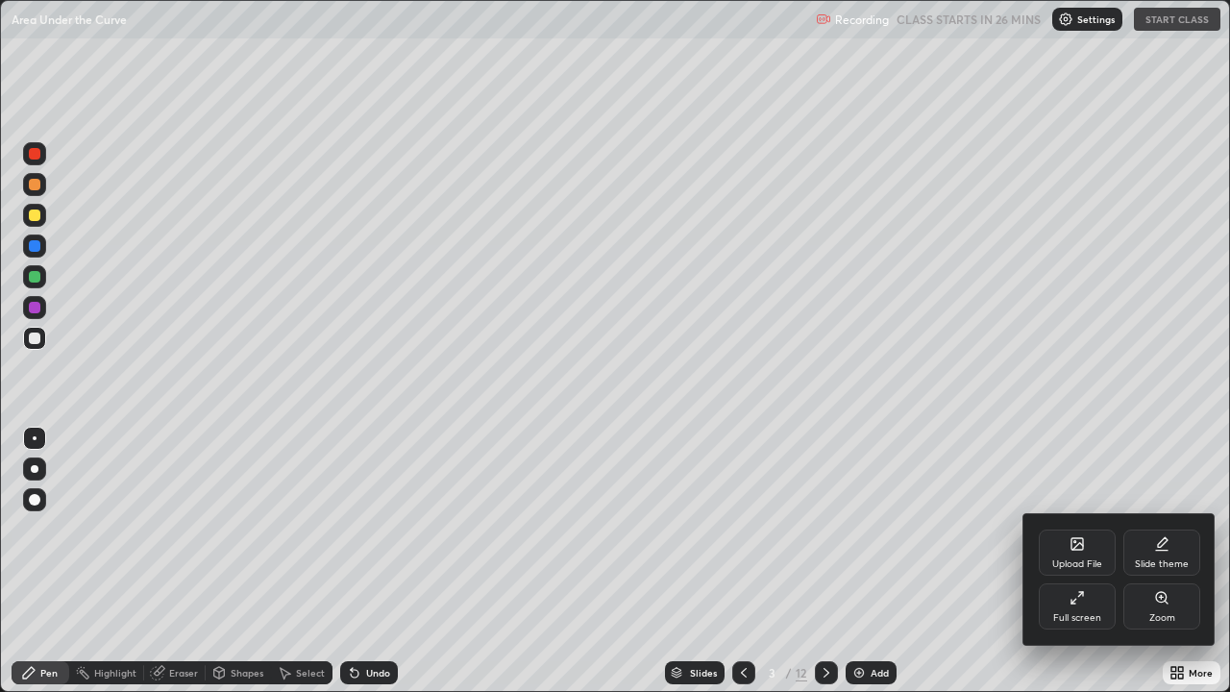
click at [1073, 561] on icon at bounding box center [1073, 601] width 5 height 5
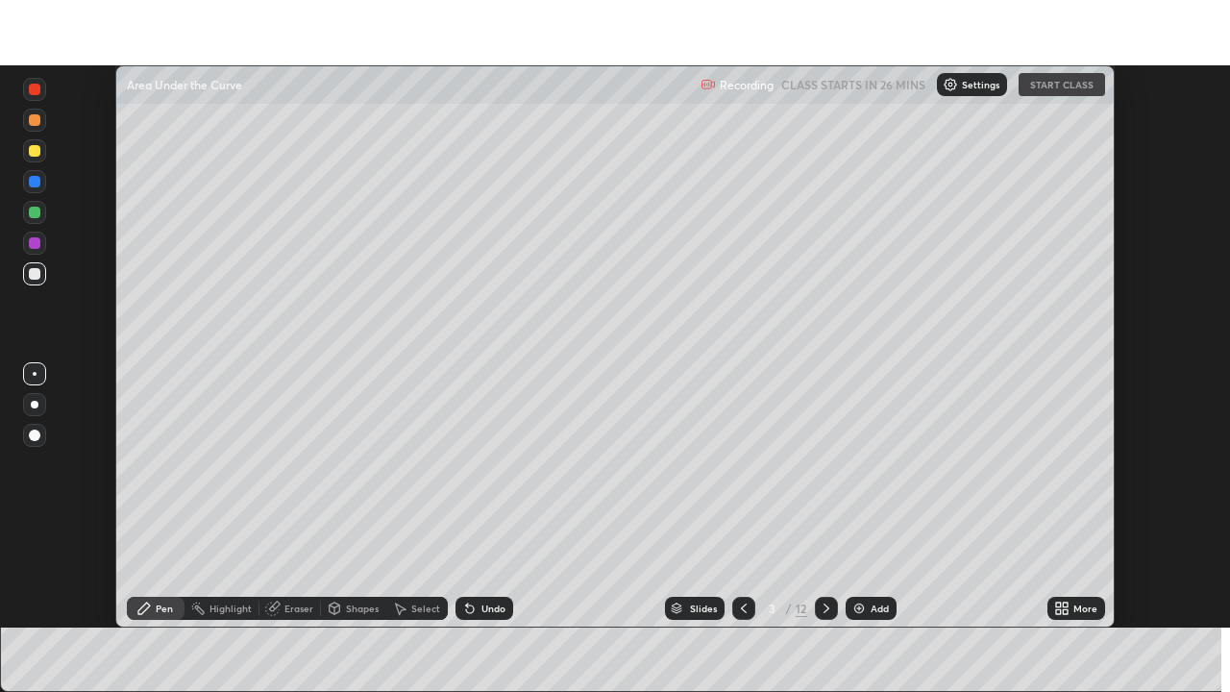
scroll to position [95506, 94838]
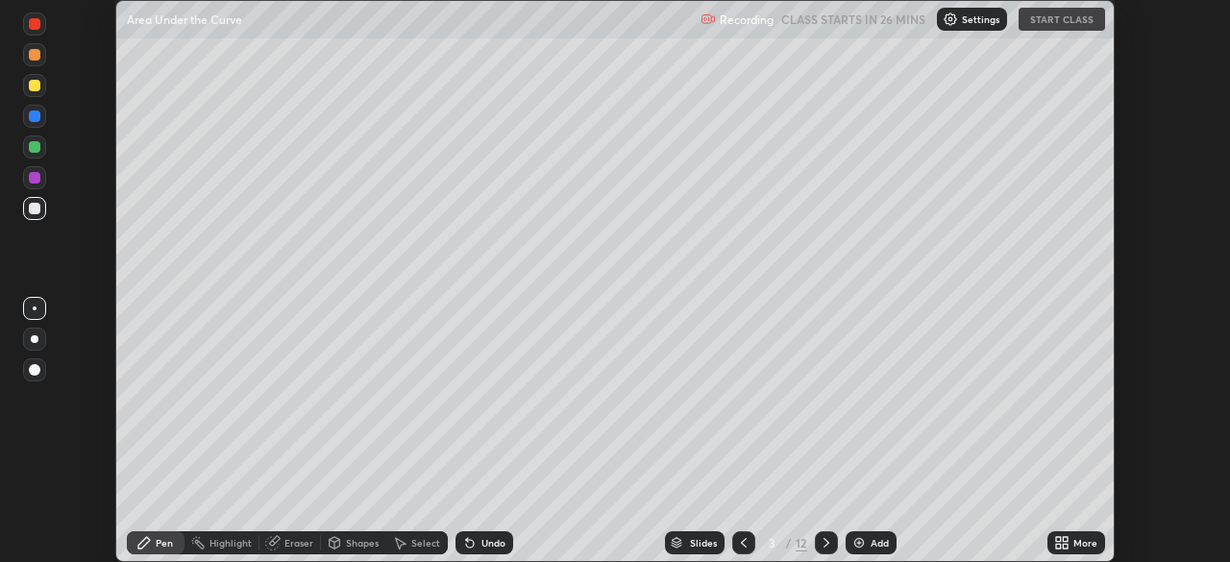
click at [1069, 20] on div "Recording CLASS STARTS IN 26 MINS Settings START CLASS" at bounding box center [902, 19] width 404 height 37
click at [1071, 26] on div "Recording CLASS STARTS IN 26 MINS Settings START CLASS" at bounding box center [902, 19] width 404 height 37
click at [1058, 539] on icon at bounding box center [1058, 539] width 5 height 5
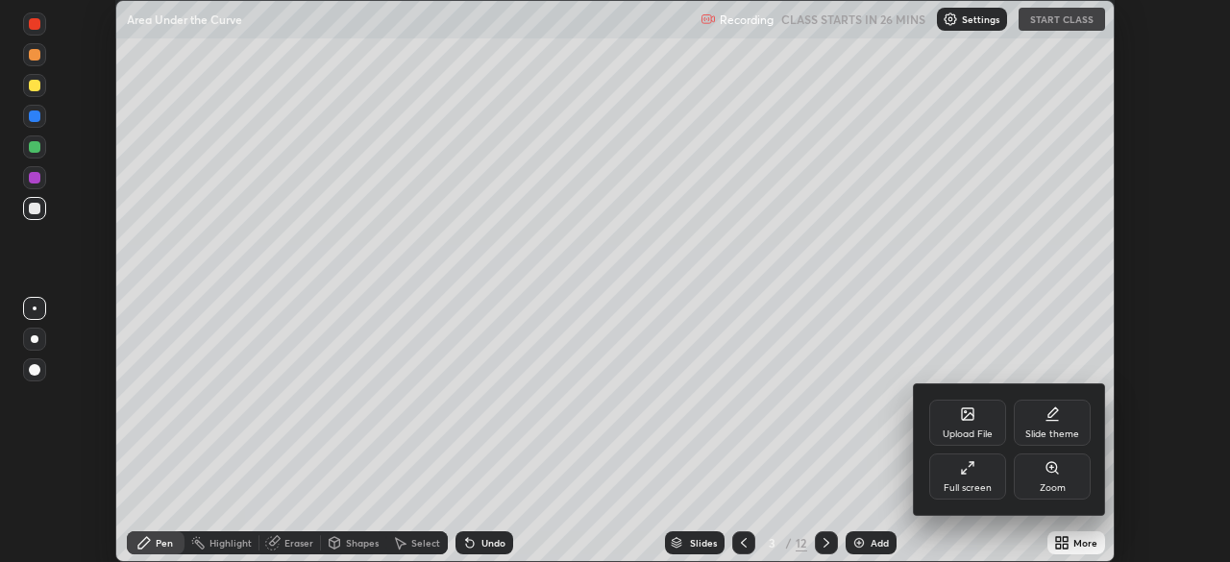
click at [974, 480] on div "Full screen" at bounding box center [967, 476] width 77 height 46
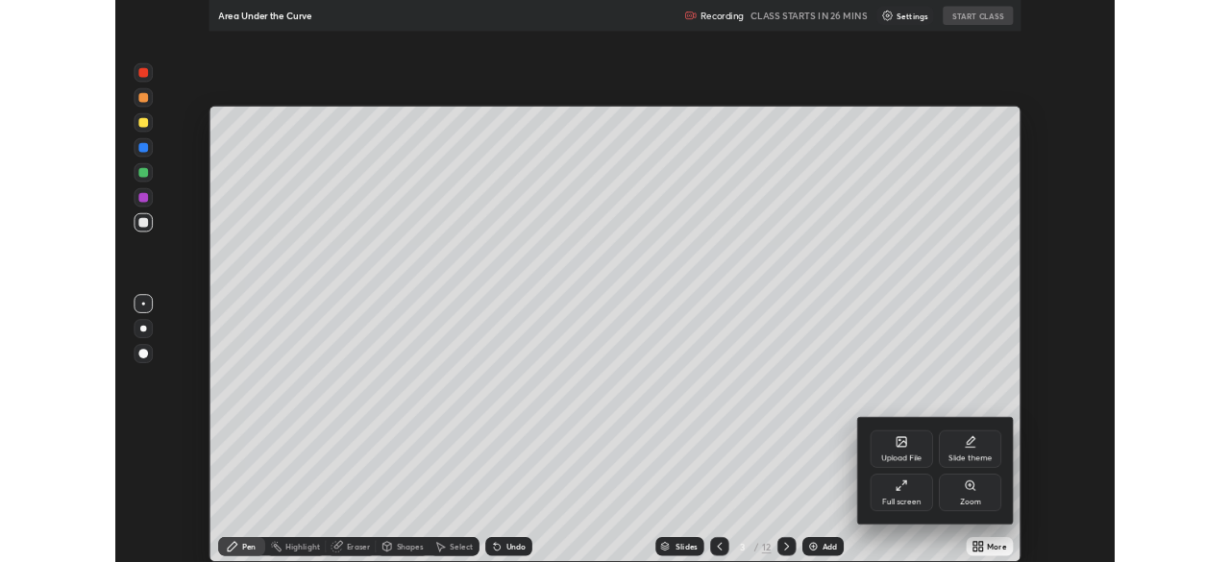
scroll to position [692, 1230]
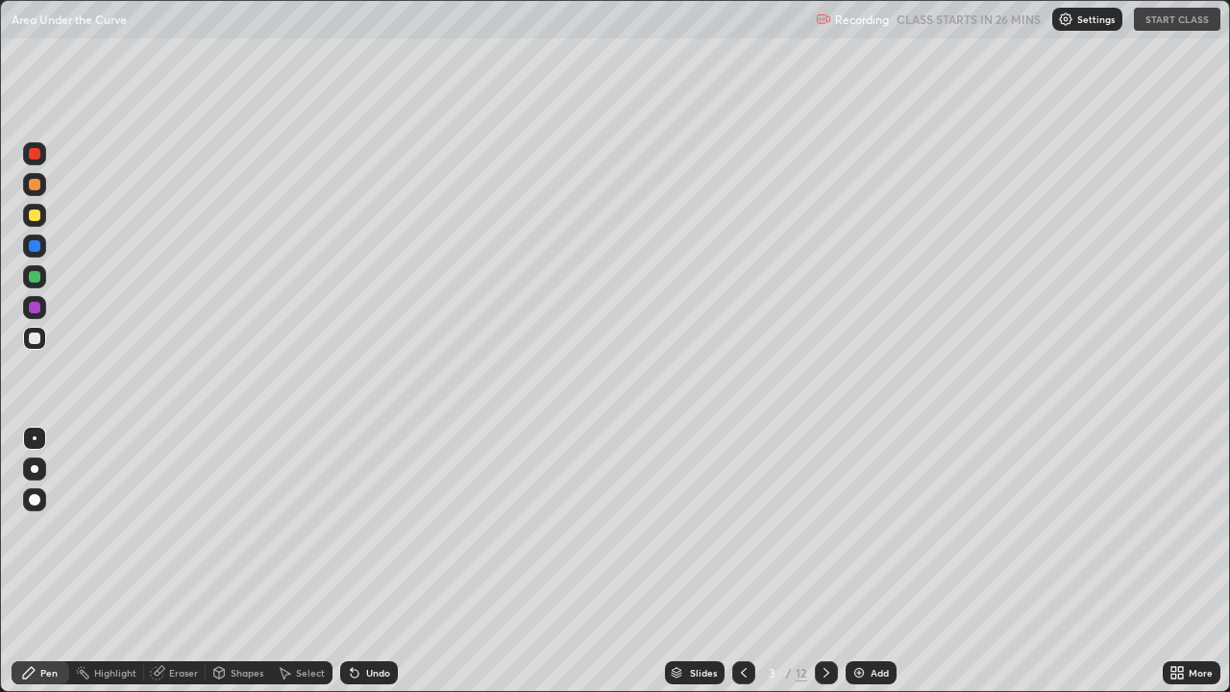
click at [742, 561] on icon at bounding box center [743, 672] width 15 height 15
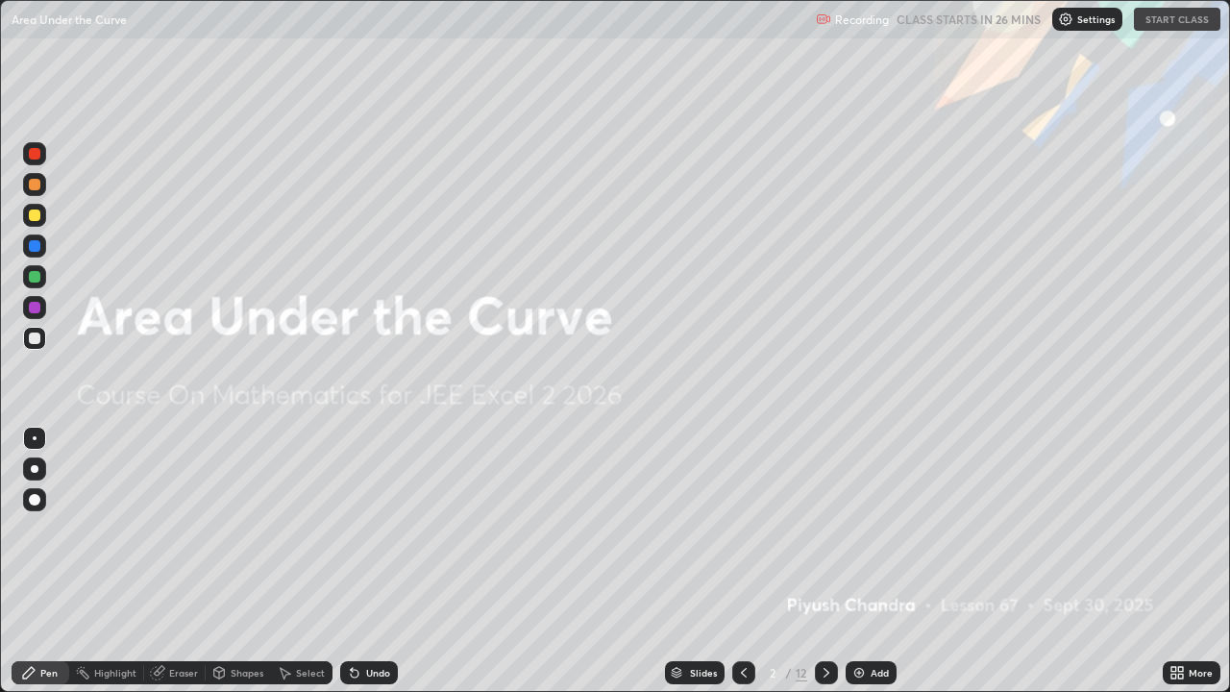
click at [824, 561] on icon at bounding box center [826, 673] width 6 height 10
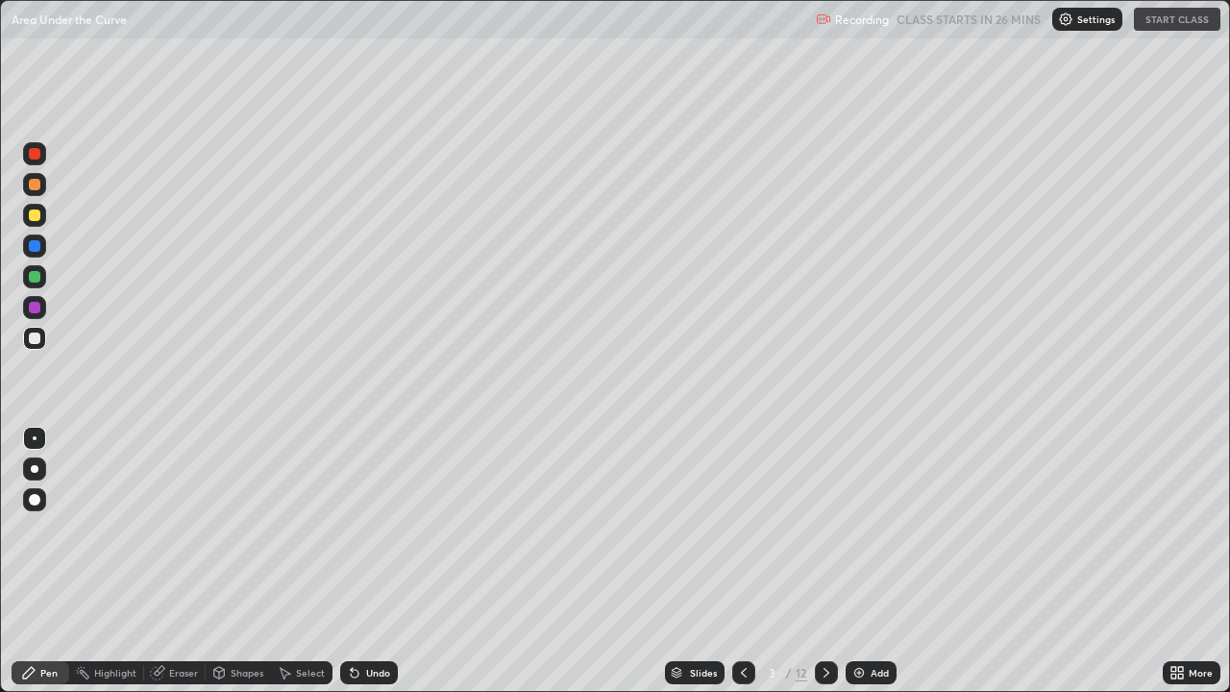
click at [1180, 561] on icon at bounding box center [1180, 675] width 5 height 5
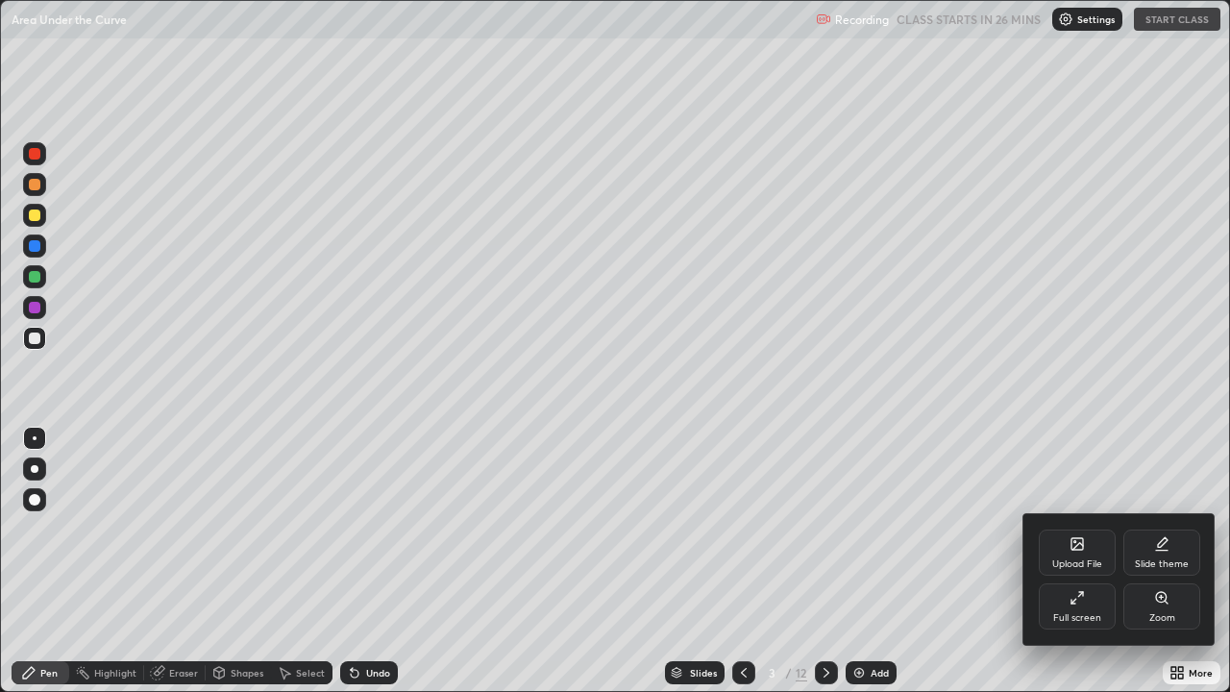
click at [1079, 561] on div "Full screen" at bounding box center [1076, 606] width 77 height 46
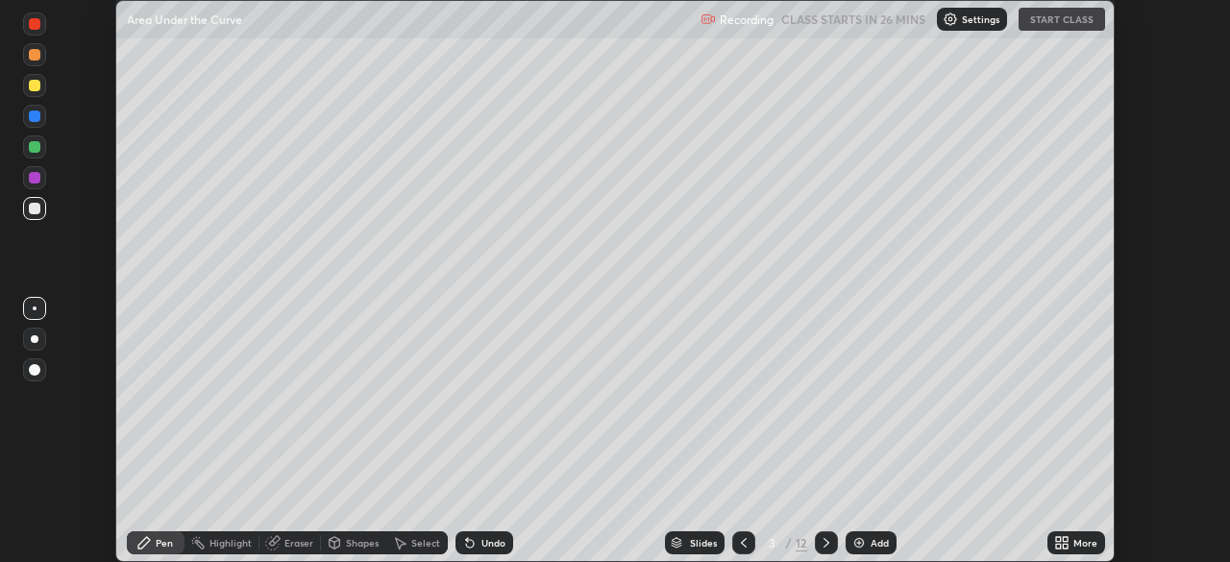
scroll to position [95506, 94838]
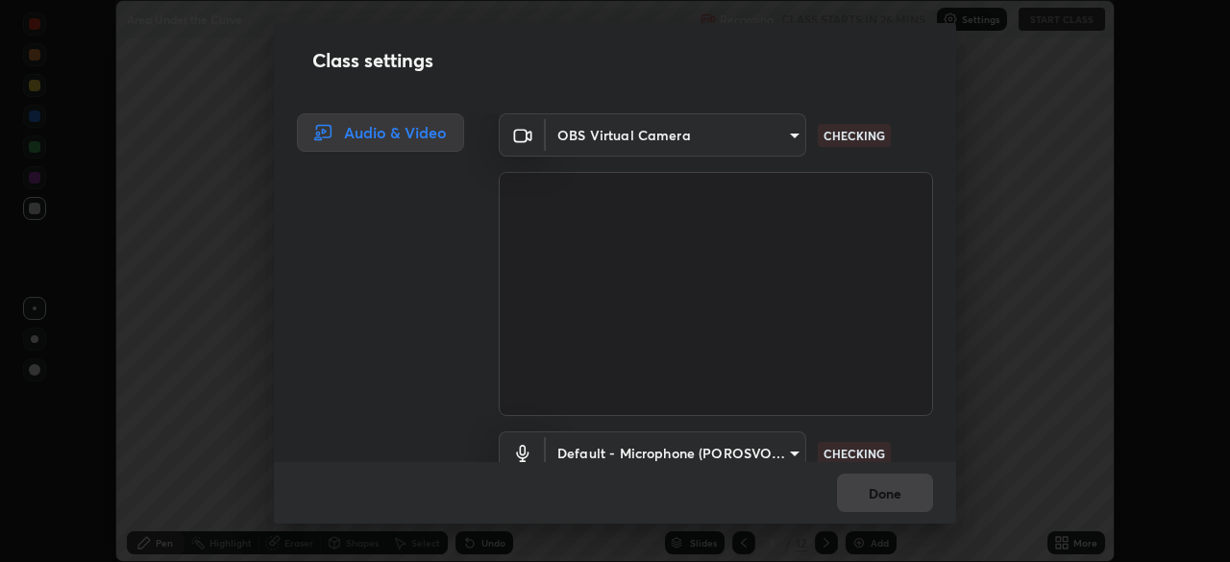
click at [777, 142] on body "Erase all Area Under the Curve Recording CLASS STARTS IN 26 MINS Settings START…" at bounding box center [615, 281] width 1230 height 562
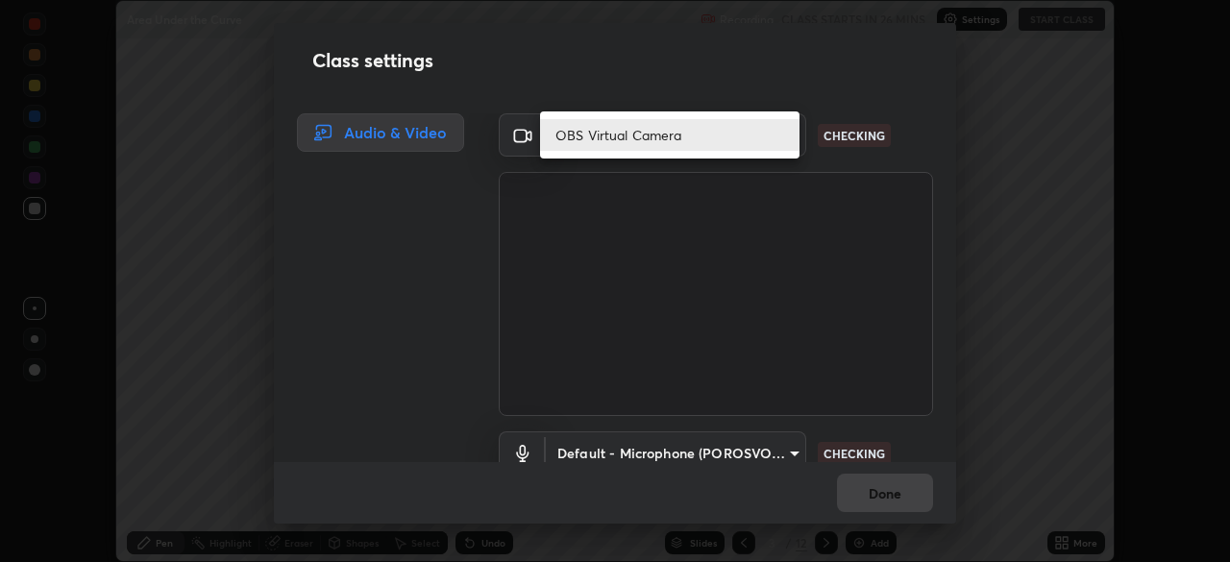
click at [759, 136] on li "OBS Virtual Camera" at bounding box center [669, 135] width 259 height 32
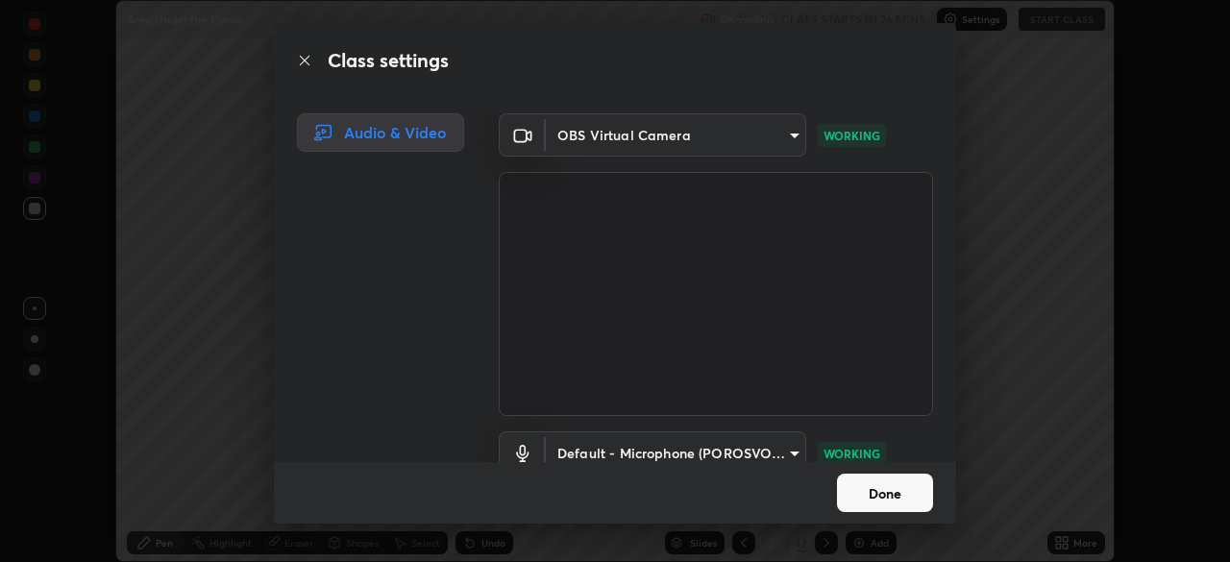
click at [785, 444] on body "Erase all Area Under the Curve Recording CLASS STARTS IN 26 MINS Settings START…" at bounding box center [615, 281] width 1230 height 562
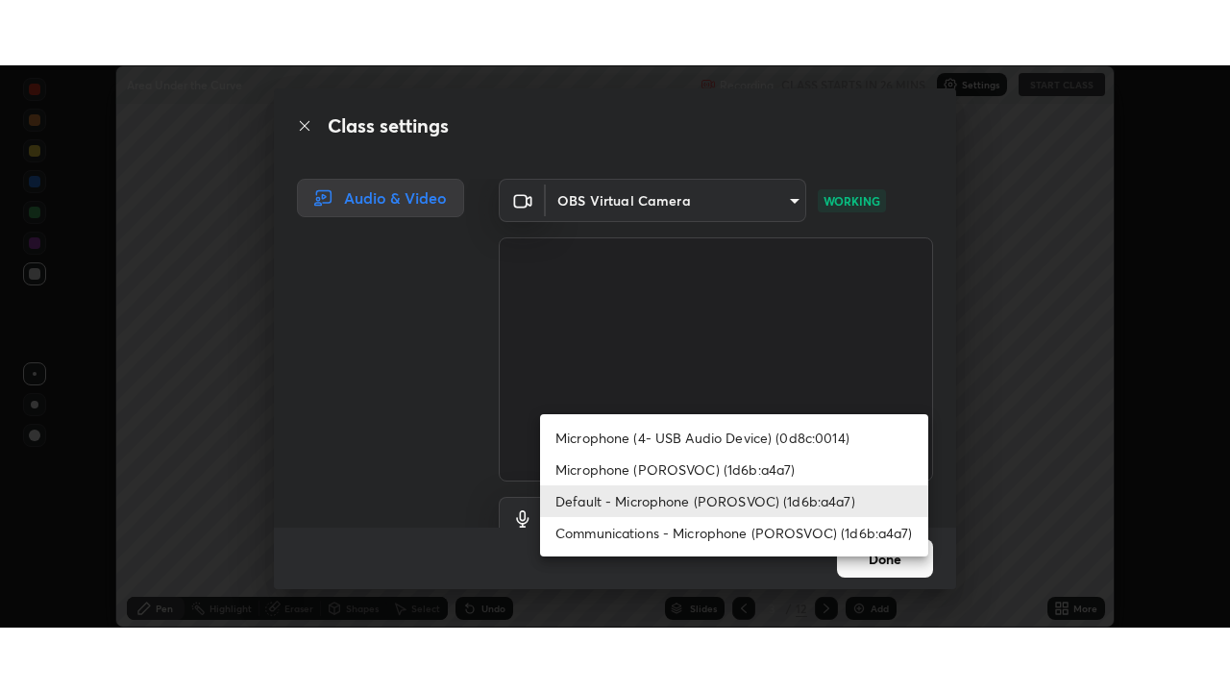
scroll to position [17, 0]
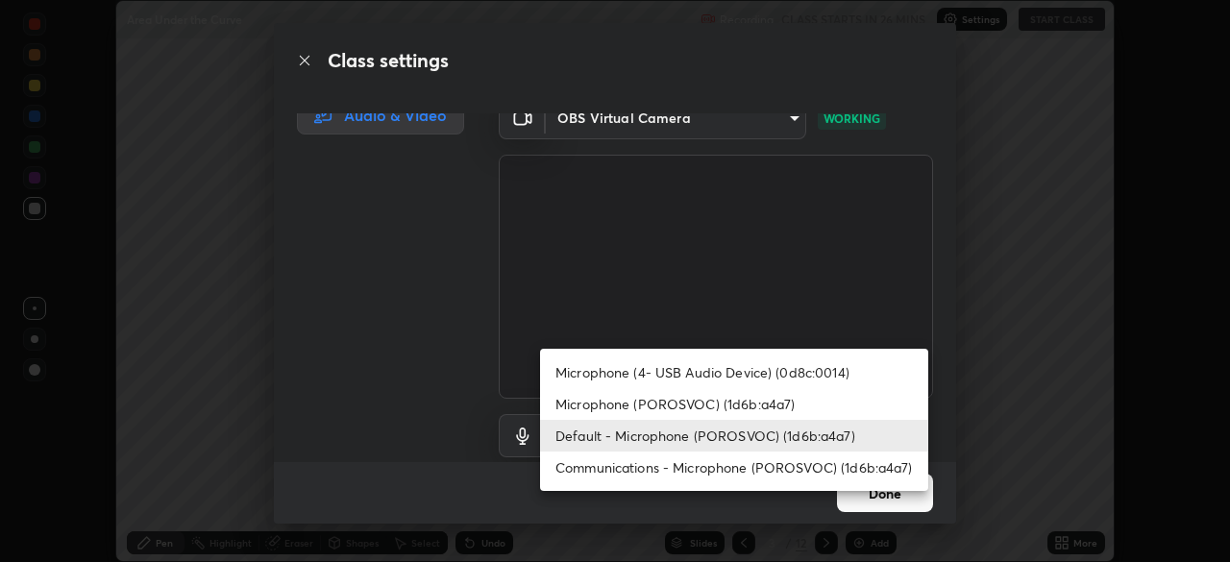
click at [745, 521] on div at bounding box center [615, 281] width 1230 height 562
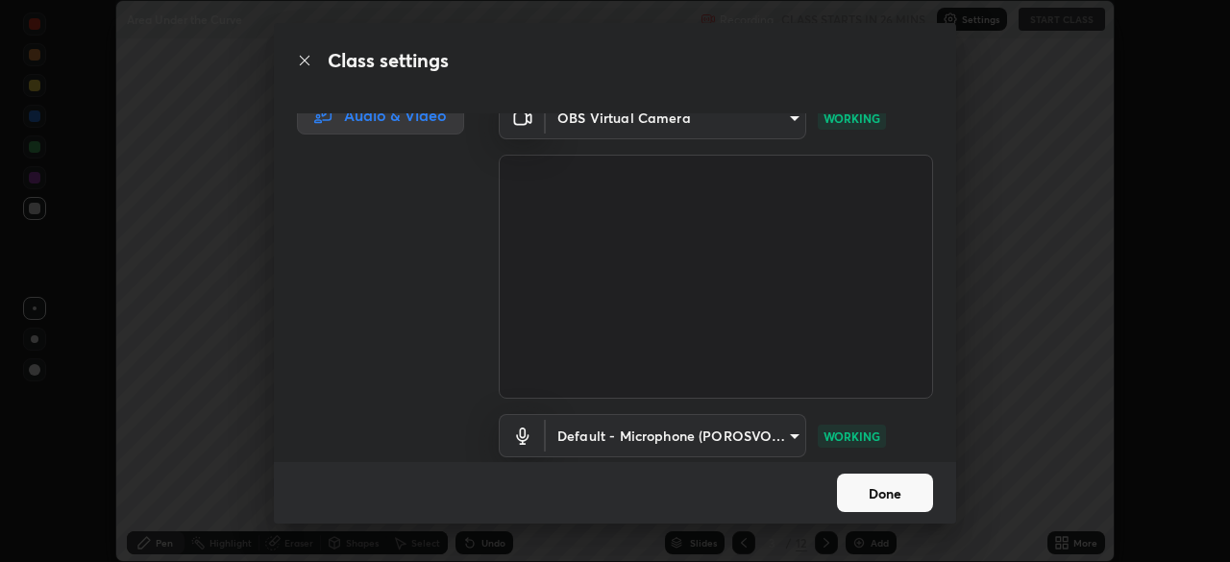
click at [877, 499] on button "Done" at bounding box center [885, 493] width 96 height 38
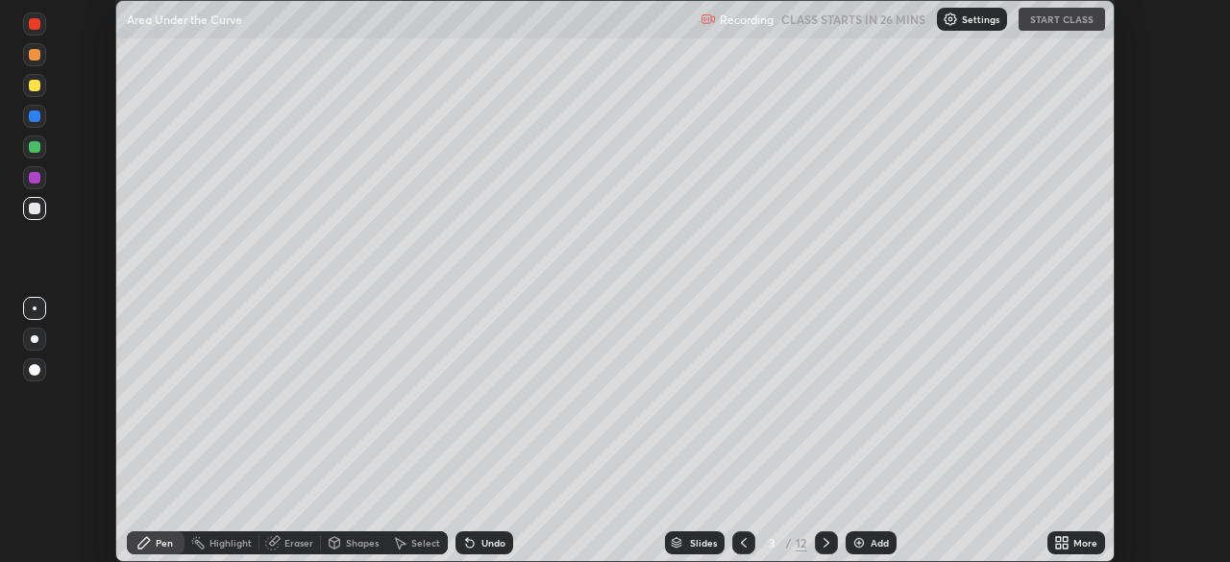
click at [38, 210] on div at bounding box center [35, 209] width 12 height 12
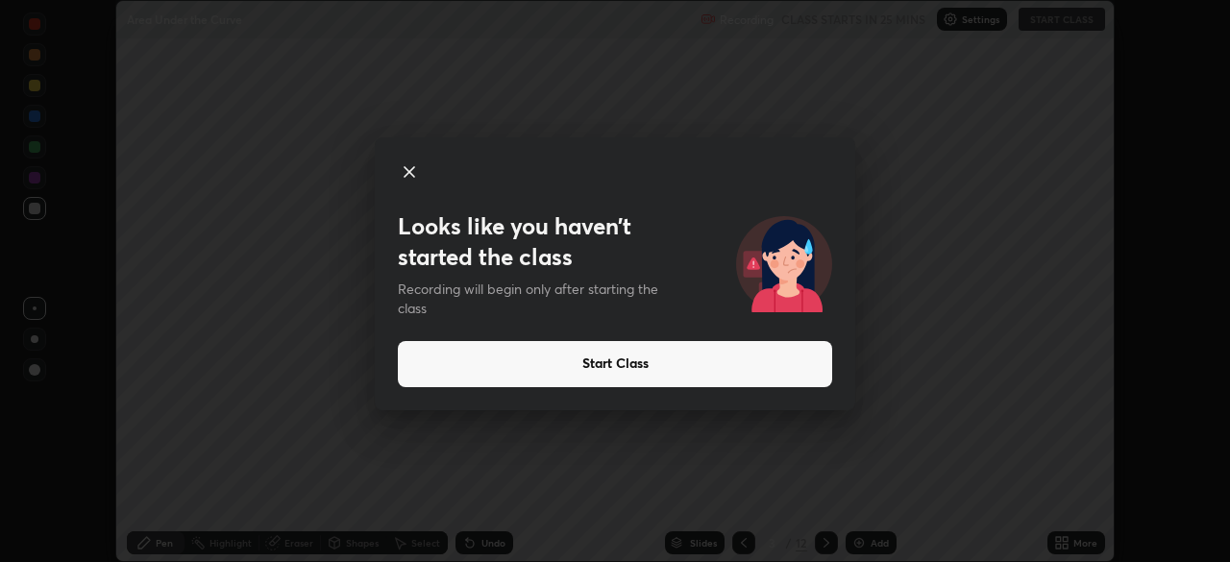
click at [542, 364] on button "Start Class" at bounding box center [615, 364] width 434 height 46
click at [587, 371] on button "Start Class" at bounding box center [615, 364] width 434 height 46
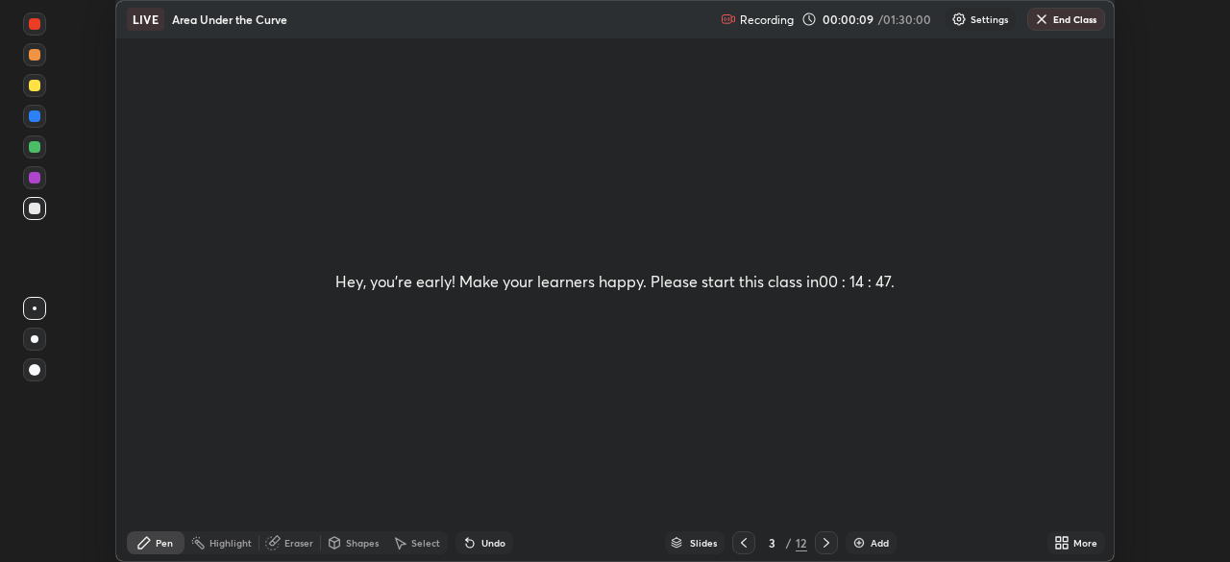
click at [1064, 539] on icon at bounding box center [1065, 539] width 5 height 5
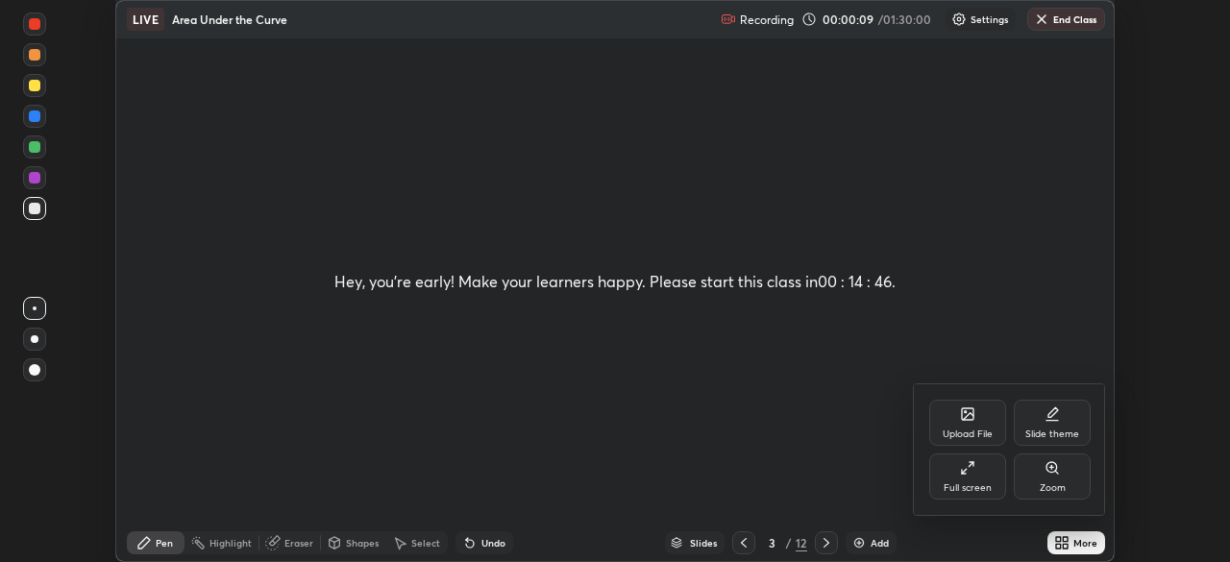
click at [982, 483] on div "Full screen" at bounding box center [967, 488] width 48 height 10
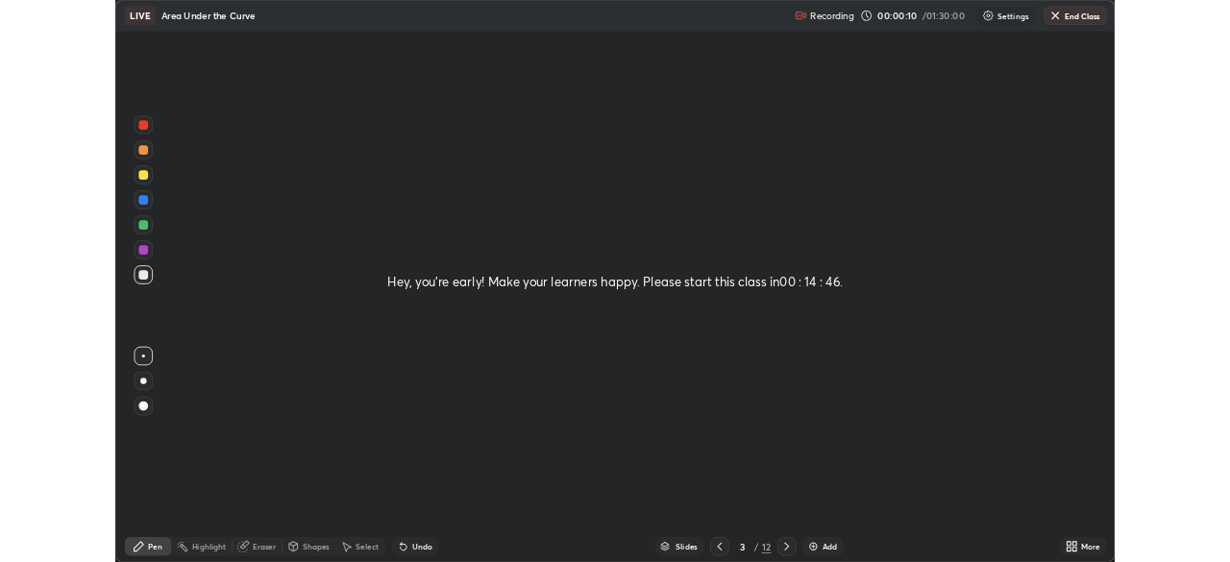
scroll to position [692, 1230]
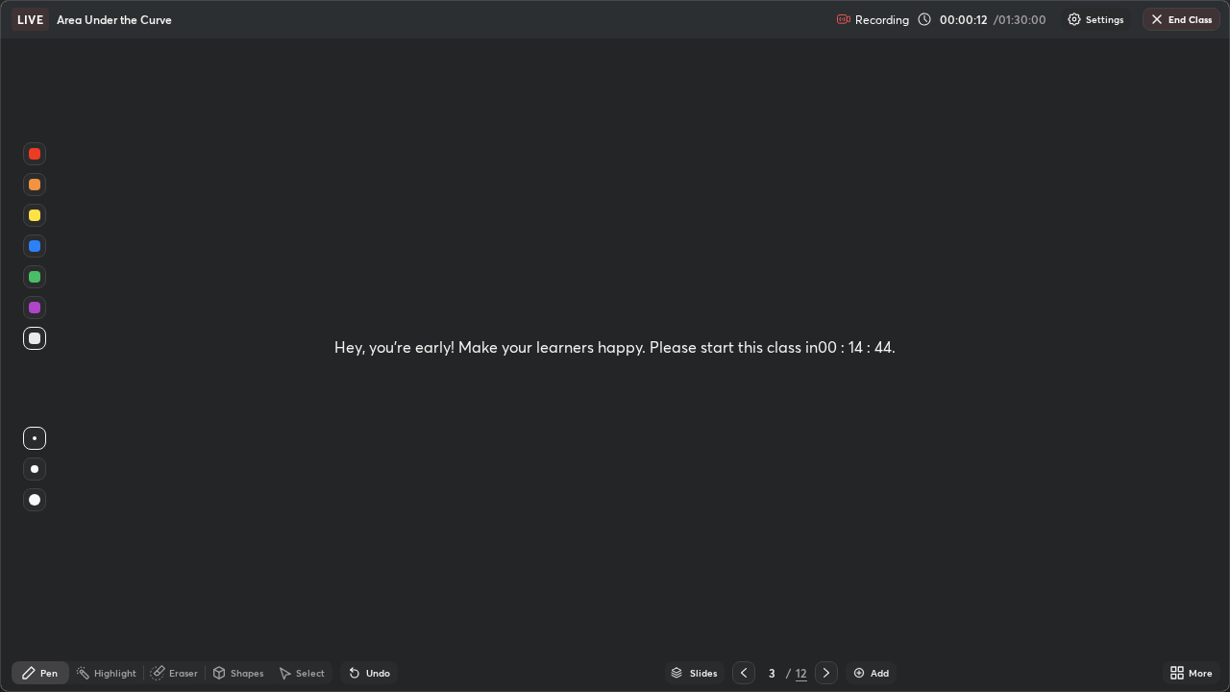
click at [822, 561] on icon at bounding box center [826, 672] width 15 height 15
click at [735, 561] on div at bounding box center [743, 672] width 23 height 23
click at [36, 338] on div at bounding box center [35, 338] width 12 height 12
click at [156, 134] on div "Hey, you're early! Make your learners happy. Please start this class in 00 : 14…" at bounding box center [615, 346] width 1228 height 690
click at [1180, 561] on icon at bounding box center [1180, 669] width 5 height 5
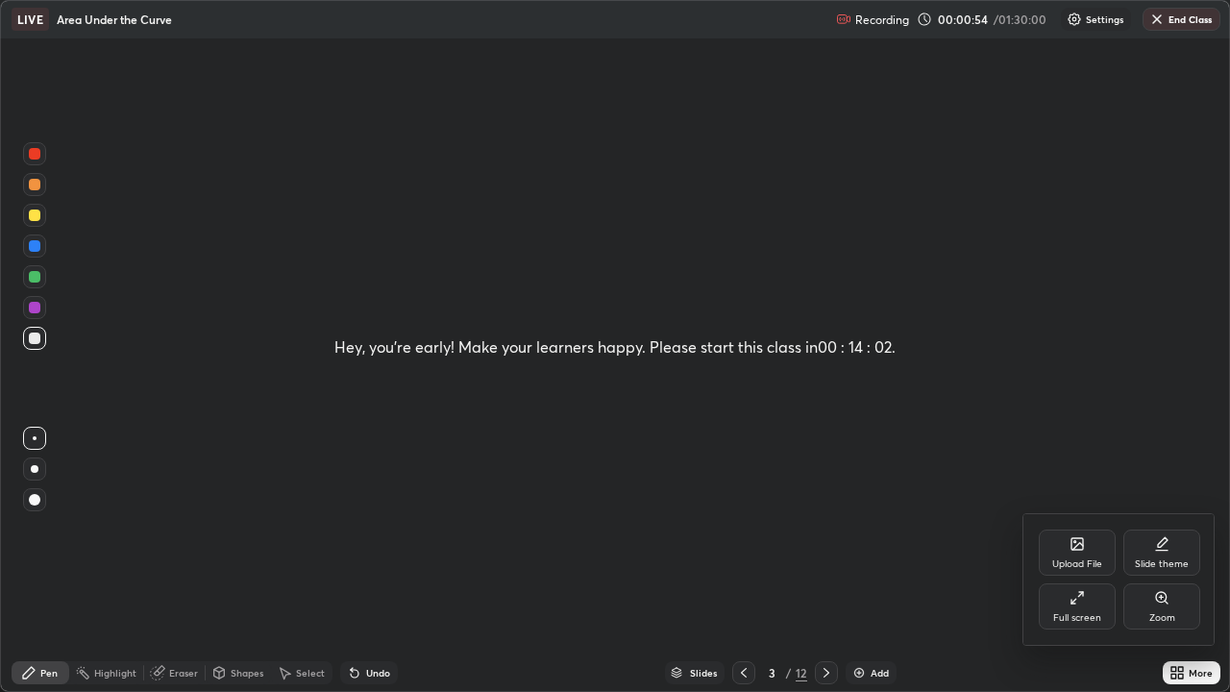
click at [1078, 561] on icon at bounding box center [1076, 597] width 15 height 15
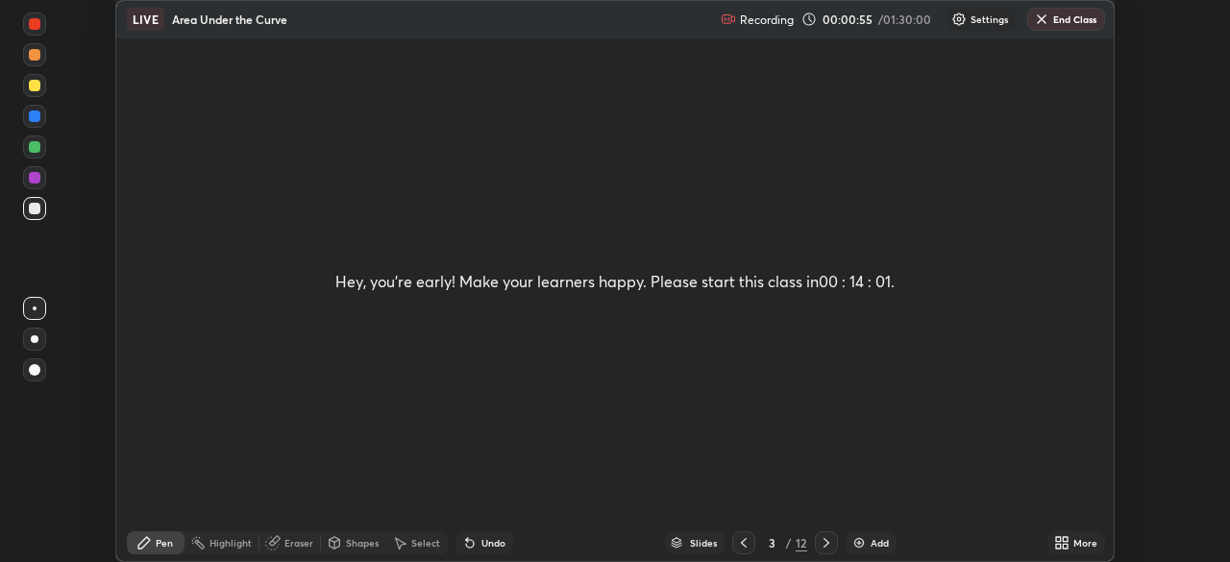
scroll to position [95506, 94838]
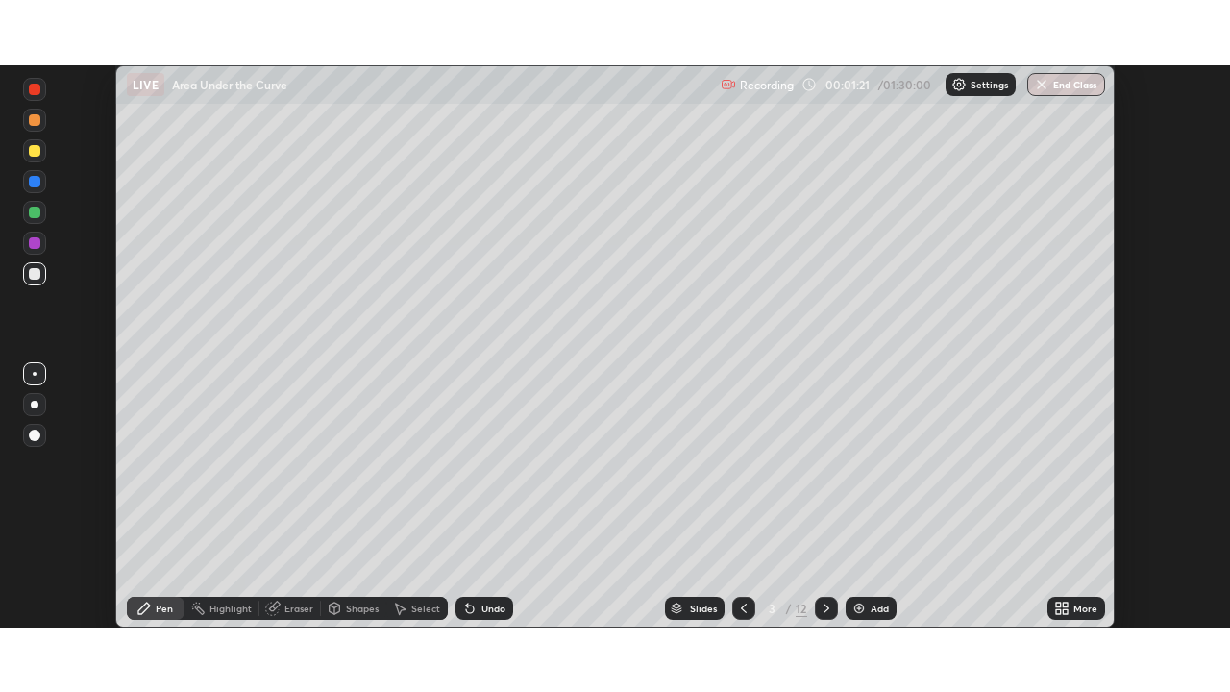
scroll to position [562, 1230]
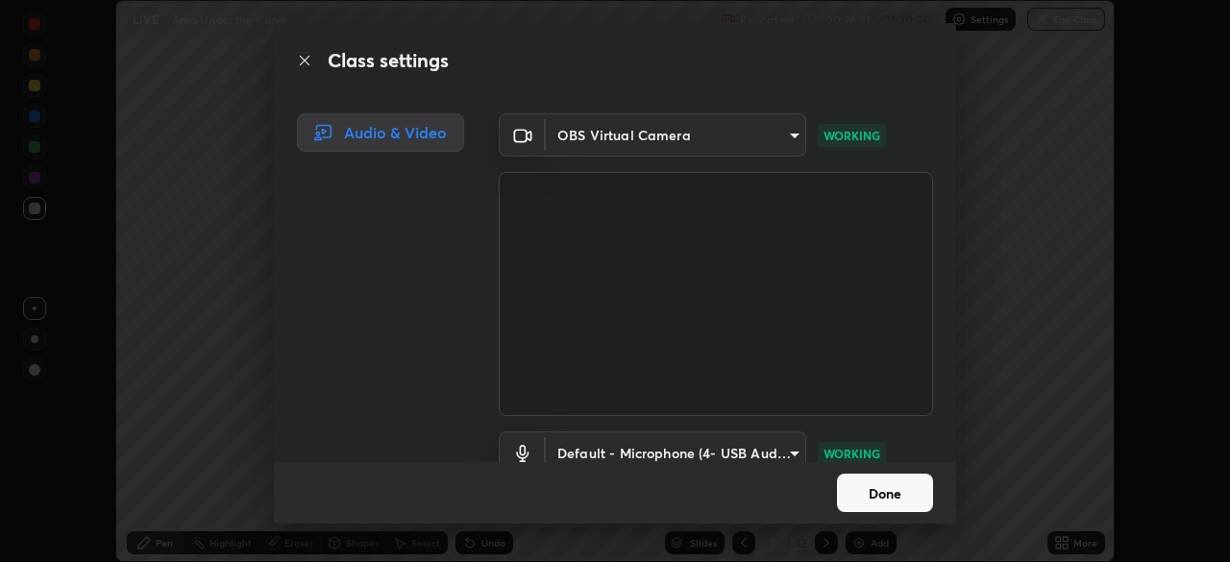
click at [879, 487] on button "Done" at bounding box center [885, 493] width 96 height 38
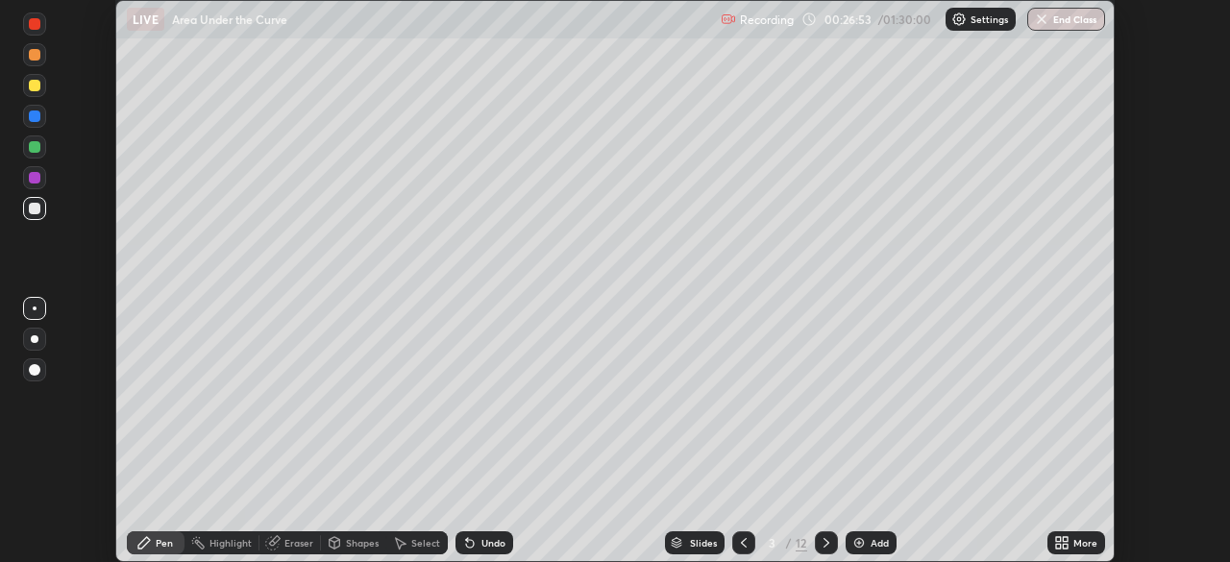
click at [1083, 543] on div "More" at bounding box center [1085, 543] width 24 height 10
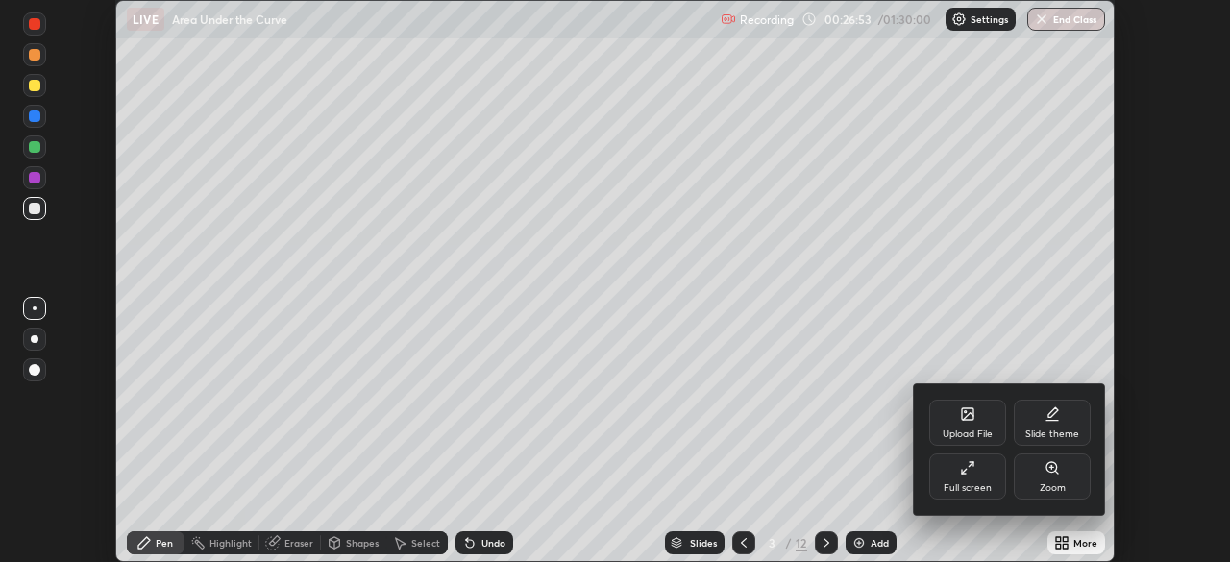
click at [981, 474] on div "Full screen" at bounding box center [967, 476] width 77 height 46
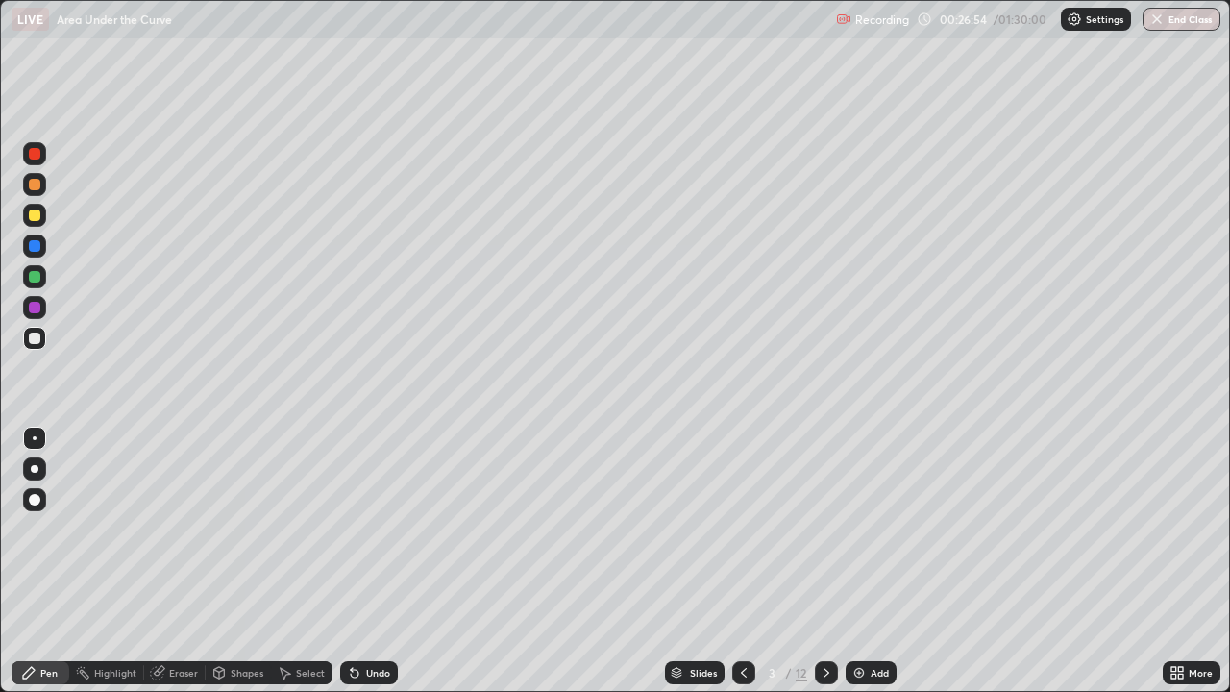
scroll to position [692, 1230]
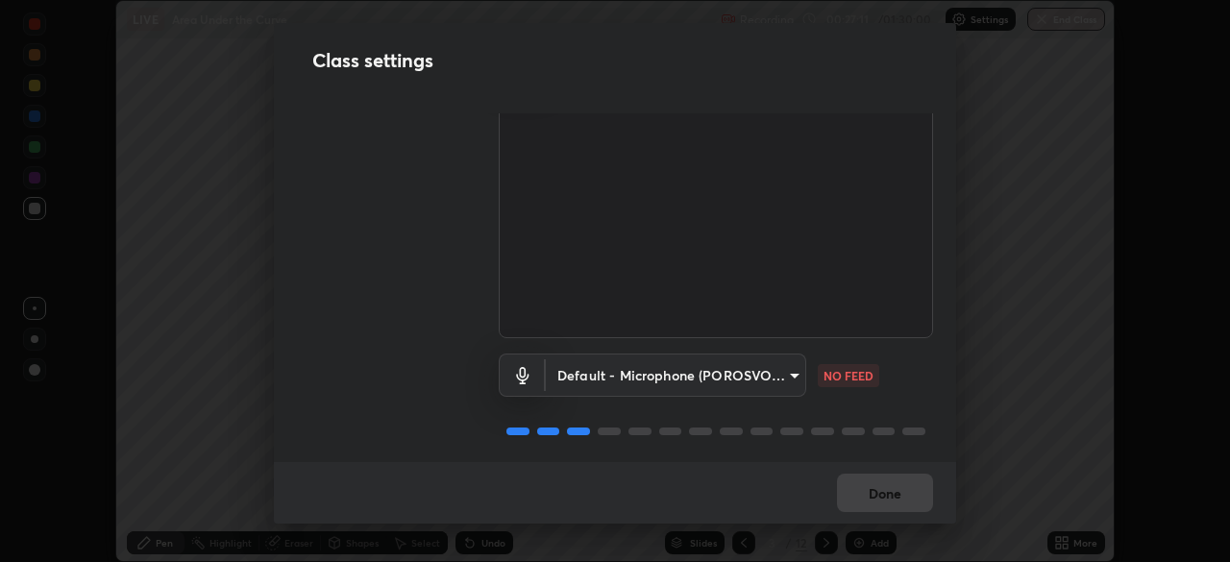
scroll to position [84, 0]
click at [784, 369] on body "Erase all LIVE Area Under the Curve Recording 00:27:12 / 01:30:00 Settings End …" at bounding box center [615, 281] width 1230 height 562
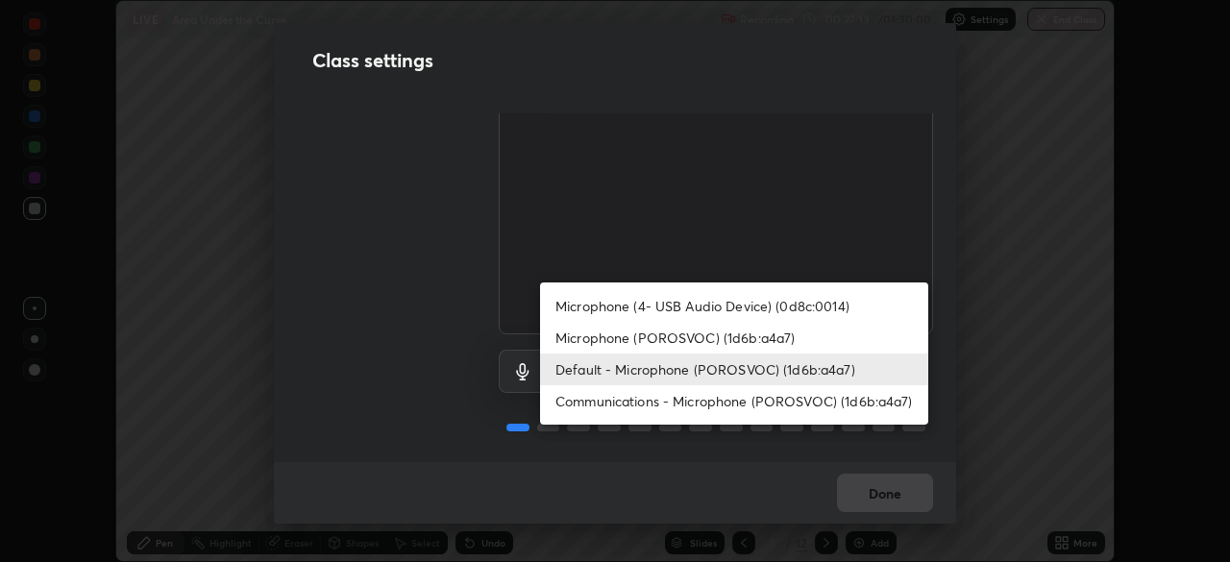
click at [754, 306] on li "Microphone (4- USB Audio Device) (0d8c:0014)" at bounding box center [734, 306] width 388 height 32
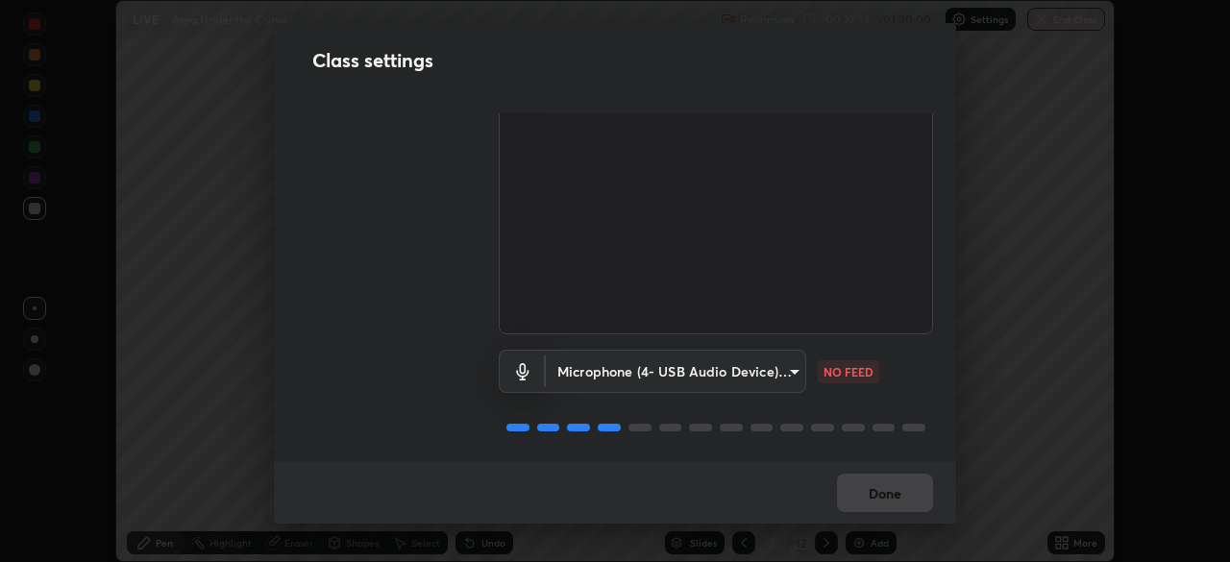
click at [785, 369] on body "Erase all LIVE Area Under the Curve Recording 00:27:13 / 01:30:00 Settings End …" at bounding box center [615, 281] width 1230 height 562
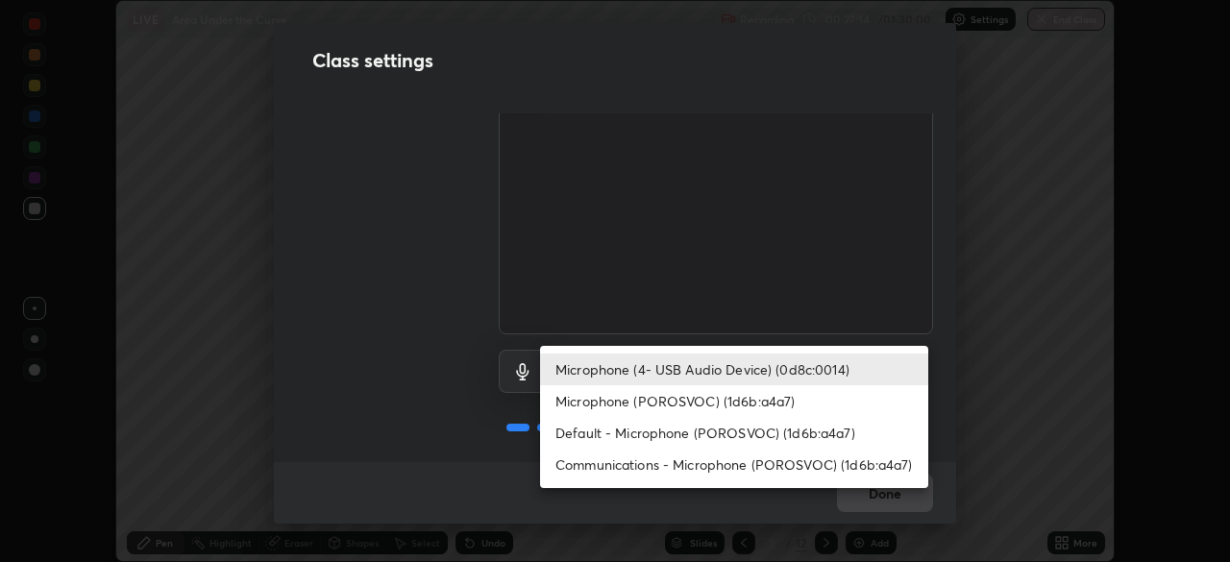
click at [748, 432] on li "Default - Microphone (POROSVOC) (1d6b:a4a7)" at bounding box center [734, 433] width 388 height 32
type input "default"
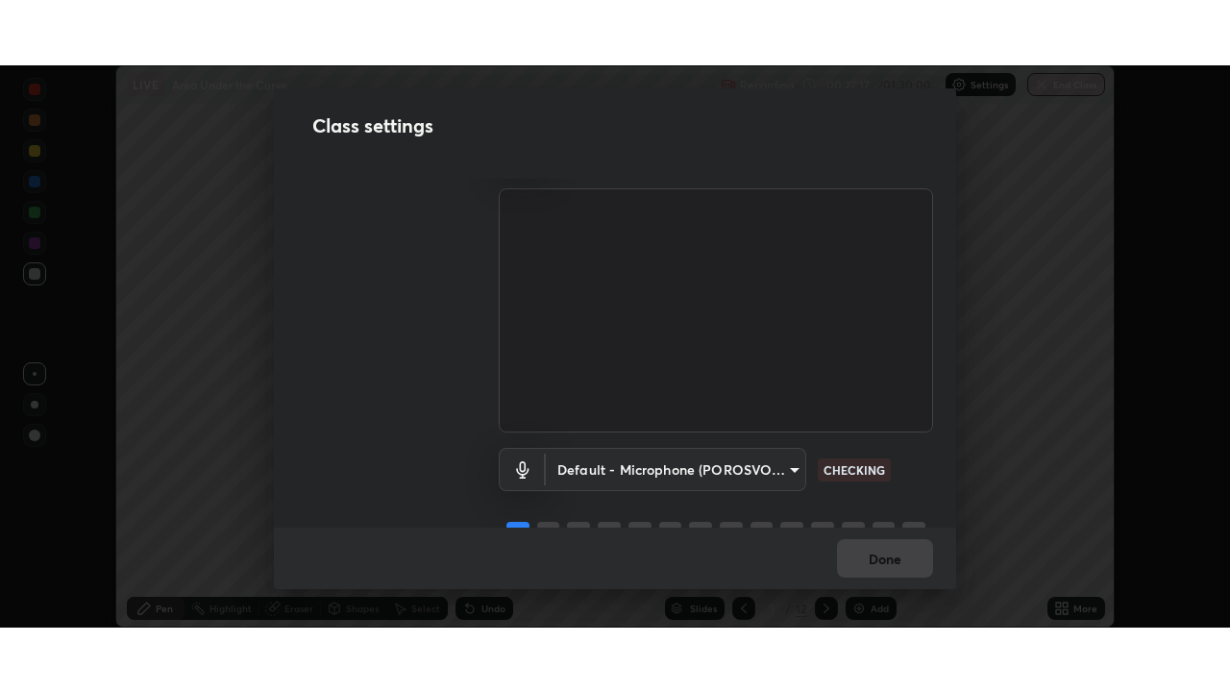
scroll to position [87, 0]
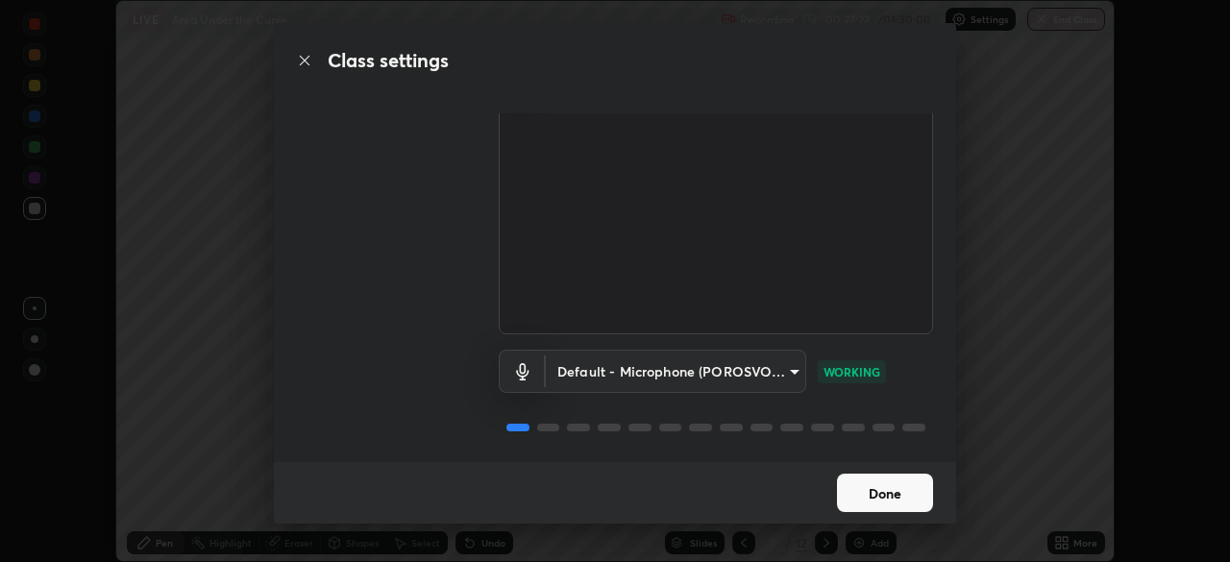
click at [890, 497] on button "Done" at bounding box center [885, 493] width 96 height 38
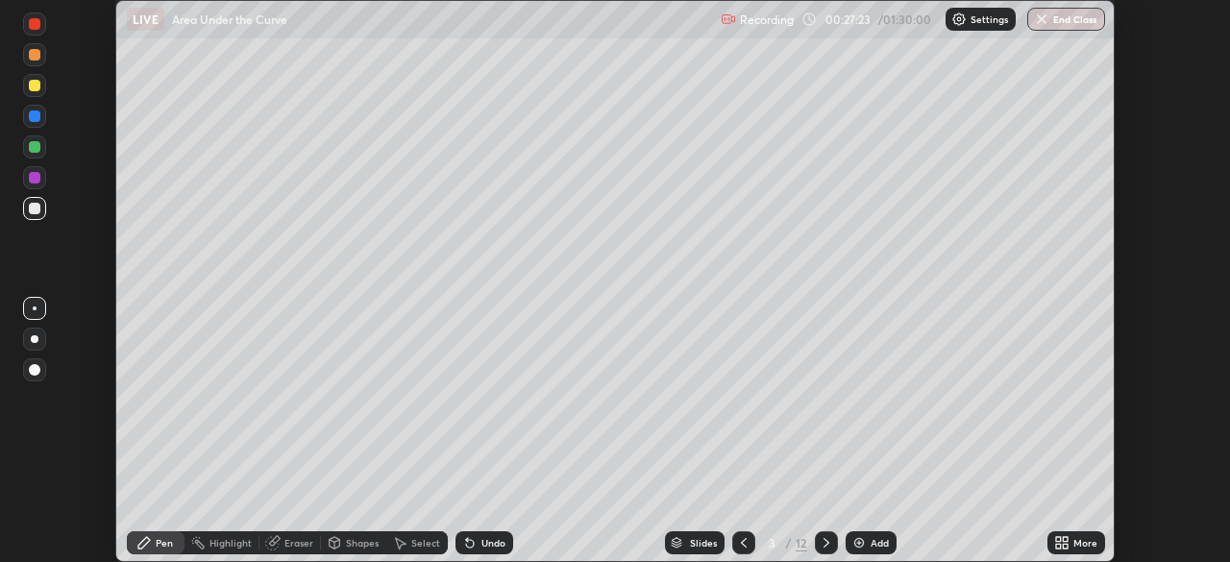
click at [1070, 542] on div "More" at bounding box center [1076, 542] width 58 height 23
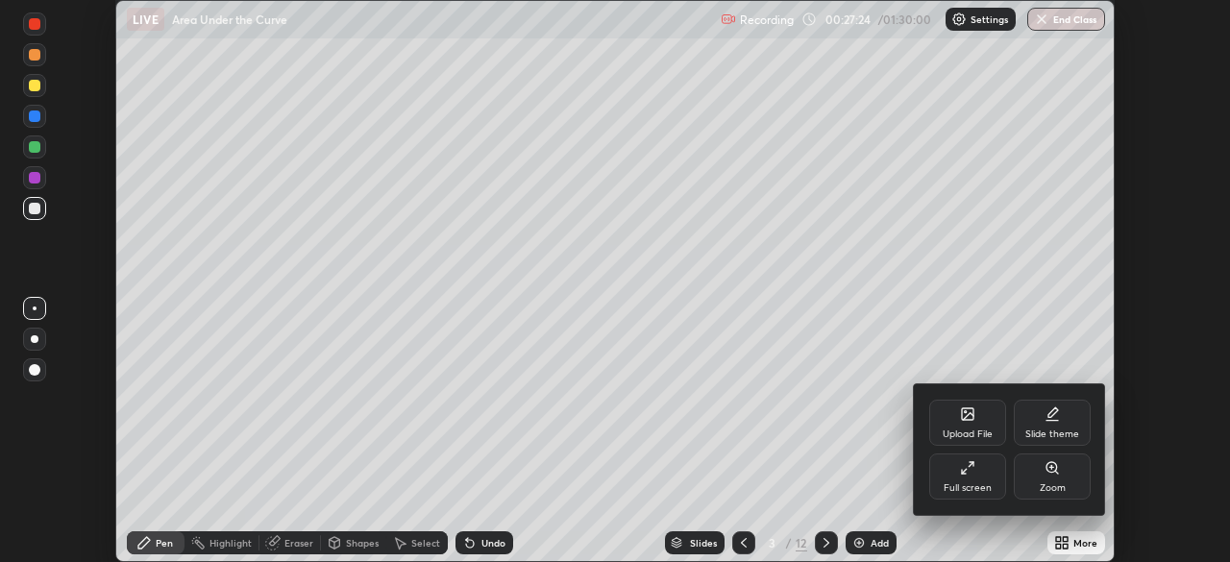
click at [984, 478] on div "Full screen" at bounding box center [967, 476] width 77 height 46
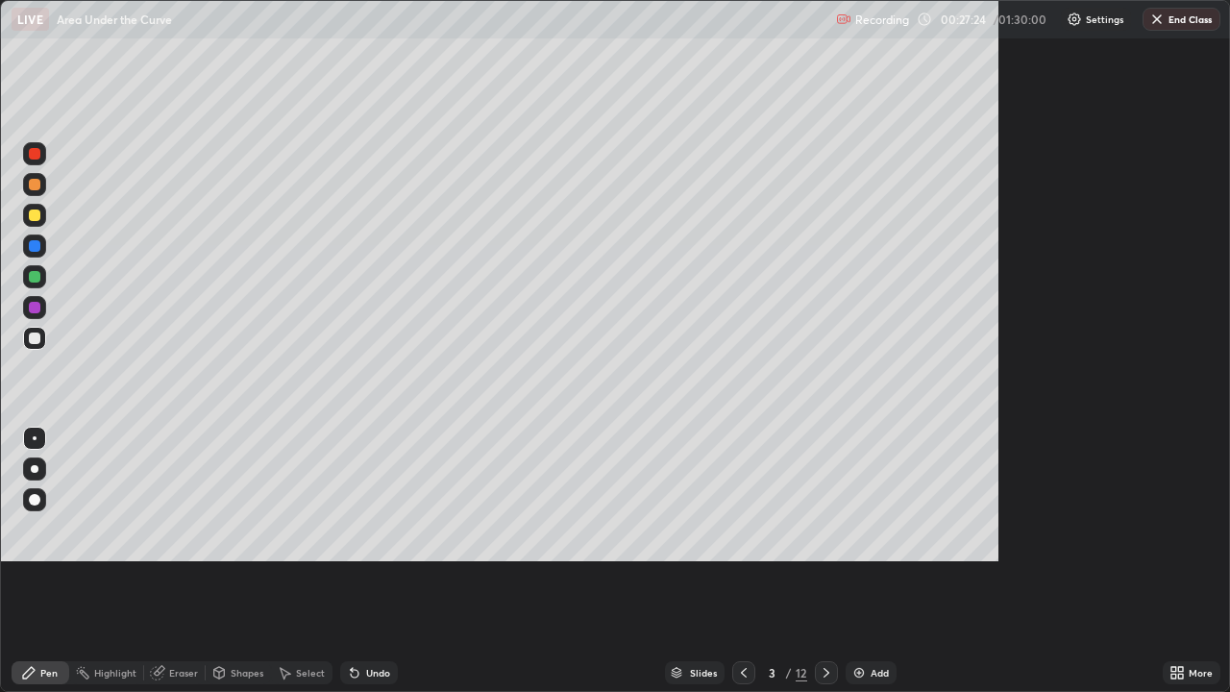
scroll to position [692, 1230]
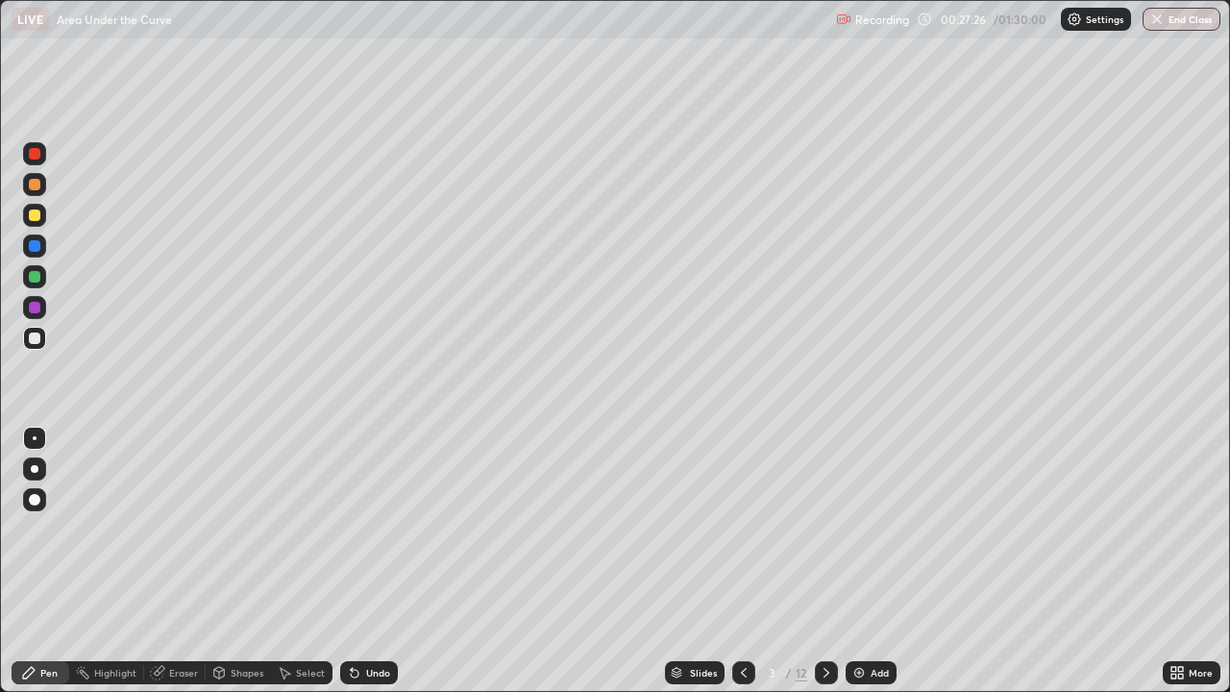
click at [41, 337] on div at bounding box center [34, 338] width 23 height 23
click at [42, 337] on div at bounding box center [34, 338] width 23 height 23
click at [43, 222] on div at bounding box center [34, 215] width 23 height 23
click at [824, 561] on icon at bounding box center [826, 672] width 15 height 15
click at [36, 338] on div at bounding box center [35, 338] width 12 height 12
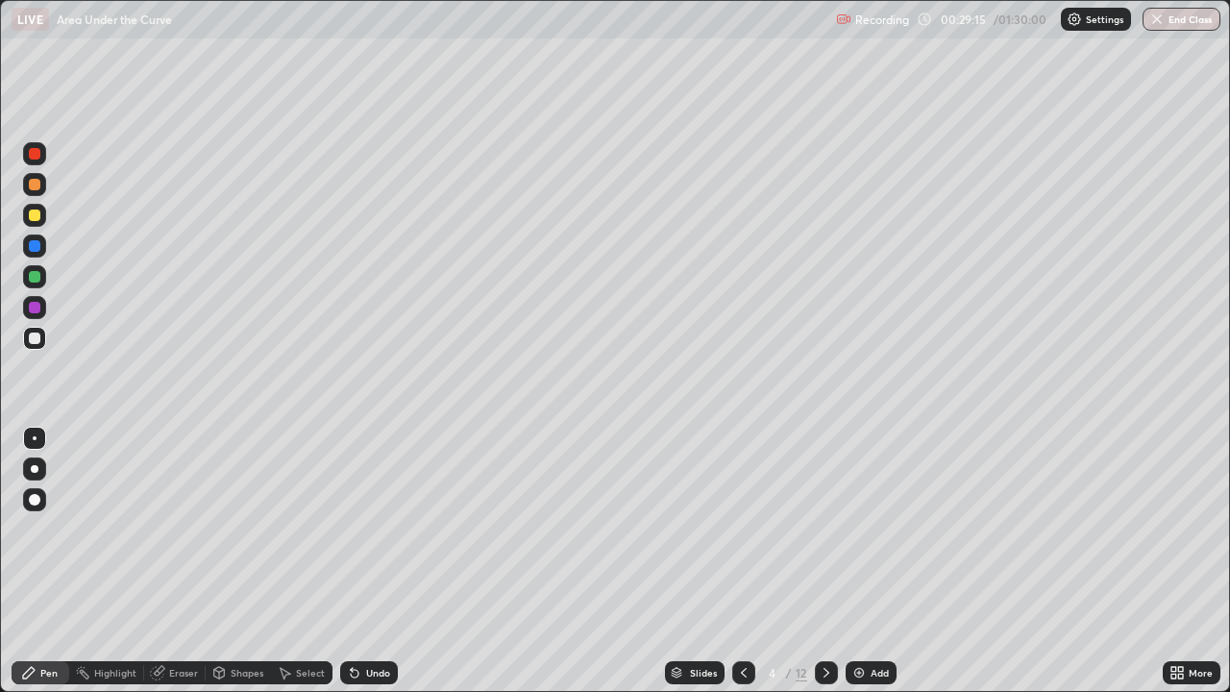
click at [182, 561] on div "Eraser" at bounding box center [183, 673] width 29 height 10
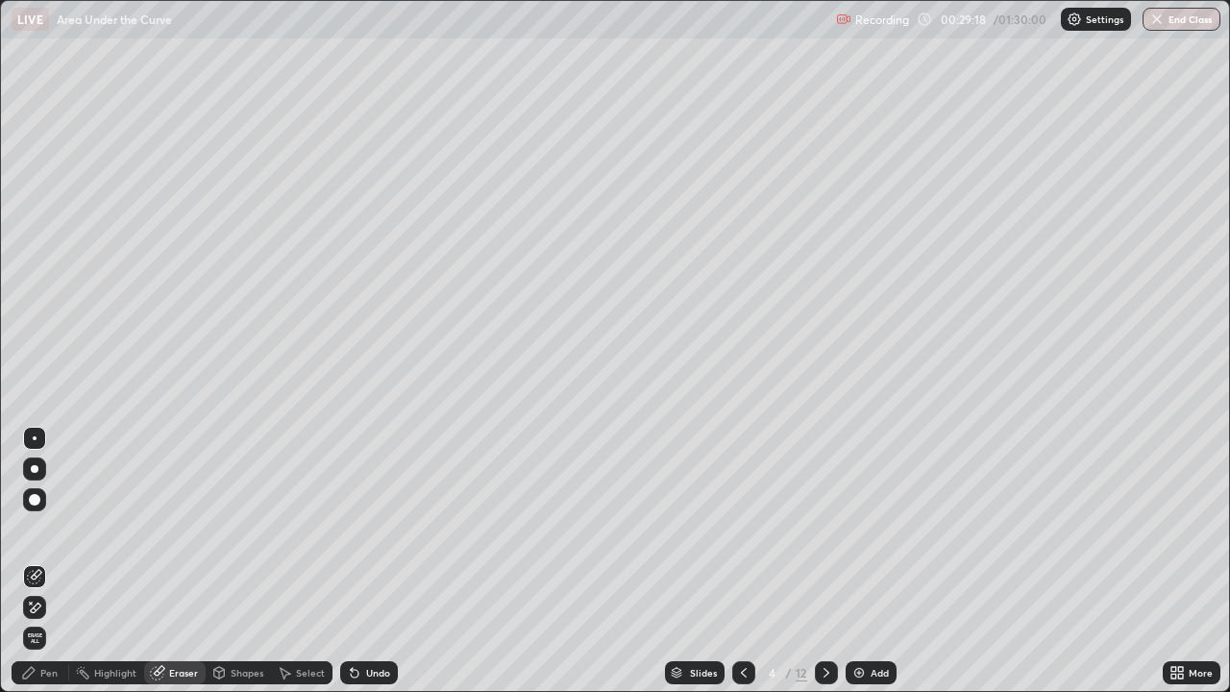
click at [44, 561] on div "Pen" at bounding box center [48, 673] width 17 height 10
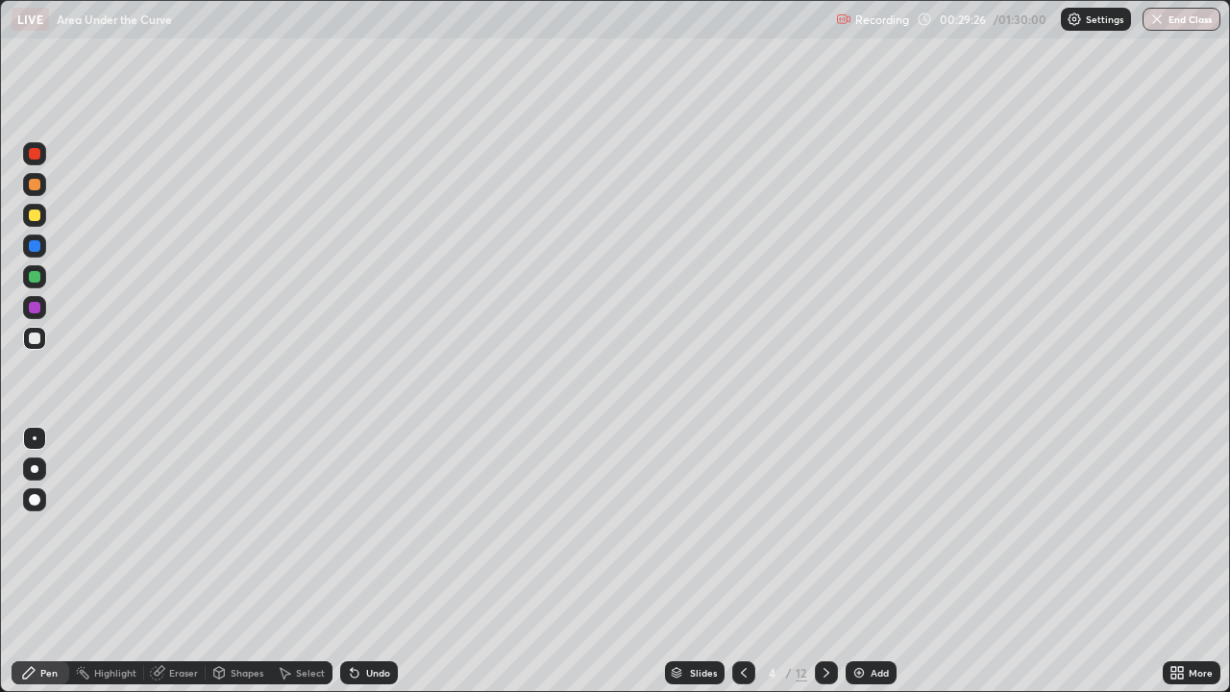
click at [379, 561] on div "Undo" at bounding box center [378, 673] width 24 height 10
click at [370, 561] on div "Undo" at bounding box center [378, 673] width 24 height 10
click at [373, 561] on div "Undo" at bounding box center [378, 673] width 24 height 10
click at [306, 561] on div "Select" at bounding box center [301, 672] width 61 height 23
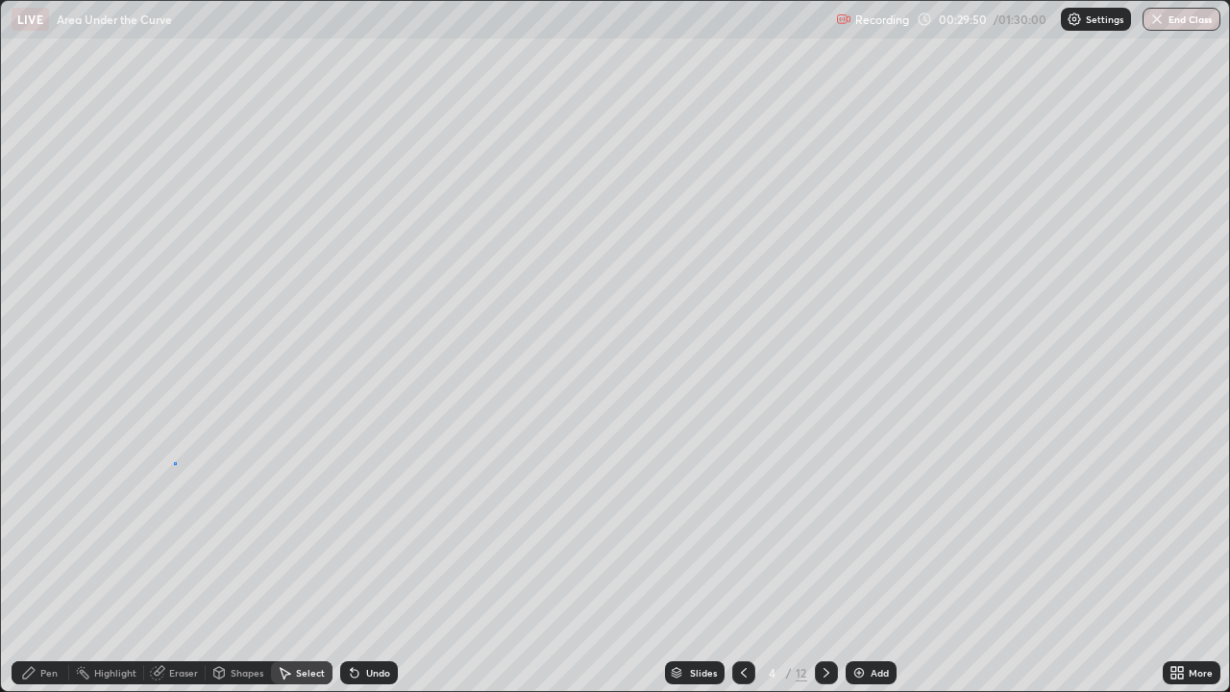
click at [174, 462] on div "0 ° Undo Copy Duplicate Duplicate to new slide Delete" at bounding box center [615, 346] width 1228 height 690
click at [301, 489] on div "0 ° Undo Copy Duplicate Duplicate to new slide Delete" at bounding box center [615, 346] width 1228 height 690
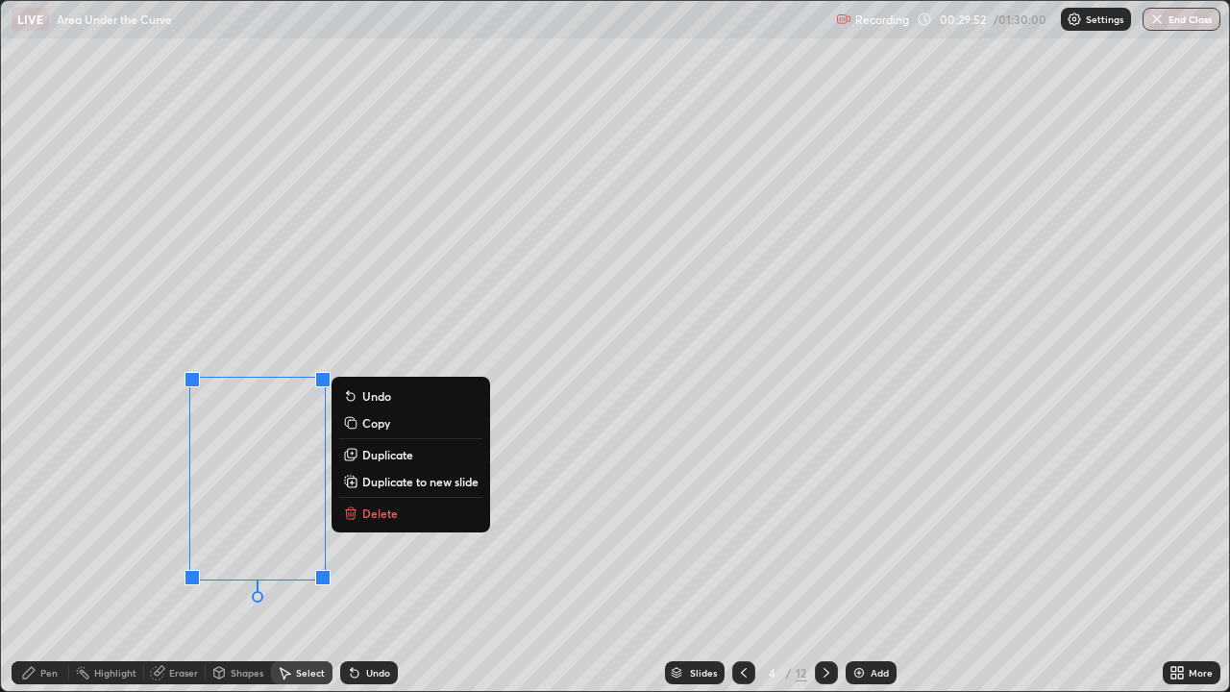
click at [152, 494] on div "0 ° Undo Copy Duplicate Duplicate to new slide Delete" at bounding box center [615, 346] width 1228 height 690
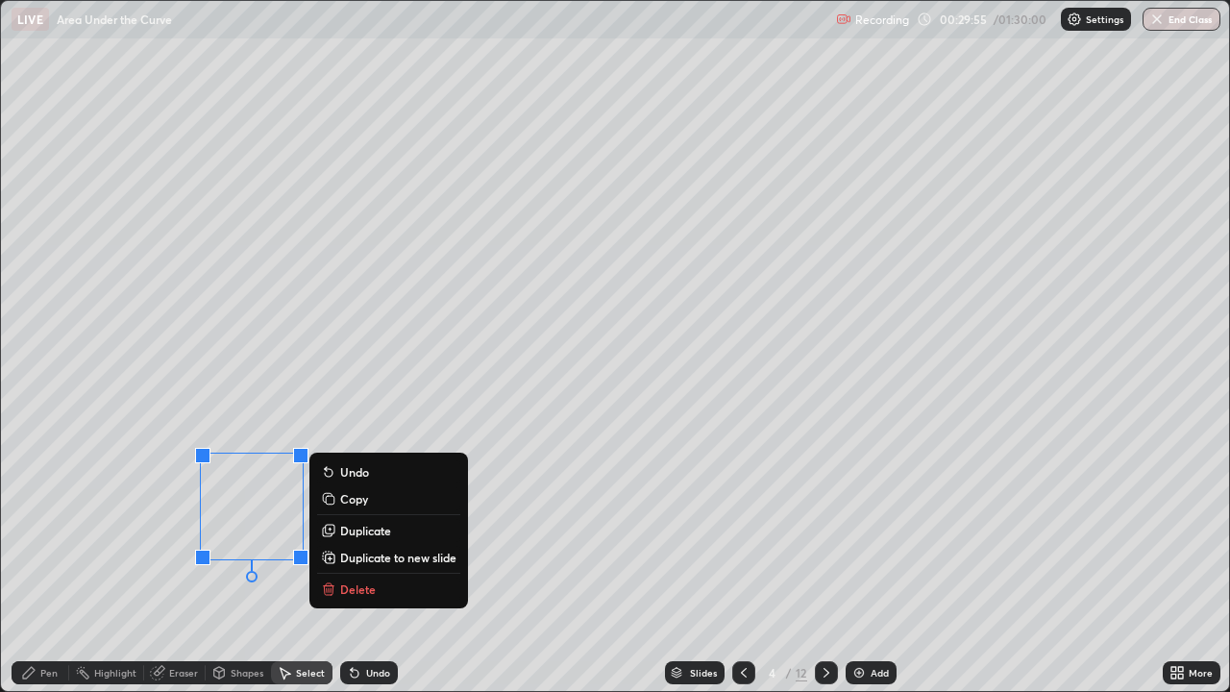
click at [52, 561] on div "Pen" at bounding box center [48, 673] width 17 height 10
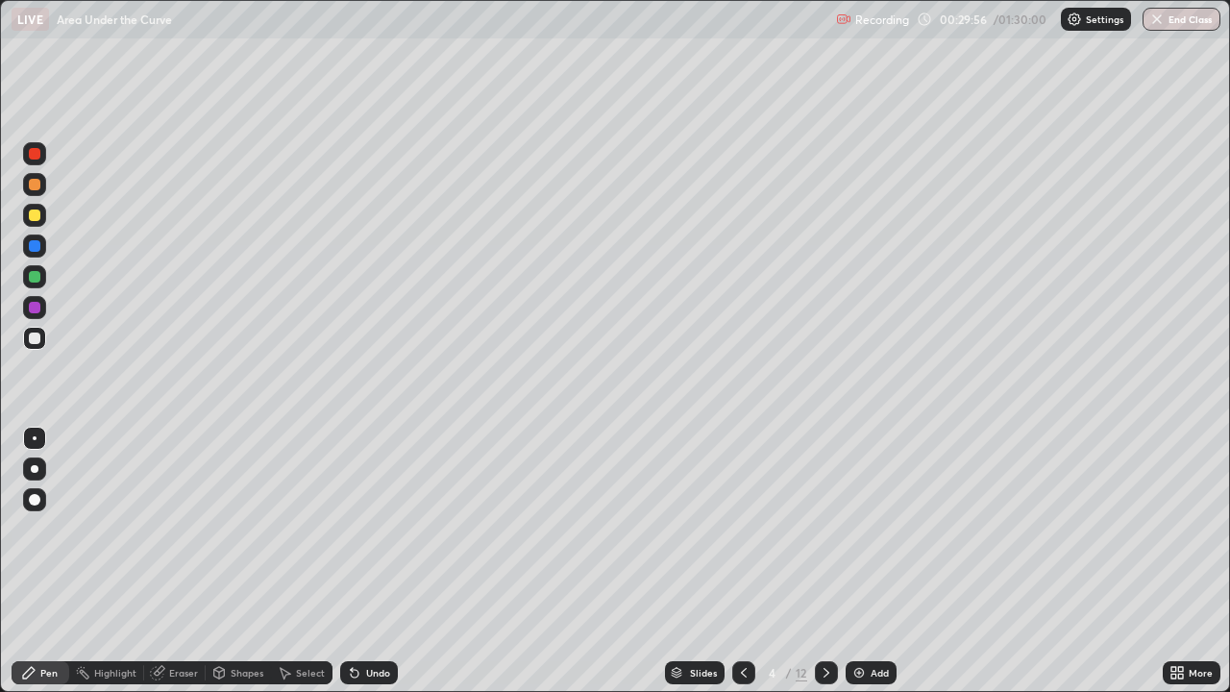
click at [37, 218] on div at bounding box center [35, 215] width 12 height 12
click at [35, 224] on div at bounding box center [34, 215] width 23 height 23
click at [42, 281] on div at bounding box center [34, 276] width 23 height 23
click at [366, 561] on div "Undo" at bounding box center [378, 673] width 24 height 10
click at [360, 561] on div "Undo" at bounding box center [369, 672] width 58 height 23
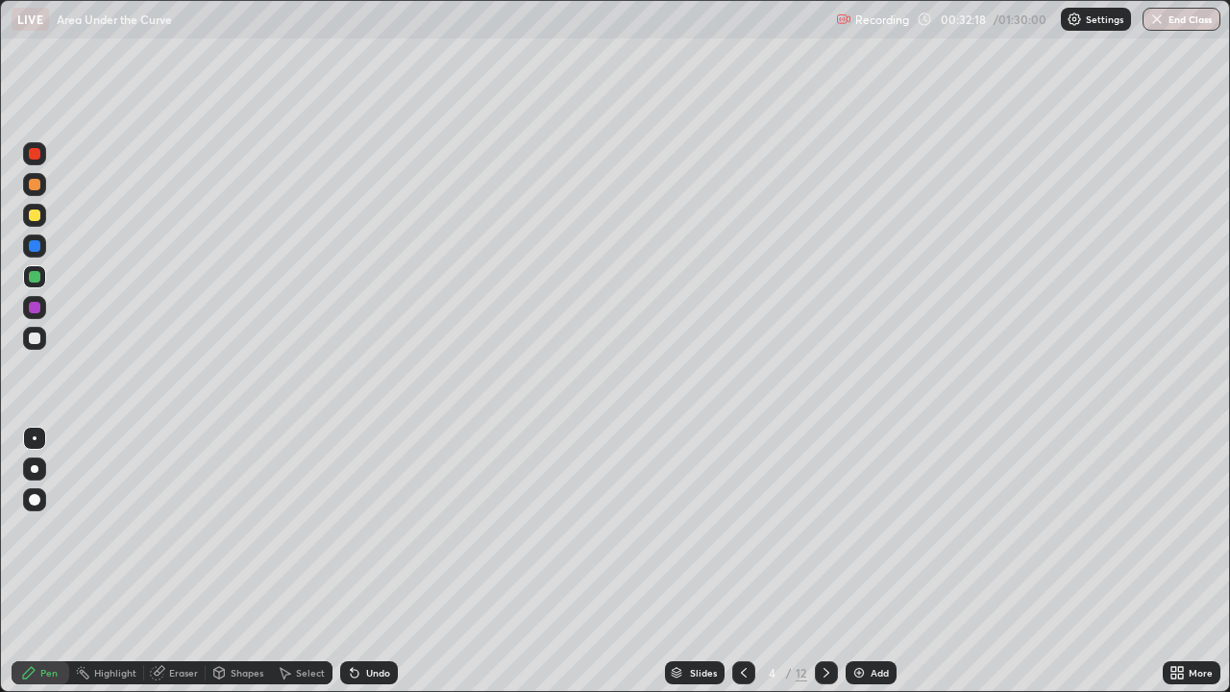
click at [366, 561] on div "Undo" at bounding box center [378, 673] width 24 height 10
click at [32, 220] on div at bounding box center [35, 215] width 12 height 12
click at [36, 338] on div at bounding box center [35, 338] width 12 height 12
click at [743, 561] on icon at bounding box center [743, 672] width 15 height 15
click at [34, 219] on div at bounding box center [35, 215] width 12 height 12
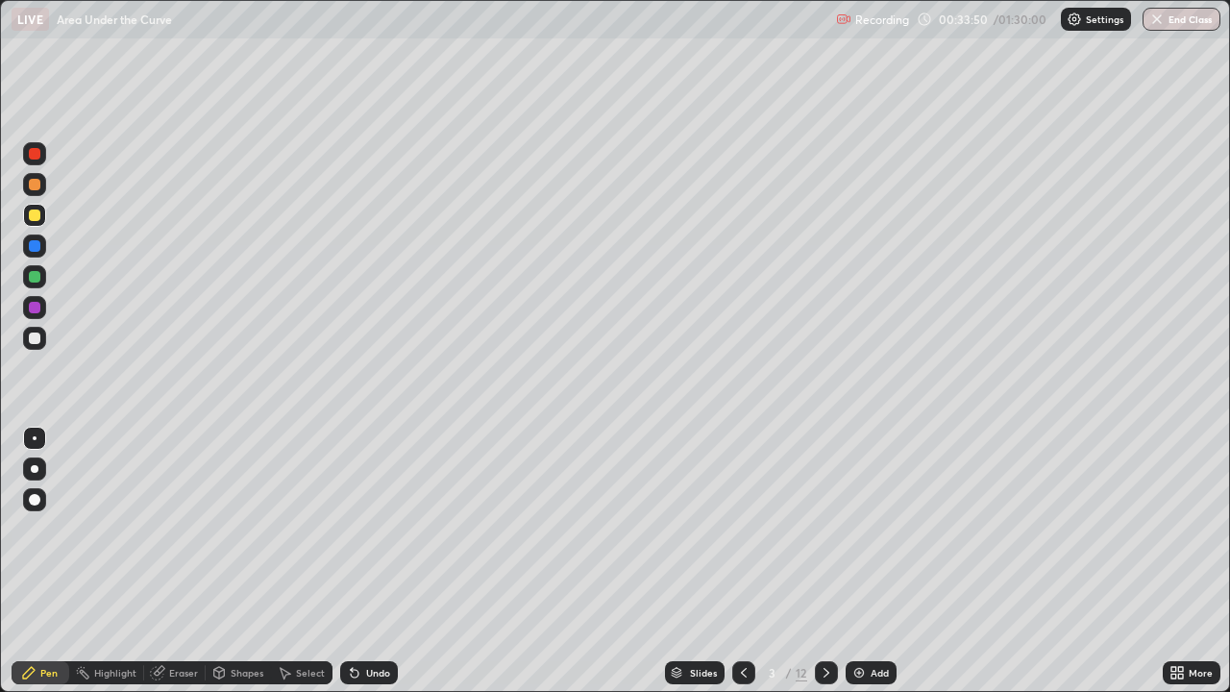
click at [305, 561] on div "Select" at bounding box center [310, 673] width 29 height 10
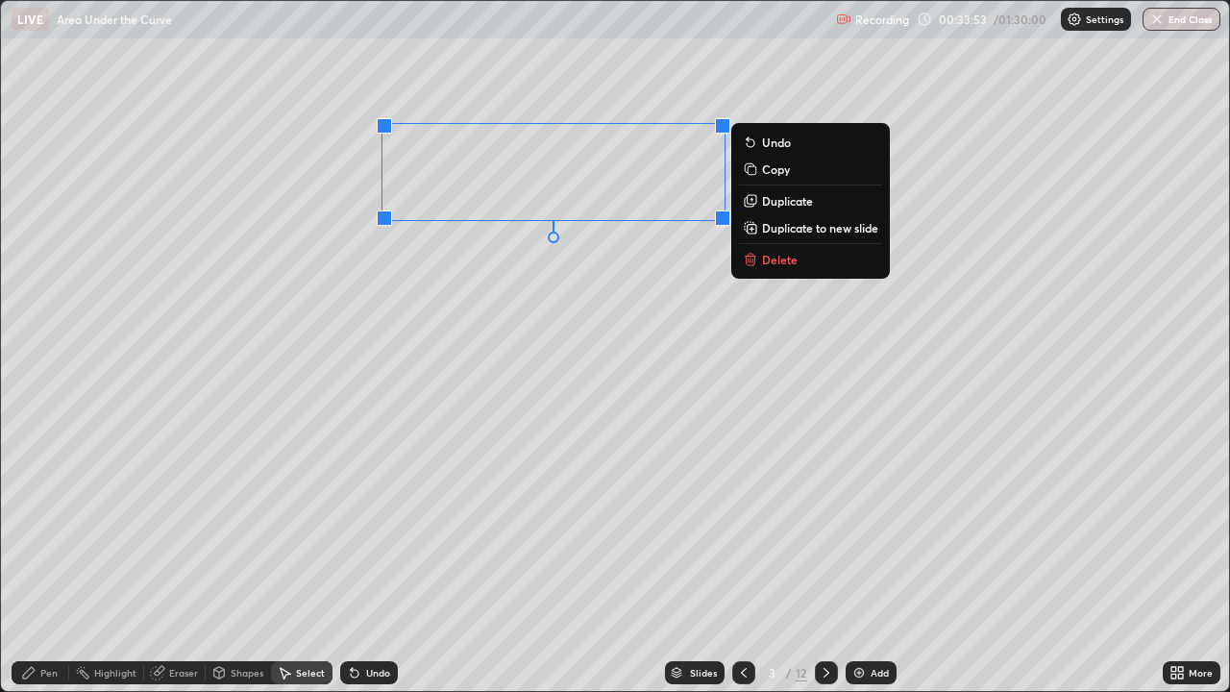
click at [514, 263] on div "0 ° Undo Copy Duplicate Duplicate to new slide Delete" at bounding box center [615, 346] width 1228 height 690
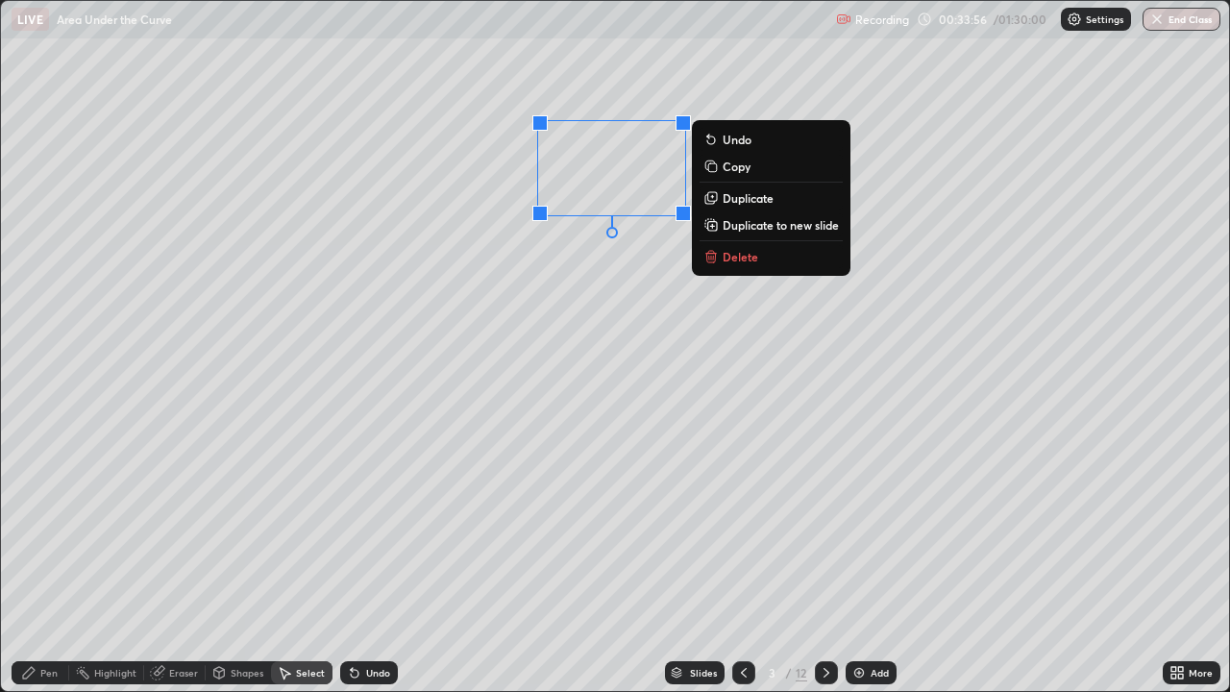
click at [577, 275] on div "0 ° Undo Copy Duplicate Duplicate to new slide Delete" at bounding box center [615, 346] width 1228 height 690
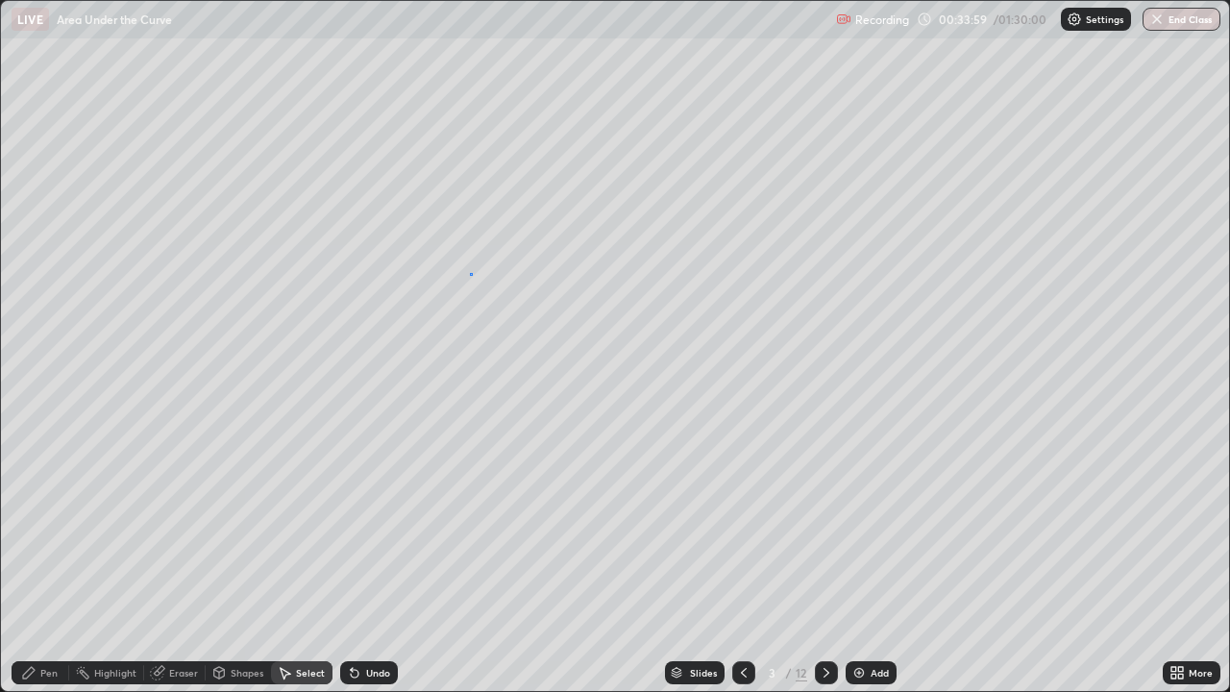
click at [471, 273] on div "0 ° Undo Copy Duplicate Duplicate to new slide Delete" at bounding box center [615, 346] width 1228 height 690
click at [49, 561] on div "Pen" at bounding box center [48, 673] width 17 height 10
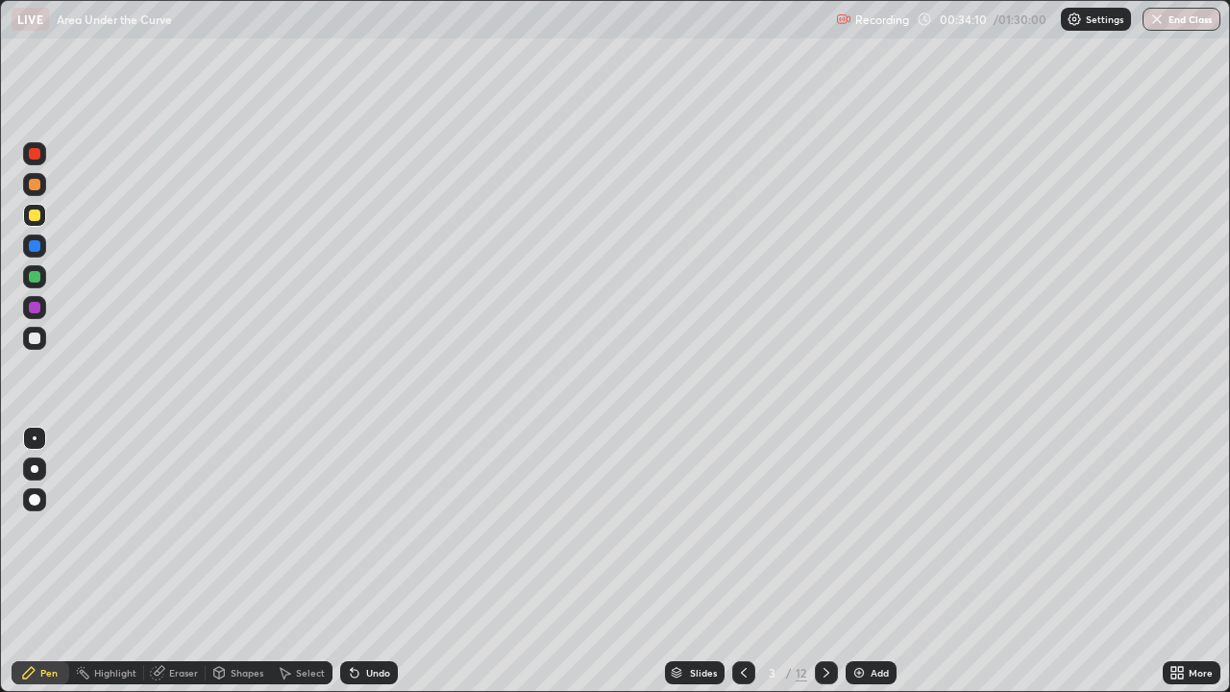
click at [34, 189] on div at bounding box center [35, 185] width 12 height 12
click at [34, 342] on div at bounding box center [35, 338] width 12 height 12
click at [34, 347] on div at bounding box center [34, 338] width 23 height 23
click at [36, 336] on div at bounding box center [35, 338] width 12 height 12
click at [362, 561] on div "Undo" at bounding box center [369, 672] width 58 height 23
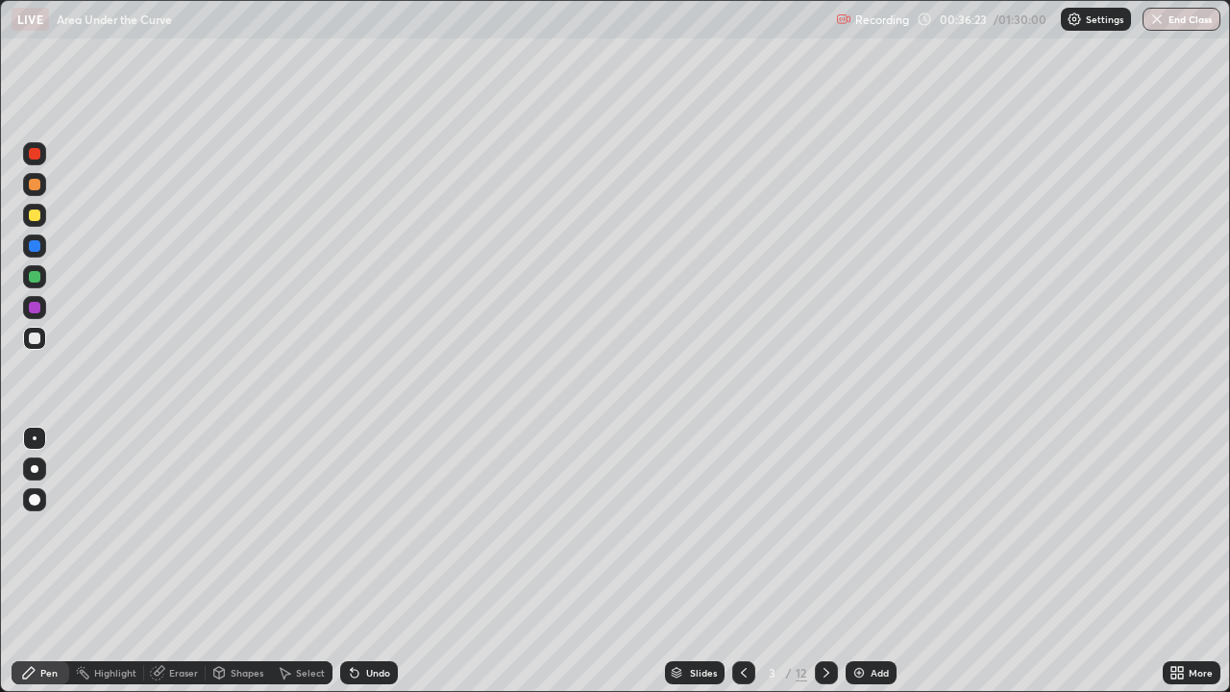
click at [37, 276] on div at bounding box center [35, 277] width 12 height 12
click at [305, 561] on div "Select" at bounding box center [310, 673] width 29 height 10
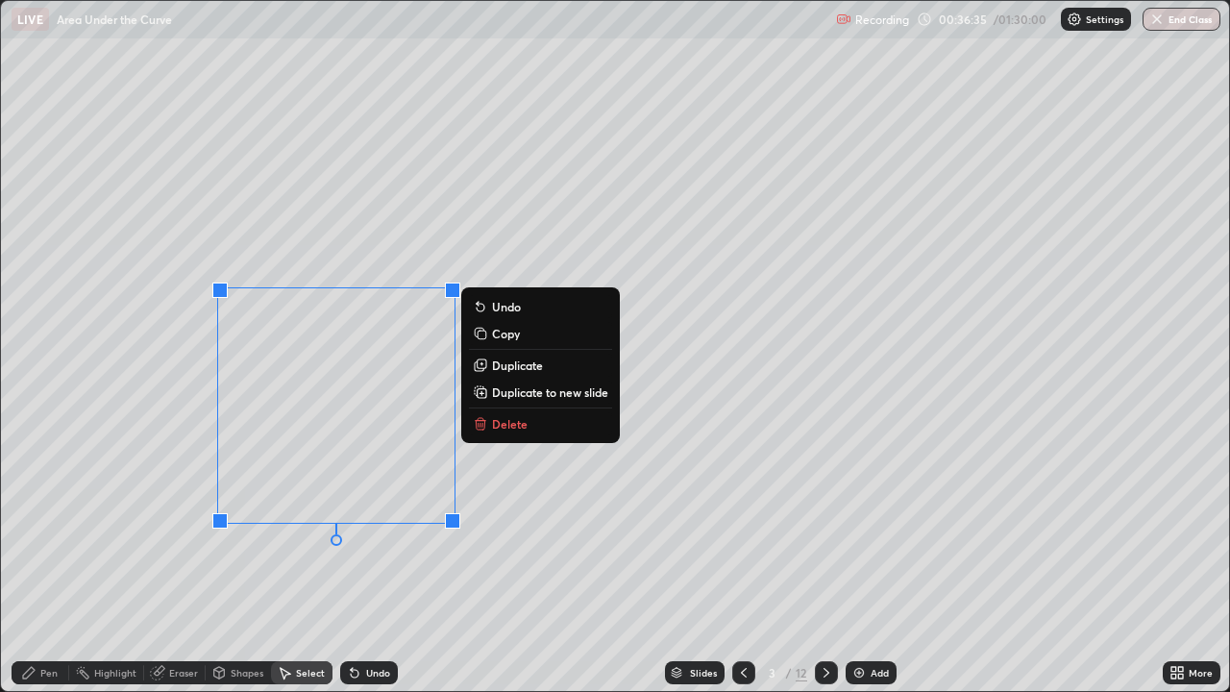
click at [526, 424] on button "Delete" at bounding box center [540, 423] width 143 height 23
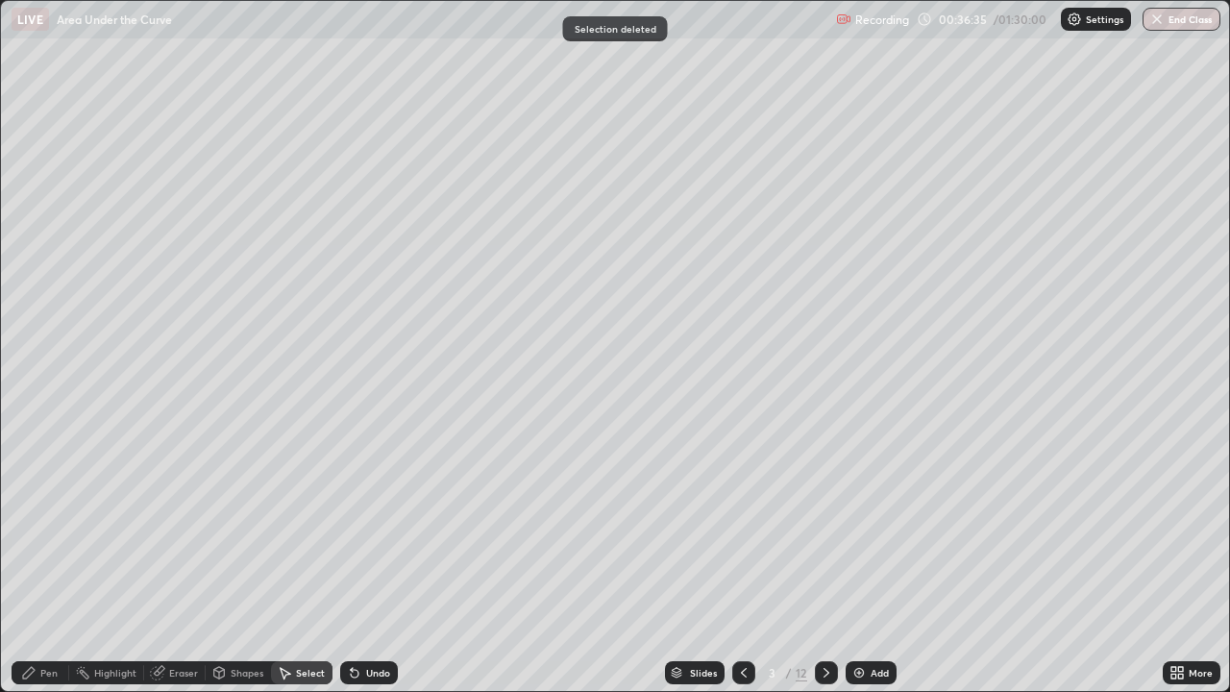
click at [56, 561] on div "Pen" at bounding box center [48, 673] width 17 height 10
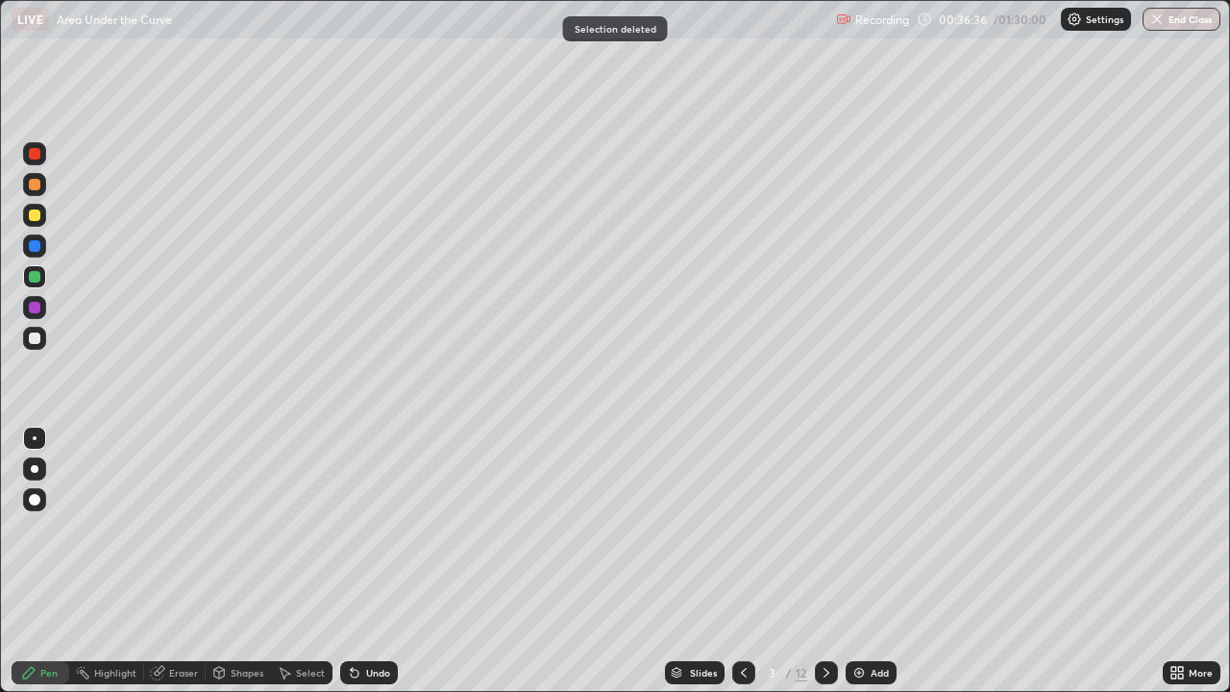
click at [36, 219] on div at bounding box center [35, 215] width 12 height 12
click at [306, 561] on div "Select" at bounding box center [310, 673] width 29 height 10
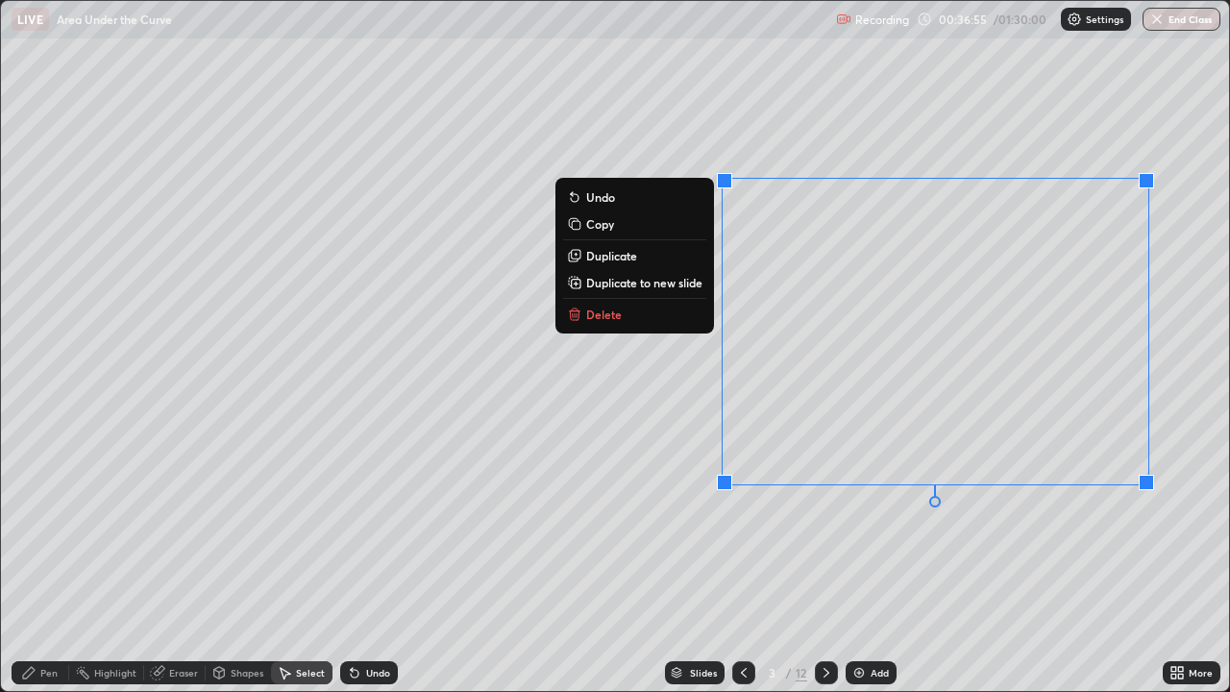
click at [625, 315] on button "Delete" at bounding box center [634, 314] width 143 height 23
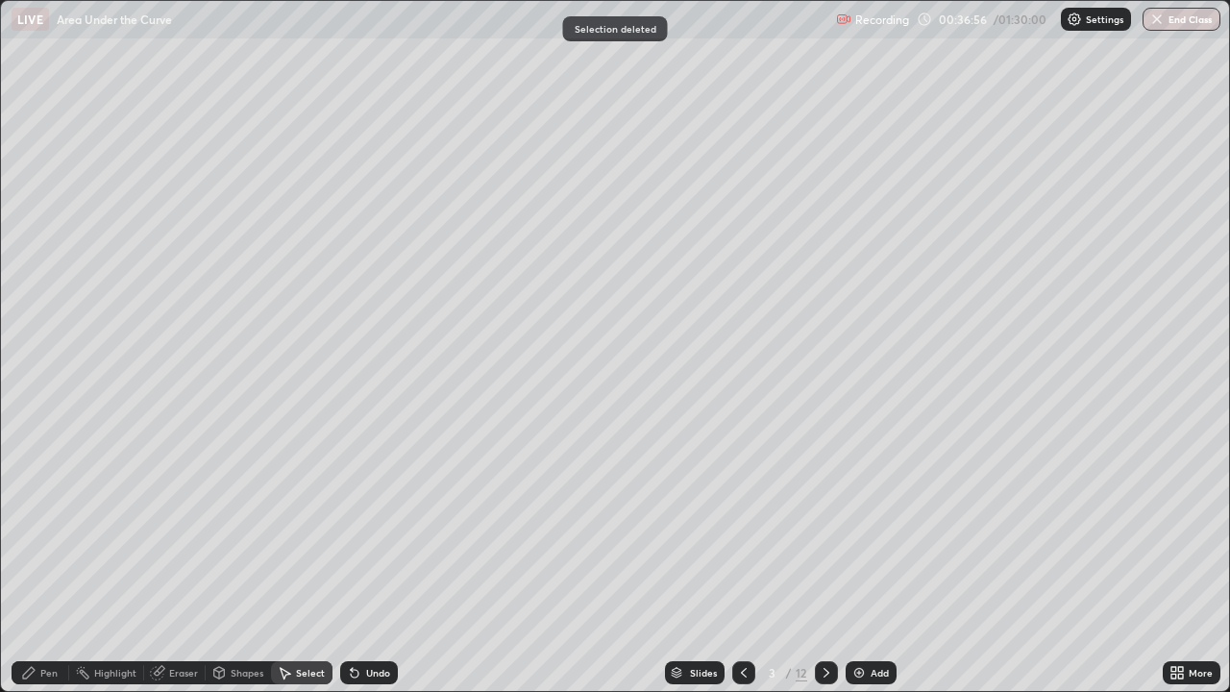
click at [56, 561] on div "Pen" at bounding box center [48, 673] width 17 height 10
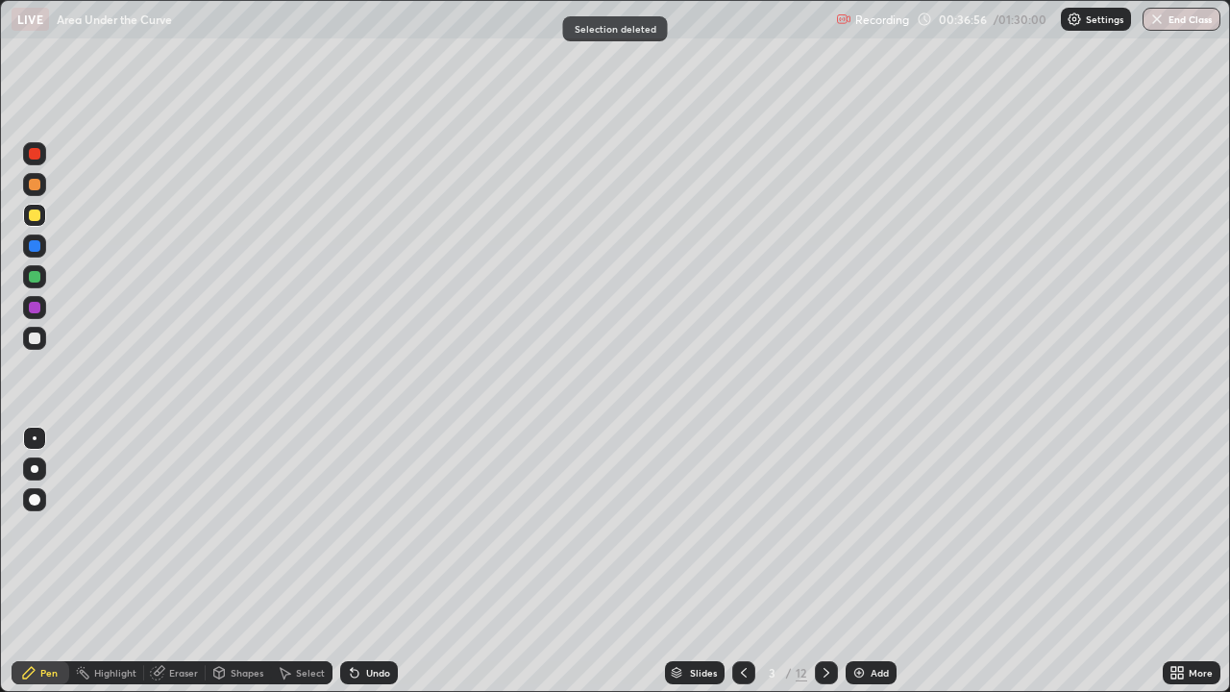
click at [36, 338] on div at bounding box center [35, 338] width 12 height 12
click at [377, 561] on div "Undo" at bounding box center [378, 673] width 24 height 10
click at [376, 561] on div "Undo" at bounding box center [378, 673] width 24 height 10
click at [379, 561] on div "Undo" at bounding box center [378, 673] width 24 height 10
click at [371, 561] on div "Undo" at bounding box center [378, 673] width 24 height 10
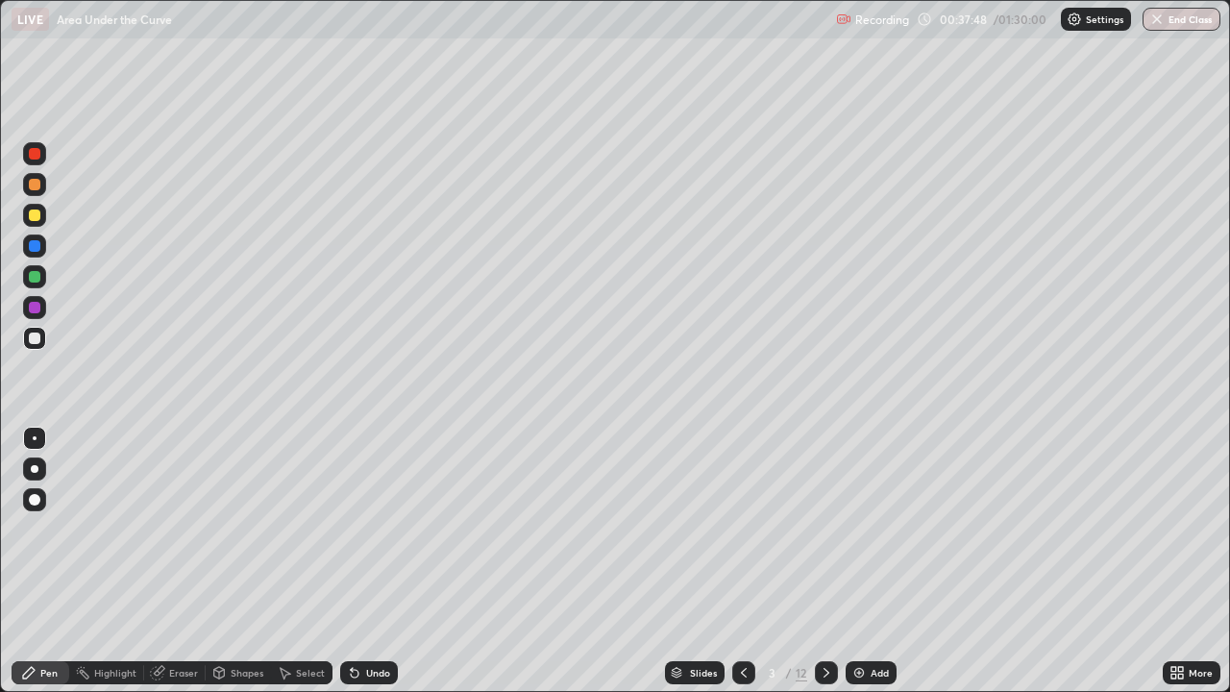
click at [36, 215] on div at bounding box center [35, 215] width 12 height 12
click at [36, 278] on div at bounding box center [35, 277] width 12 height 12
click at [33, 216] on div at bounding box center [35, 215] width 12 height 12
click at [370, 561] on div "Undo" at bounding box center [369, 672] width 58 height 23
click at [37, 280] on div at bounding box center [35, 277] width 12 height 12
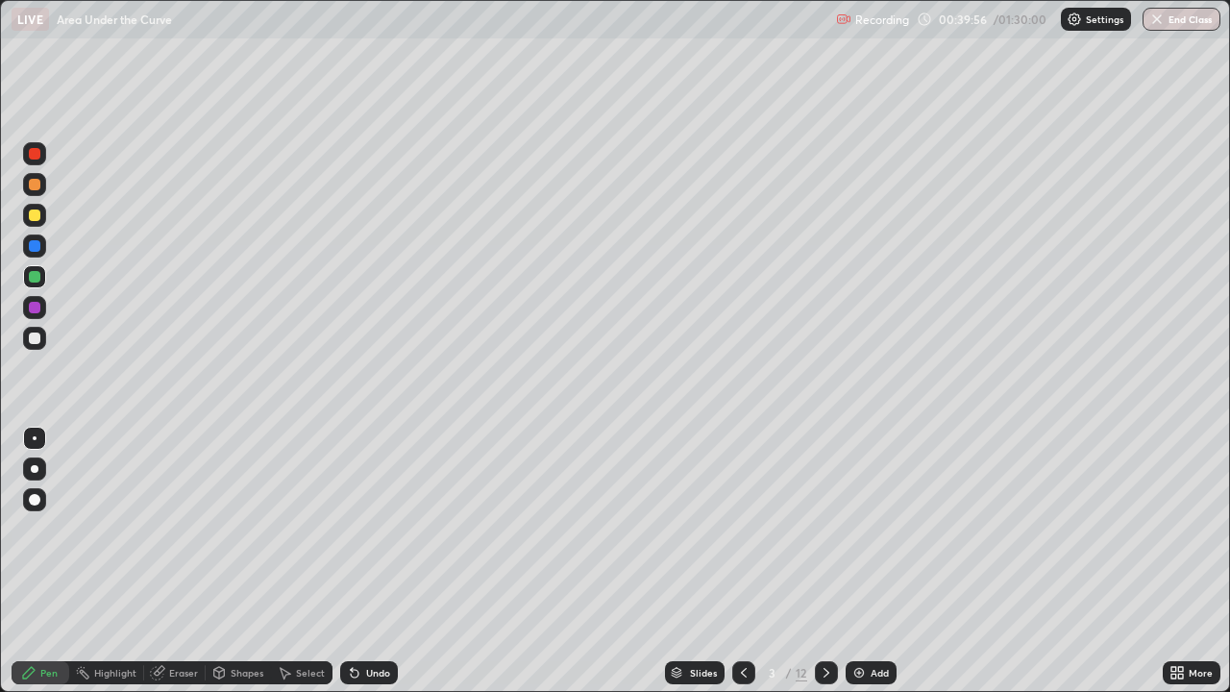
click at [368, 561] on div "Undo" at bounding box center [378, 673] width 24 height 10
click at [366, 561] on div "Undo" at bounding box center [378, 673] width 24 height 10
click at [362, 561] on div "Undo" at bounding box center [369, 672] width 58 height 23
click at [358, 561] on div "Undo" at bounding box center [369, 672] width 58 height 23
click at [352, 561] on icon at bounding box center [355, 674] width 8 height 8
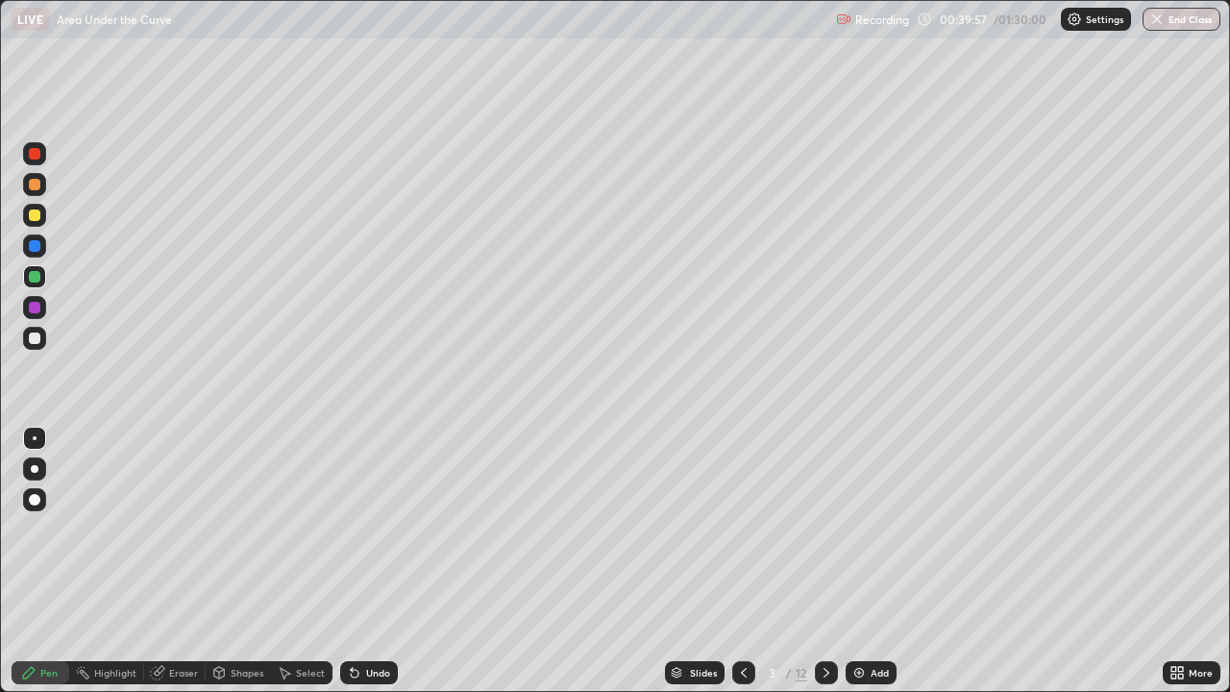
click at [351, 561] on icon at bounding box center [355, 674] width 8 height 8
click at [37, 213] on div at bounding box center [35, 215] width 12 height 12
click at [33, 193] on div at bounding box center [34, 184] width 23 height 23
click at [37, 192] on div at bounding box center [34, 184] width 23 height 23
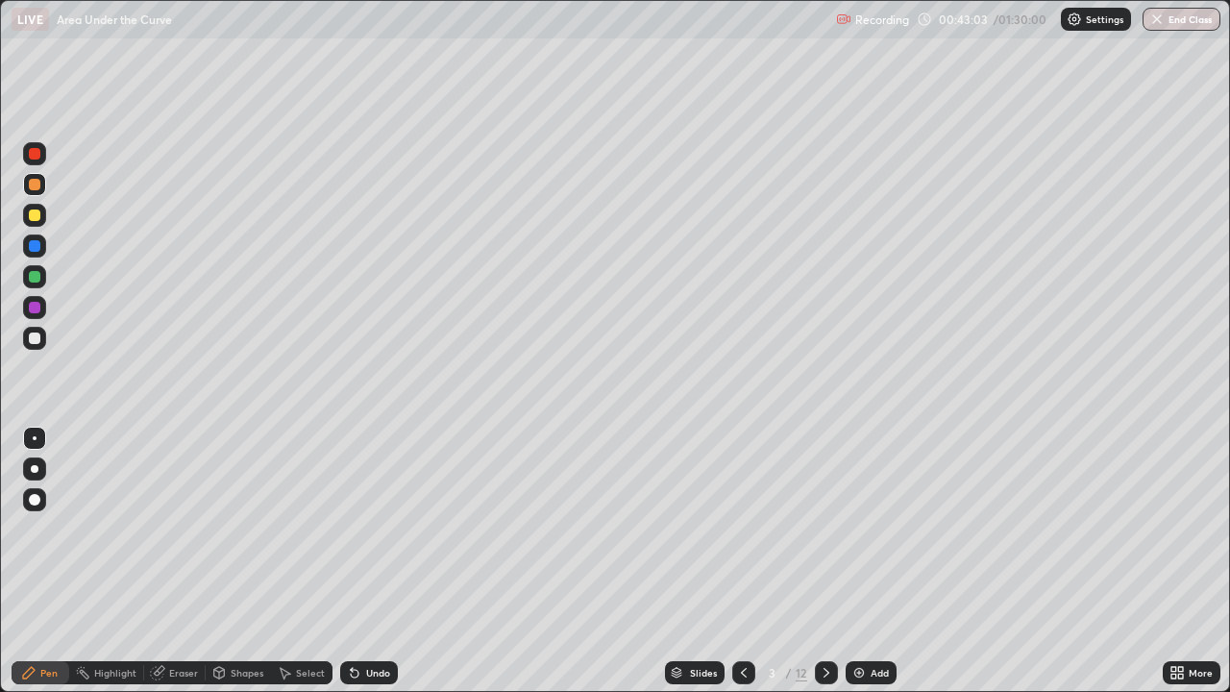
click at [37, 342] on div at bounding box center [35, 338] width 12 height 12
click at [34, 343] on div at bounding box center [35, 338] width 12 height 12
click at [824, 561] on icon at bounding box center [826, 672] width 15 height 15
click at [822, 561] on icon at bounding box center [826, 672] width 15 height 15
click at [378, 561] on div "Undo" at bounding box center [378, 673] width 24 height 10
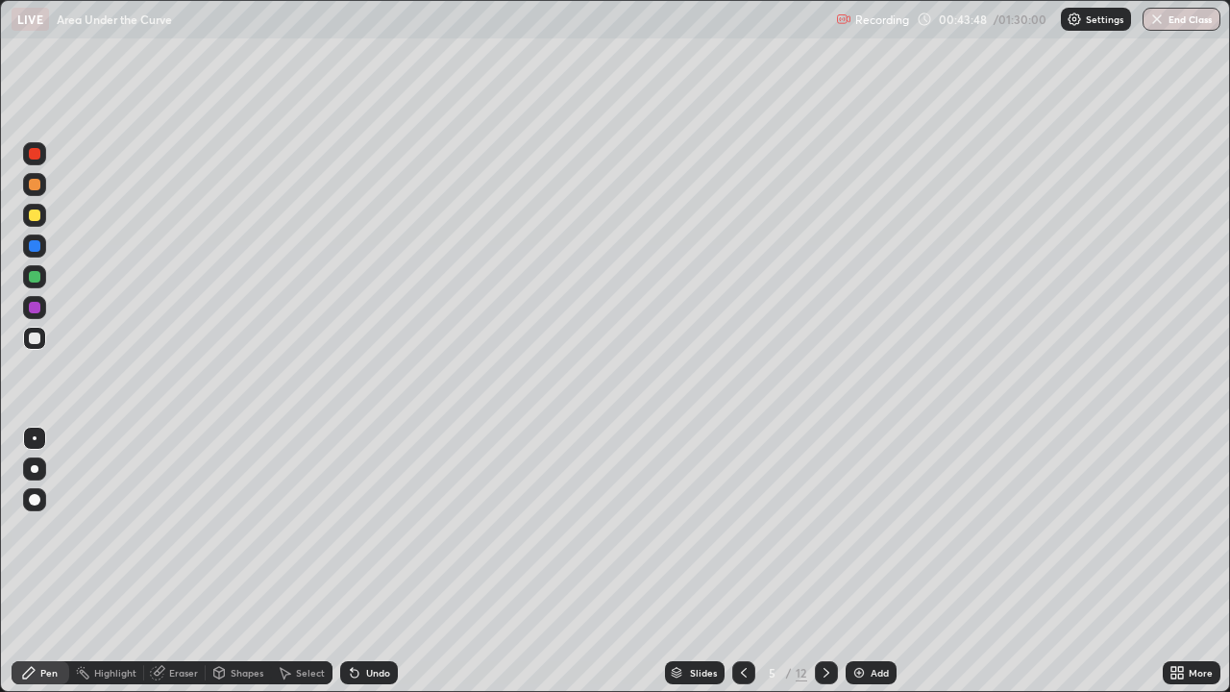
click at [373, 561] on div "Undo" at bounding box center [369, 672] width 58 height 23
click at [311, 561] on div "Select" at bounding box center [310, 673] width 29 height 10
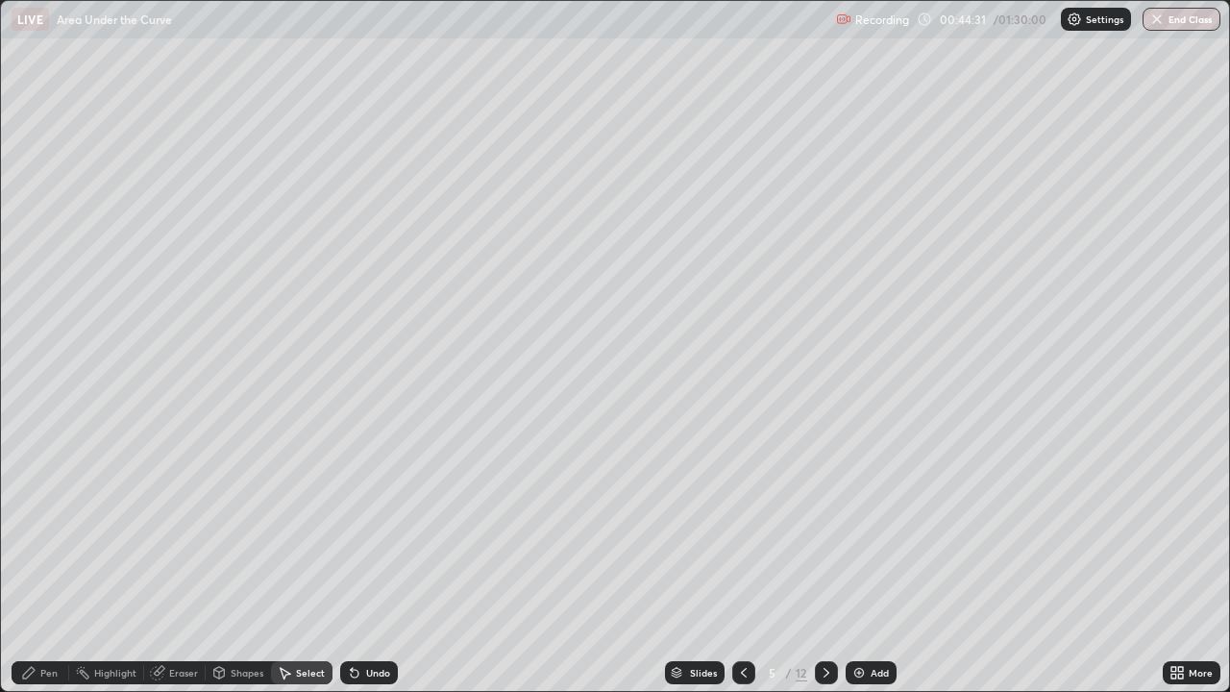
click at [43, 561] on div "Pen" at bounding box center [48, 673] width 17 height 10
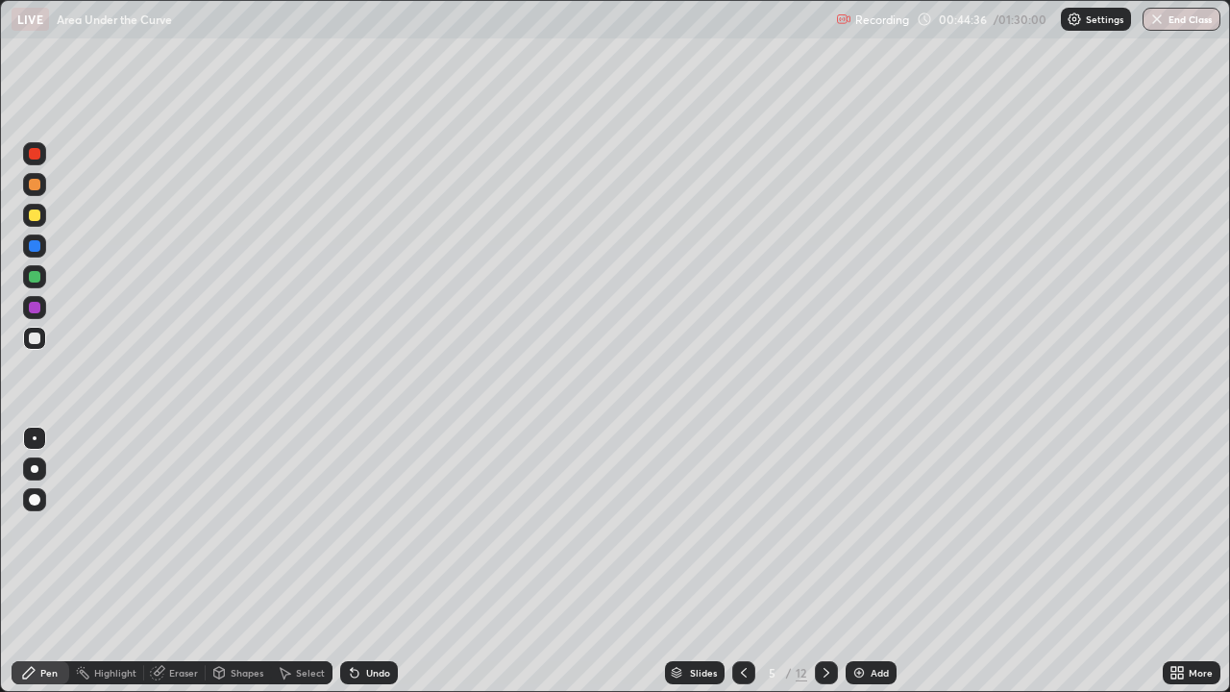
click at [41, 338] on div at bounding box center [34, 338] width 23 height 23
click at [43, 215] on div at bounding box center [34, 215] width 23 height 23
click at [32, 223] on div at bounding box center [34, 215] width 23 height 23
click at [36, 220] on div at bounding box center [35, 215] width 12 height 12
click at [41, 189] on div at bounding box center [34, 184] width 23 height 23
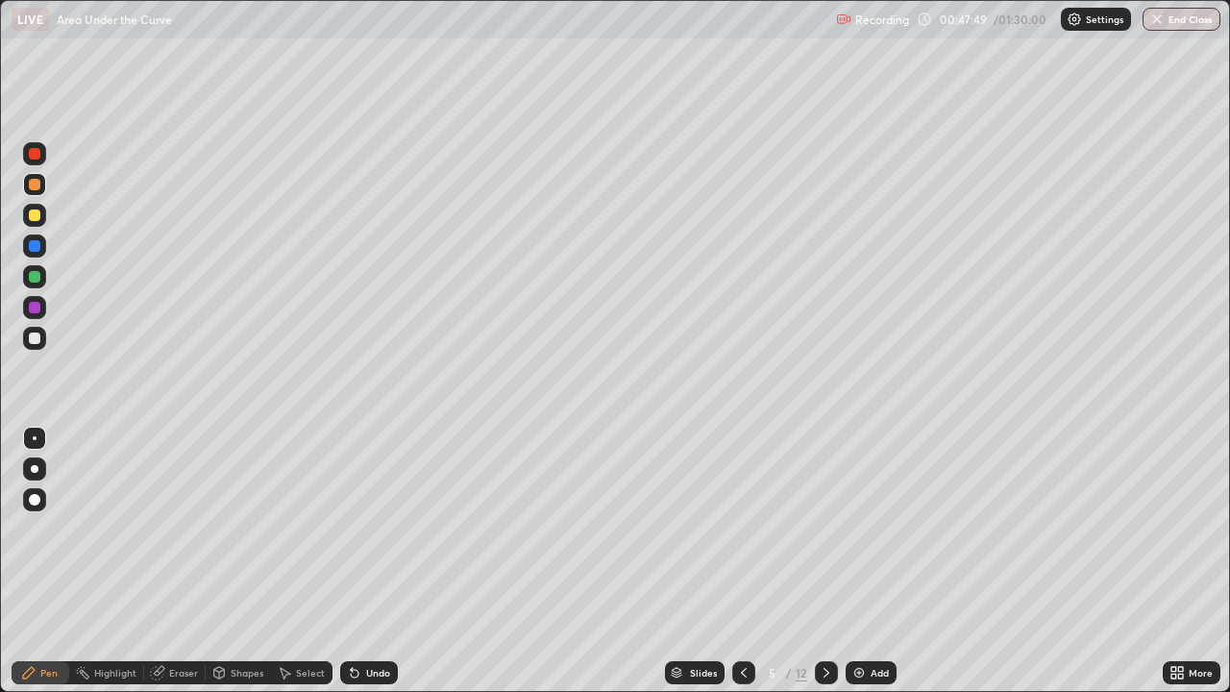
click at [37, 337] on div at bounding box center [35, 338] width 12 height 12
click at [380, 561] on div "Undo" at bounding box center [378, 673] width 24 height 10
click at [36, 336] on div at bounding box center [35, 338] width 12 height 12
click at [821, 561] on icon at bounding box center [826, 672] width 15 height 15
click at [33, 220] on div at bounding box center [35, 215] width 12 height 12
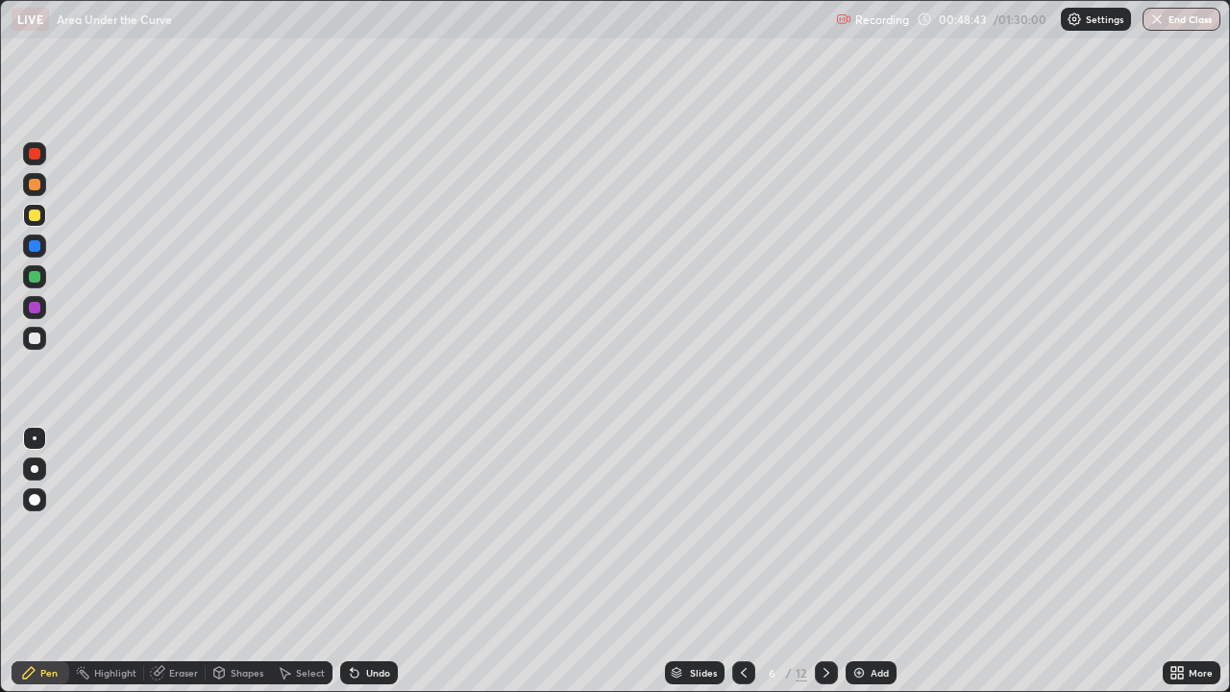
click at [38, 286] on div at bounding box center [34, 276] width 23 height 23
click at [36, 219] on div at bounding box center [35, 215] width 12 height 12
click at [303, 561] on div "Select" at bounding box center [310, 673] width 29 height 10
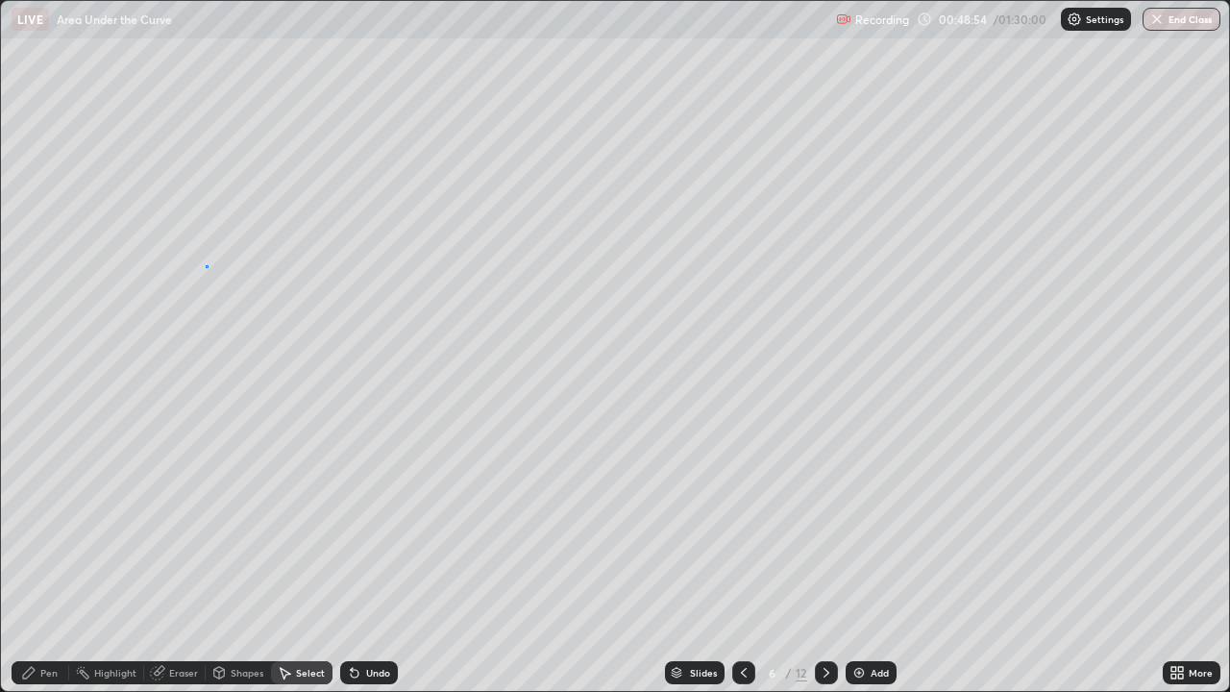
click at [208, 265] on div "0 ° Undo Copy Duplicate Duplicate to new slide Delete" at bounding box center [615, 346] width 1228 height 690
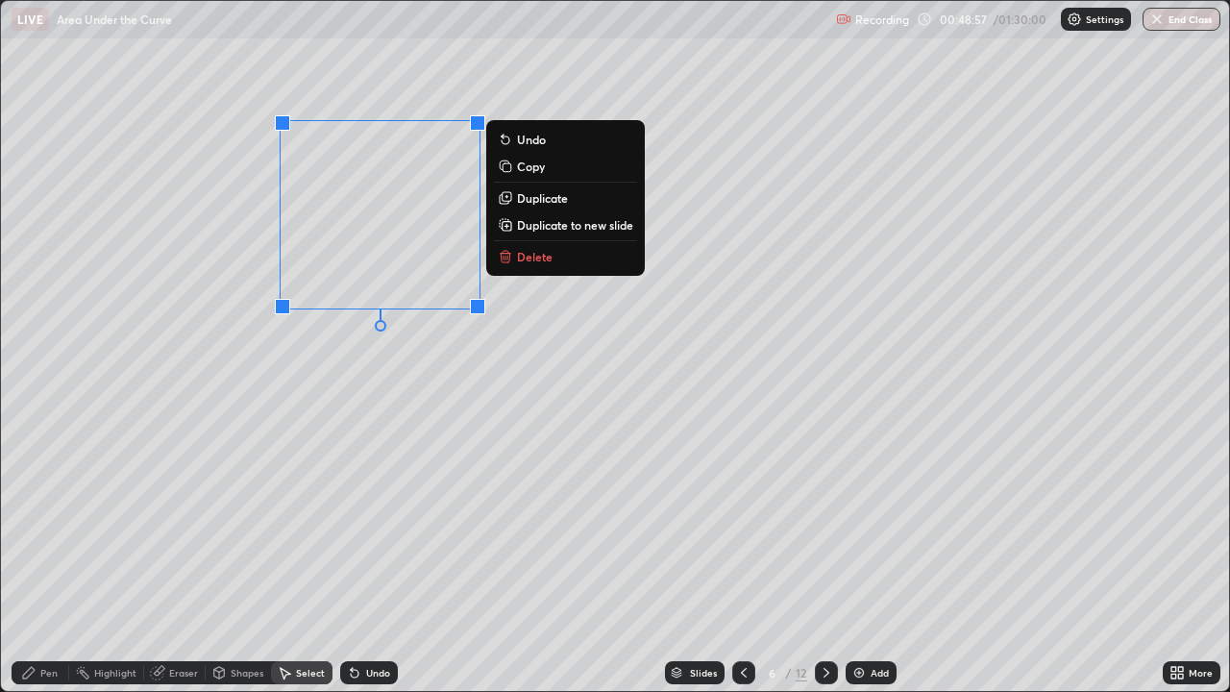
click at [228, 281] on div "0 ° Undo Copy Duplicate Duplicate to new slide Delete" at bounding box center [615, 346] width 1228 height 690
click at [357, 397] on div "0 ° Undo Copy Duplicate Duplicate to new slide Delete" at bounding box center [615, 346] width 1228 height 690
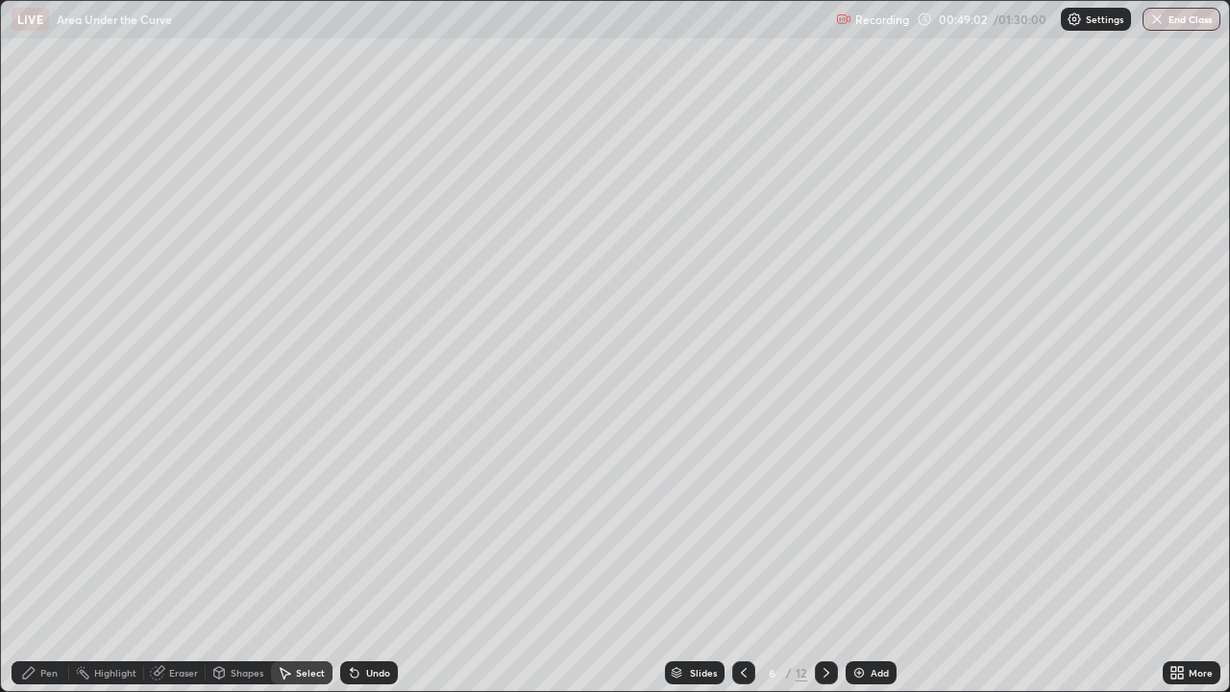
click at [55, 561] on div "Pen" at bounding box center [48, 673] width 17 height 10
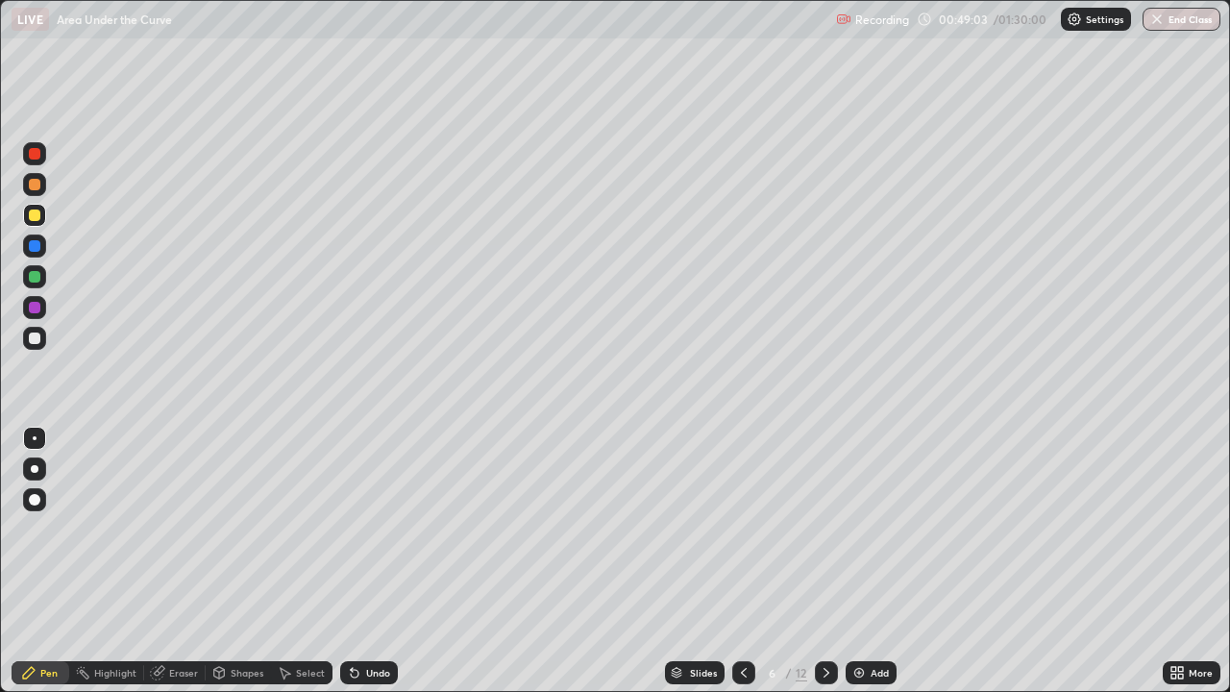
click at [36, 226] on div at bounding box center [34, 215] width 23 height 23
click at [37, 338] on div at bounding box center [35, 338] width 12 height 12
click at [35, 278] on div at bounding box center [35, 277] width 12 height 12
click at [34, 236] on div at bounding box center [34, 245] width 23 height 23
click at [36, 191] on div at bounding box center [34, 184] width 23 height 23
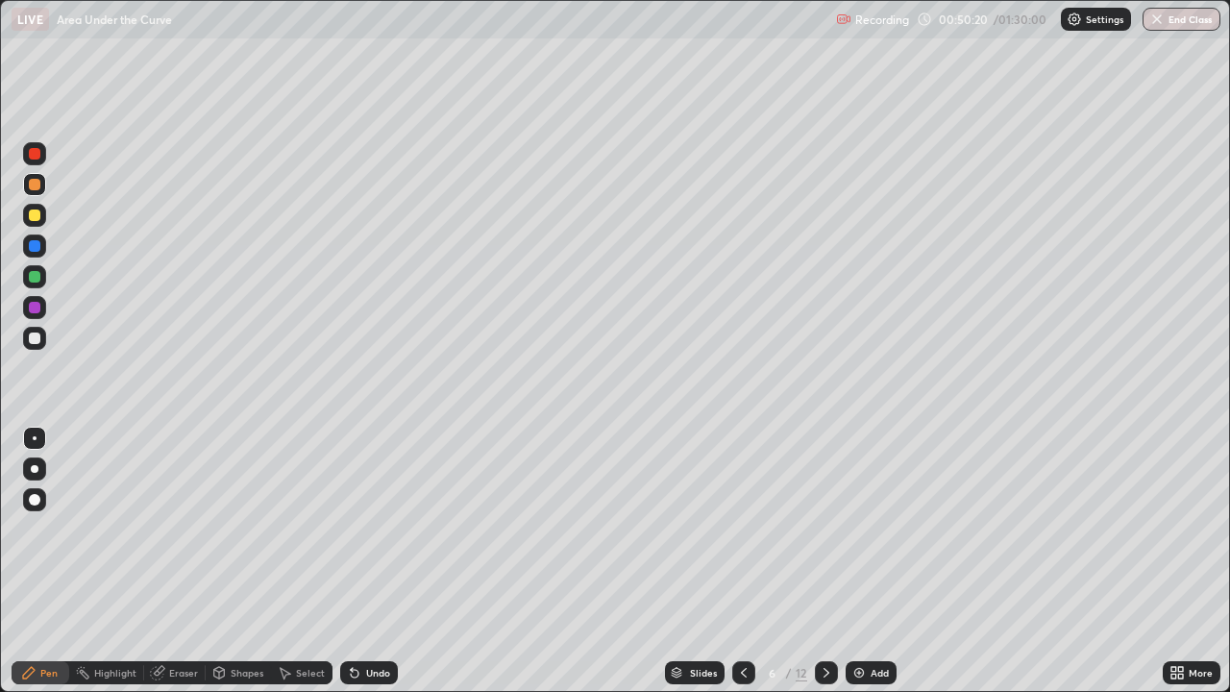
click at [745, 561] on icon at bounding box center [743, 672] width 15 height 15
click at [32, 271] on div at bounding box center [35, 277] width 12 height 12
click at [42, 219] on div at bounding box center [34, 215] width 23 height 23
click at [36, 185] on div at bounding box center [35, 185] width 12 height 12
click at [35, 247] on div at bounding box center [35, 246] width 12 height 12
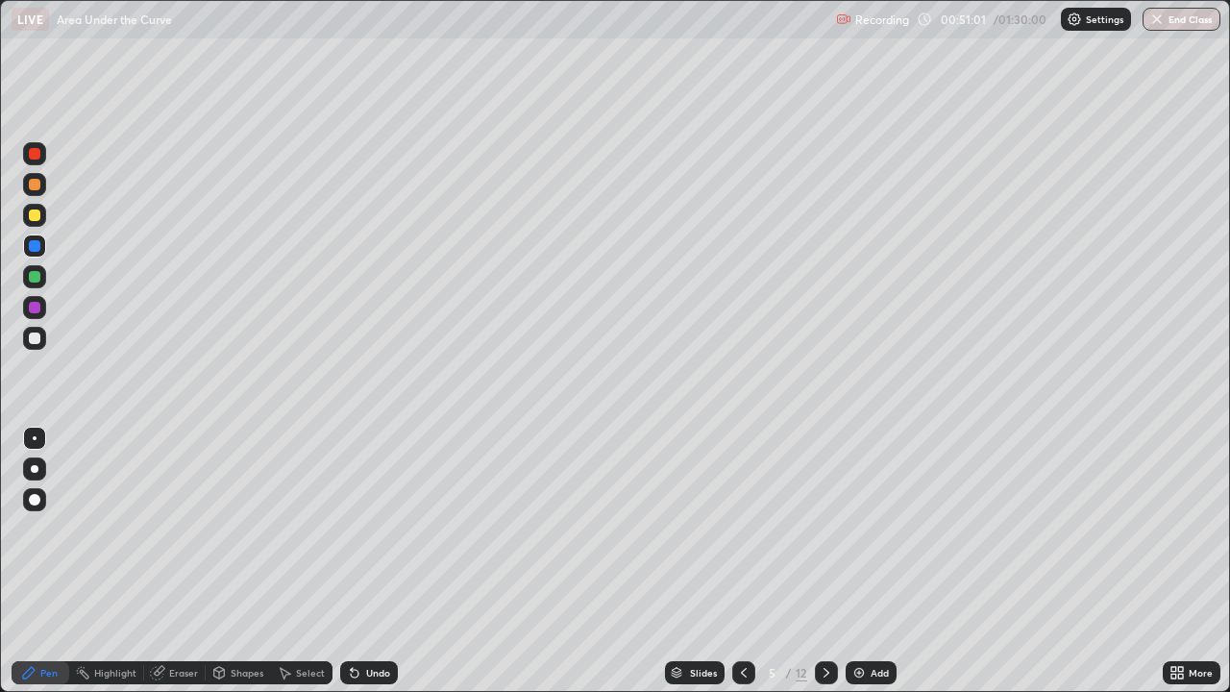
click at [377, 561] on div "Undo" at bounding box center [369, 672] width 58 height 23
click at [38, 186] on div at bounding box center [35, 185] width 12 height 12
click at [37, 281] on div at bounding box center [35, 277] width 12 height 12
click at [742, 561] on icon at bounding box center [743, 672] width 15 height 15
click at [825, 561] on icon at bounding box center [826, 673] width 6 height 10
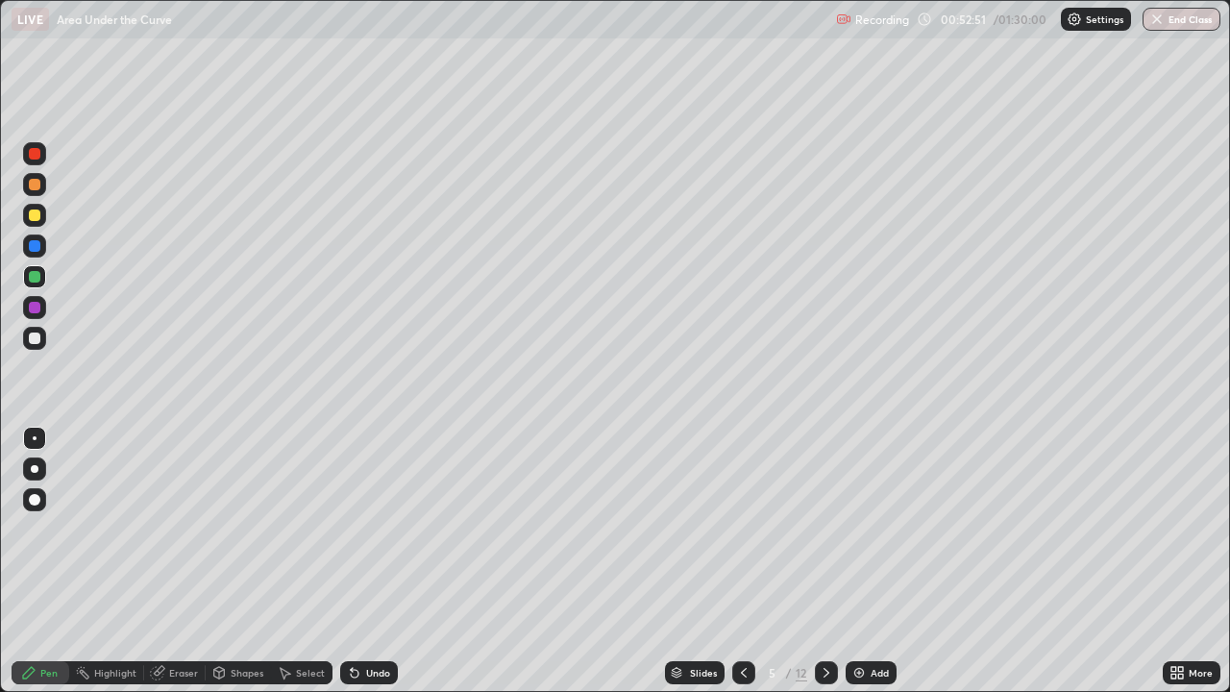
click at [363, 561] on div "Undo" at bounding box center [369, 672] width 58 height 23
click at [38, 218] on div at bounding box center [35, 215] width 12 height 12
click at [310, 561] on div "Select" at bounding box center [310, 673] width 29 height 10
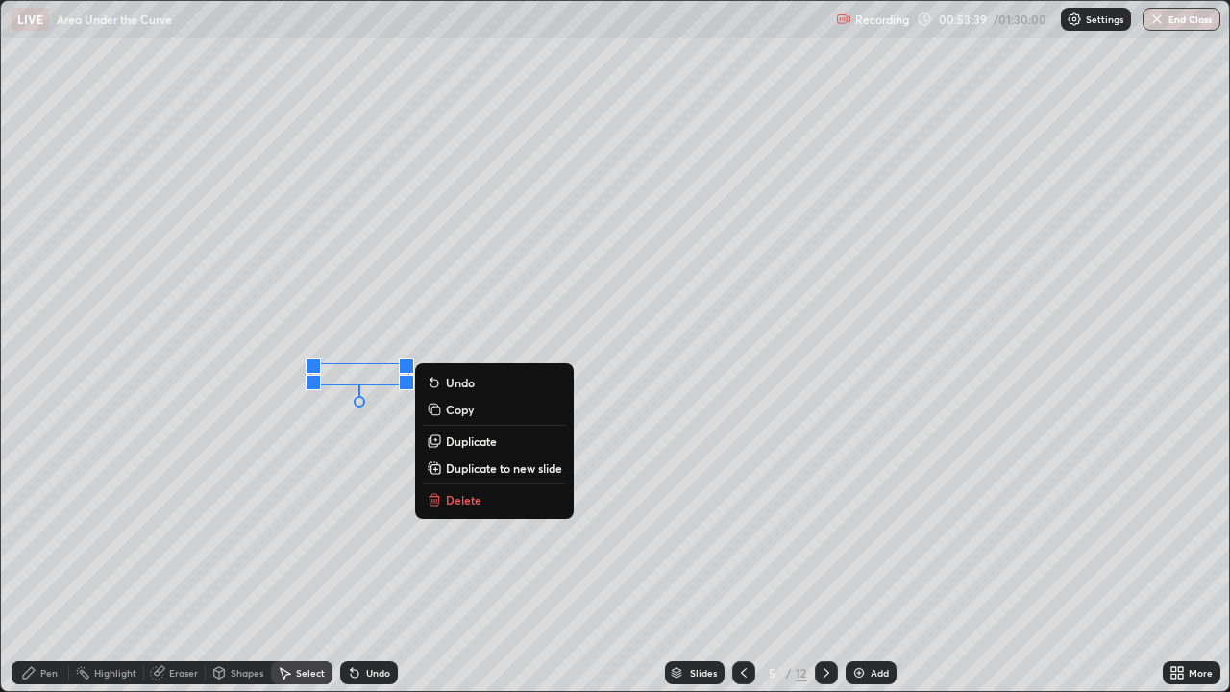
click at [54, 561] on div "Pen" at bounding box center [48, 673] width 17 height 10
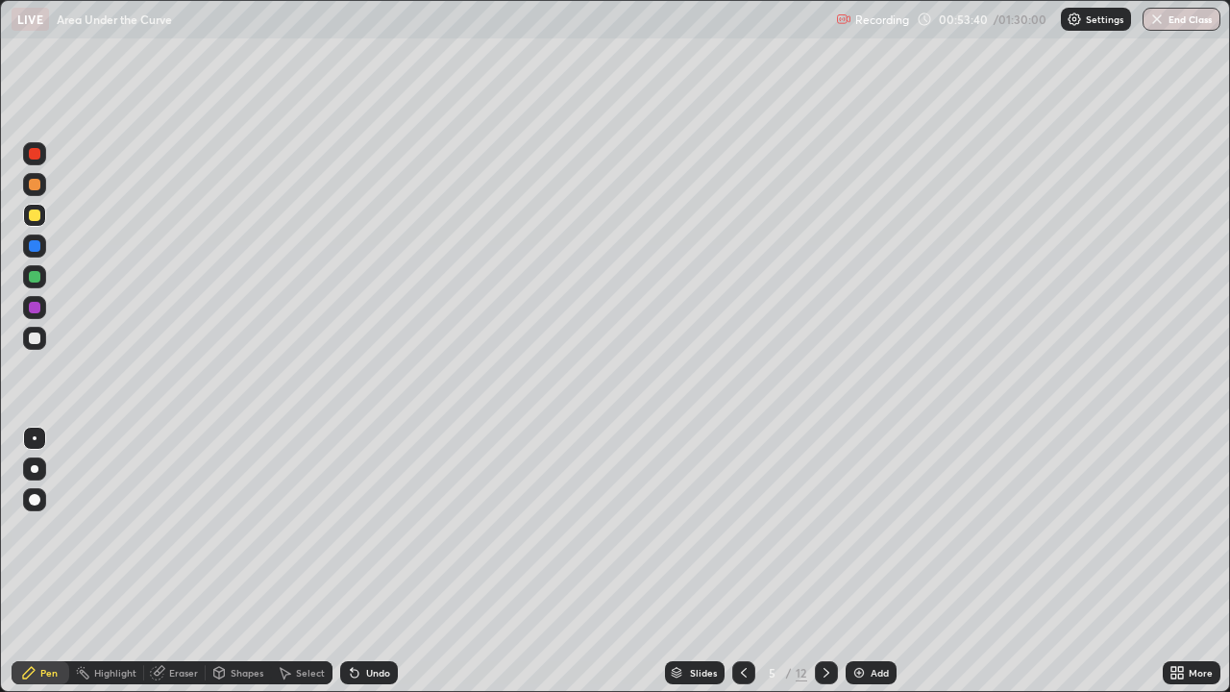
click at [34, 340] on div at bounding box center [35, 338] width 12 height 12
click at [35, 185] on div at bounding box center [35, 185] width 12 height 12
click at [35, 342] on div at bounding box center [35, 338] width 12 height 12
click at [824, 561] on icon at bounding box center [826, 673] width 6 height 10
click at [822, 561] on icon at bounding box center [826, 672] width 15 height 15
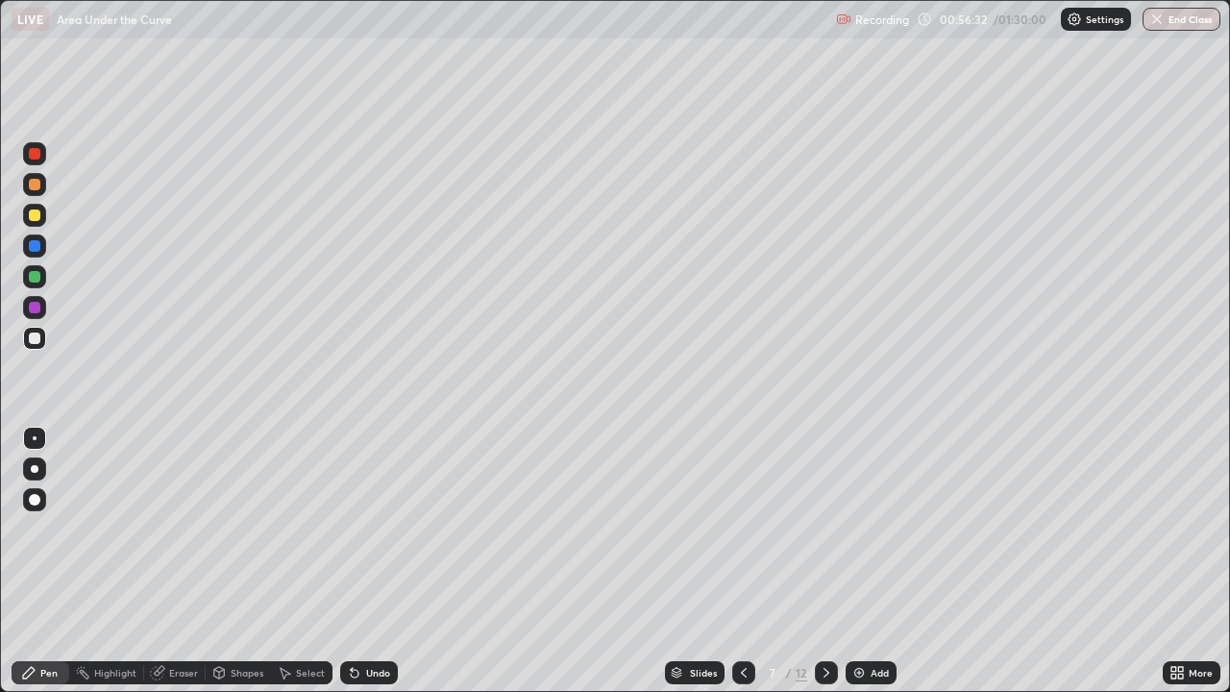
click at [37, 338] on div at bounding box center [35, 338] width 12 height 12
click at [382, 561] on div "Undo" at bounding box center [378, 673] width 24 height 10
click at [41, 223] on div at bounding box center [34, 215] width 23 height 23
click at [38, 336] on div at bounding box center [35, 338] width 12 height 12
click at [37, 280] on div at bounding box center [35, 277] width 12 height 12
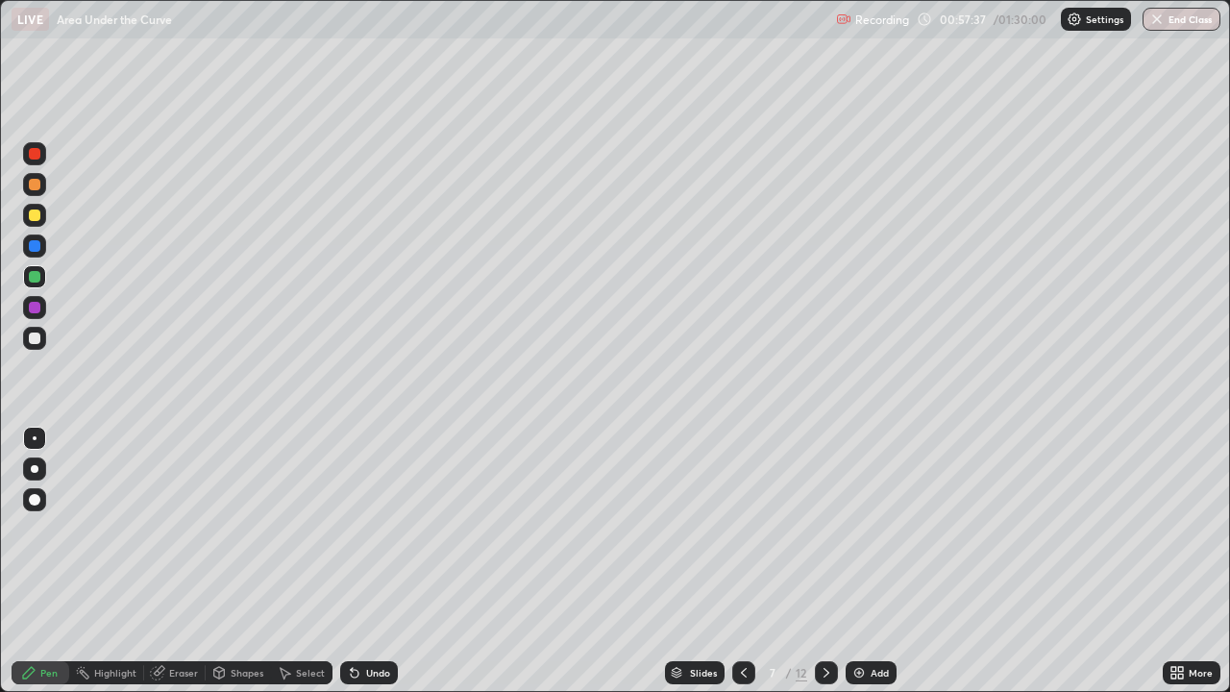
click at [39, 343] on div at bounding box center [34, 338] width 23 height 23
click at [38, 211] on div at bounding box center [35, 215] width 12 height 12
click at [39, 186] on div at bounding box center [35, 185] width 12 height 12
click at [372, 561] on div "Undo" at bounding box center [378, 673] width 24 height 10
click at [36, 216] on div at bounding box center [35, 215] width 12 height 12
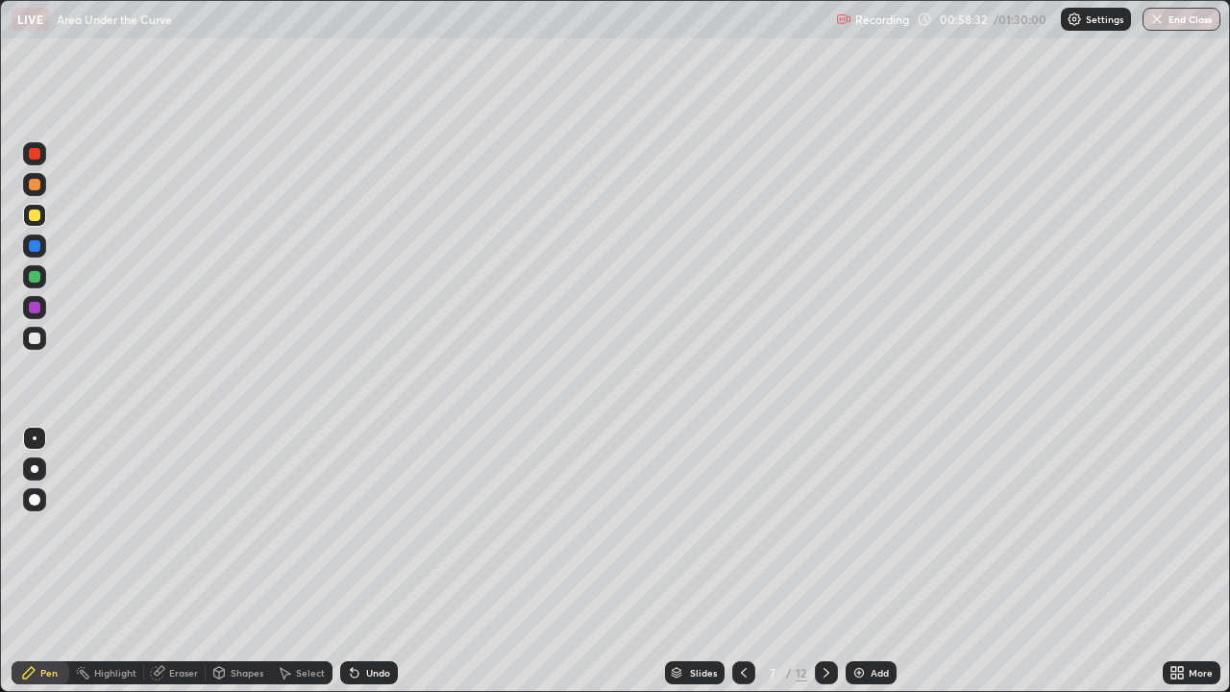
click at [371, 561] on div "Undo" at bounding box center [369, 672] width 58 height 23
click at [36, 335] on div at bounding box center [35, 338] width 12 height 12
click at [375, 561] on div "Undo" at bounding box center [369, 672] width 58 height 23
click at [35, 339] on div at bounding box center [35, 338] width 12 height 12
click at [35, 346] on div at bounding box center [34, 338] width 23 height 23
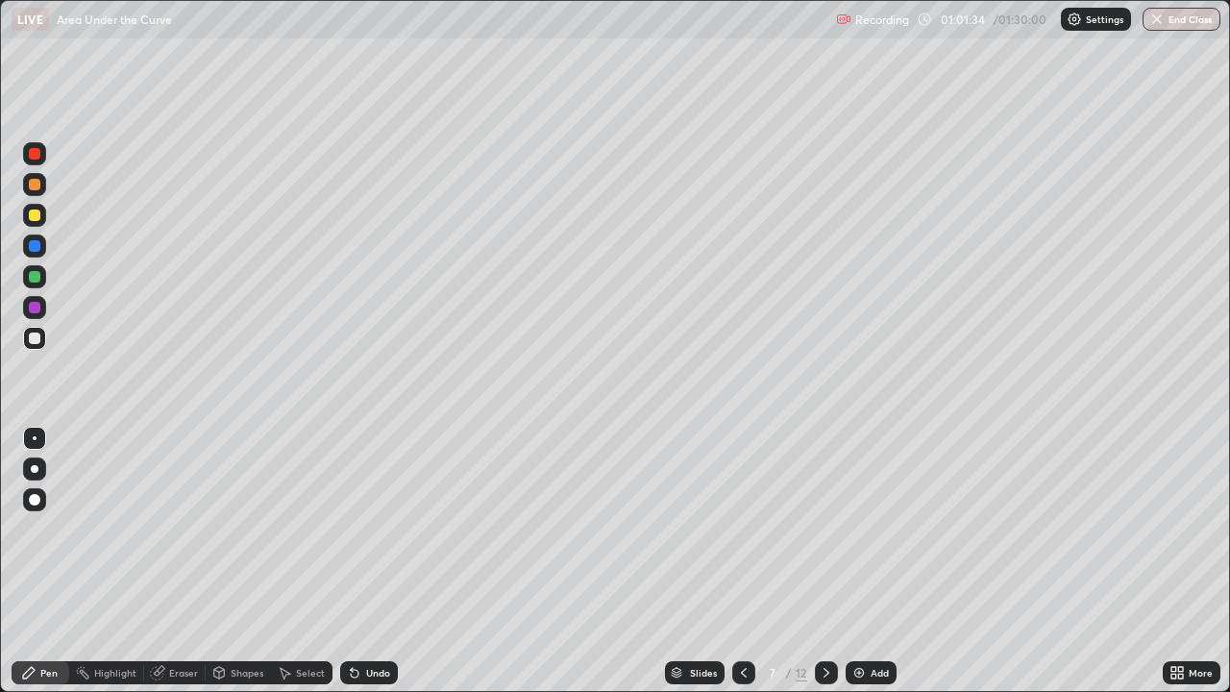
click at [823, 561] on icon at bounding box center [826, 673] width 6 height 10
click at [371, 561] on div "Undo" at bounding box center [378, 673] width 24 height 10
click at [385, 561] on div "Undo" at bounding box center [378, 673] width 24 height 10
click at [36, 215] on div at bounding box center [35, 215] width 12 height 12
click at [367, 561] on div "Undo" at bounding box center [378, 673] width 24 height 10
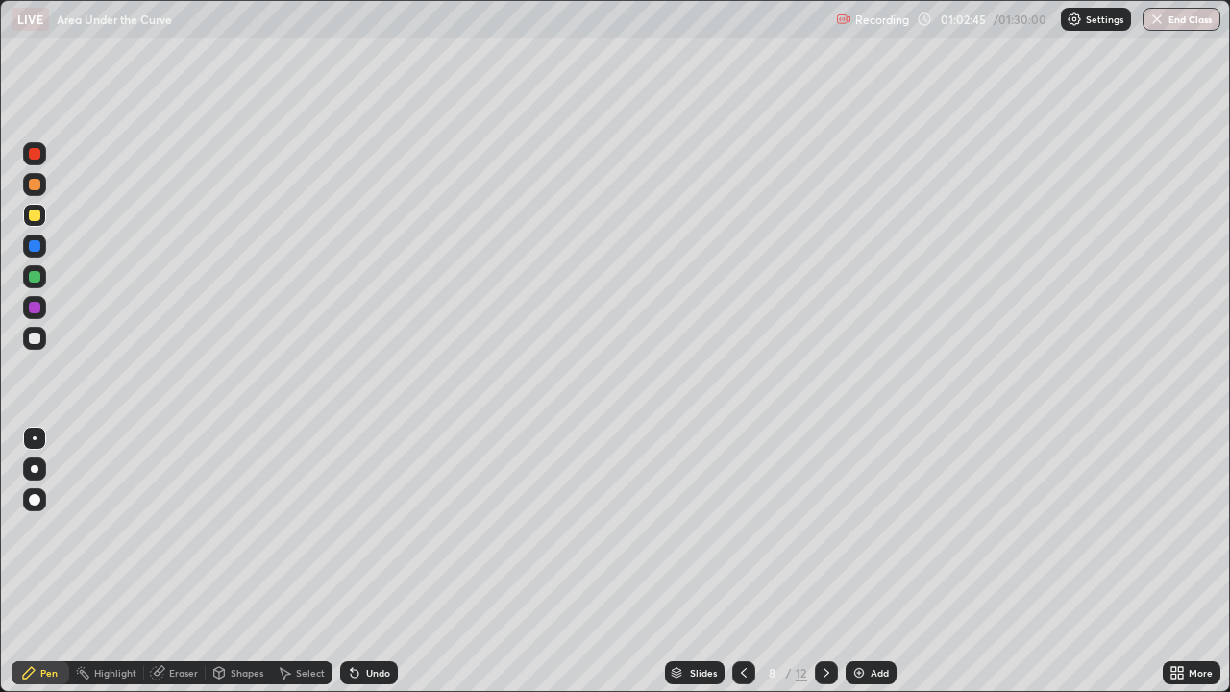
click at [366, 561] on div "Undo" at bounding box center [369, 672] width 58 height 23
click at [390, 561] on div "Undo" at bounding box center [369, 672] width 58 height 23
click at [44, 185] on div at bounding box center [34, 184] width 23 height 23
click at [36, 215] on div at bounding box center [35, 215] width 12 height 12
click at [311, 561] on div "Select" at bounding box center [310, 673] width 29 height 10
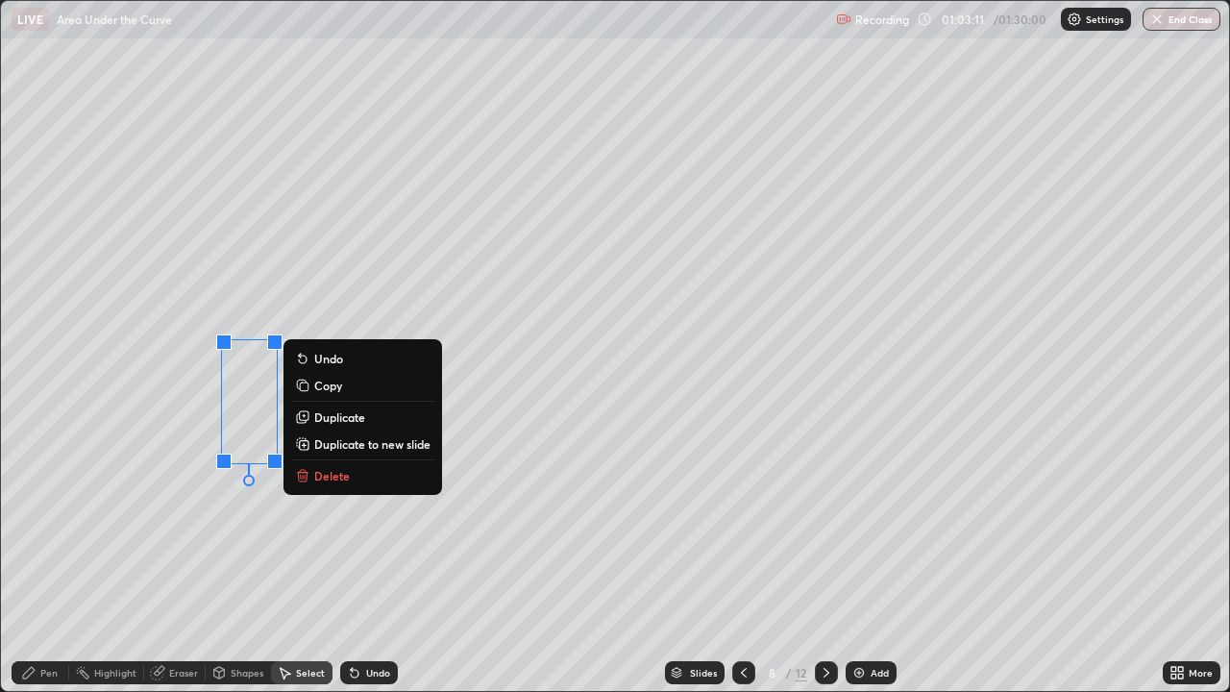
click at [339, 418] on p "Duplicate" at bounding box center [339, 416] width 51 height 15
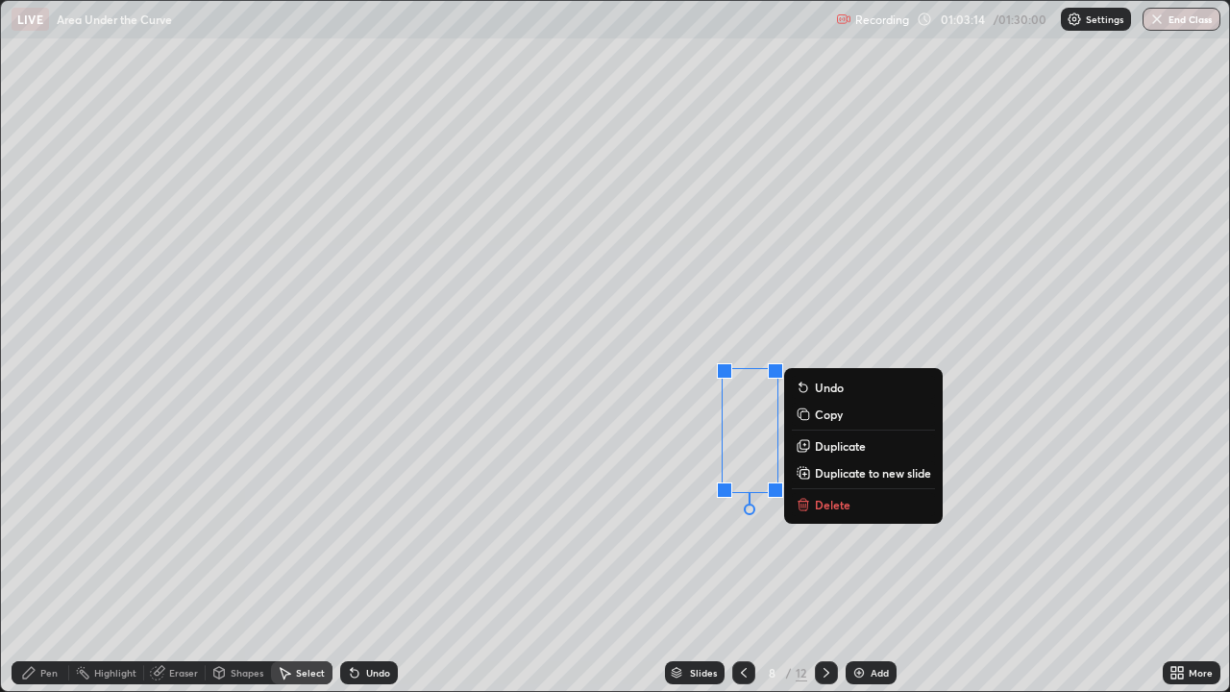
click at [49, 561] on div "Pen" at bounding box center [48, 673] width 17 height 10
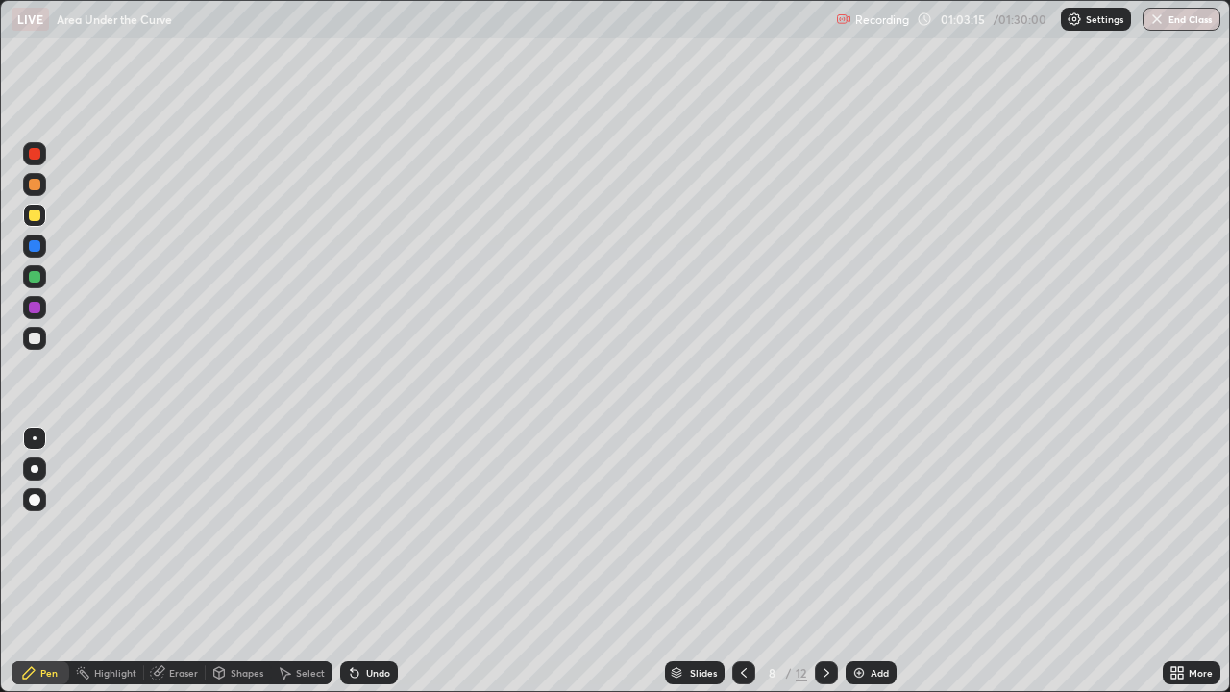
click at [37, 187] on div at bounding box center [35, 185] width 12 height 12
click at [36, 216] on div at bounding box center [35, 215] width 12 height 12
click at [362, 561] on div "Undo" at bounding box center [369, 672] width 58 height 23
click at [743, 561] on icon at bounding box center [743, 672] width 15 height 15
click at [826, 561] on icon at bounding box center [826, 672] width 15 height 15
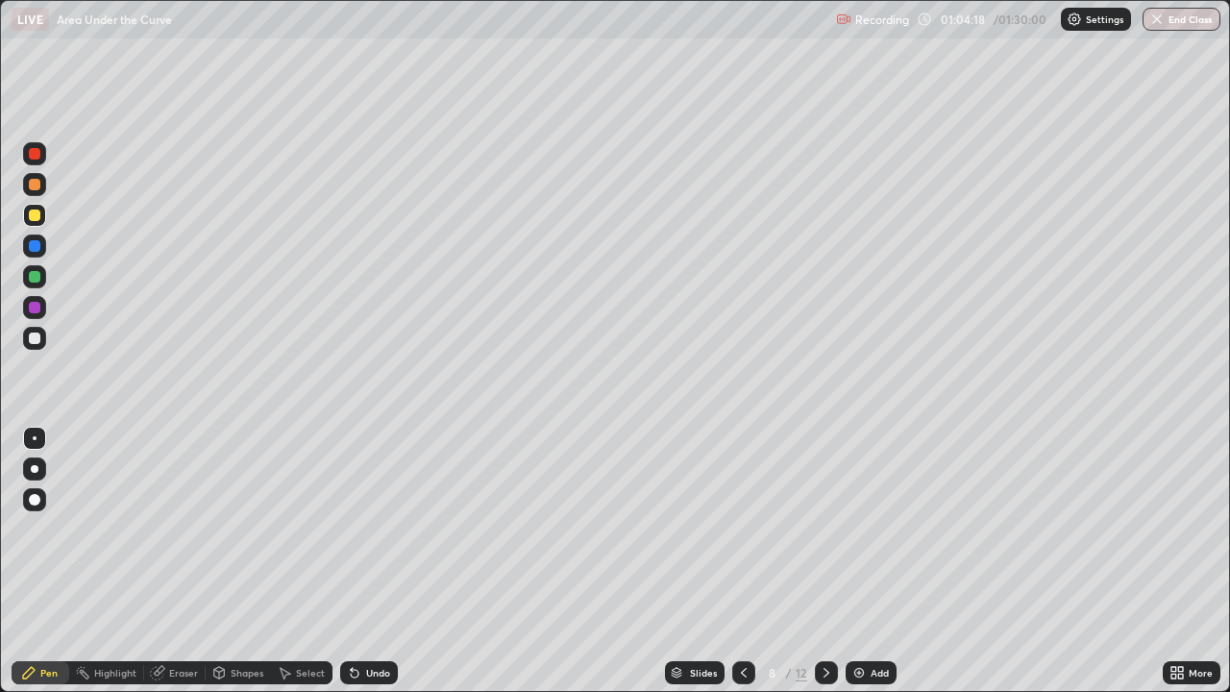
click at [34, 192] on div at bounding box center [34, 184] width 23 height 23
click at [368, 561] on div "Undo" at bounding box center [378, 673] width 24 height 10
click at [38, 187] on div at bounding box center [35, 185] width 12 height 12
click at [37, 216] on div at bounding box center [35, 215] width 12 height 12
click at [744, 561] on icon at bounding box center [743, 672] width 15 height 15
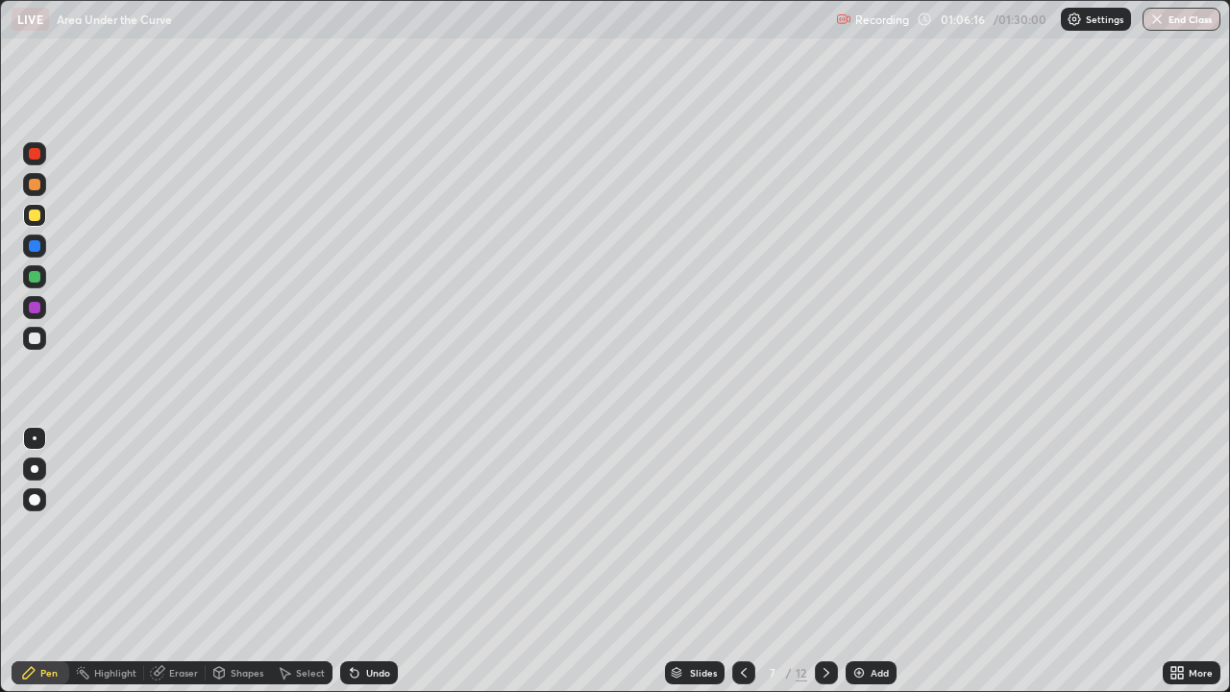
click at [39, 272] on div at bounding box center [34, 276] width 23 height 23
click at [824, 561] on icon at bounding box center [826, 672] width 15 height 15
click at [38, 349] on div at bounding box center [34, 338] width 23 height 23
click at [824, 561] on icon at bounding box center [826, 672] width 15 height 15
click at [379, 561] on div "Undo" at bounding box center [378, 673] width 24 height 10
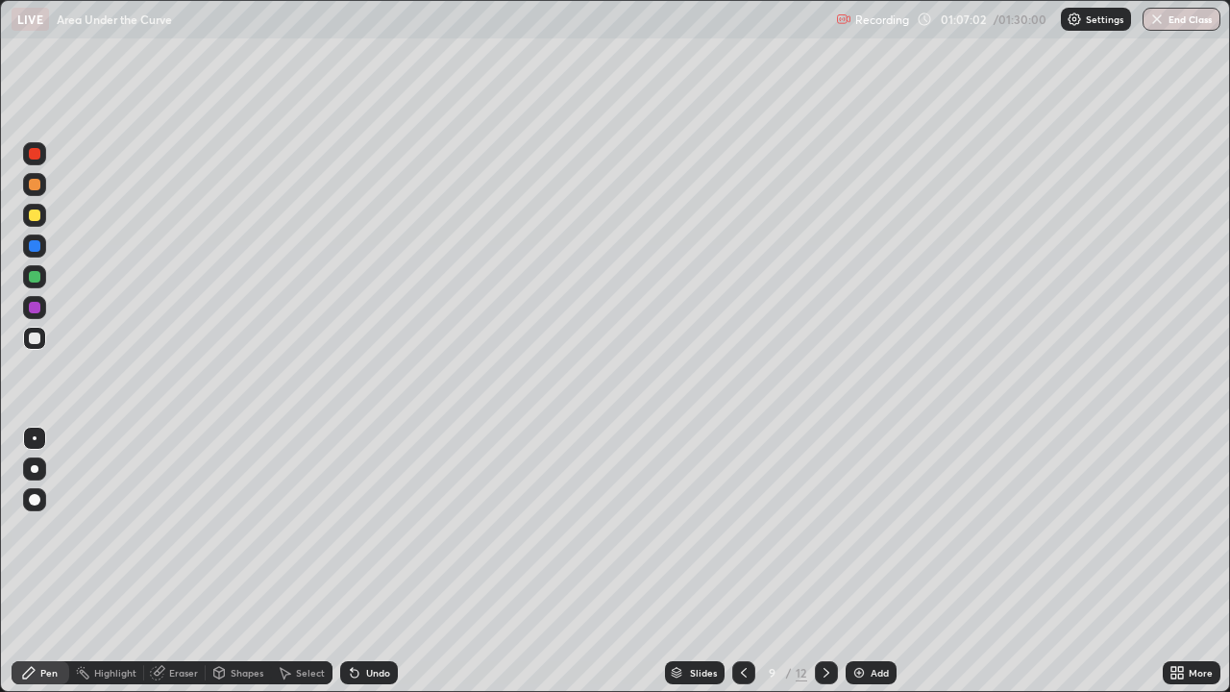
click at [382, 561] on div "Undo" at bounding box center [378, 673] width 24 height 10
click at [382, 561] on div "Undo" at bounding box center [369, 672] width 58 height 23
click at [36, 215] on div at bounding box center [35, 215] width 12 height 12
click at [35, 216] on div at bounding box center [35, 215] width 12 height 12
click at [37, 338] on div at bounding box center [35, 338] width 12 height 12
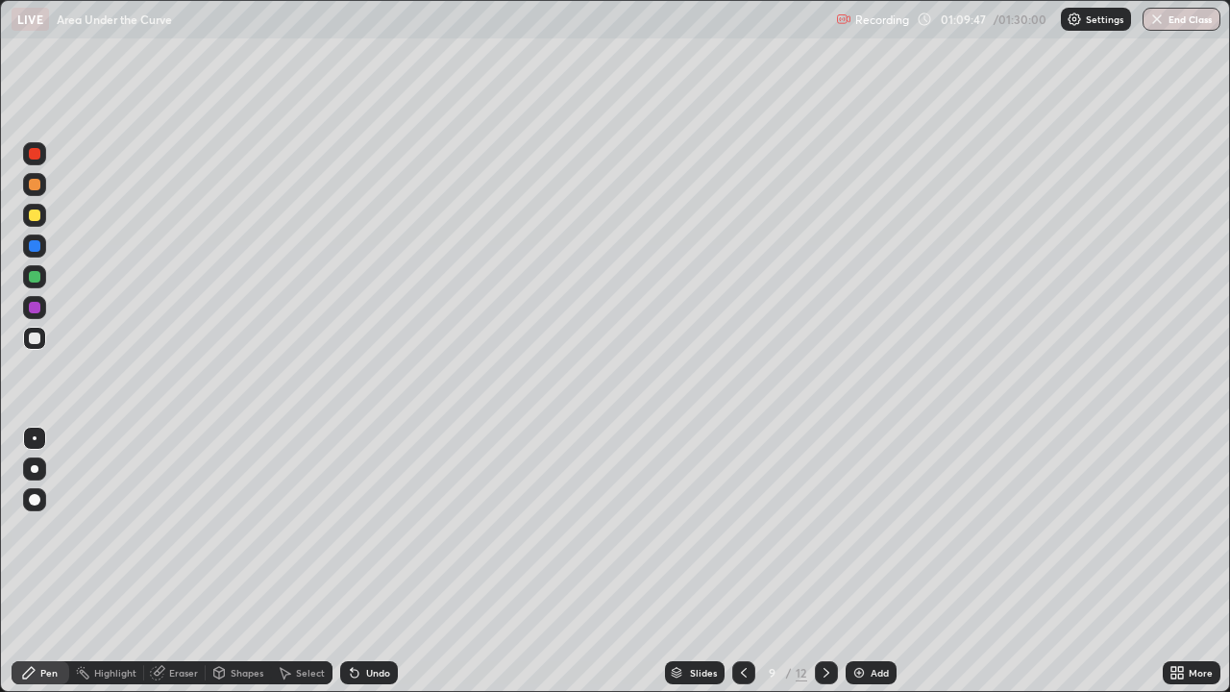
click at [824, 561] on icon at bounding box center [826, 672] width 15 height 15
click at [742, 561] on icon at bounding box center [743, 672] width 15 height 15
click at [823, 561] on icon at bounding box center [826, 672] width 15 height 15
click at [361, 561] on div "Undo" at bounding box center [369, 672] width 58 height 23
click at [39, 218] on div at bounding box center [35, 215] width 12 height 12
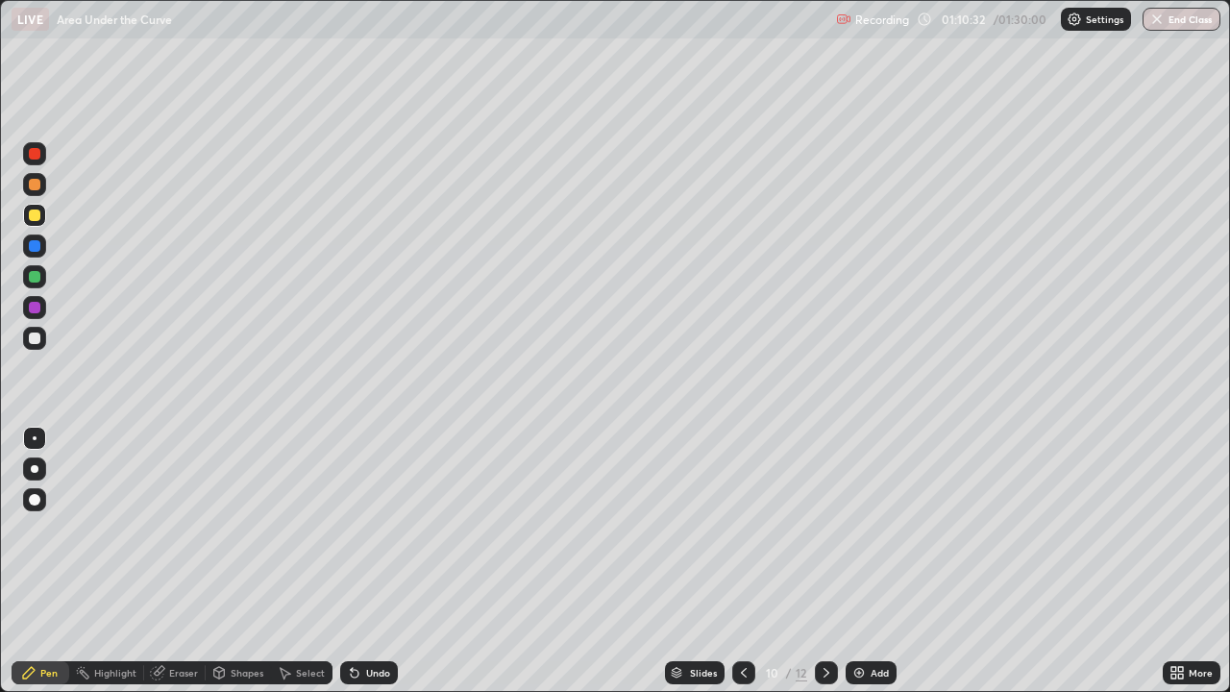
click at [39, 185] on div at bounding box center [35, 185] width 12 height 12
click at [37, 340] on div at bounding box center [35, 338] width 12 height 12
click at [45, 215] on div at bounding box center [34, 215] width 23 height 23
click at [37, 337] on div at bounding box center [35, 338] width 12 height 12
click at [37, 276] on div at bounding box center [35, 277] width 12 height 12
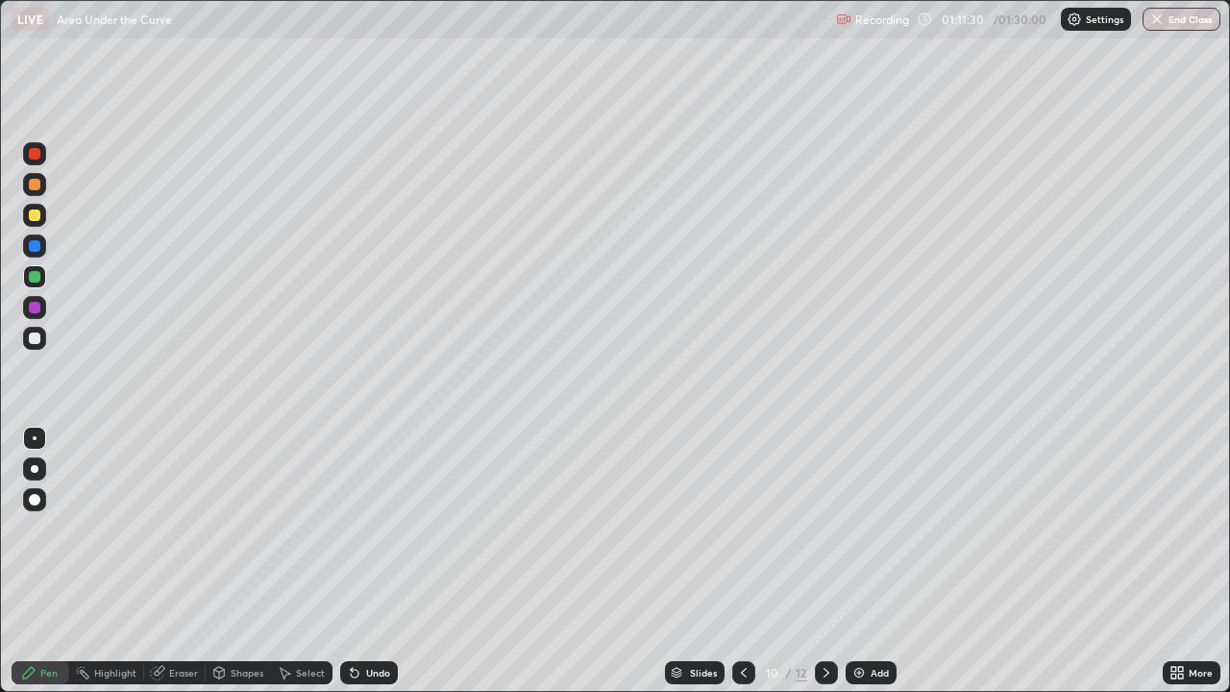
click at [37, 338] on div at bounding box center [35, 338] width 12 height 12
click at [37, 266] on div at bounding box center [34, 276] width 23 height 23
click at [36, 216] on div at bounding box center [35, 215] width 12 height 12
click at [35, 185] on div at bounding box center [35, 185] width 12 height 12
click at [732, 561] on div at bounding box center [743, 672] width 23 height 38
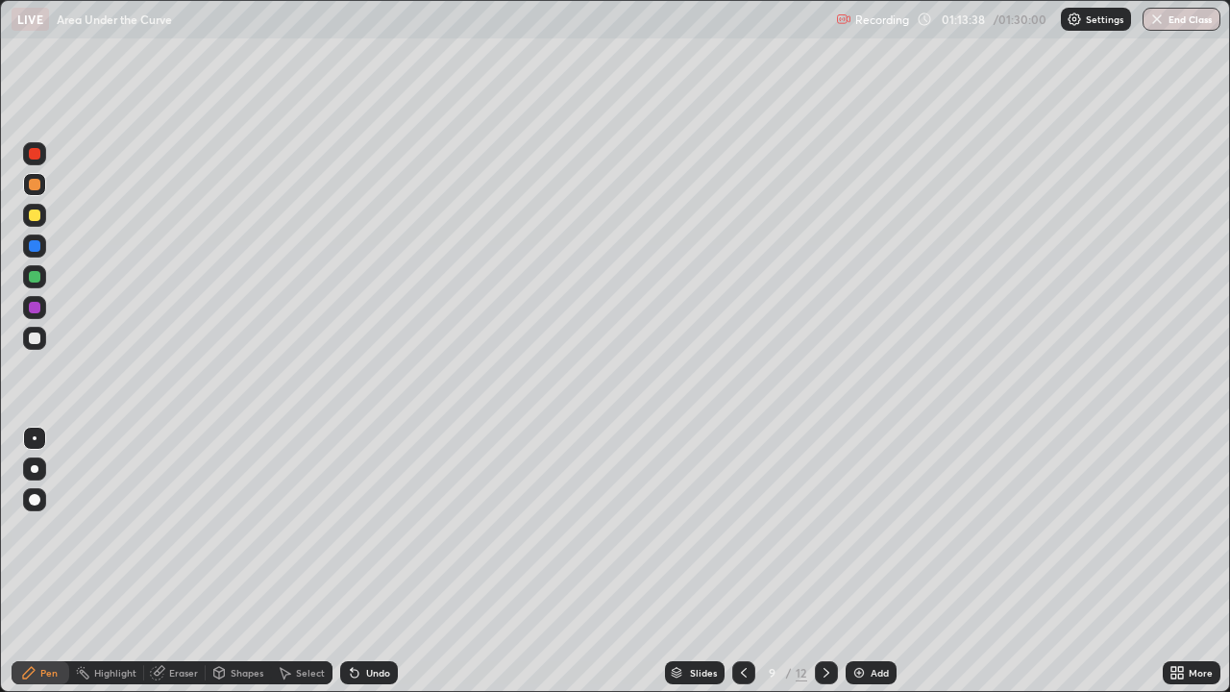
click at [824, 561] on icon at bounding box center [826, 672] width 15 height 15
click at [187, 561] on div "Eraser" at bounding box center [183, 673] width 29 height 10
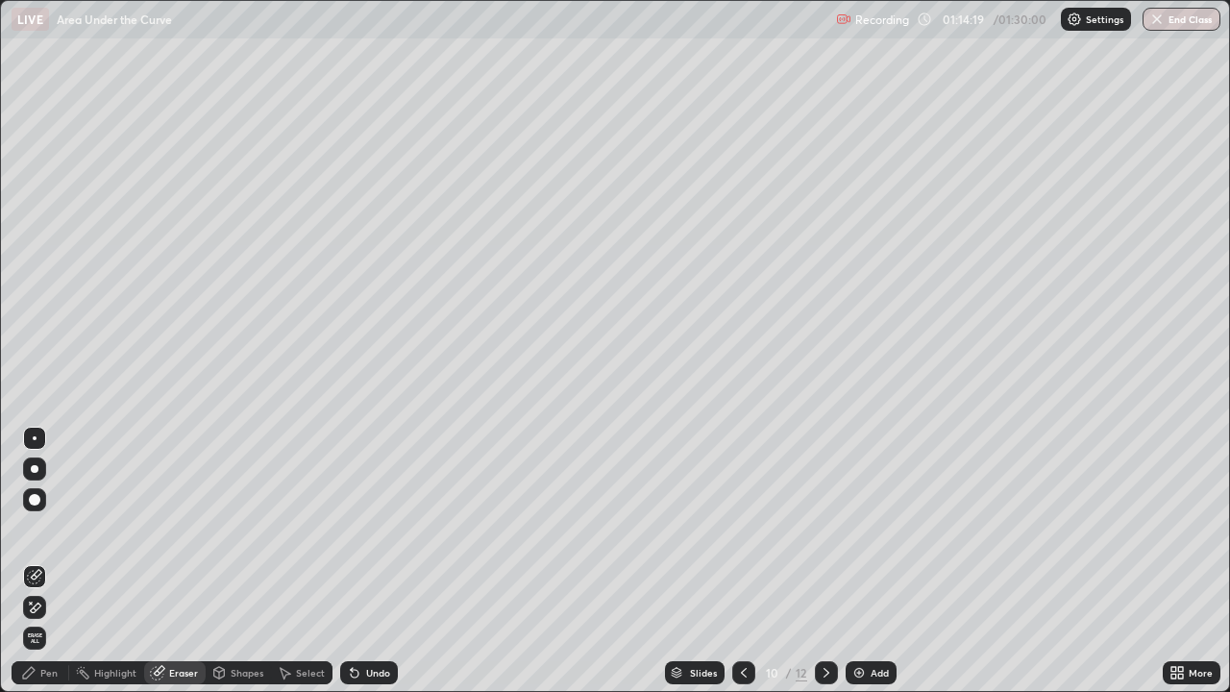
click at [53, 561] on div "Pen" at bounding box center [41, 672] width 58 height 23
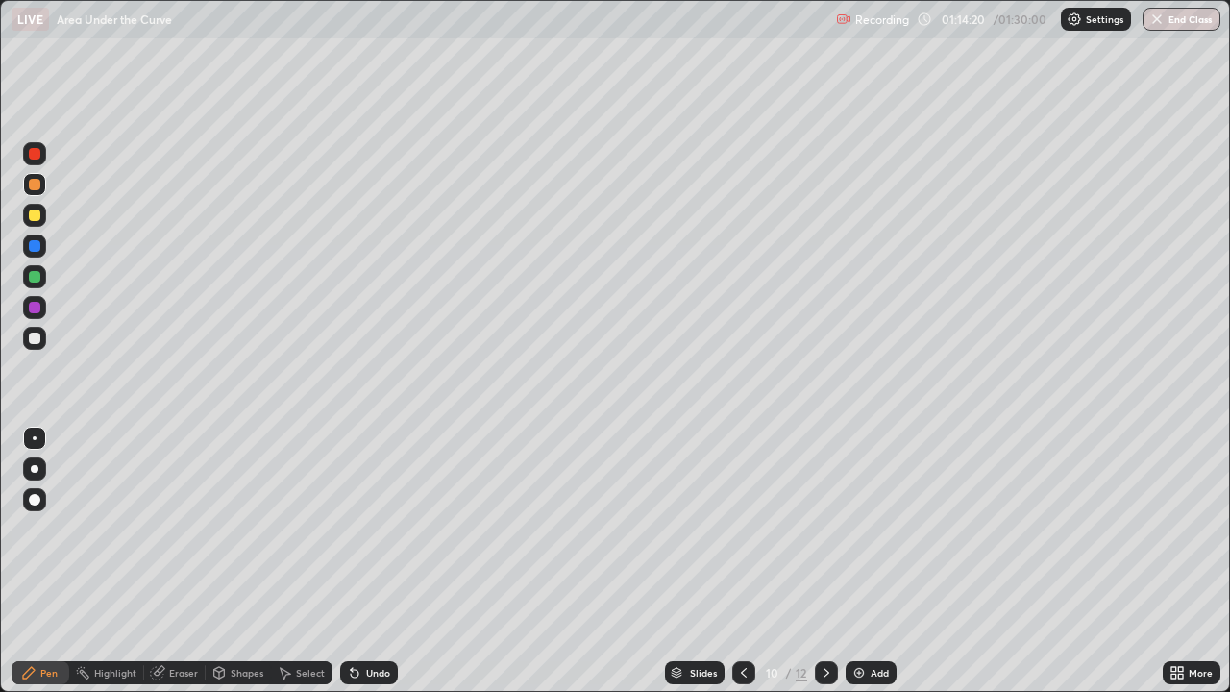
click at [44, 279] on div at bounding box center [34, 276] width 23 height 23
click at [38, 154] on div at bounding box center [35, 154] width 12 height 12
click at [37, 245] on div at bounding box center [35, 246] width 12 height 12
click at [35, 339] on div at bounding box center [35, 338] width 12 height 12
click at [38, 341] on div at bounding box center [35, 338] width 12 height 12
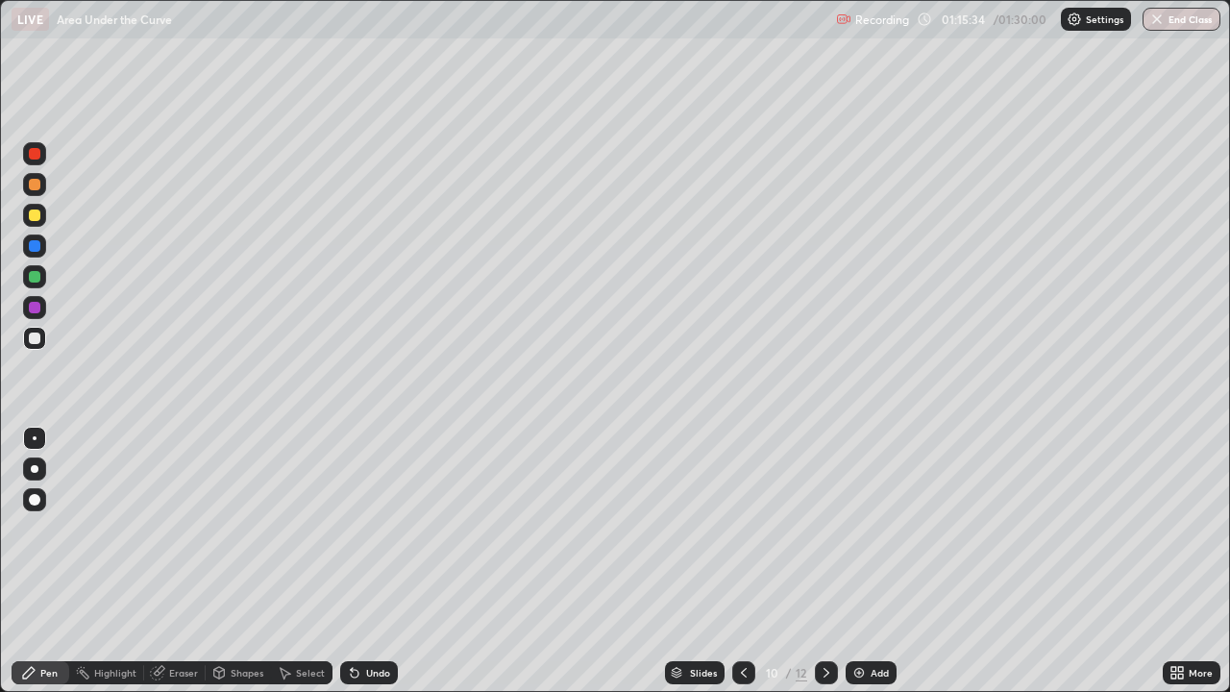
click at [824, 561] on icon at bounding box center [826, 673] width 6 height 10
click at [373, 561] on div "Undo" at bounding box center [378, 673] width 24 height 10
click at [36, 214] on div at bounding box center [35, 215] width 12 height 12
click at [32, 336] on div at bounding box center [35, 338] width 12 height 12
click at [382, 561] on div "Undo" at bounding box center [378, 673] width 24 height 10
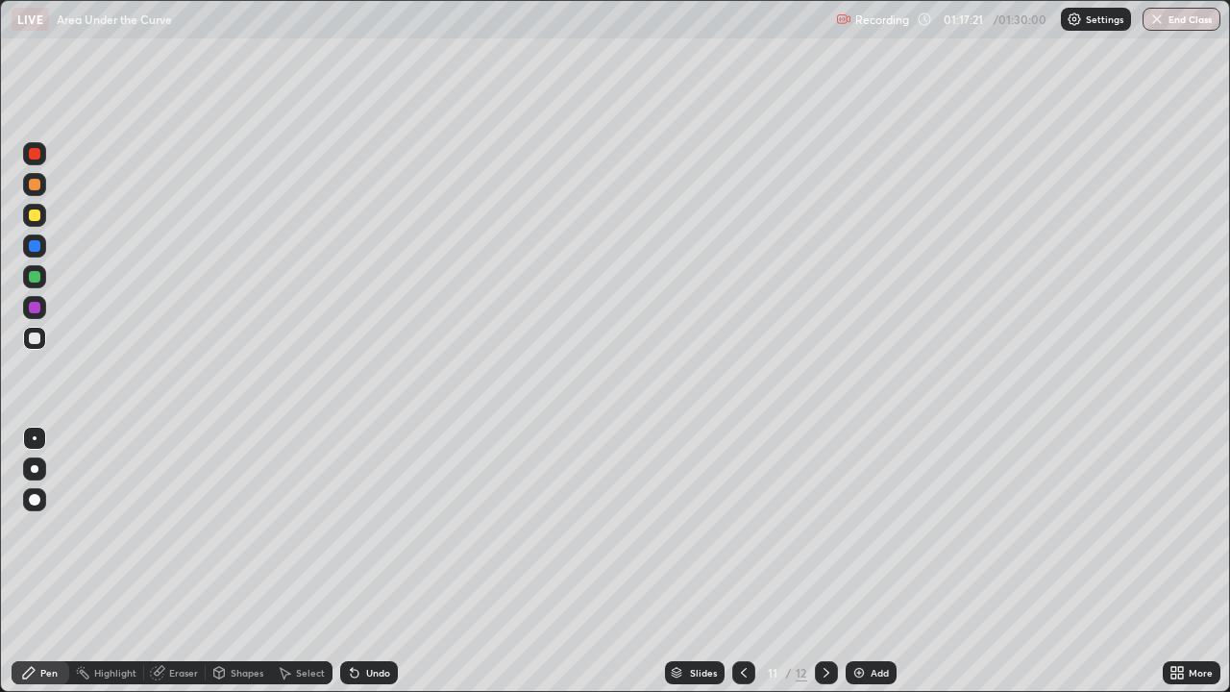
click at [37, 188] on div at bounding box center [35, 185] width 12 height 12
click at [33, 275] on div at bounding box center [35, 277] width 12 height 12
click at [190, 561] on div "Eraser" at bounding box center [183, 673] width 29 height 10
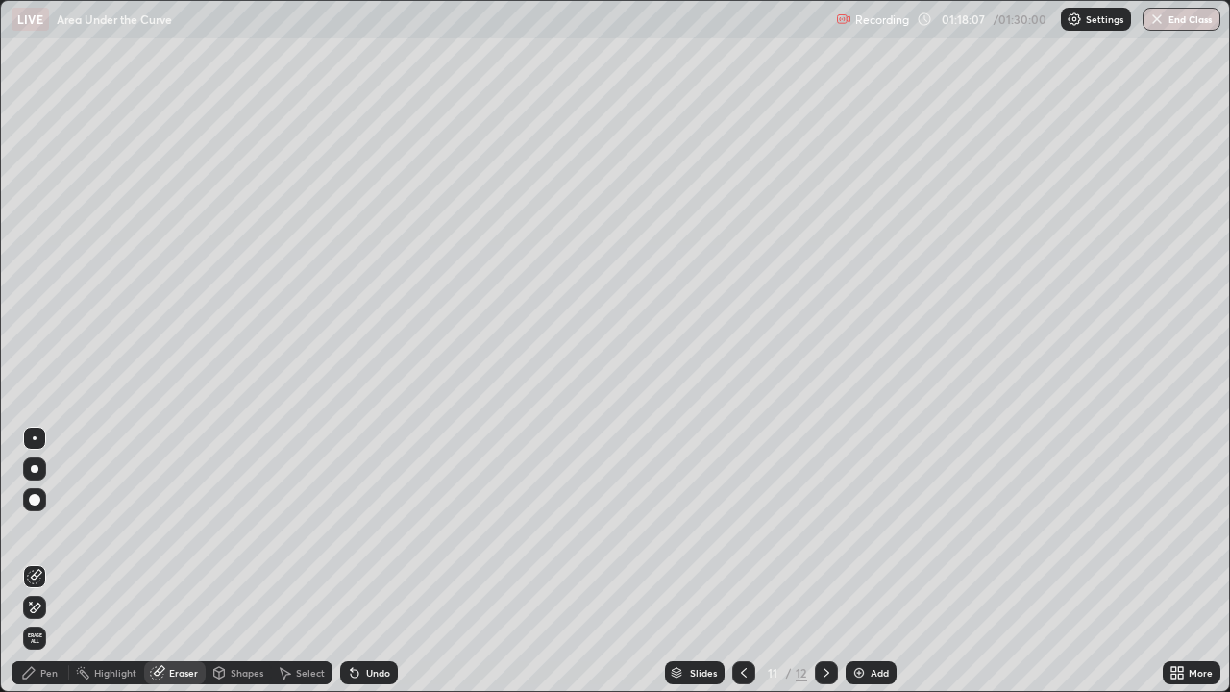
click at [54, 561] on div "Pen" at bounding box center [48, 673] width 17 height 10
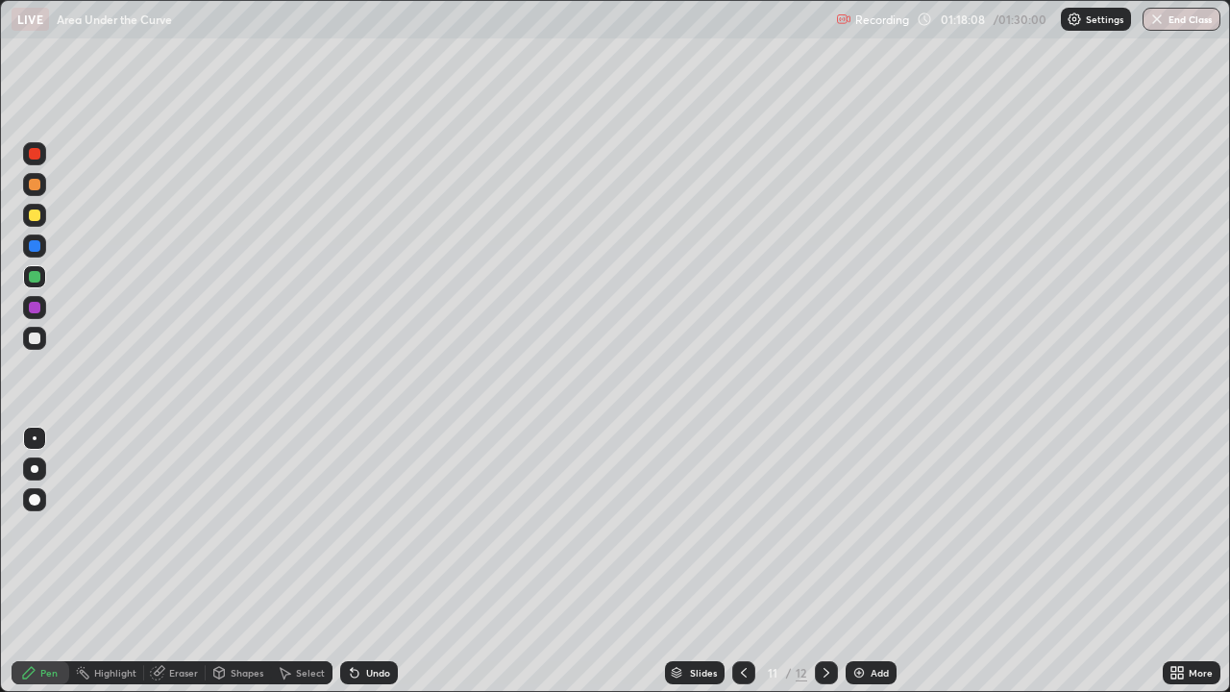
click at [39, 216] on div at bounding box center [35, 215] width 12 height 12
click at [362, 561] on div "Undo" at bounding box center [369, 672] width 58 height 23
click at [368, 561] on div "Undo" at bounding box center [378, 673] width 24 height 10
click at [372, 561] on div "Undo" at bounding box center [369, 672] width 58 height 23
click at [374, 561] on div "Undo" at bounding box center [369, 672] width 58 height 23
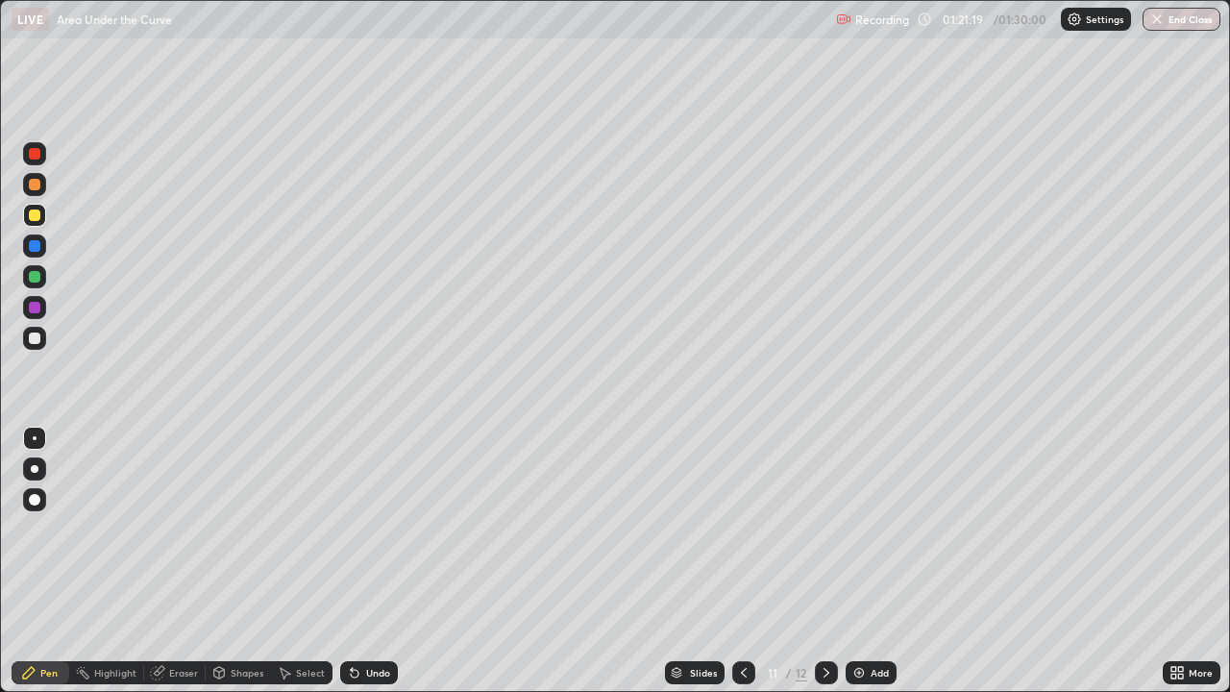
click at [825, 561] on icon at bounding box center [826, 673] width 6 height 10
click at [39, 337] on div at bounding box center [35, 338] width 12 height 12
click at [379, 561] on div "Undo" at bounding box center [378, 673] width 24 height 10
click at [380, 561] on div "Undo" at bounding box center [378, 673] width 24 height 10
click at [383, 561] on div "Undo" at bounding box center [378, 673] width 24 height 10
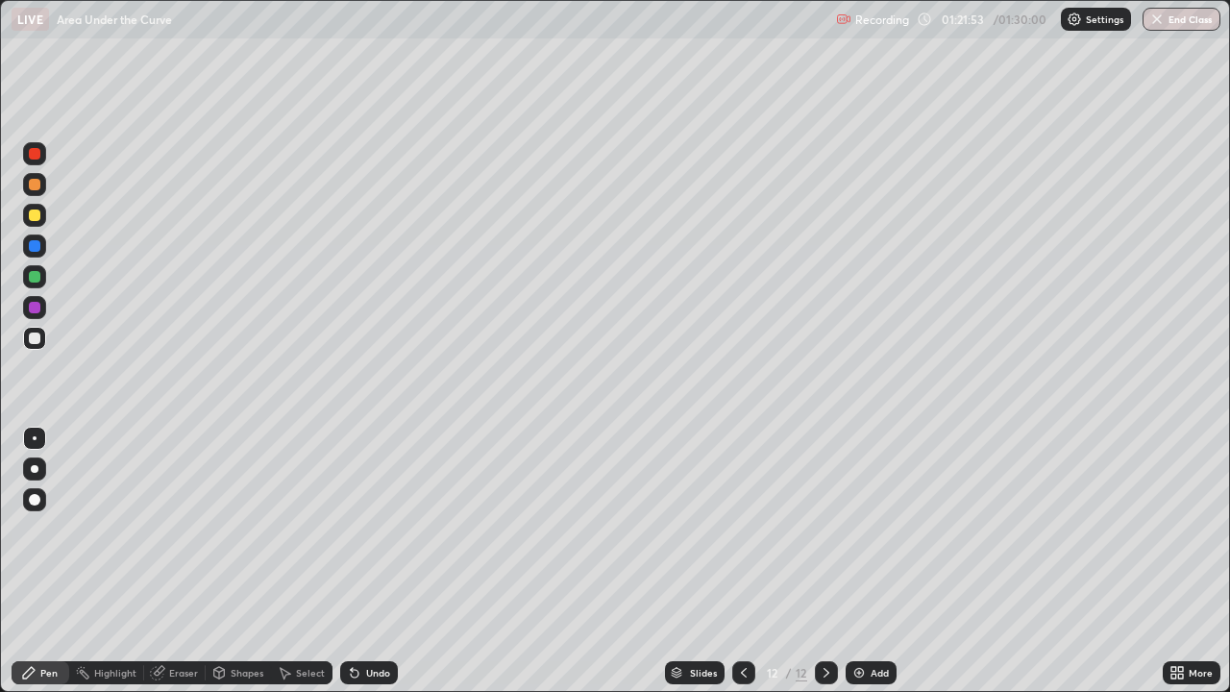
click at [391, 561] on div "Undo" at bounding box center [369, 672] width 58 height 23
click at [36, 284] on div at bounding box center [34, 276] width 23 height 23
click at [38, 338] on div at bounding box center [35, 338] width 12 height 12
click at [45, 215] on div at bounding box center [34, 215] width 23 height 23
click at [352, 561] on icon at bounding box center [355, 674] width 8 height 8
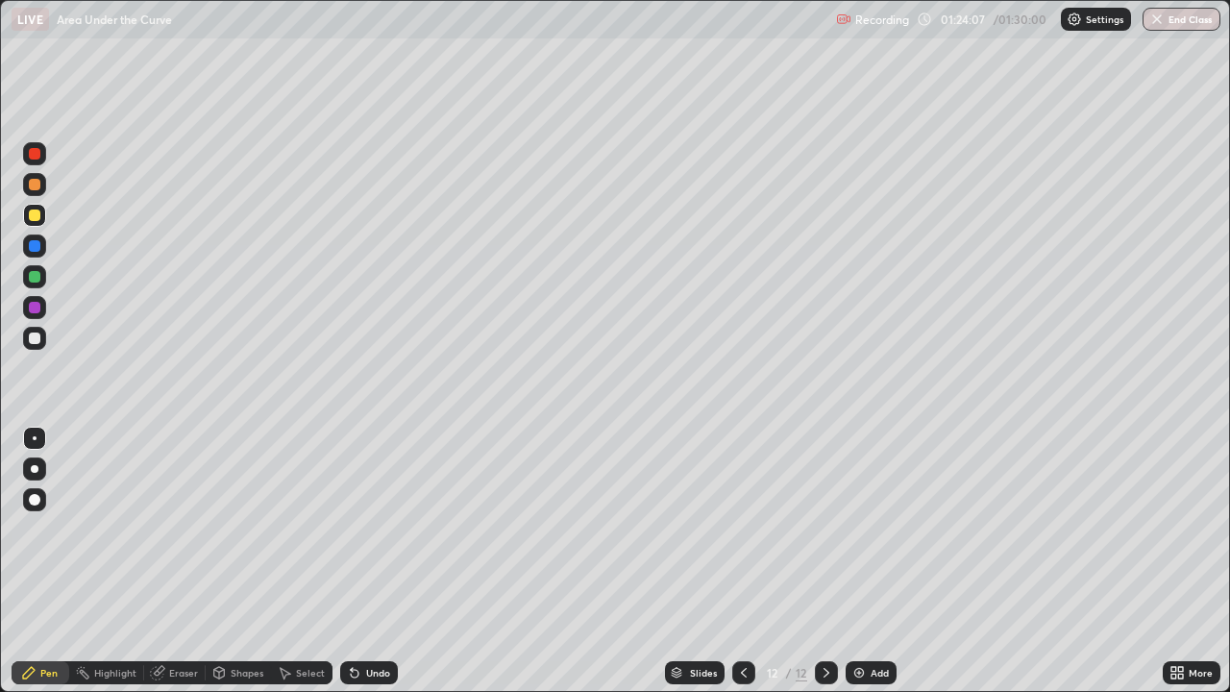
click at [372, 561] on div "Undo" at bounding box center [378, 673] width 24 height 10
click at [32, 278] on div at bounding box center [35, 277] width 12 height 12
click at [34, 247] on div at bounding box center [35, 246] width 12 height 12
click at [33, 216] on div at bounding box center [35, 215] width 12 height 12
click at [365, 561] on div "Undo" at bounding box center [369, 672] width 58 height 23
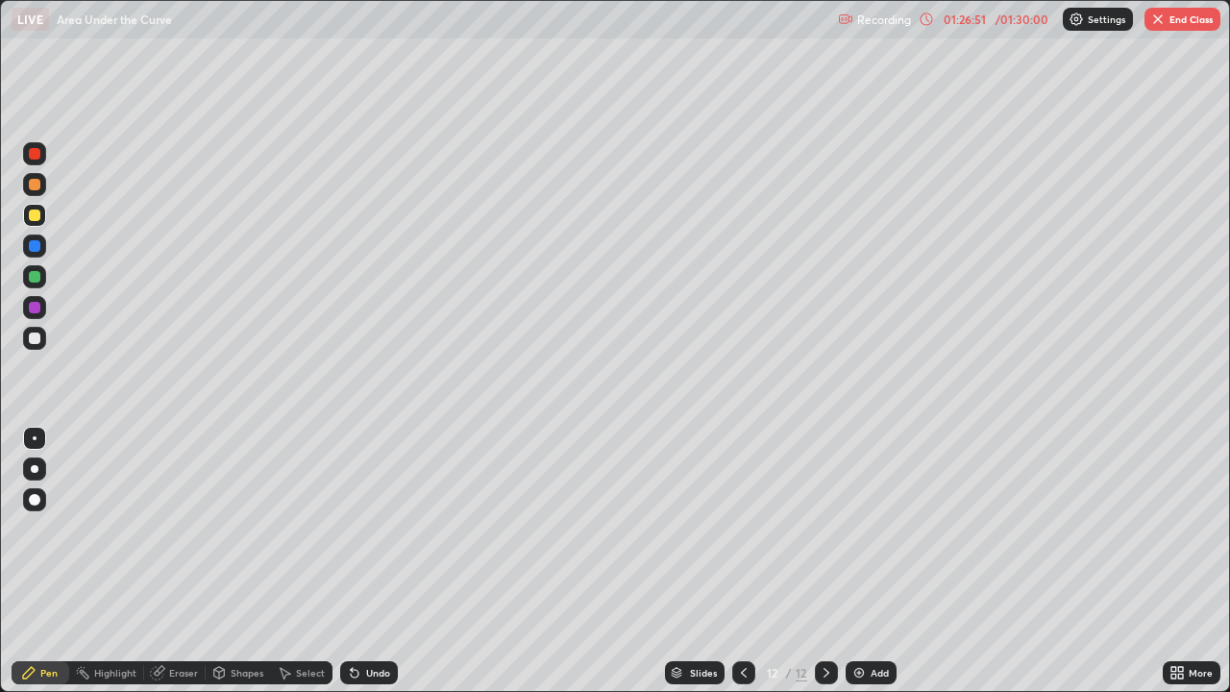
click at [387, 561] on div "Undo" at bounding box center [369, 672] width 58 height 23
click at [392, 561] on div "Undo" at bounding box center [369, 672] width 58 height 23
click at [393, 561] on div "Undo" at bounding box center [369, 672] width 58 height 23
click at [37, 247] on div at bounding box center [35, 246] width 12 height 12
click at [42, 242] on div at bounding box center [34, 245] width 23 height 23
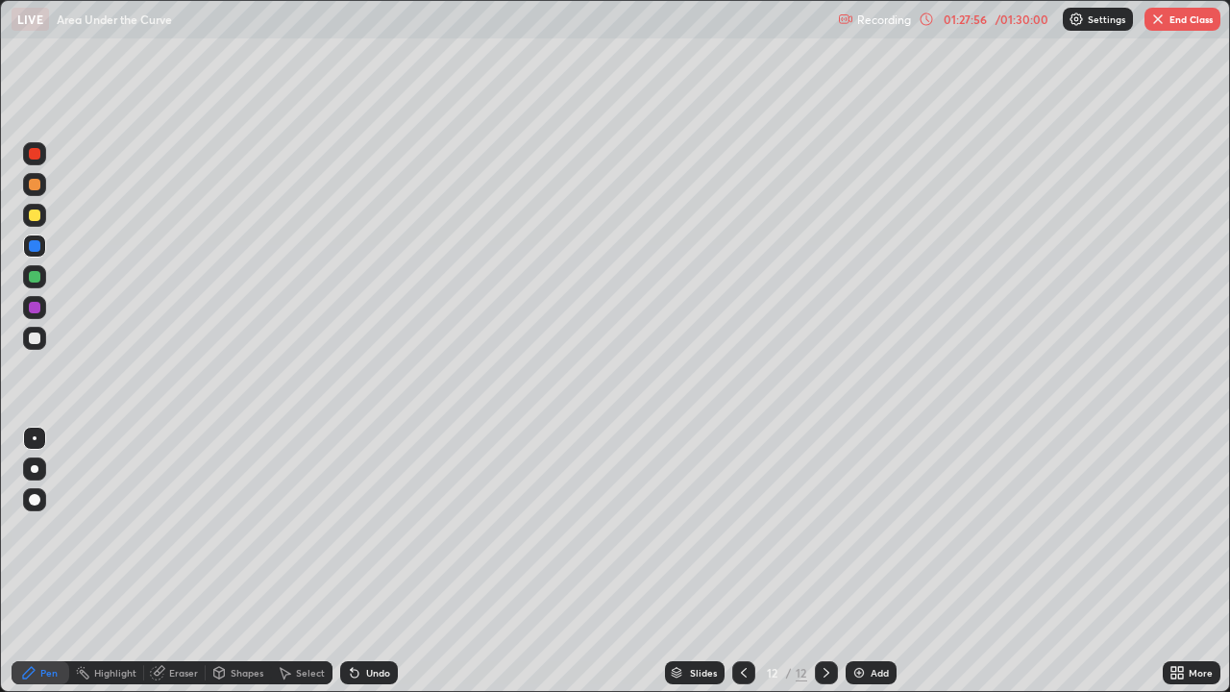
click at [37, 242] on div at bounding box center [35, 246] width 12 height 12
click at [38, 280] on div at bounding box center [35, 277] width 12 height 12
click at [175, 561] on div "Eraser" at bounding box center [183, 673] width 29 height 10
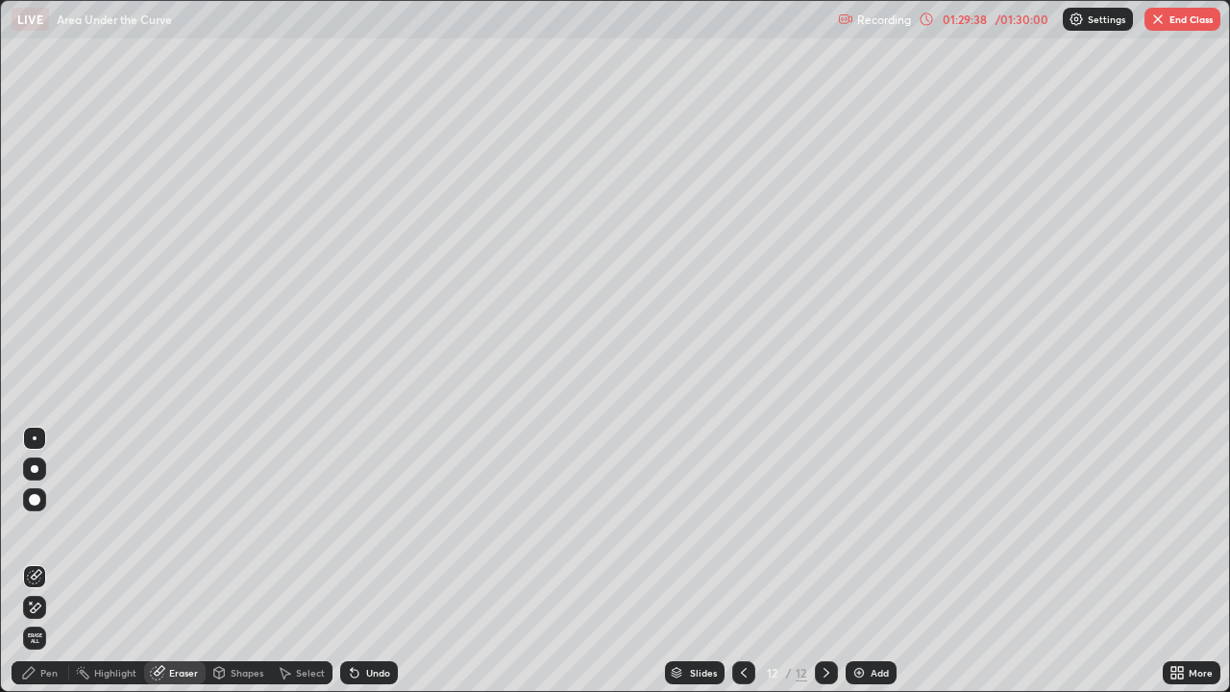
click at [43, 561] on div "Pen" at bounding box center [48, 673] width 17 height 10
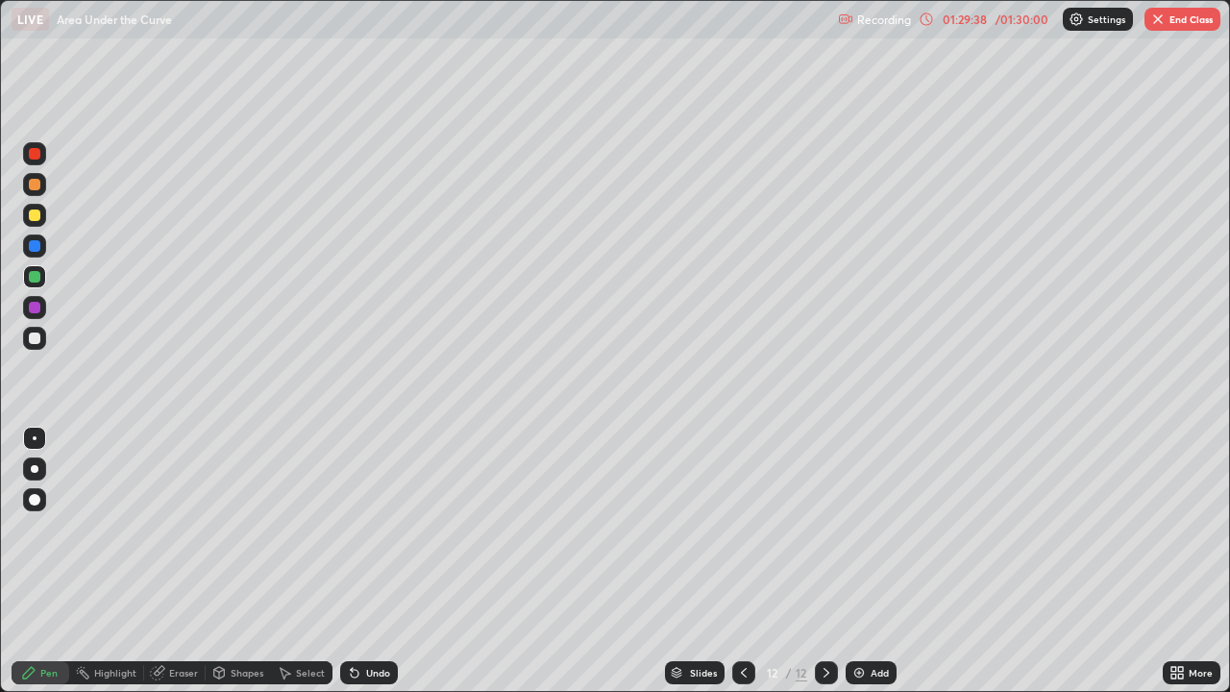
click at [38, 216] on div at bounding box center [35, 215] width 12 height 12
click at [176, 561] on div "Eraser" at bounding box center [183, 673] width 29 height 10
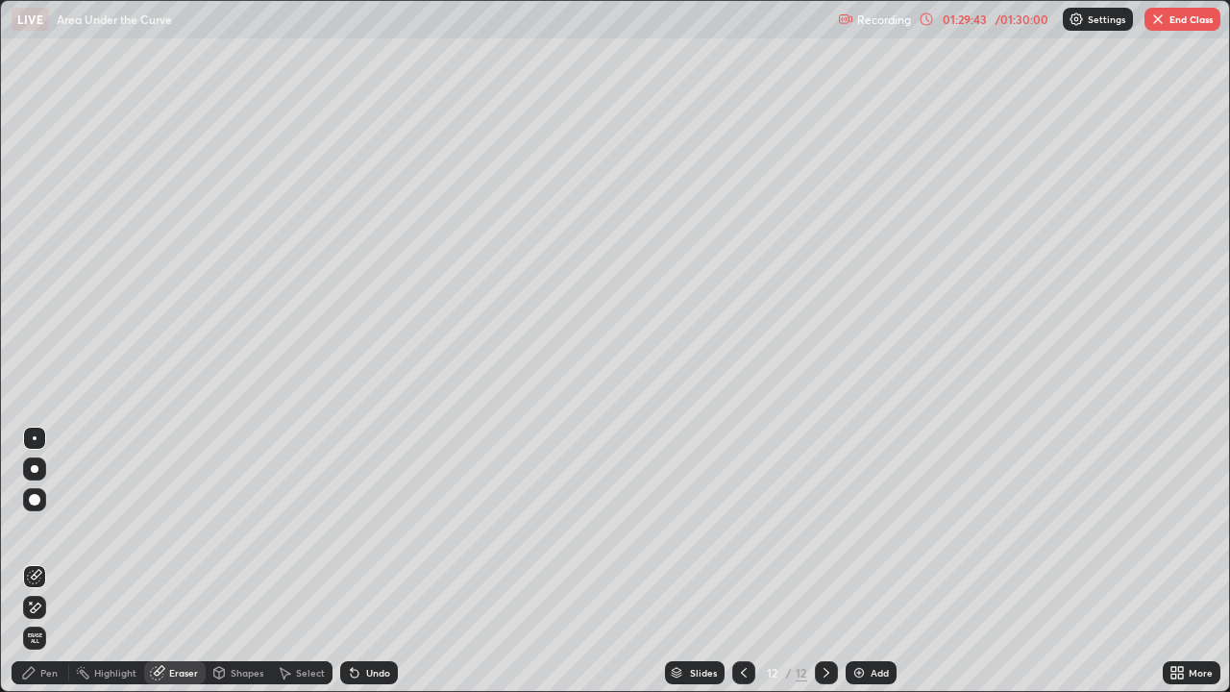
click at [369, 561] on div "Undo" at bounding box center [378, 673] width 24 height 10
click at [39, 561] on div "Pen" at bounding box center [41, 672] width 58 height 23
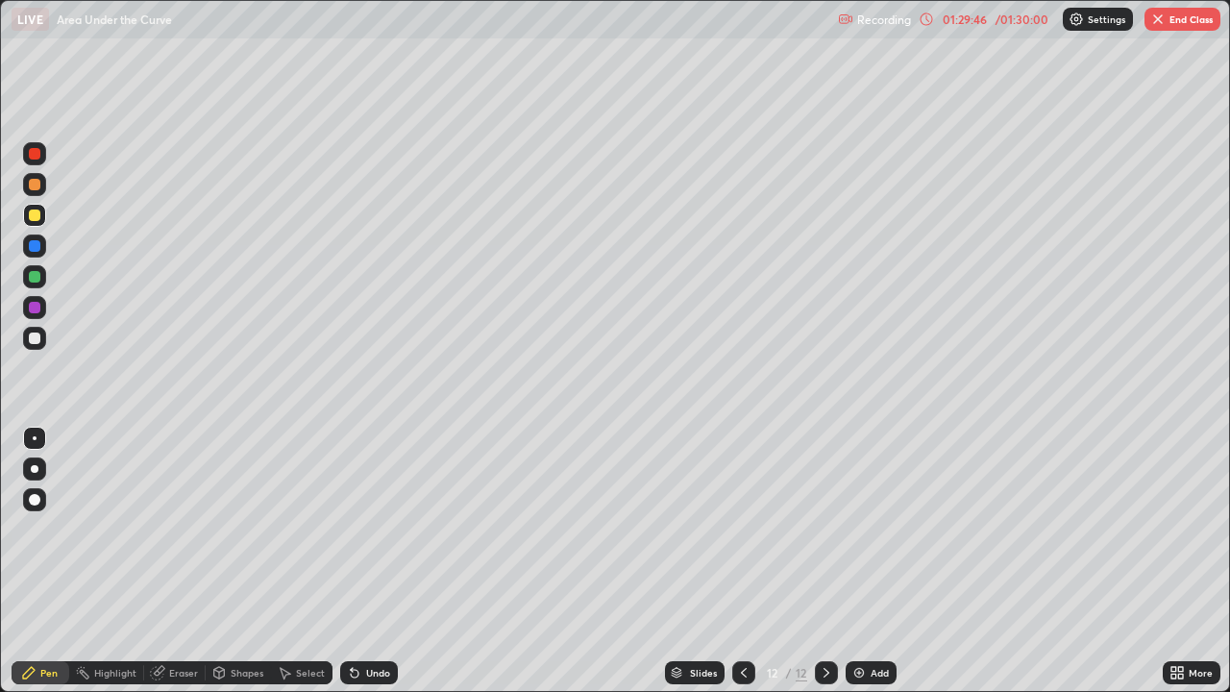
click at [183, 561] on div "Eraser" at bounding box center [183, 673] width 29 height 10
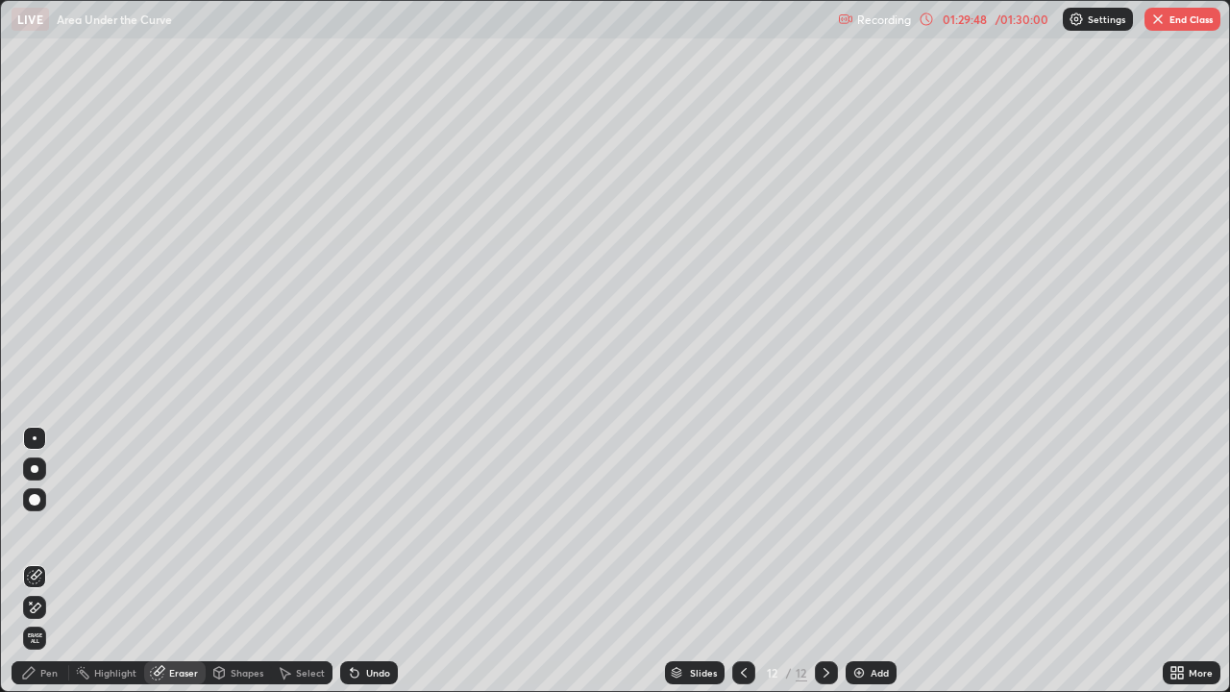
click at [39, 561] on div "Pen" at bounding box center [41, 672] width 58 height 23
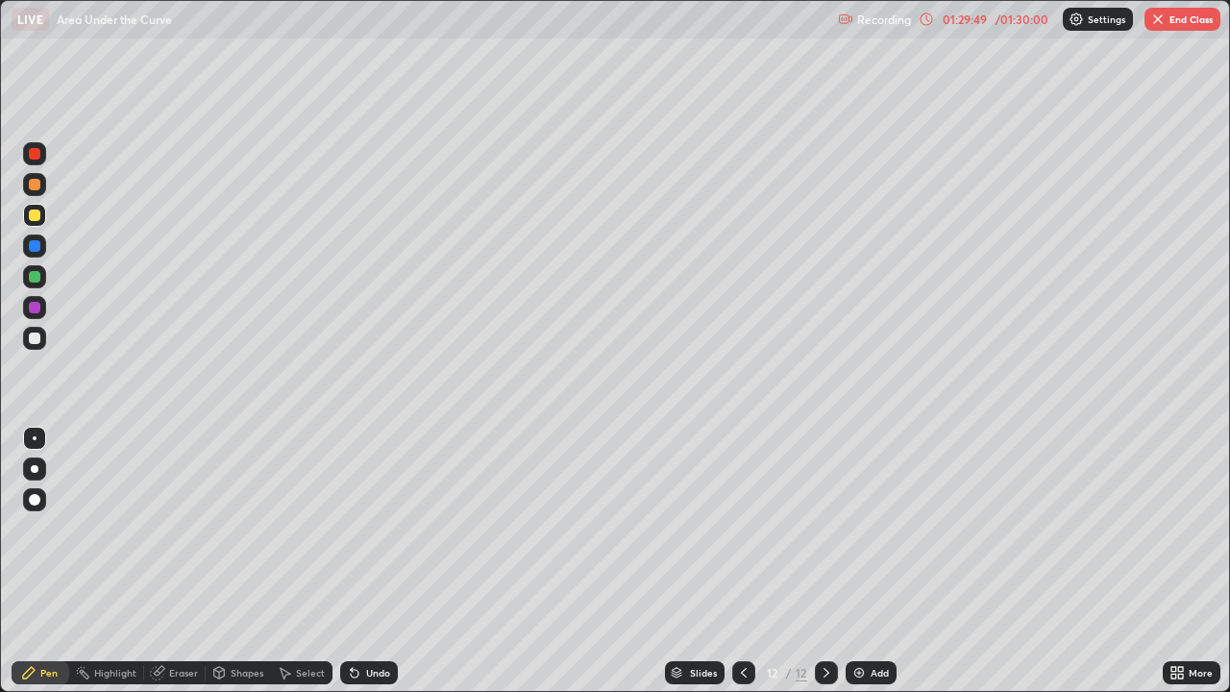
click at [35, 216] on div at bounding box center [35, 215] width 12 height 12
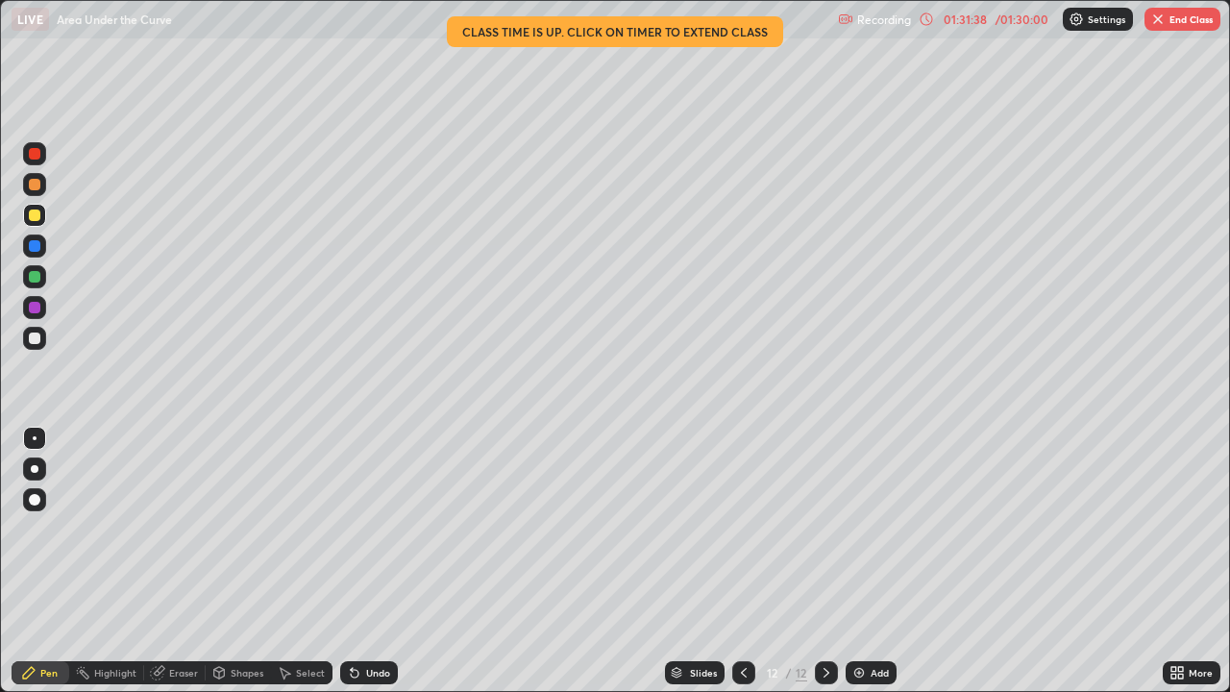
click at [1185, 24] on button "End Class" at bounding box center [1182, 19] width 76 height 23
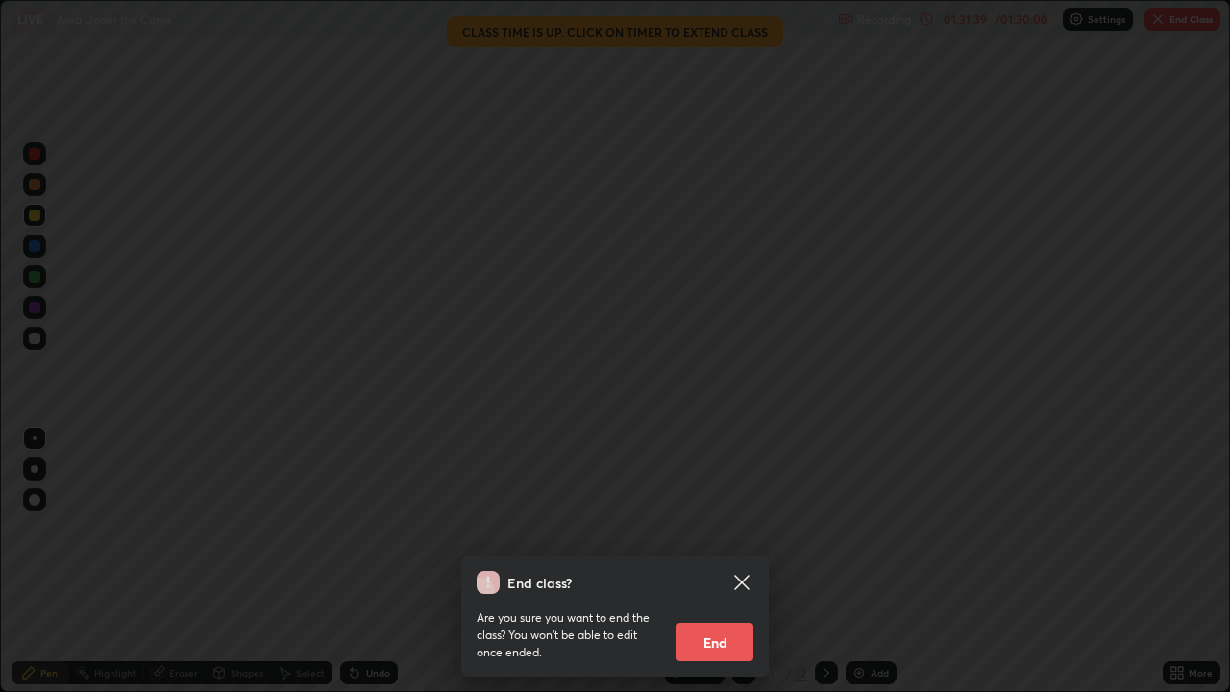
click at [723, 561] on button "End" at bounding box center [714, 642] width 77 height 38
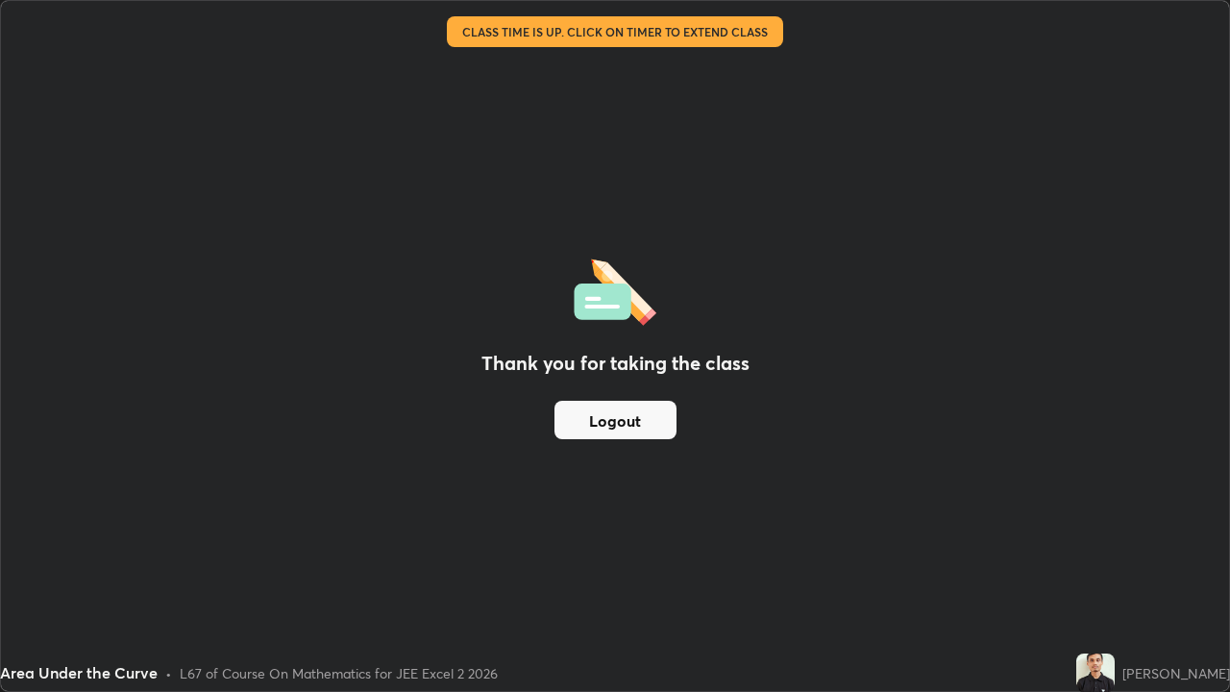
click at [647, 427] on button "Logout" at bounding box center [615, 420] width 122 height 38
